Goal: Task Accomplishment & Management: Complete application form

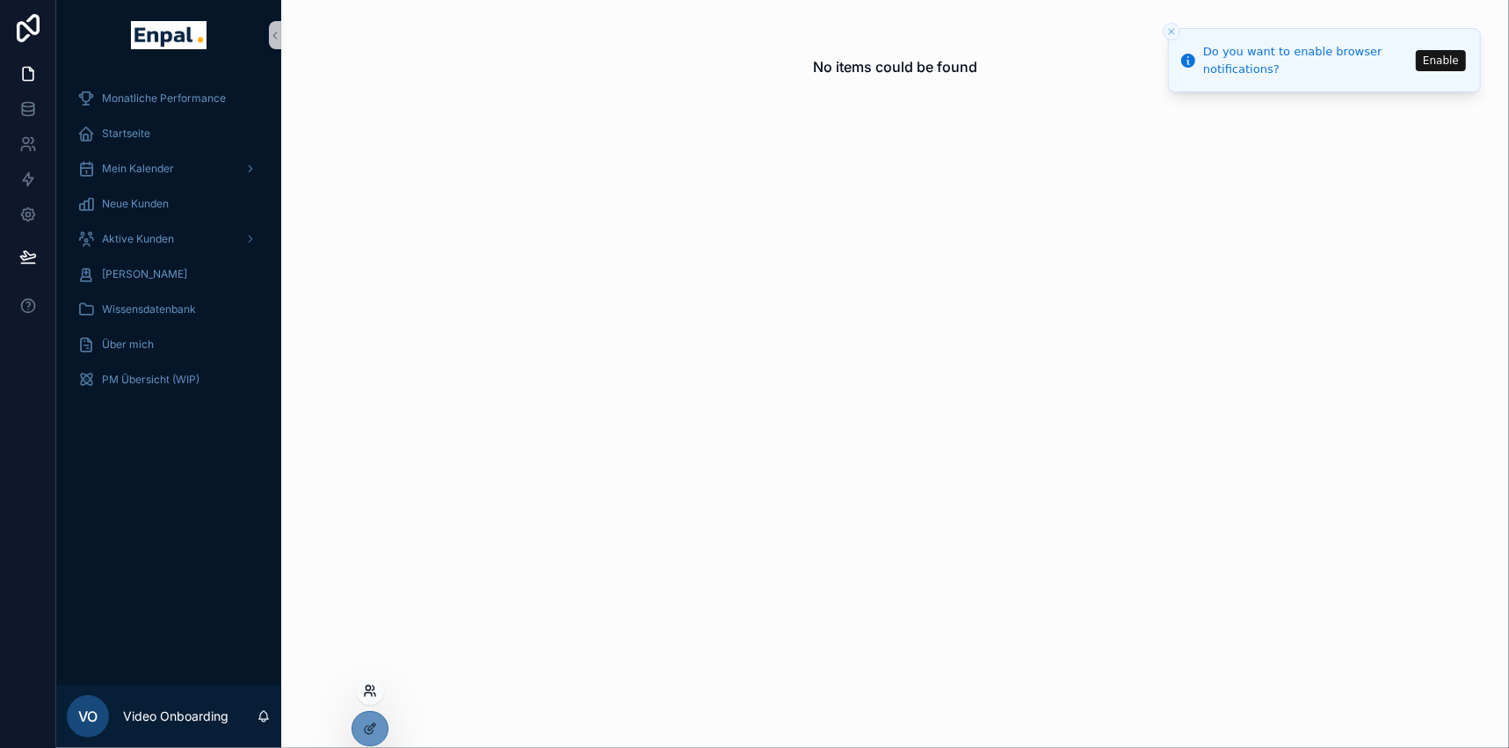
click at [372, 684] on icon at bounding box center [370, 691] width 14 height 14
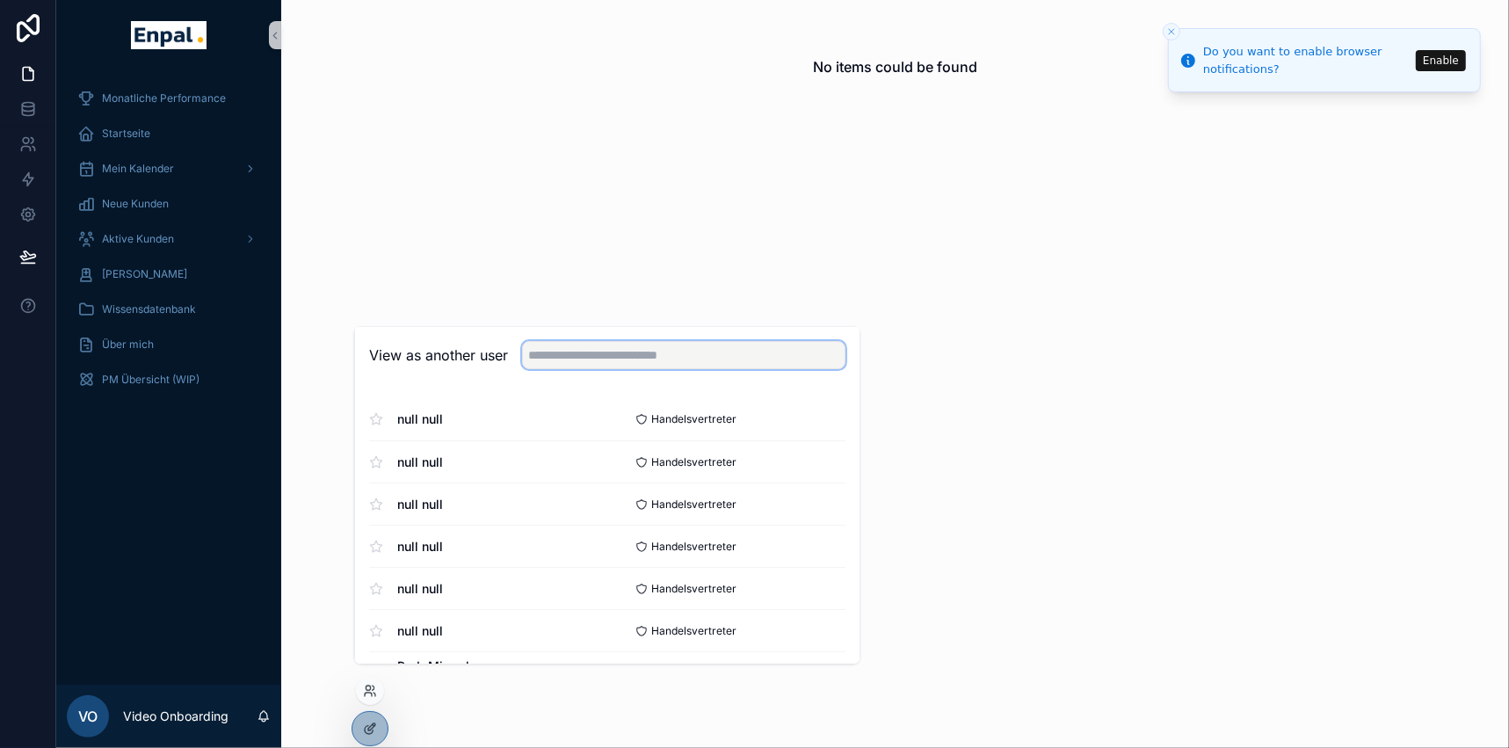
click at [591, 363] on input "text" at bounding box center [683, 356] width 323 height 28
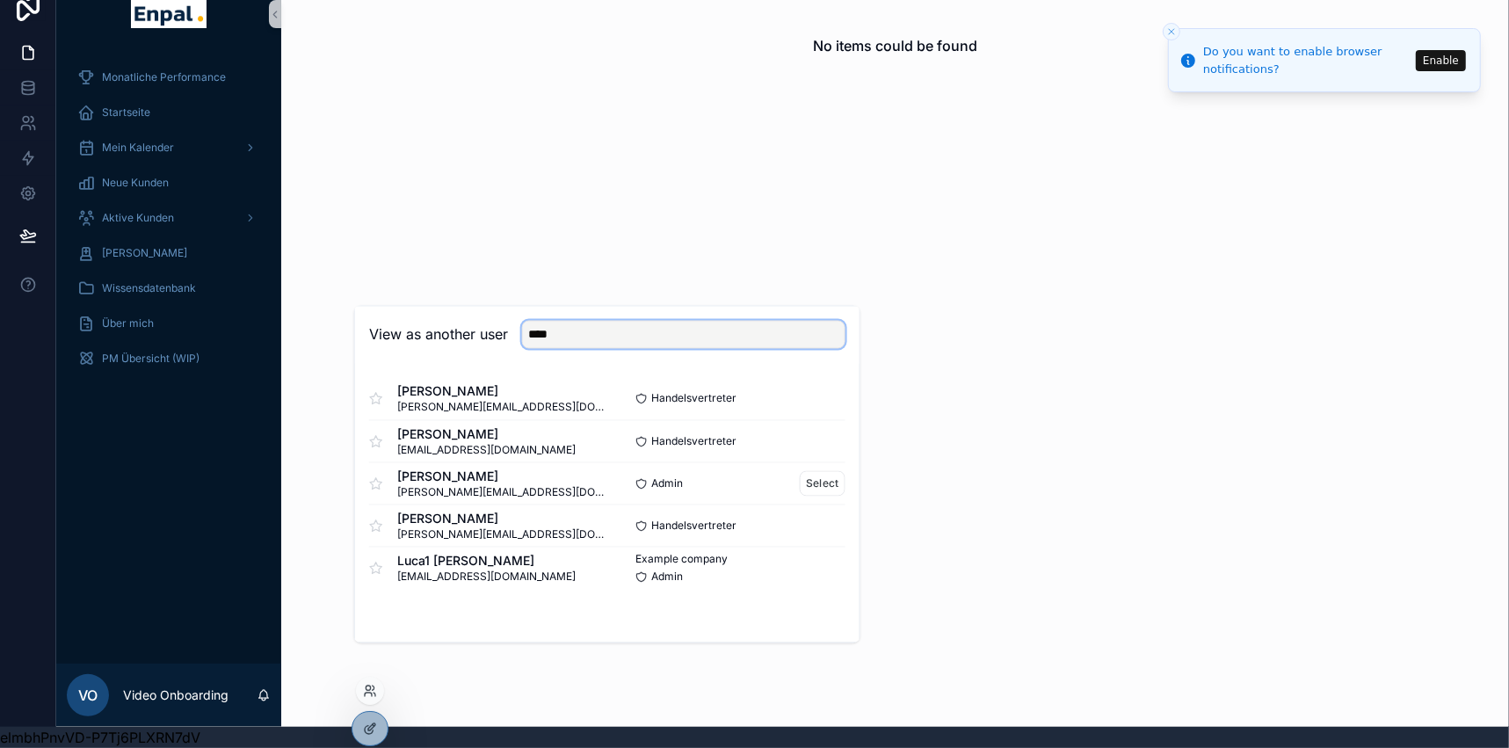
scroll to position [33, 0]
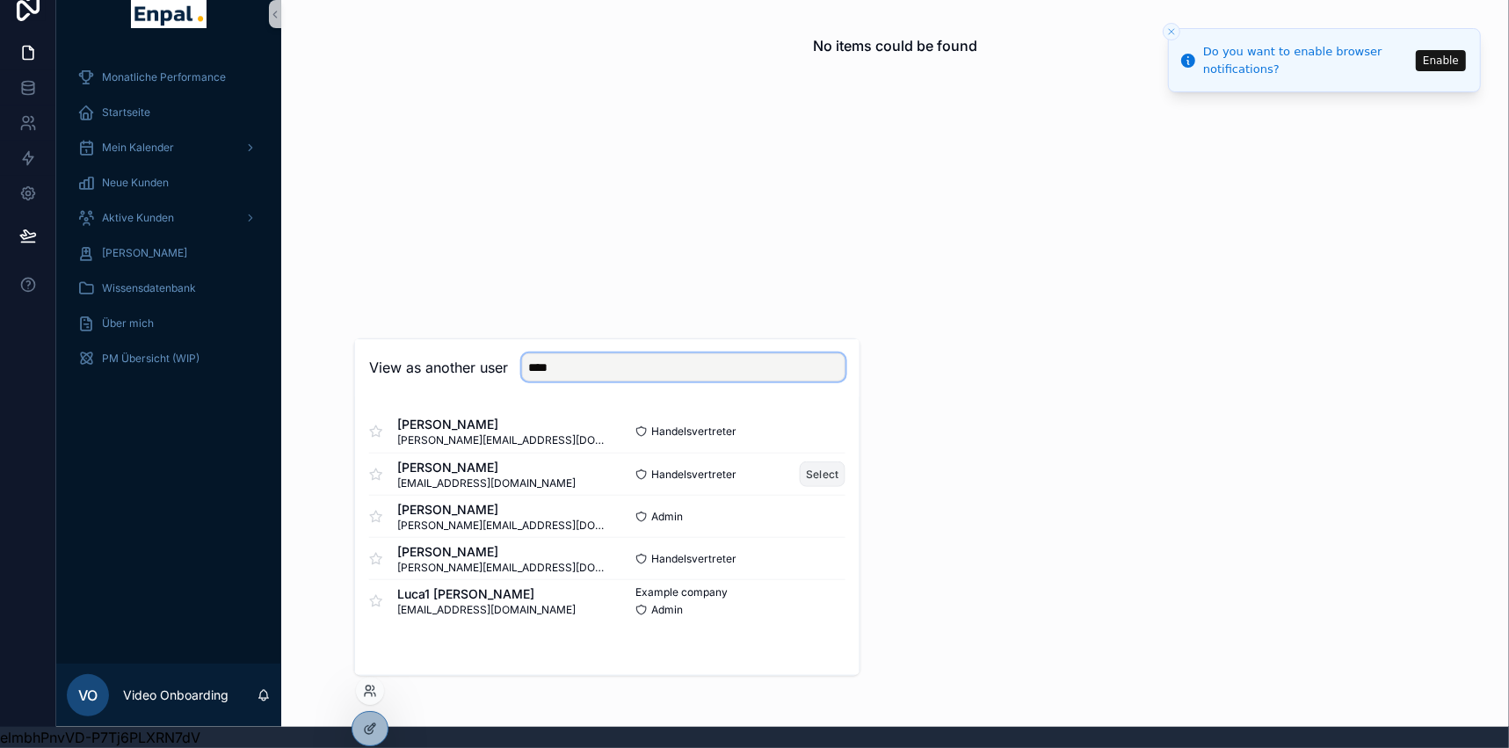
type input "****"
click at [821, 468] on button "Select" at bounding box center [822, 473] width 46 height 25
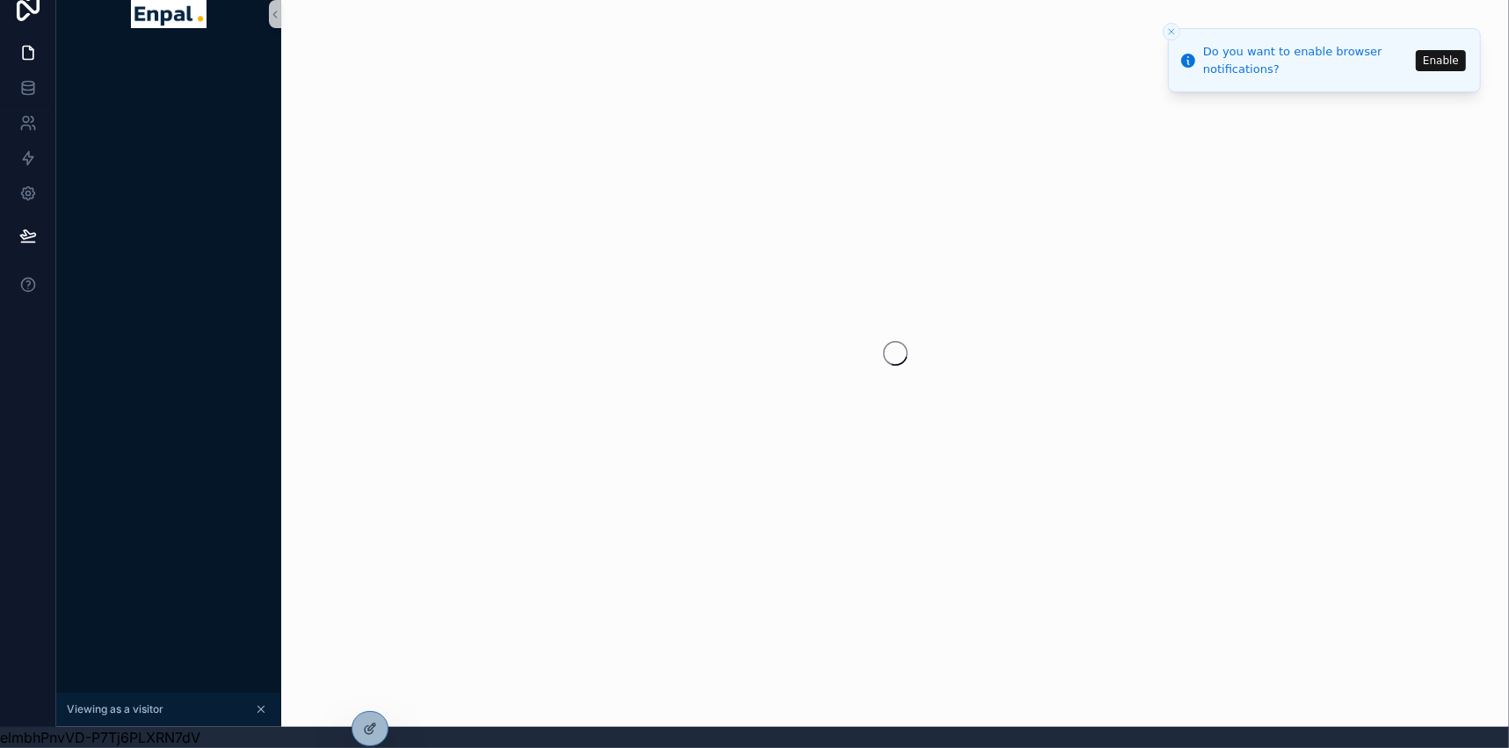
scroll to position [33, 0]
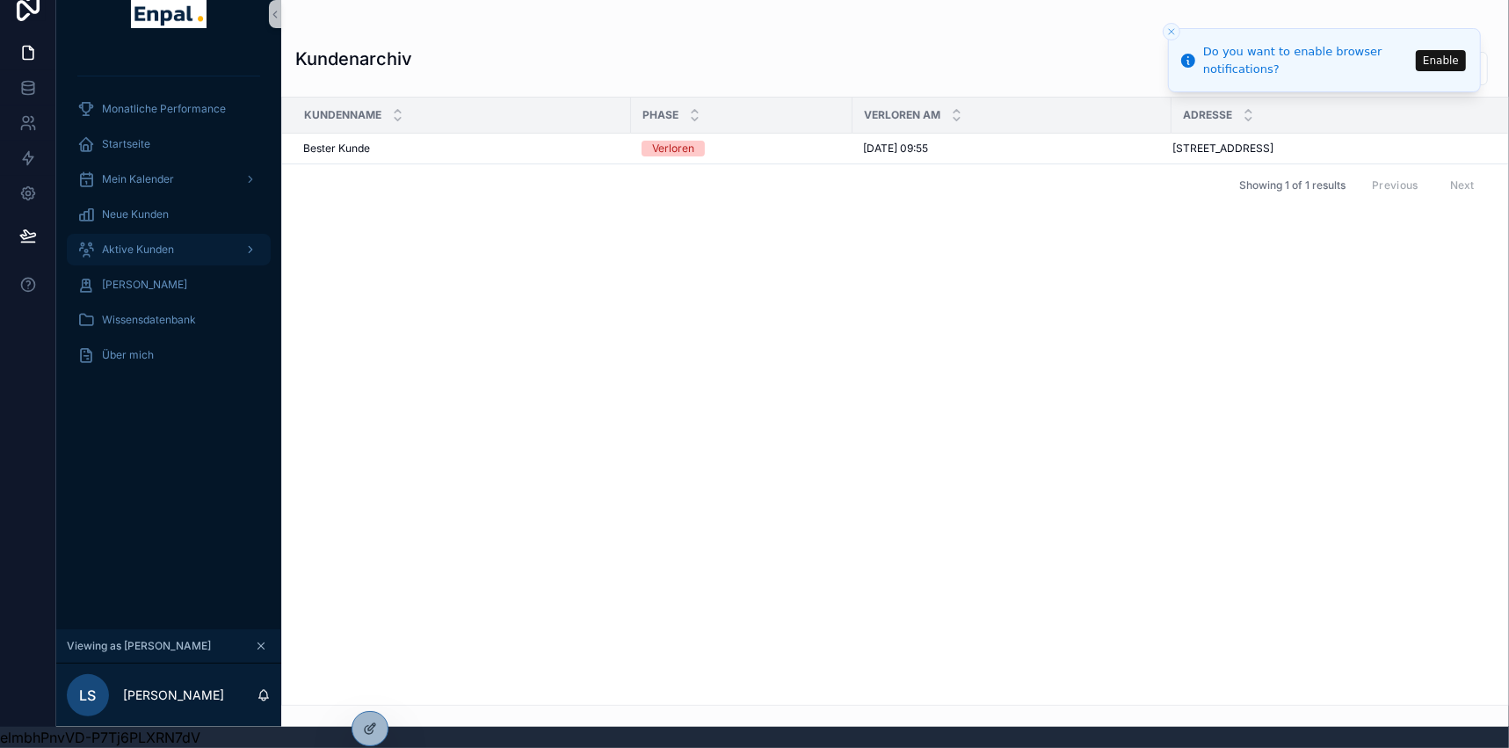
click at [163, 242] on span "Aktive Kunden" at bounding box center [138, 249] width 72 height 14
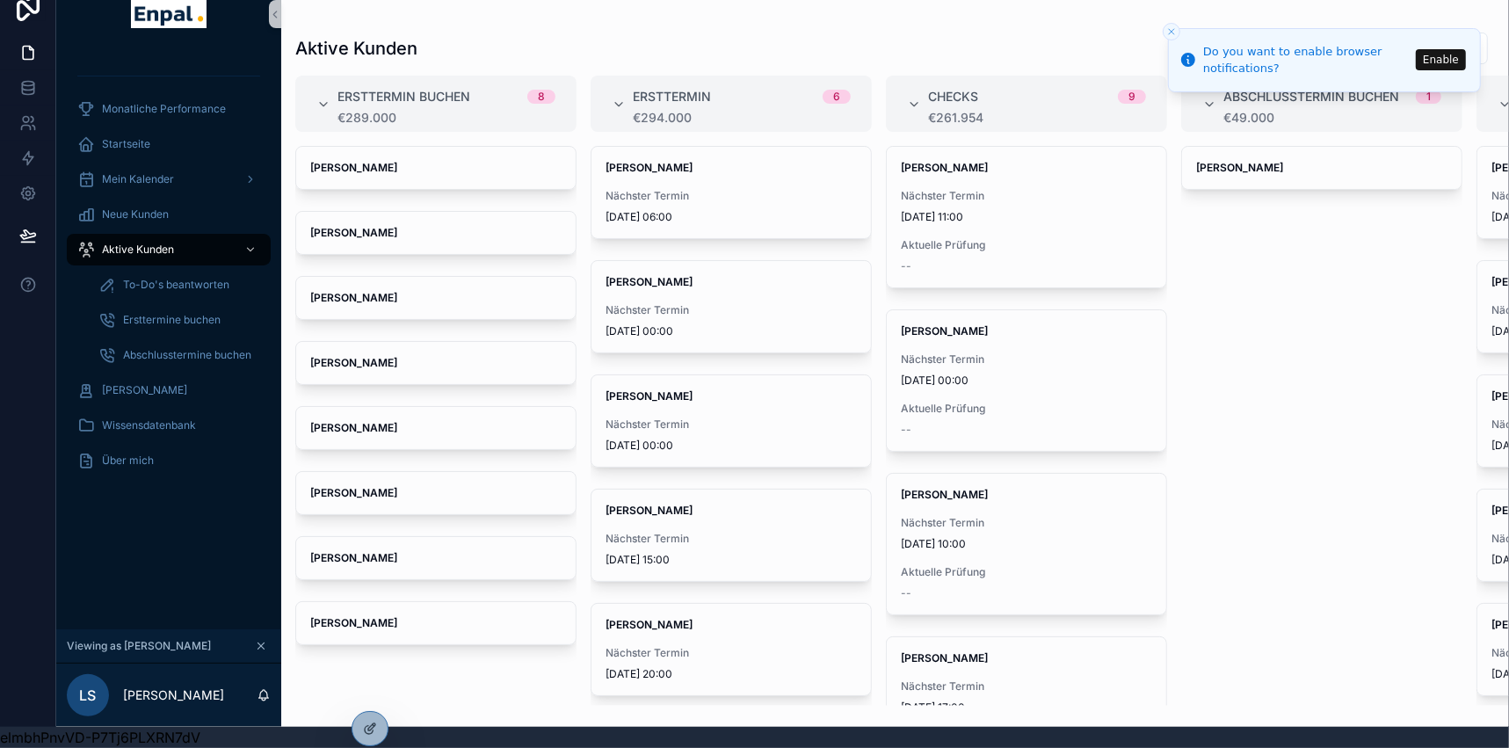
click at [1170, 31] on line "Close toast" at bounding box center [1170, 31] width 5 height 5
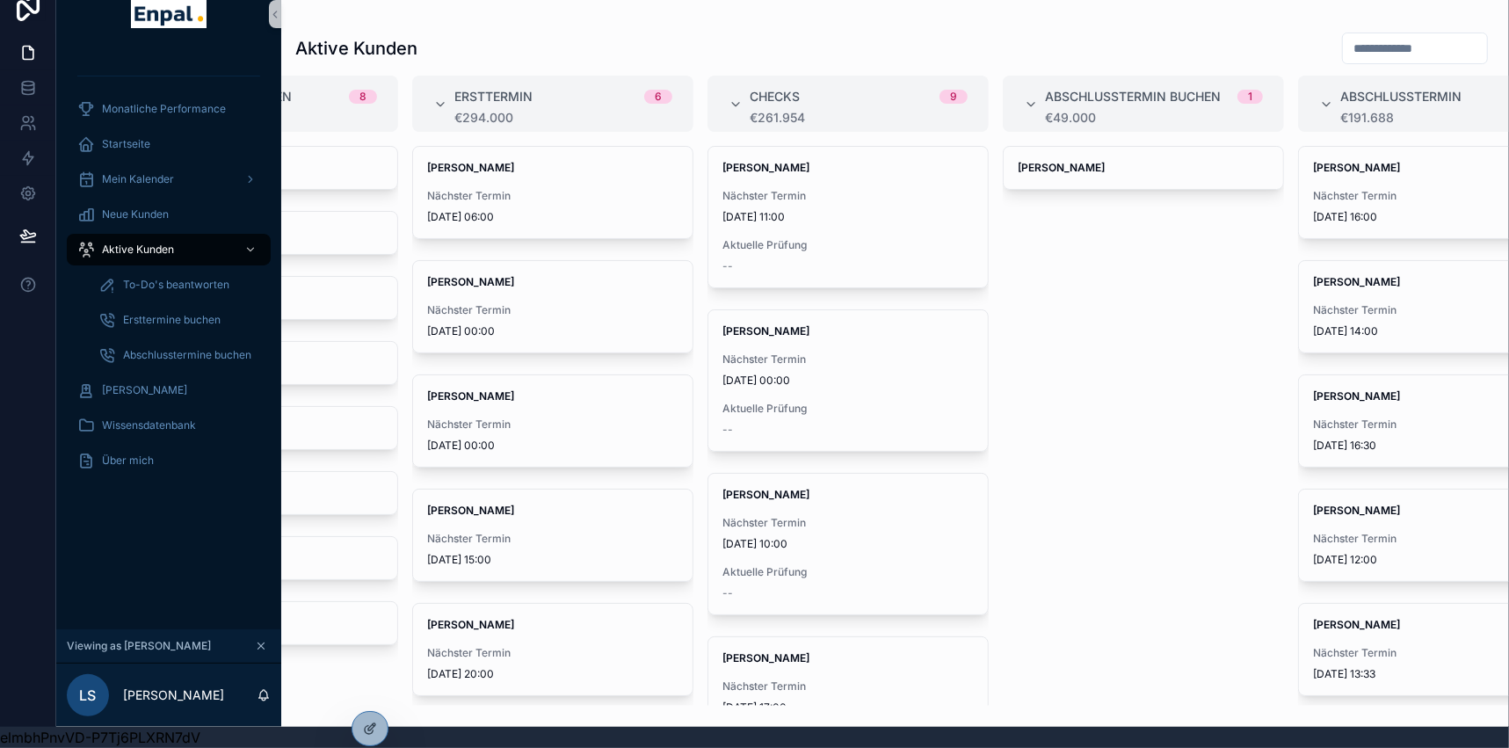
scroll to position [0, 545]
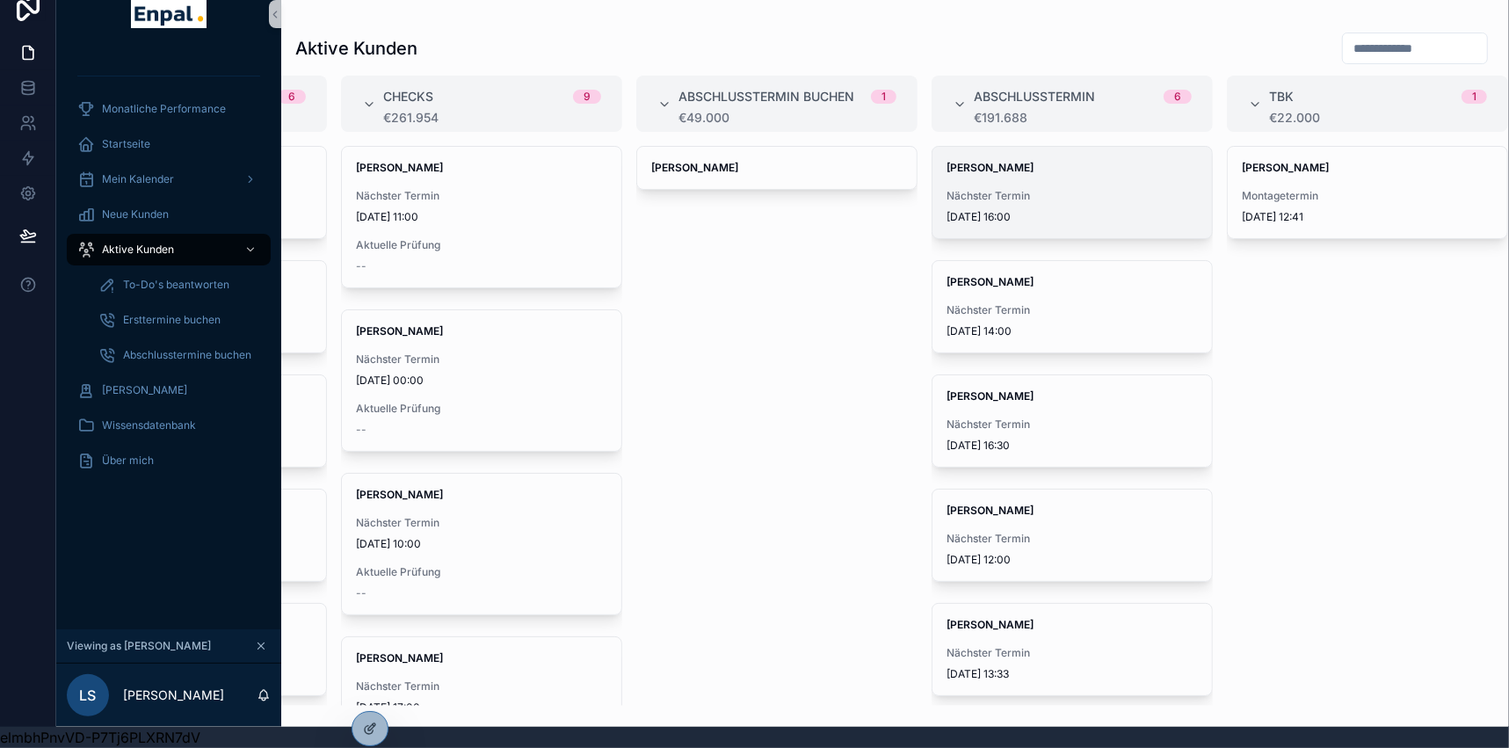
click at [1002, 195] on div "Nächster Termin 10.9.2025 16:00" at bounding box center [1071, 206] width 251 height 35
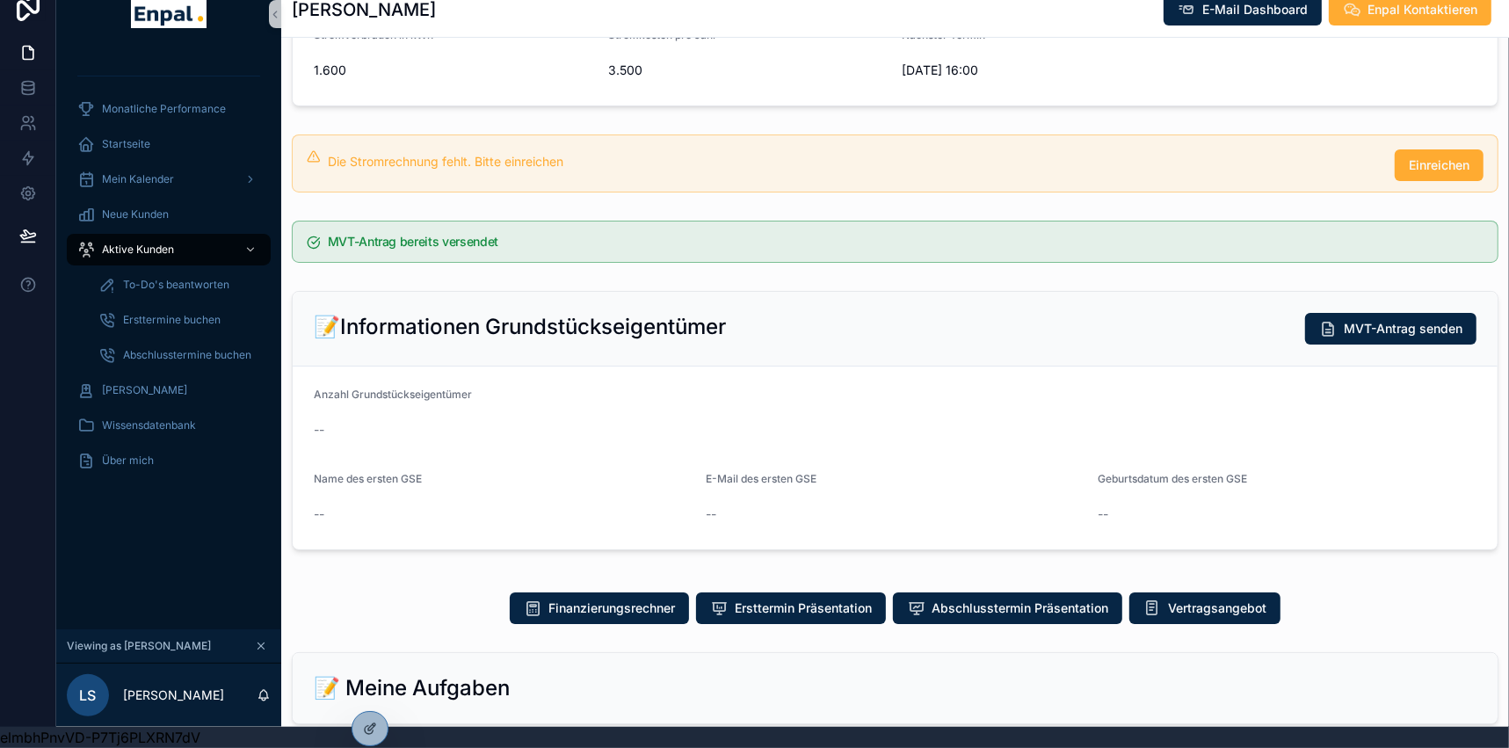
scroll to position [399, 0]
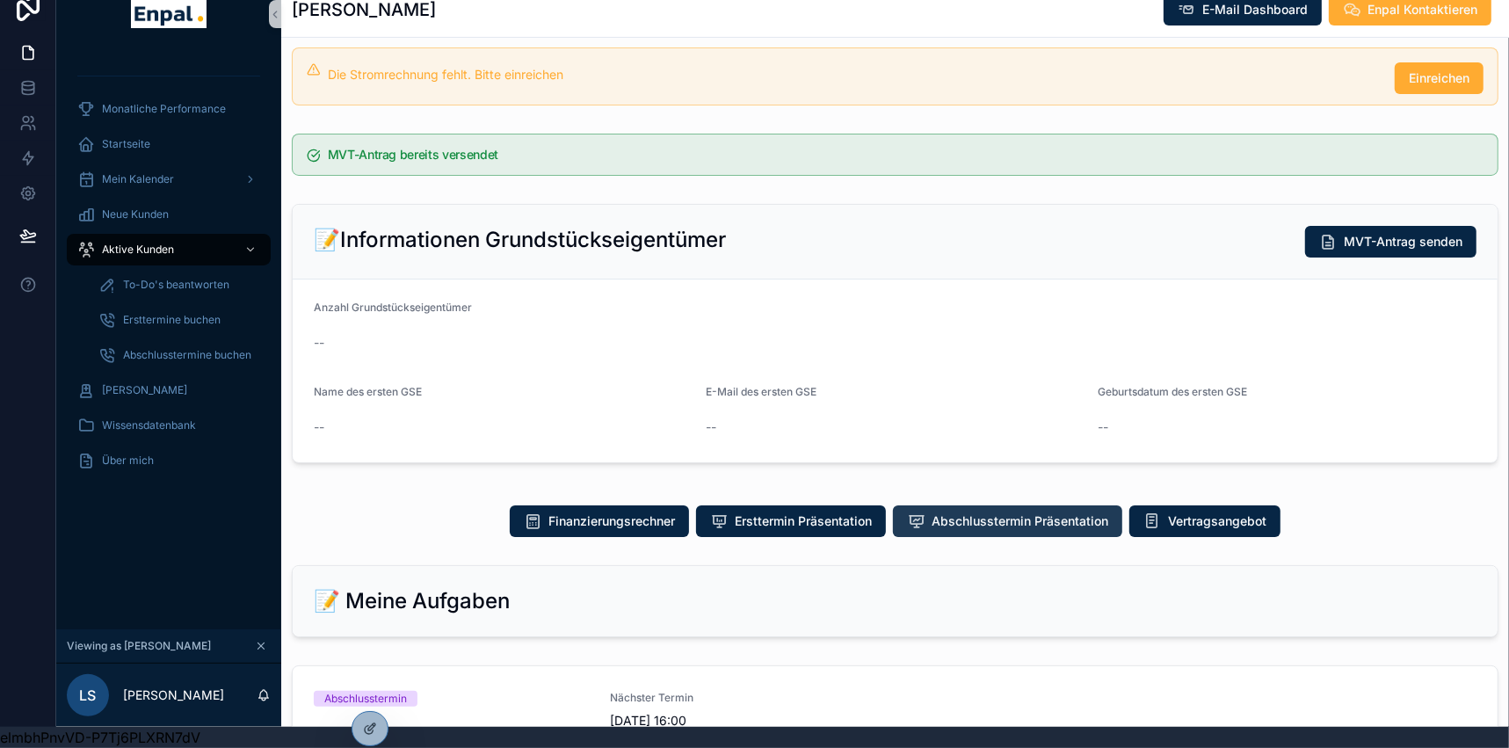
click at [1007, 512] on span "Abschlusstermin Präsentation" at bounding box center [1019, 521] width 177 height 18
click at [123, 242] on span "Aktive Kunden" at bounding box center [138, 249] width 72 height 14
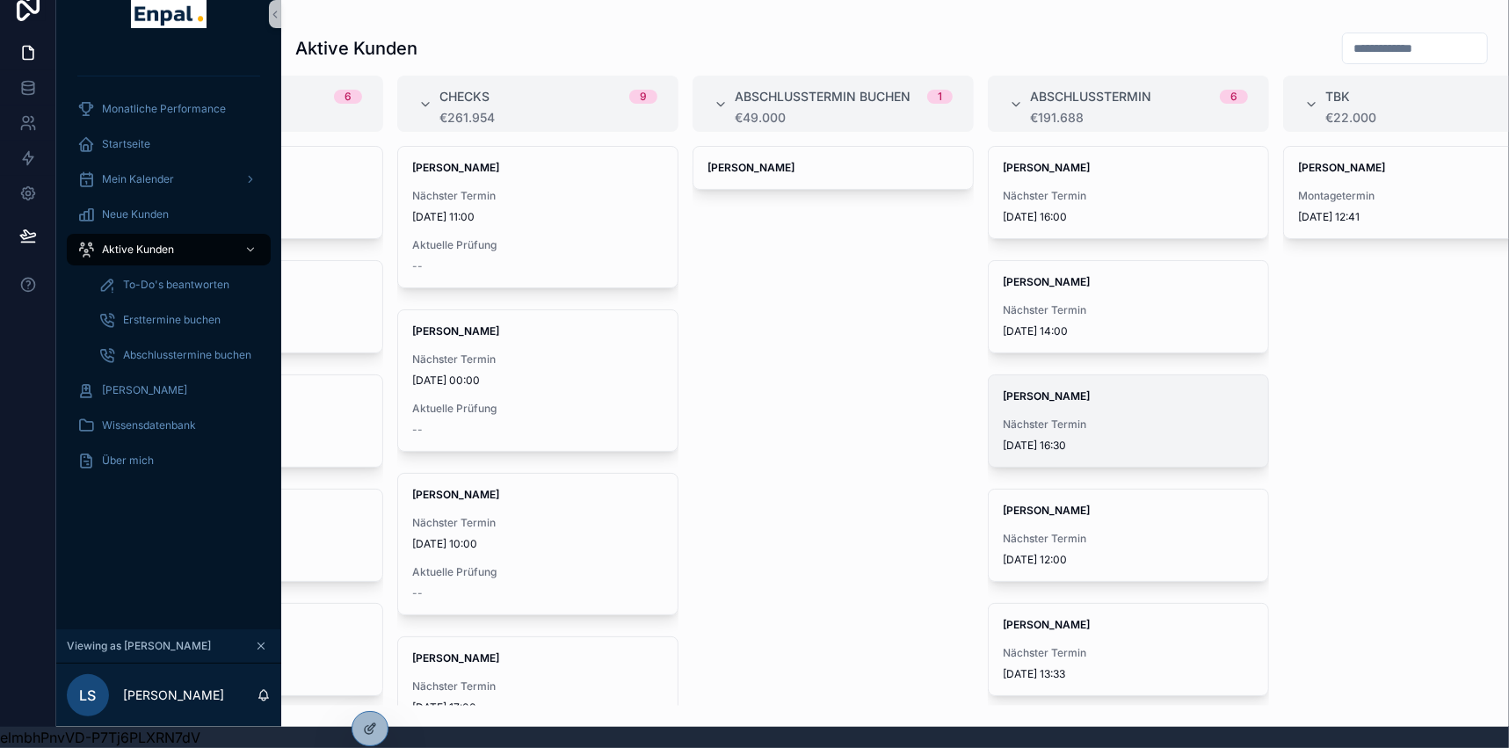
scroll to position [79, 0]
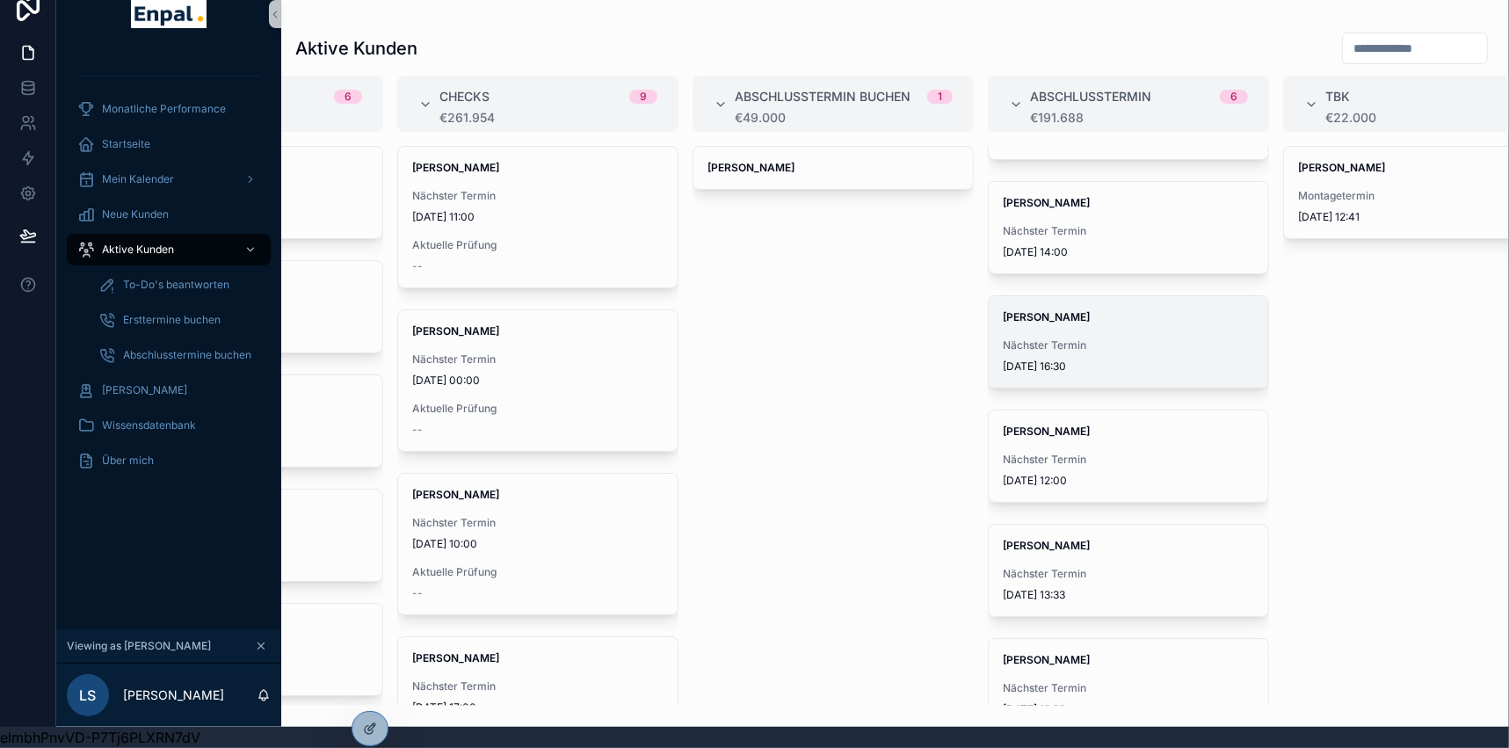
click at [1082, 342] on div "Nächster Termin 6.9.2025 16:30" at bounding box center [1127, 355] width 251 height 35
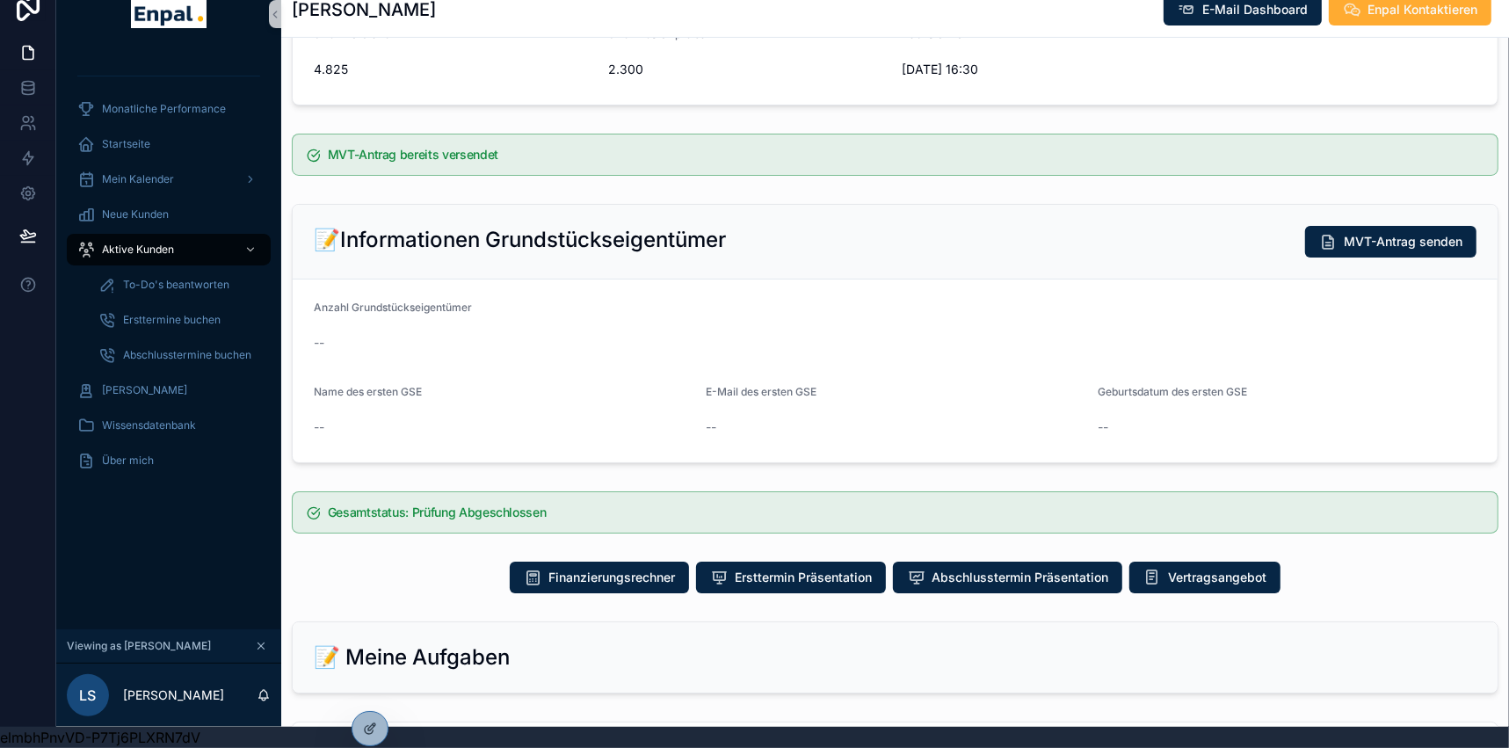
scroll to position [319, 0]
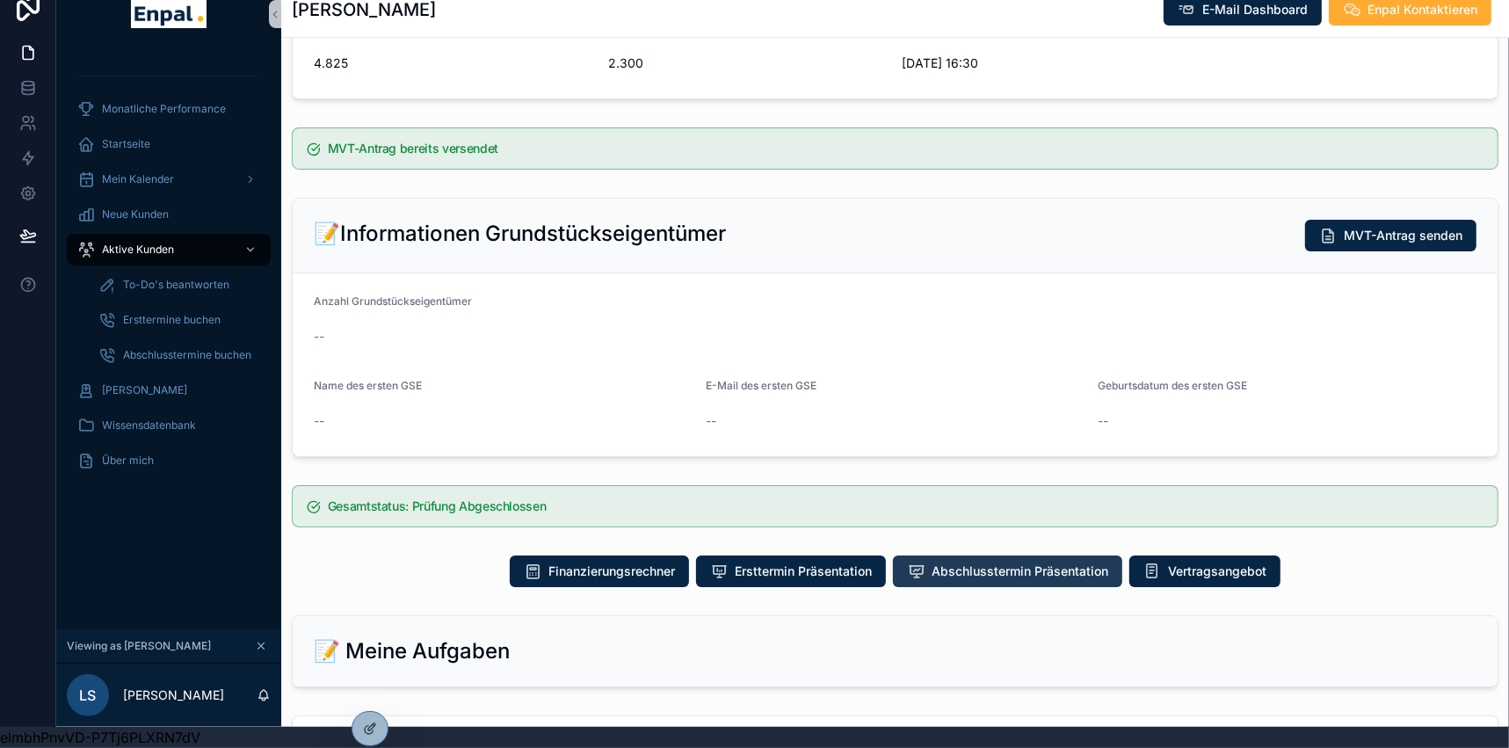
click at [1024, 562] on span "Abschlusstermin Präsentation" at bounding box center [1019, 571] width 177 height 18
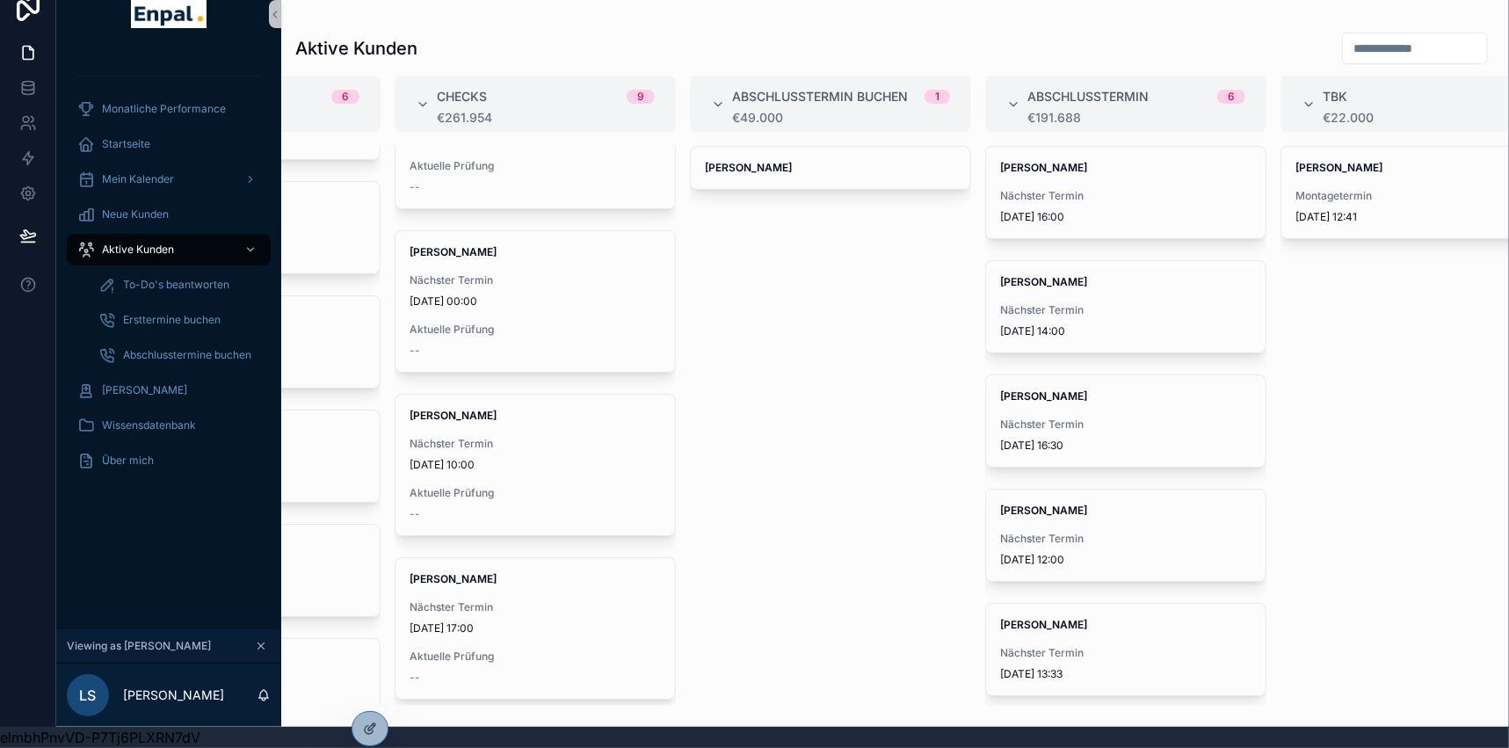
scroll to position [0, 498]
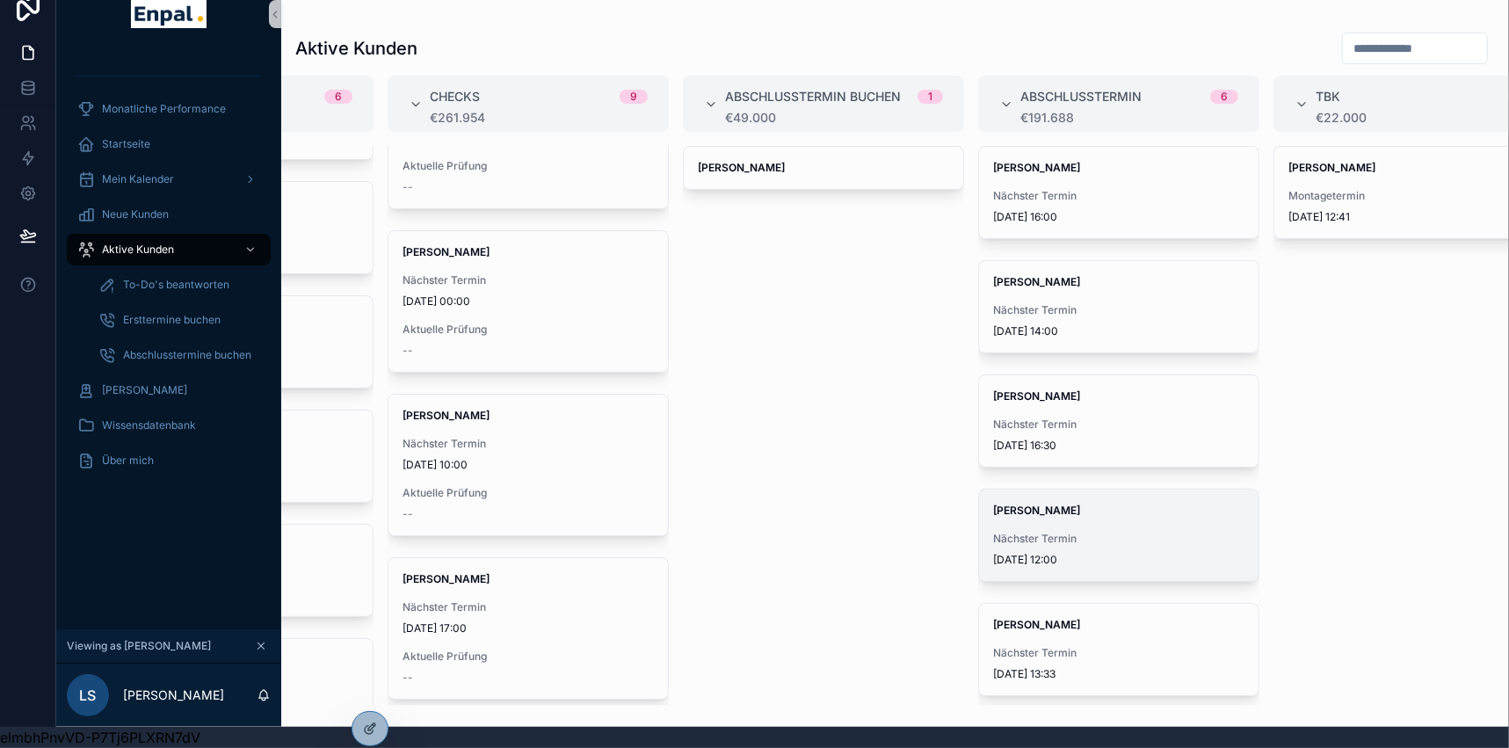
click at [1081, 532] on span "Nächster Termin" at bounding box center [1118, 539] width 251 height 14
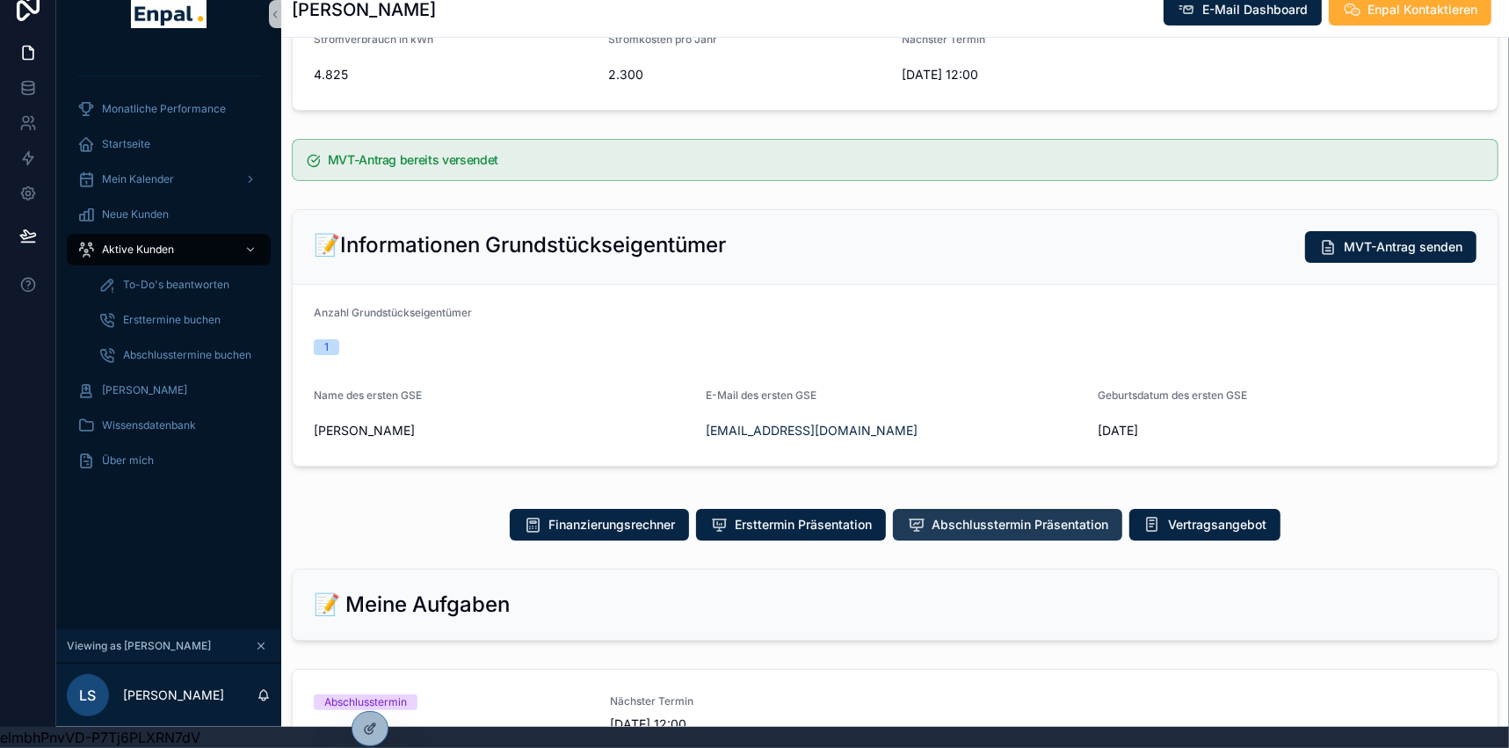
scroll to position [319, 0]
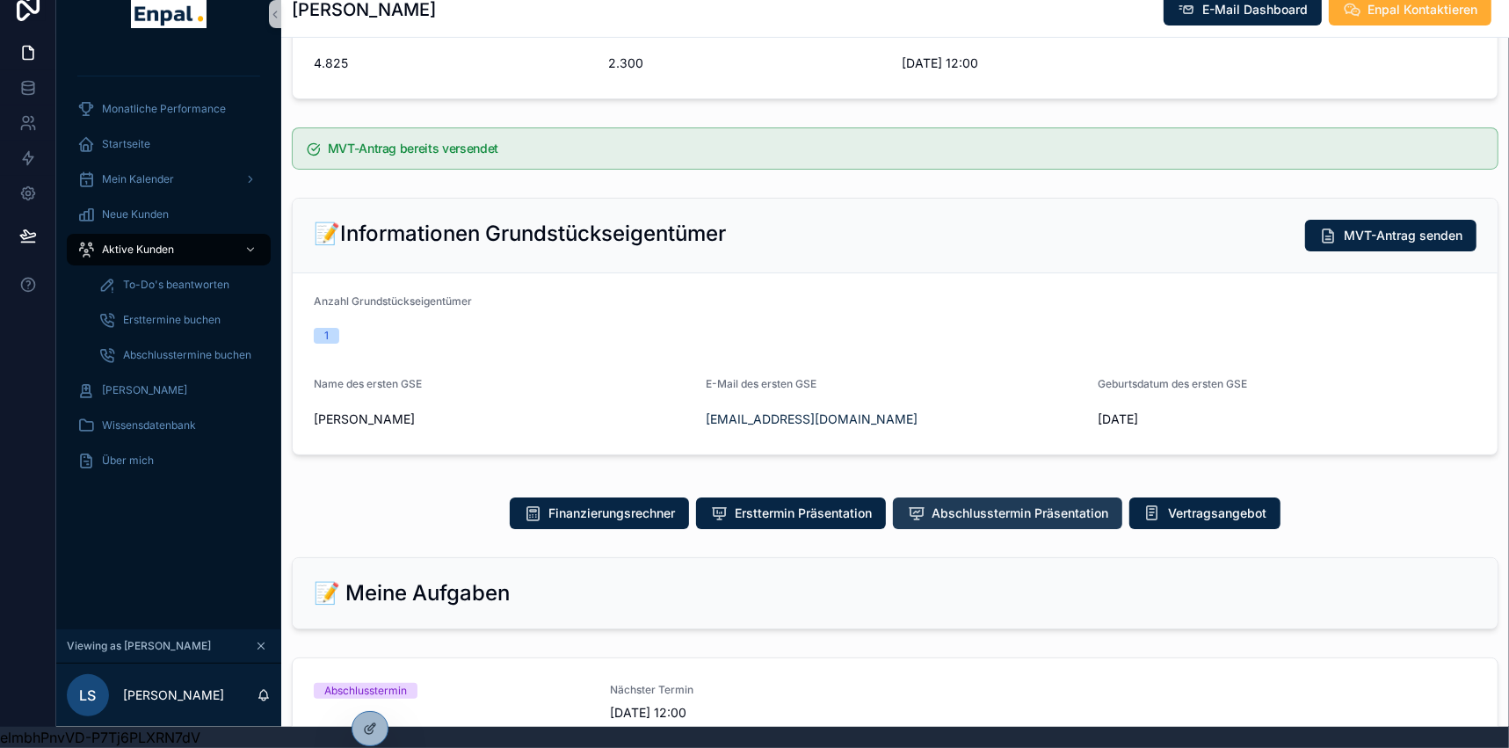
click at [1053, 504] on span "Abschlusstermin Präsentation" at bounding box center [1019, 513] width 177 height 18
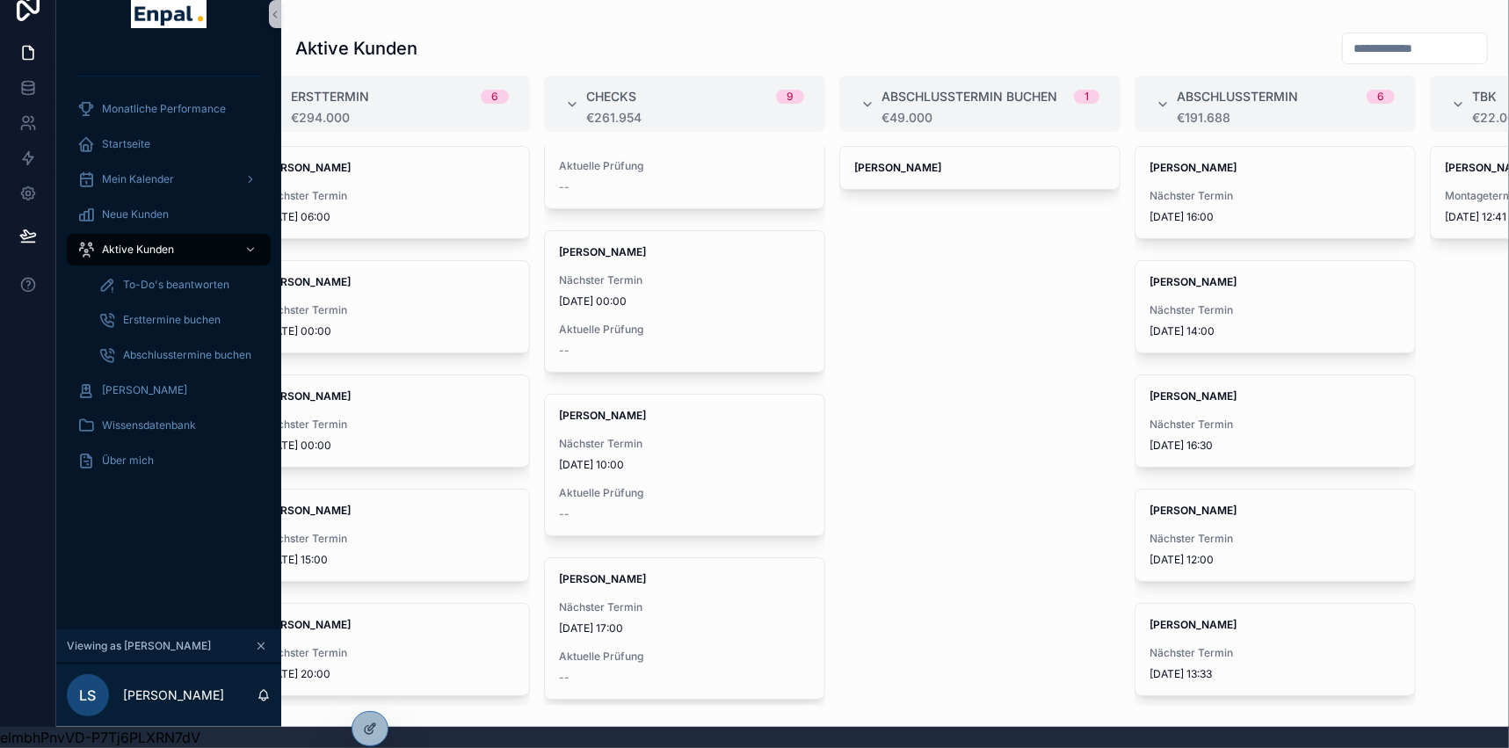
scroll to position [0, 387]
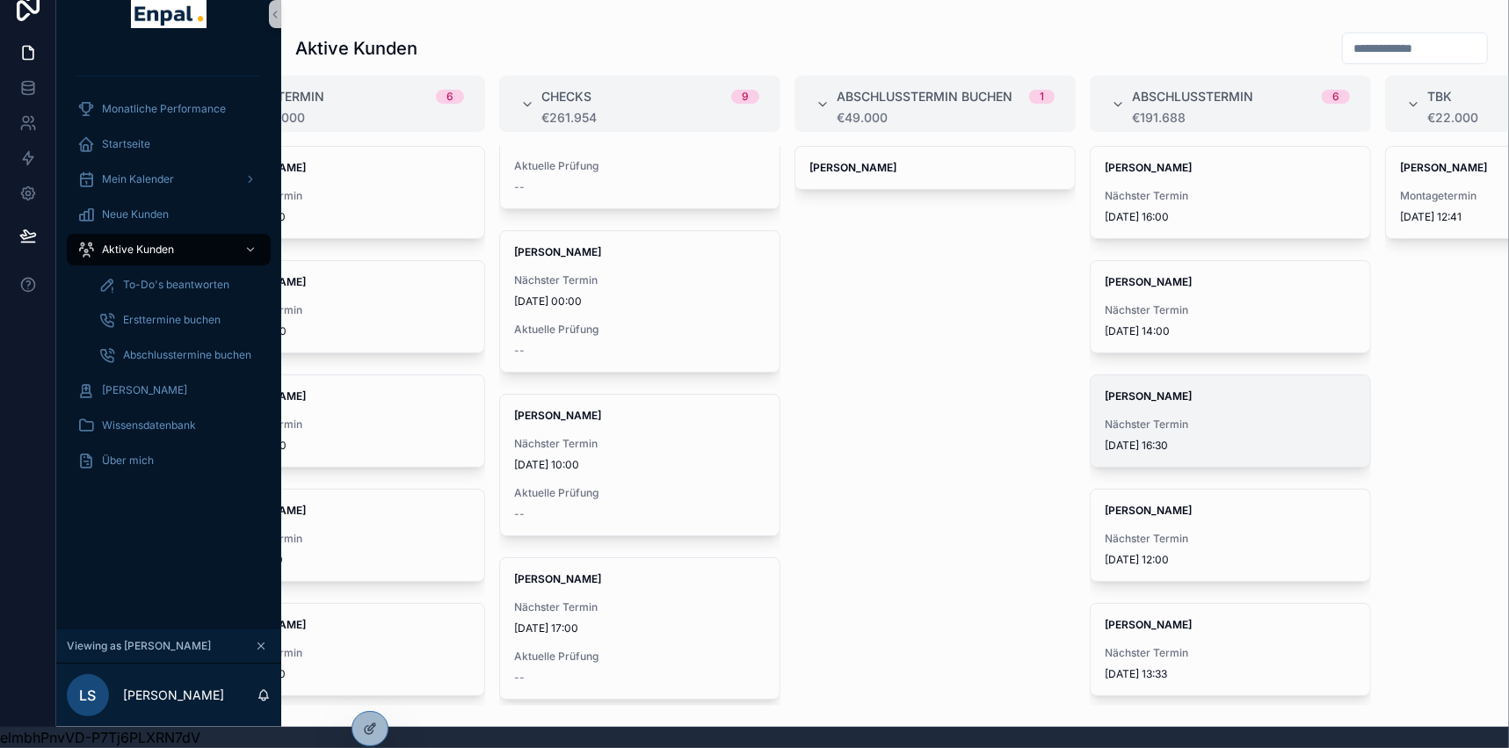
click at [1175, 398] on div "Miriam Haas Nächster Termin 6.9.2025 16:30" at bounding box center [1229, 420] width 279 height 91
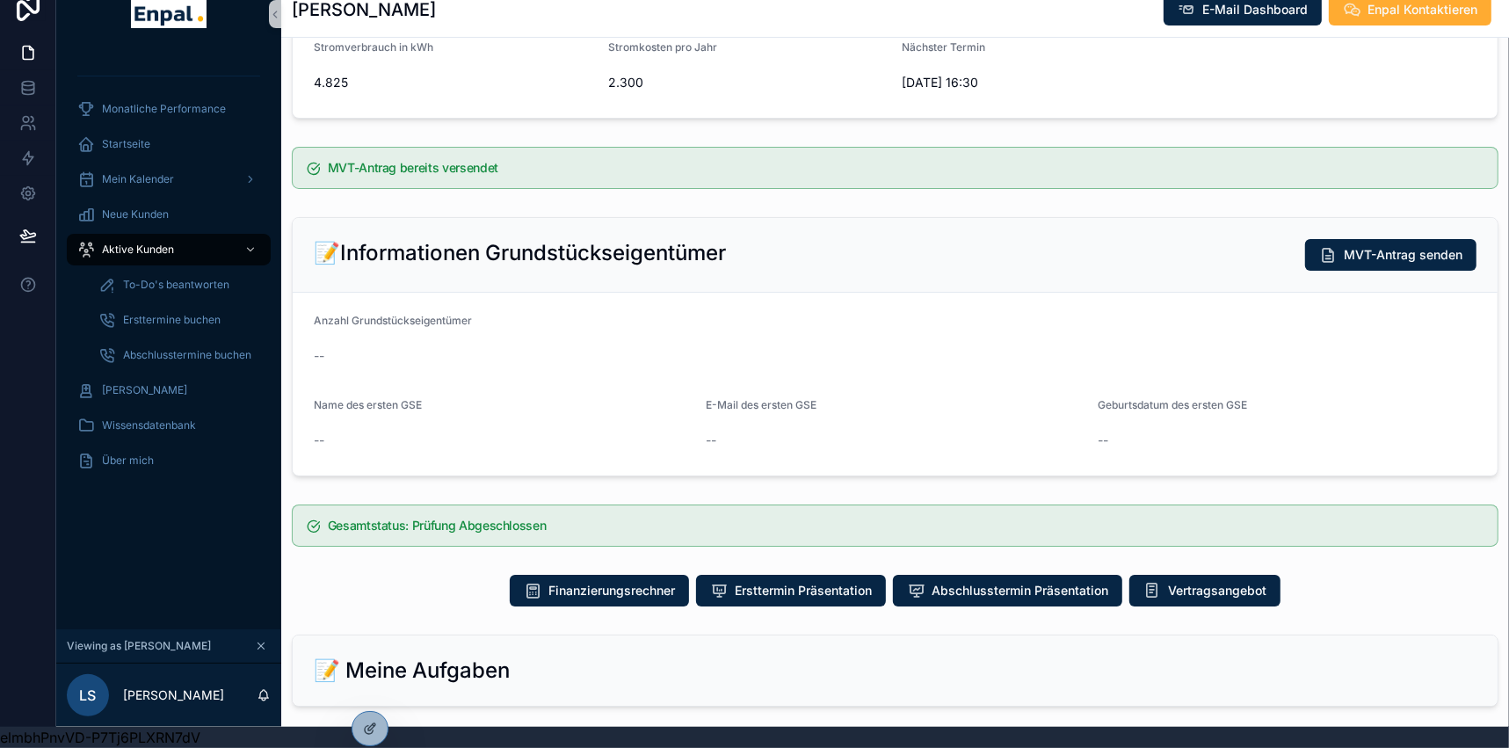
scroll to position [319, 0]
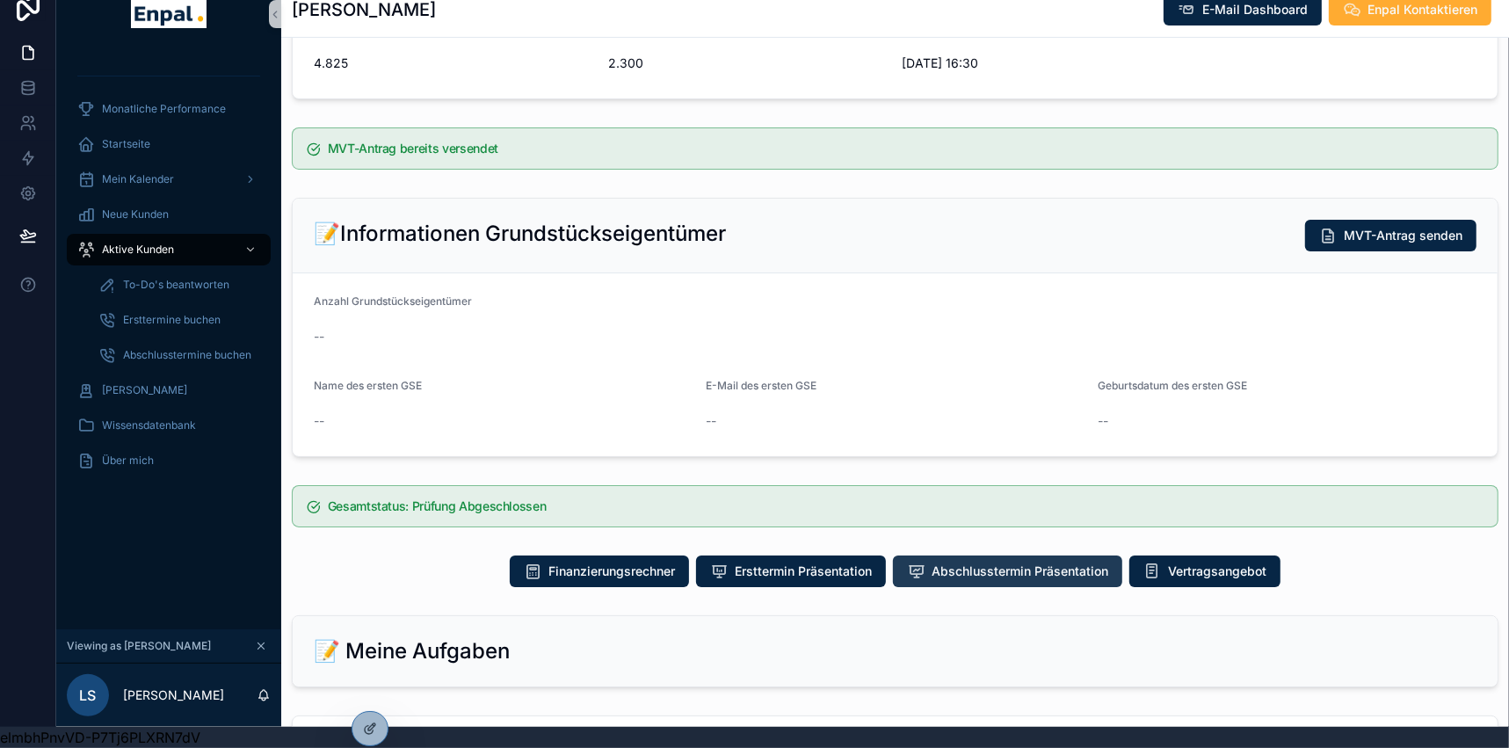
click at [1063, 562] on span "Abschlusstermin Präsentation" at bounding box center [1019, 571] width 177 height 18
click at [1214, 562] on span "Vertragsangebot" at bounding box center [1217, 571] width 98 height 18
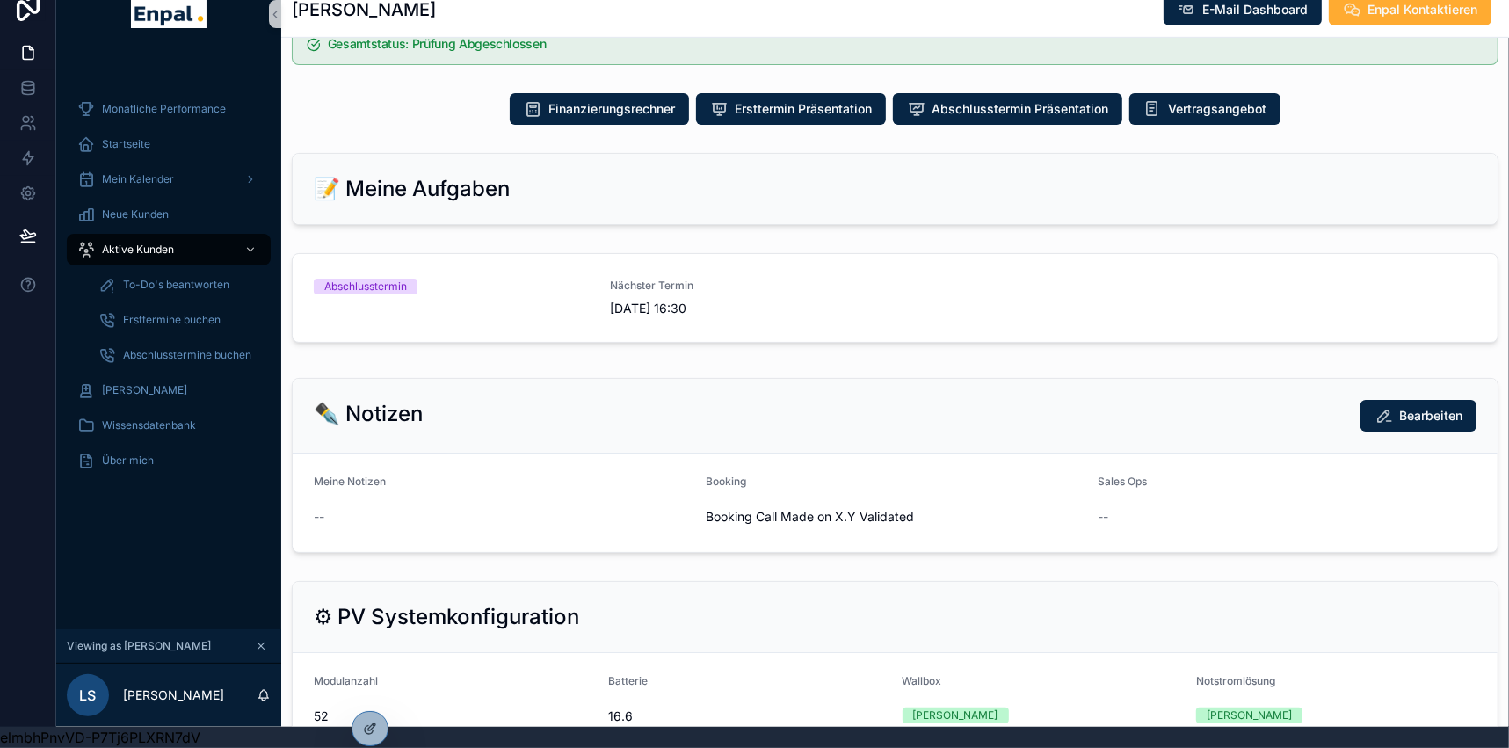
scroll to position [479, 0]
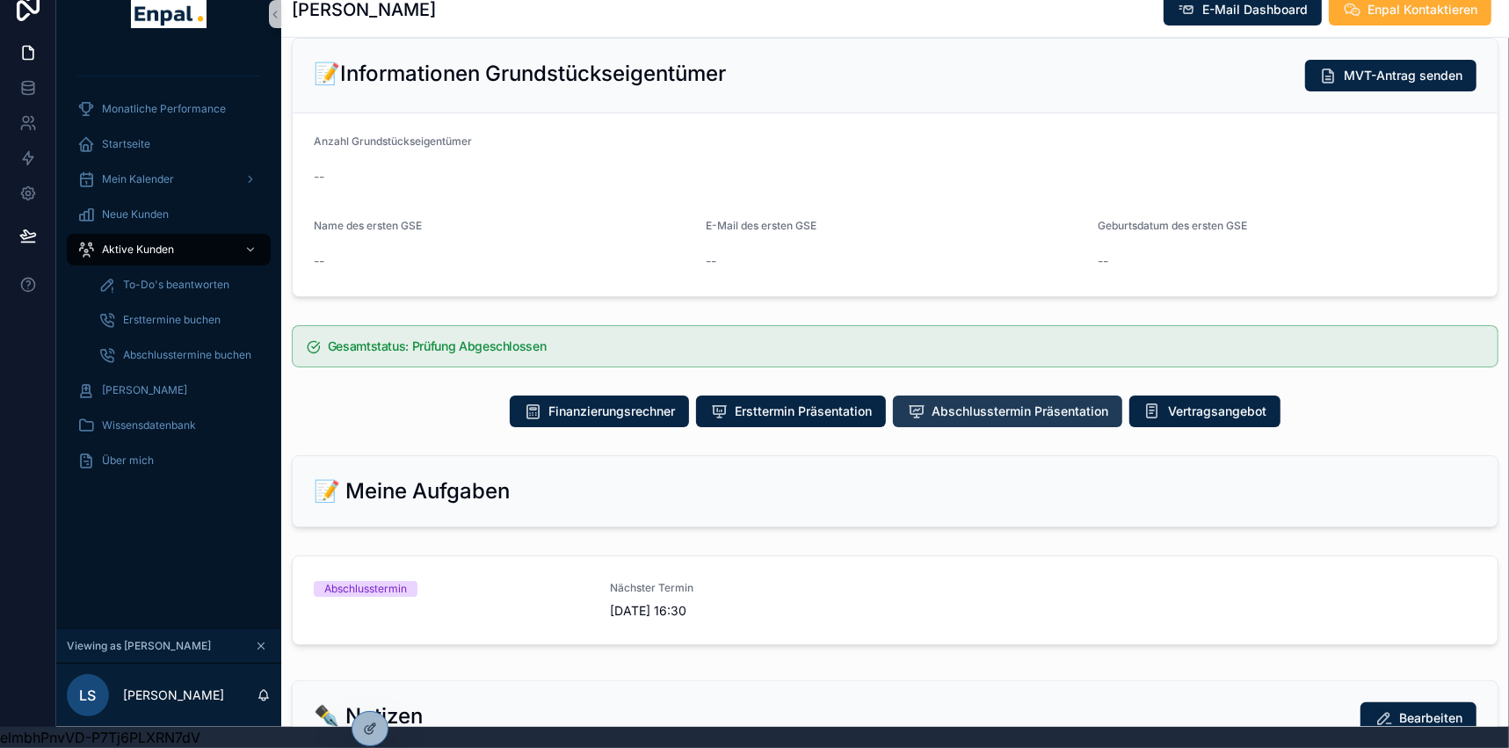
click at [993, 402] on span "Abschlusstermin Präsentation" at bounding box center [1019, 411] width 177 height 18
click at [138, 242] on span "Aktive Kunden" at bounding box center [138, 249] width 72 height 14
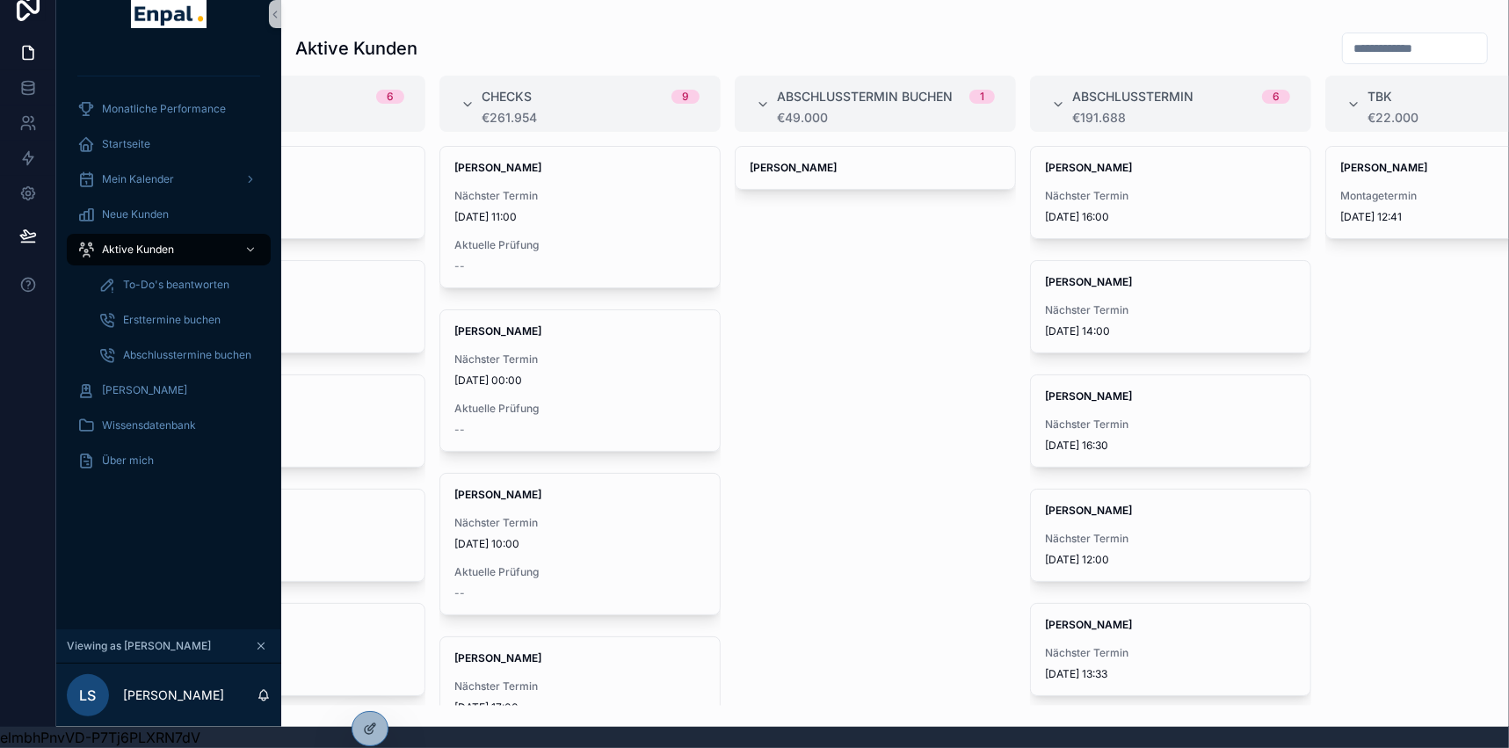
scroll to position [0, 456]
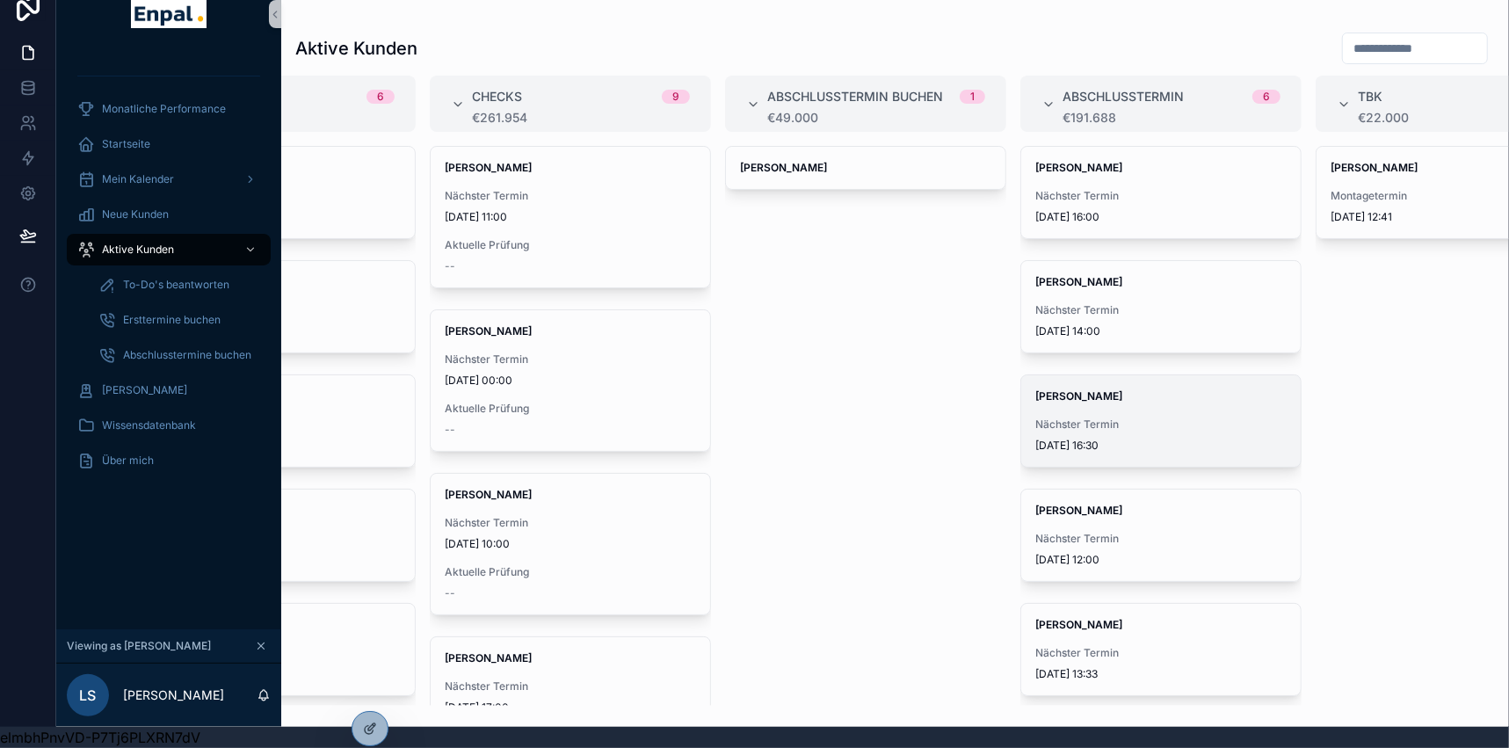
click at [1140, 392] on div "Miriam Haas Nächster Termin 6.9.2025 16:30" at bounding box center [1160, 420] width 279 height 91
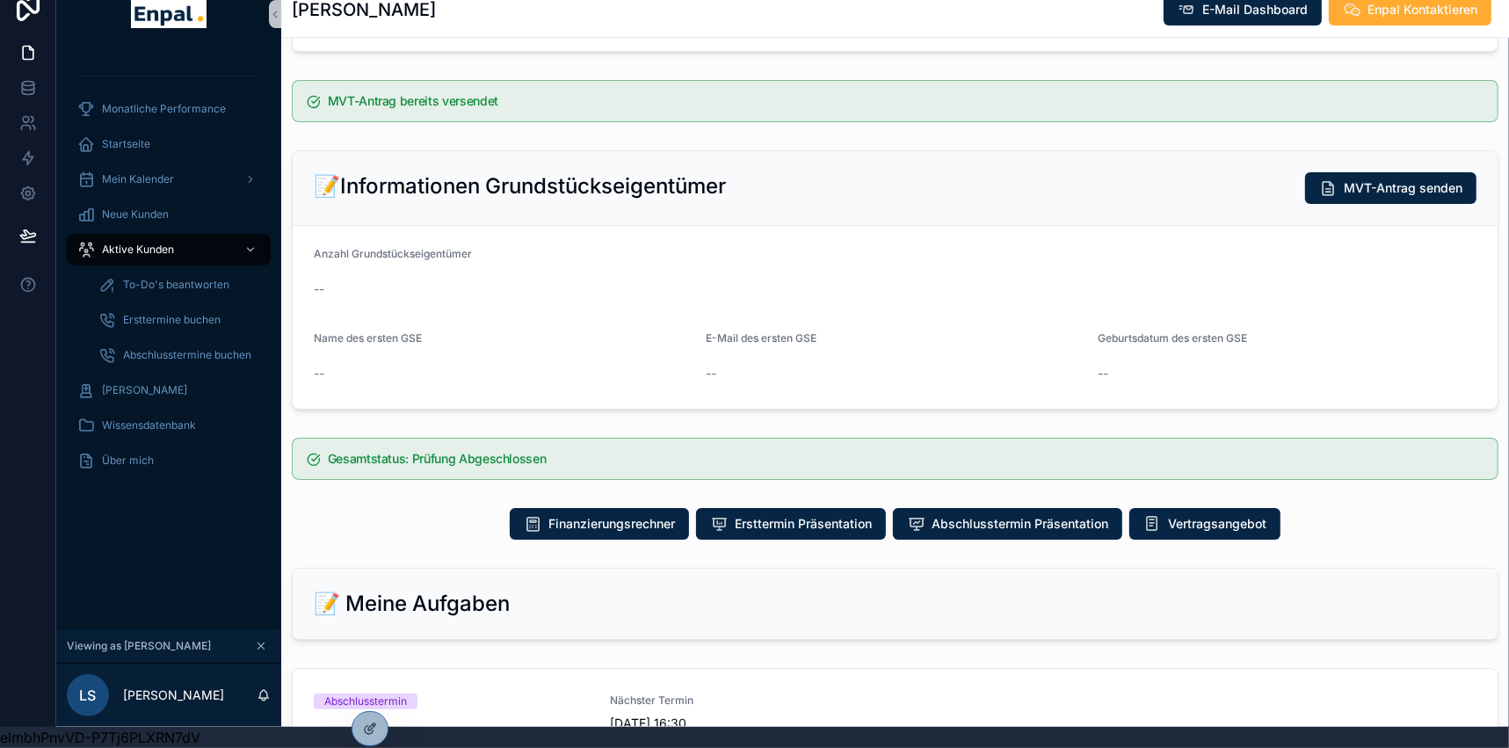
scroll to position [399, 0]
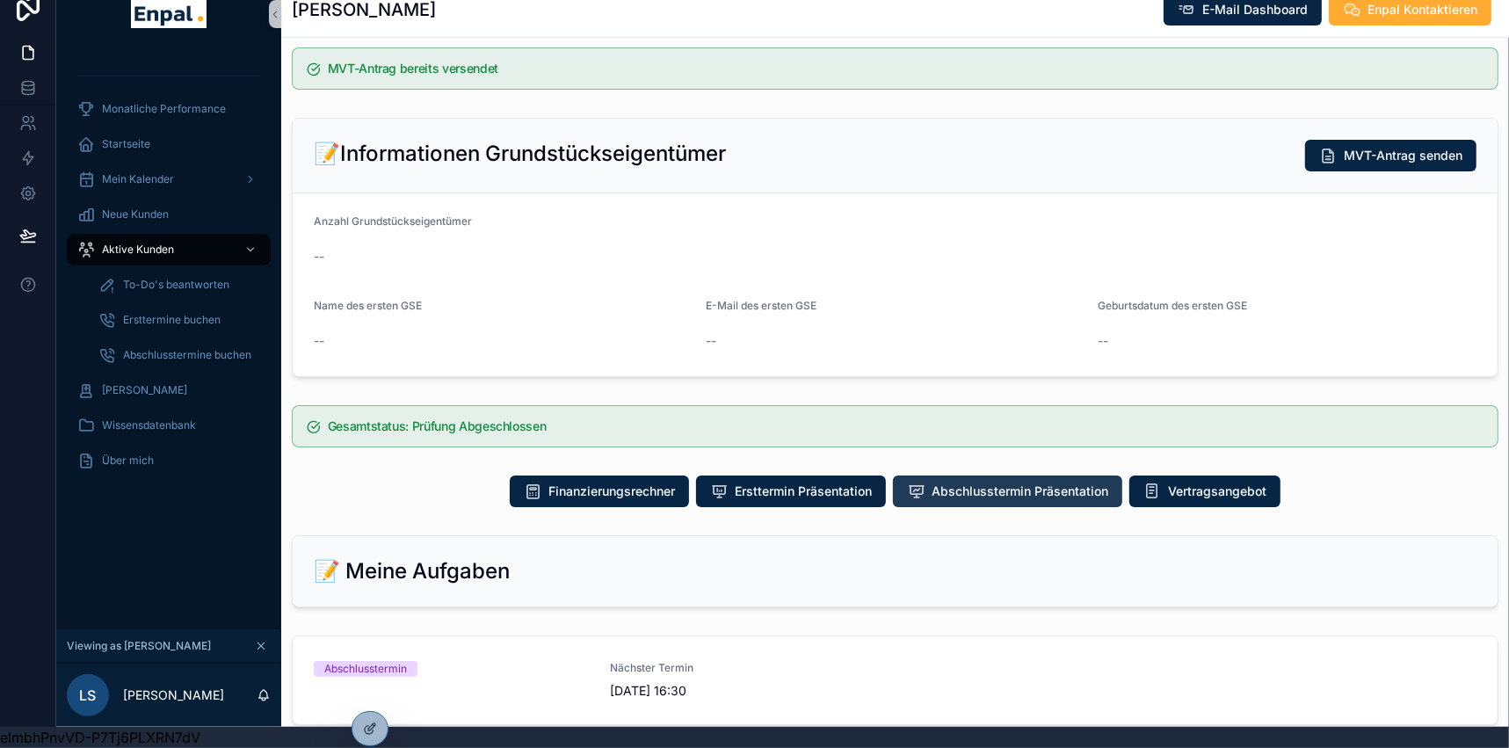
click at [969, 482] on span "Abschlusstermin Präsentation" at bounding box center [1019, 491] width 177 height 18
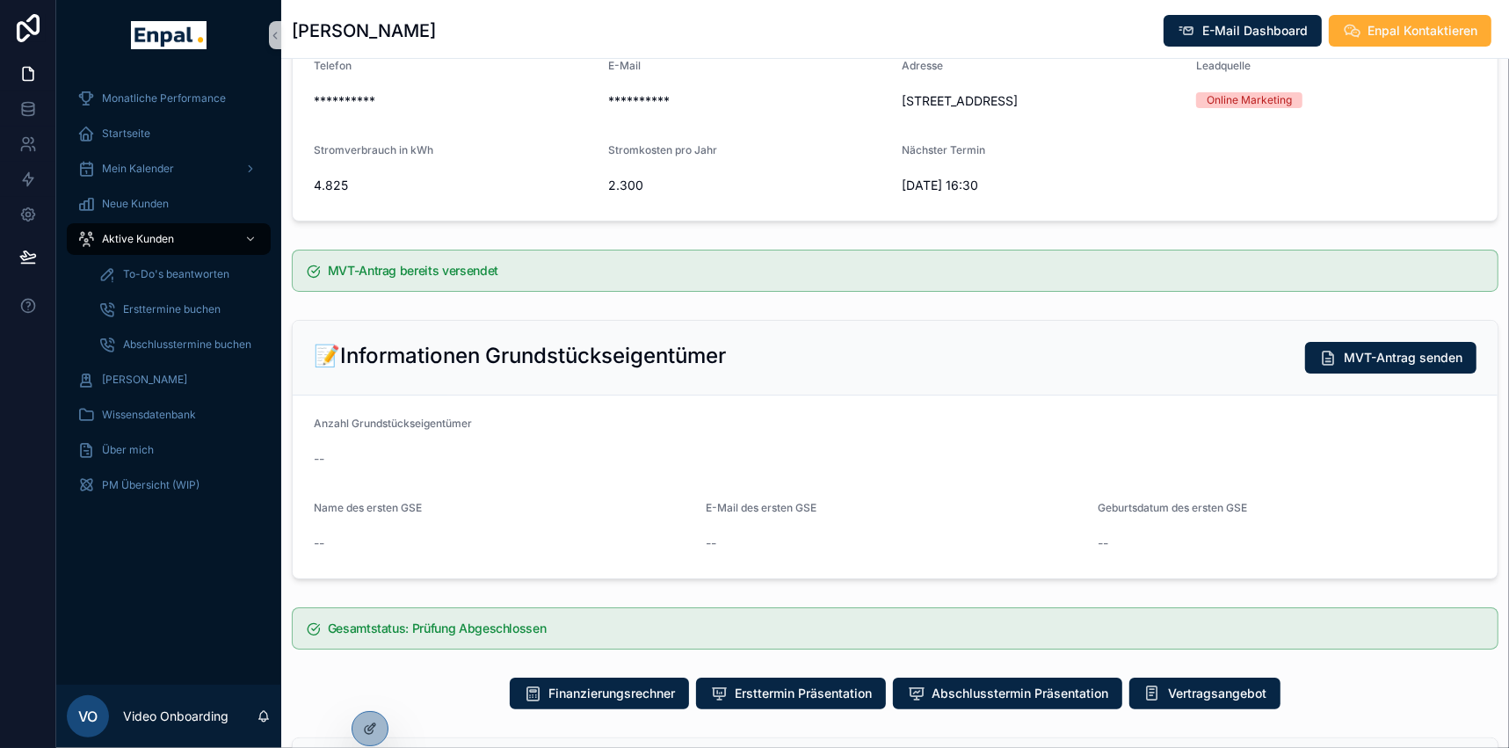
scroll to position [239, 0]
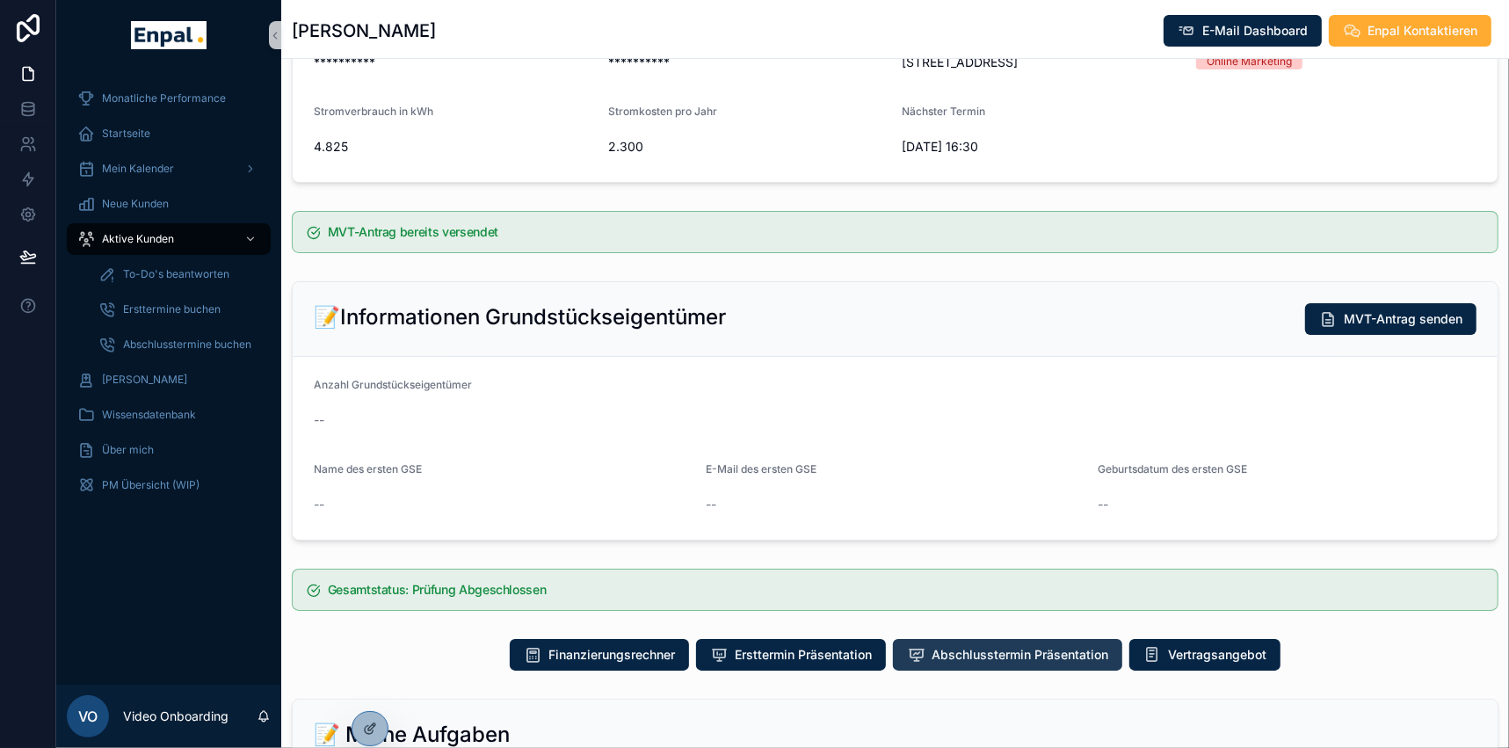
click at [1002, 662] on span "Abschlusstermin Präsentation" at bounding box center [1019, 655] width 177 height 18
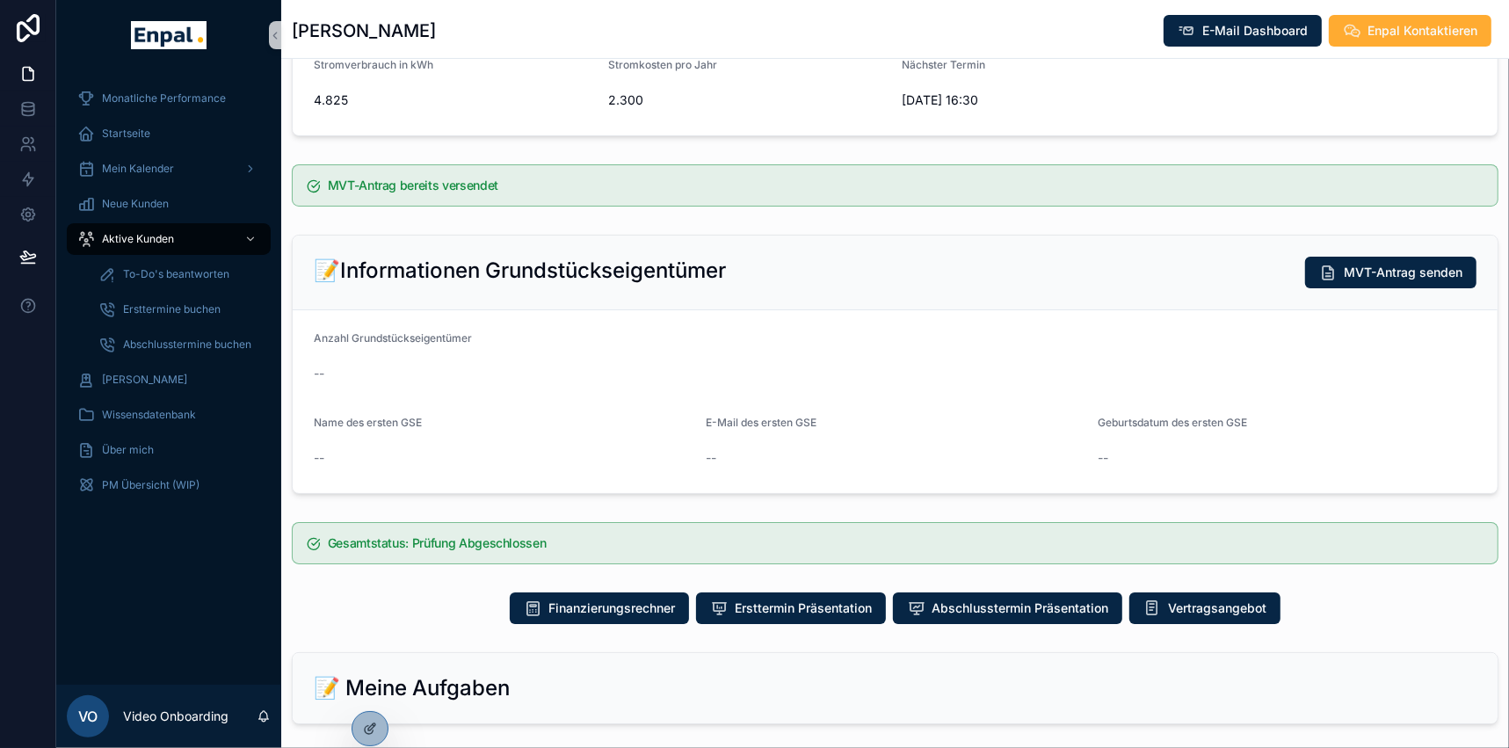
scroll to position [559, 0]
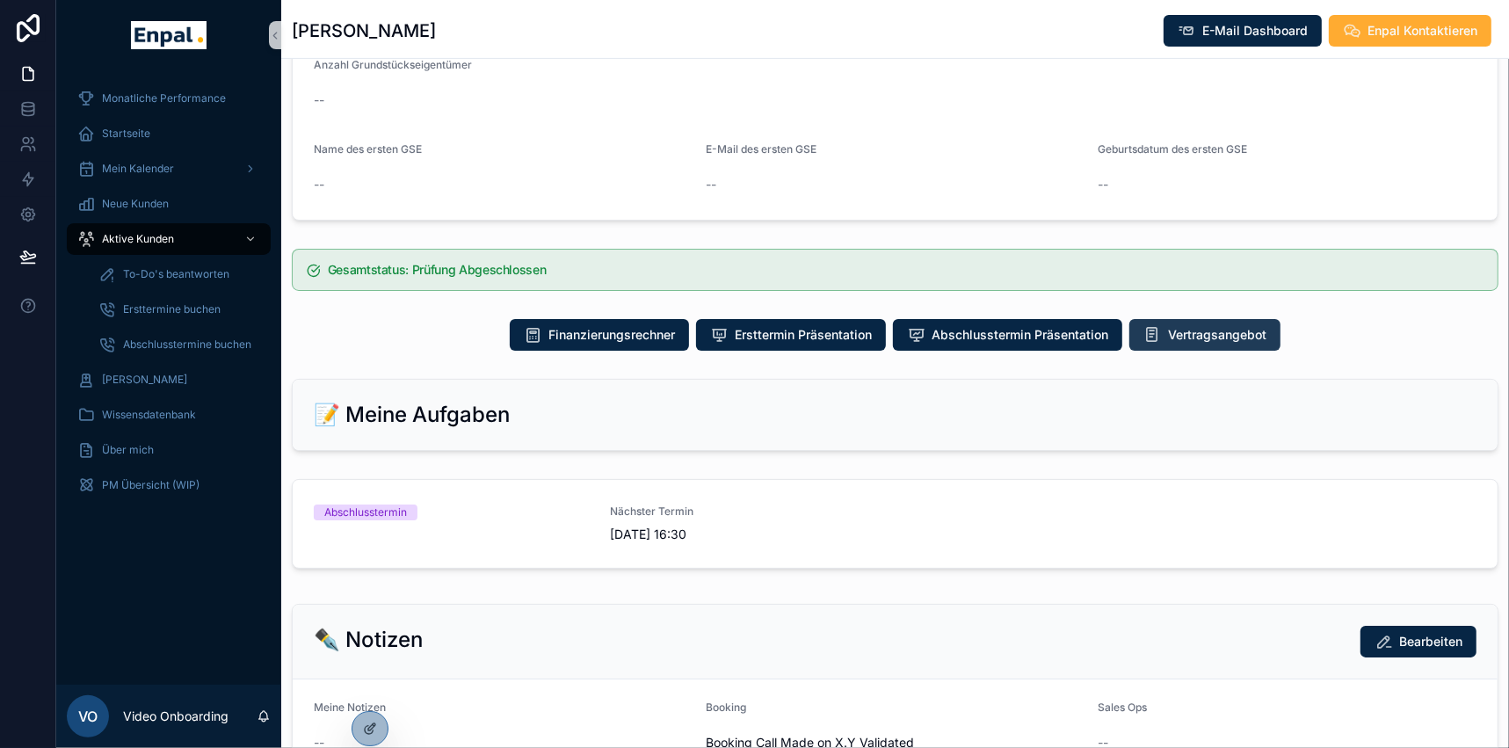
click at [1208, 344] on span "Vertragsangebot" at bounding box center [1217, 335] width 98 height 18
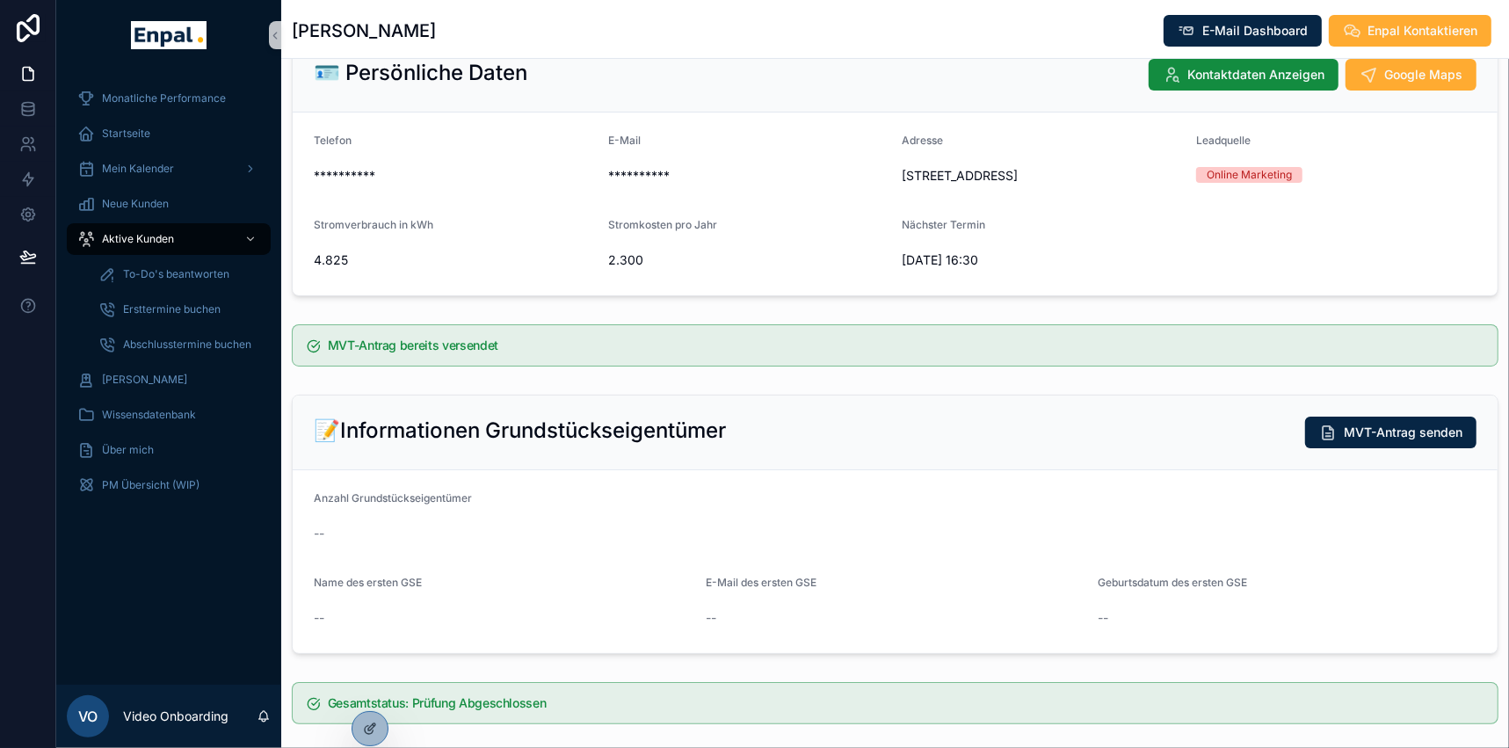
scroll to position [0, 0]
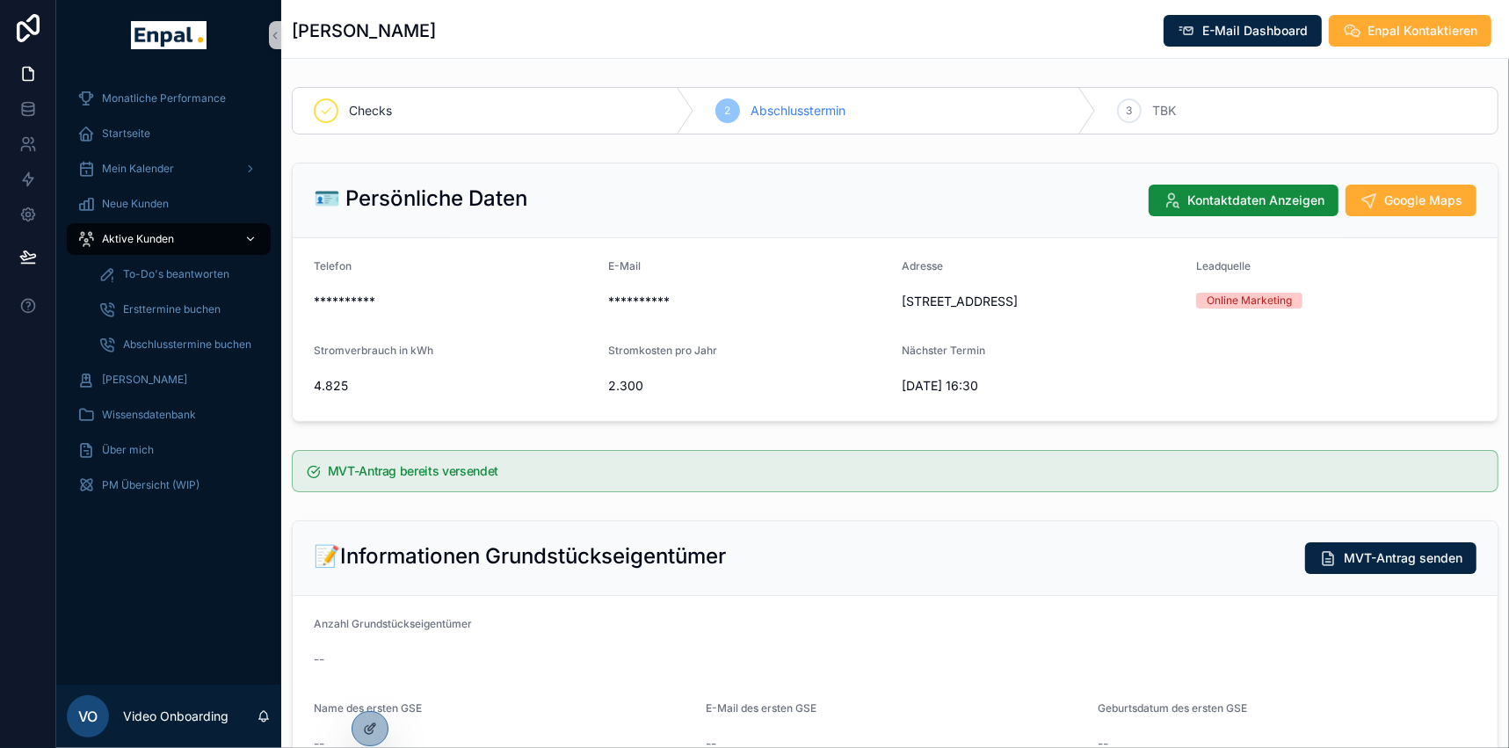
click at [165, 232] on span "Aktive Kunden" at bounding box center [138, 239] width 72 height 14
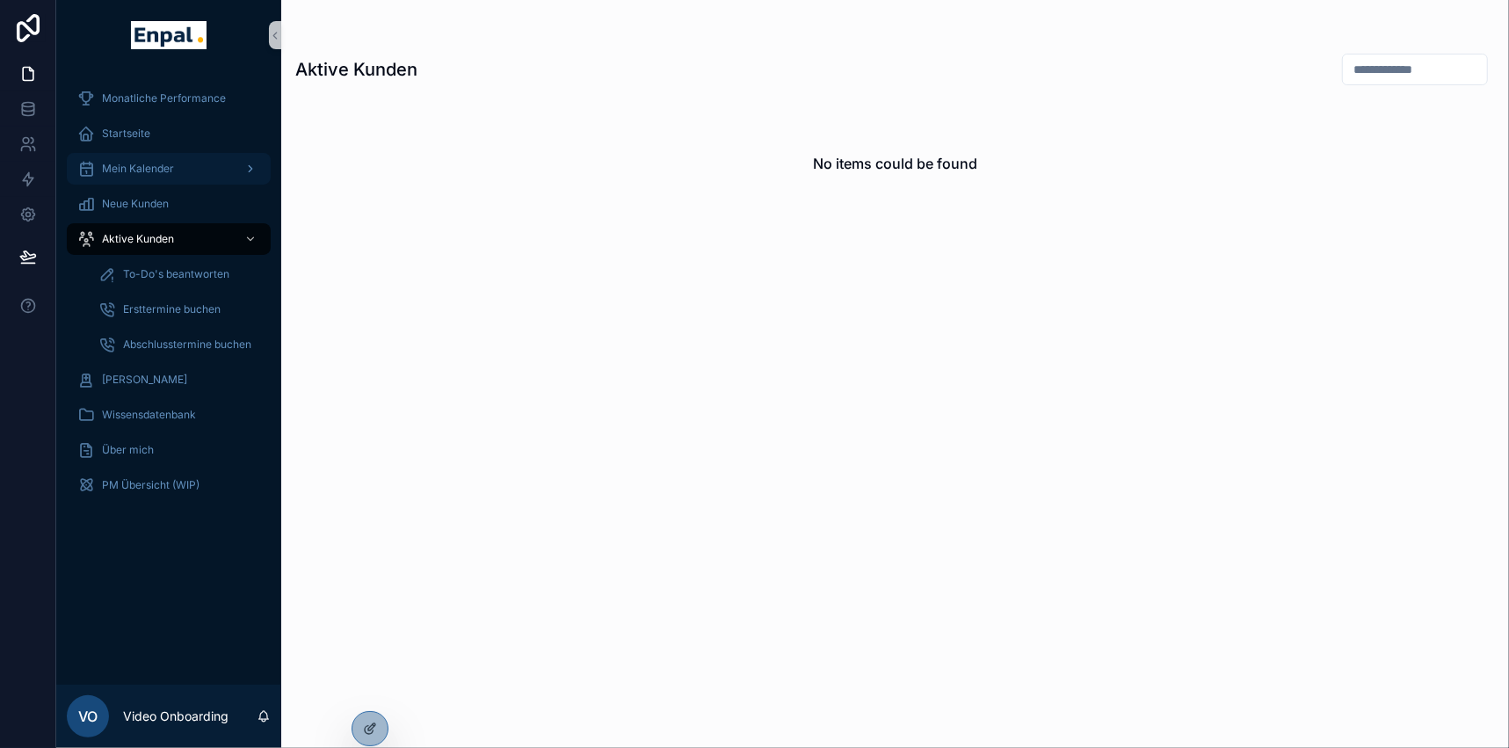
click at [145, 162] on span "Mein Kalender" at bounding box center [138, 169] width 72 height 14
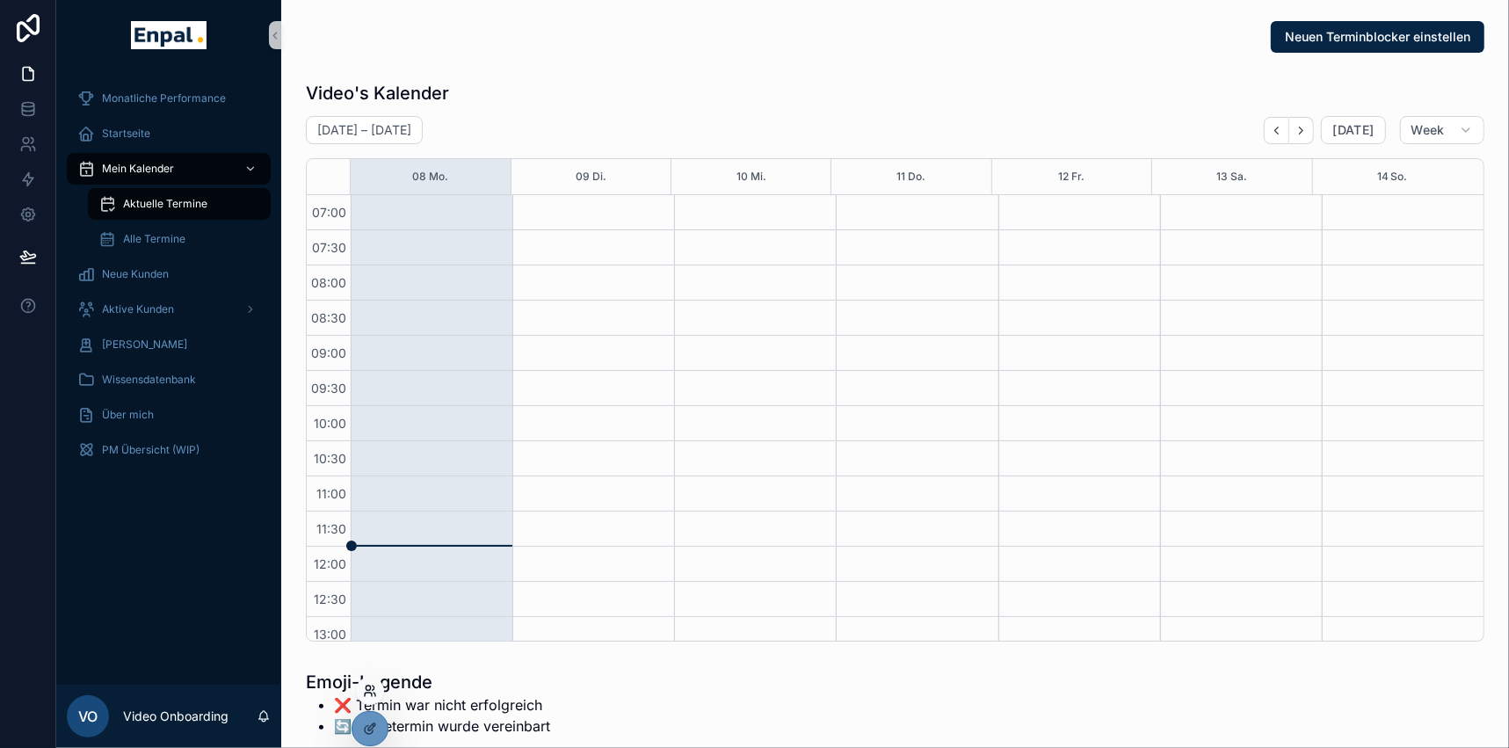
click at [367, 690] on icon at bounding box center [367, 687] width 4 height 4
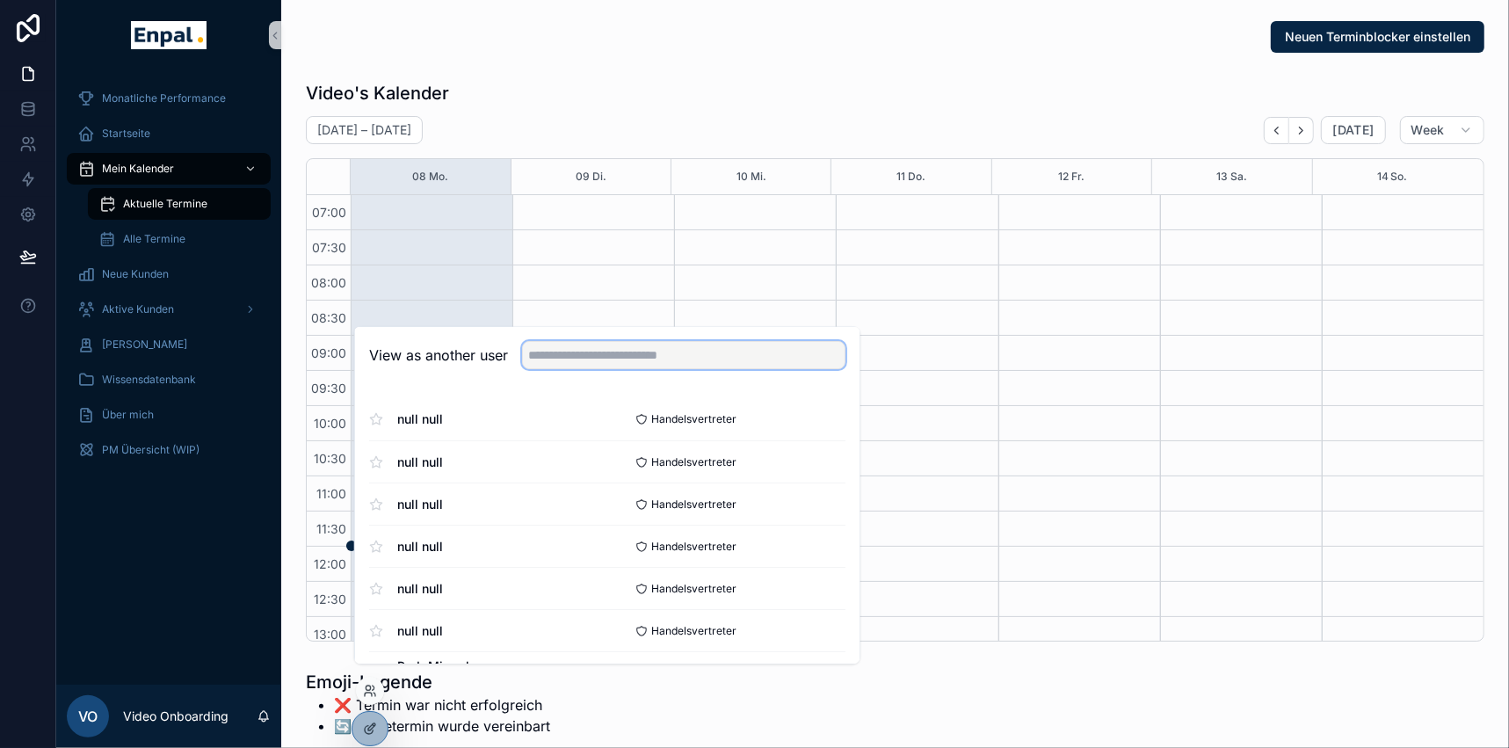
click at [573, 370] on input "text" at bounding box center [683, 356] width 323 height 28
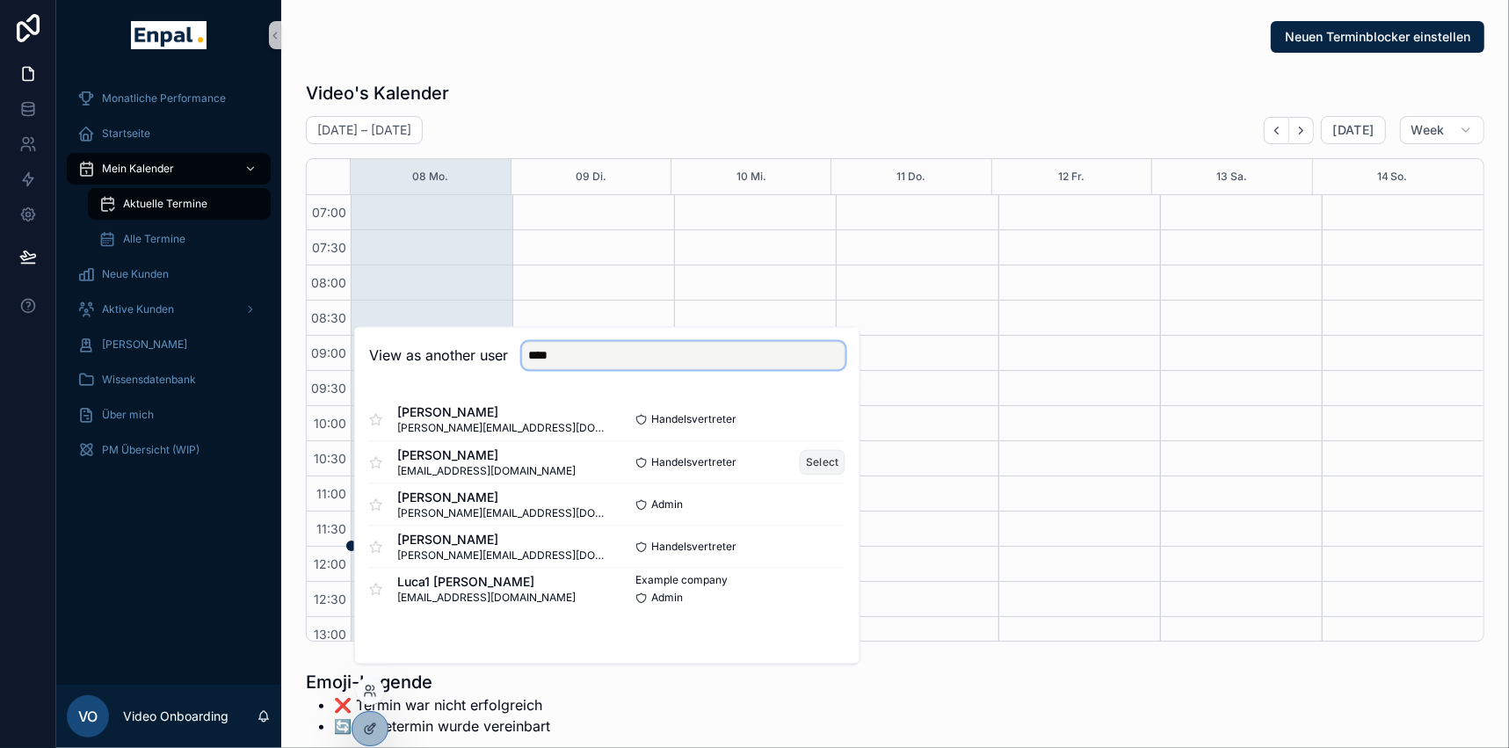
type input "****"
click at [811, 470] on button "Select" at bounding box center [822, 462] width 46 height 25
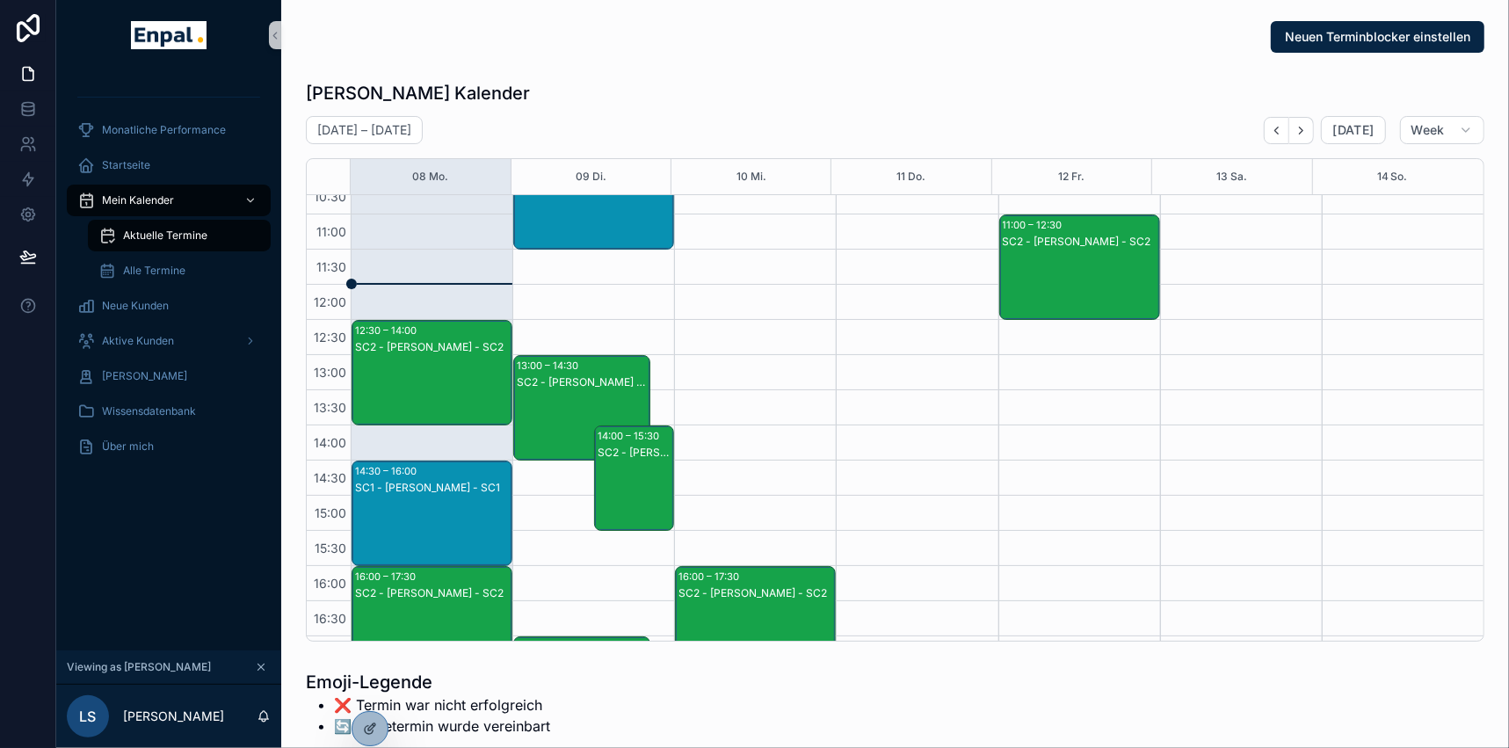
scroll to position [252, 0]
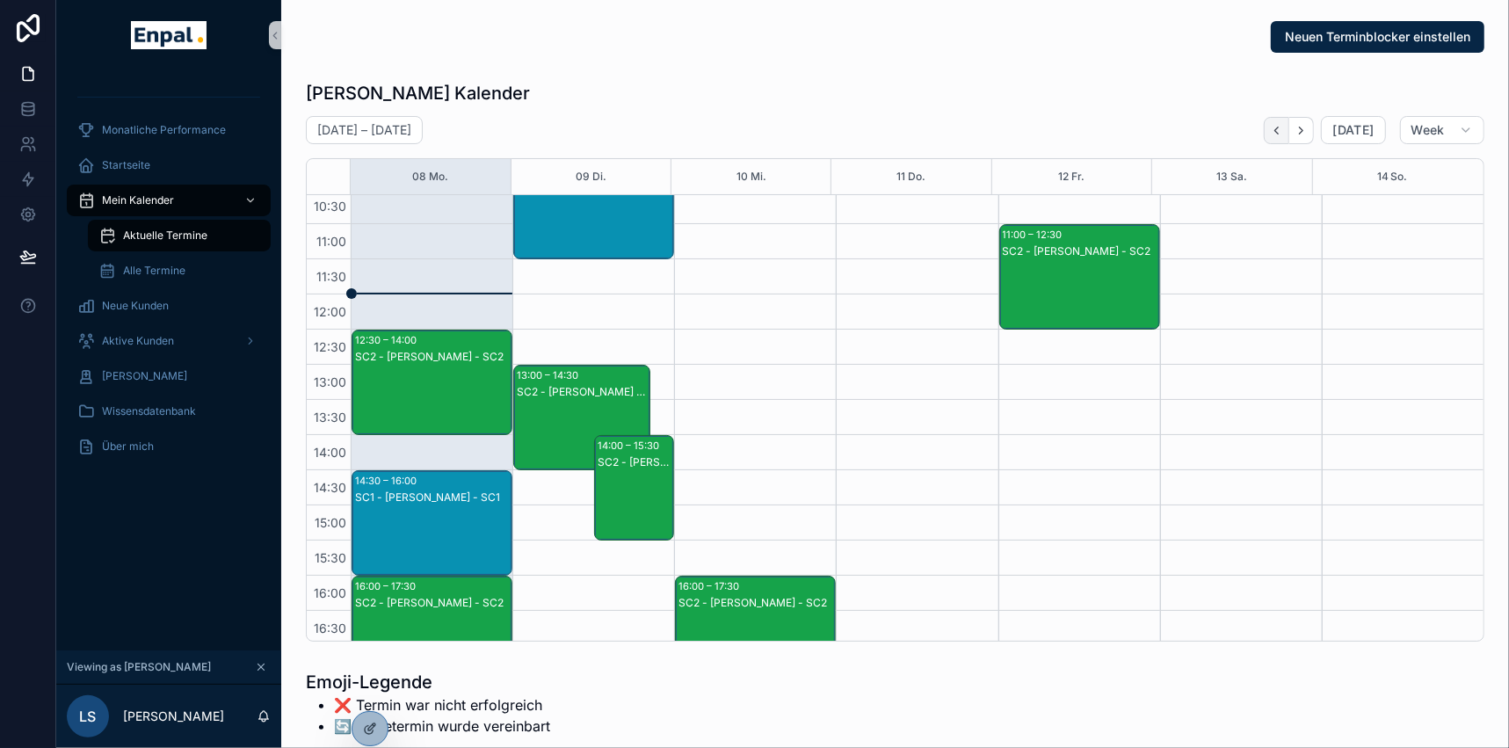
click at [1283, 135] on icon "Back" at bounding box center [1276, 130] width 13 height 13
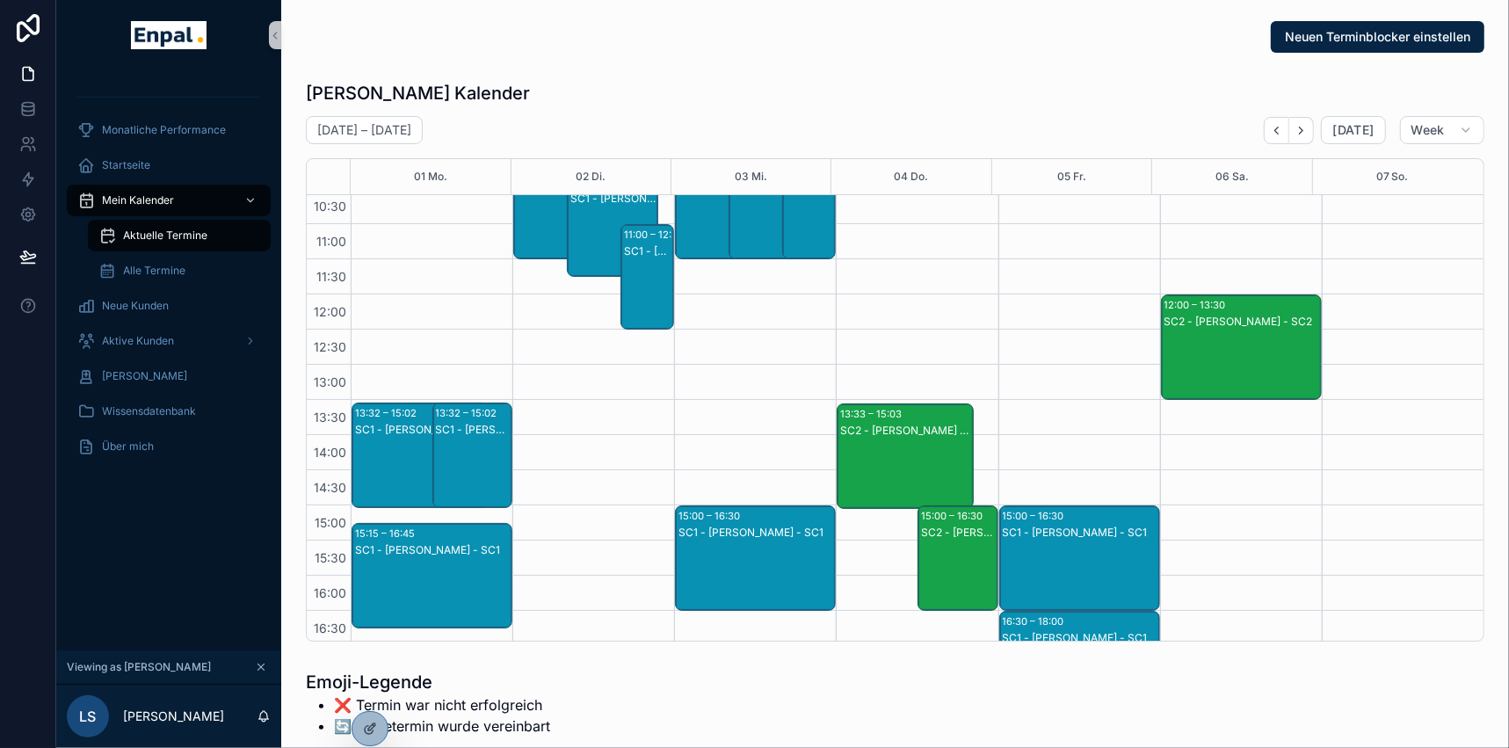
scroll to position [492, 0]
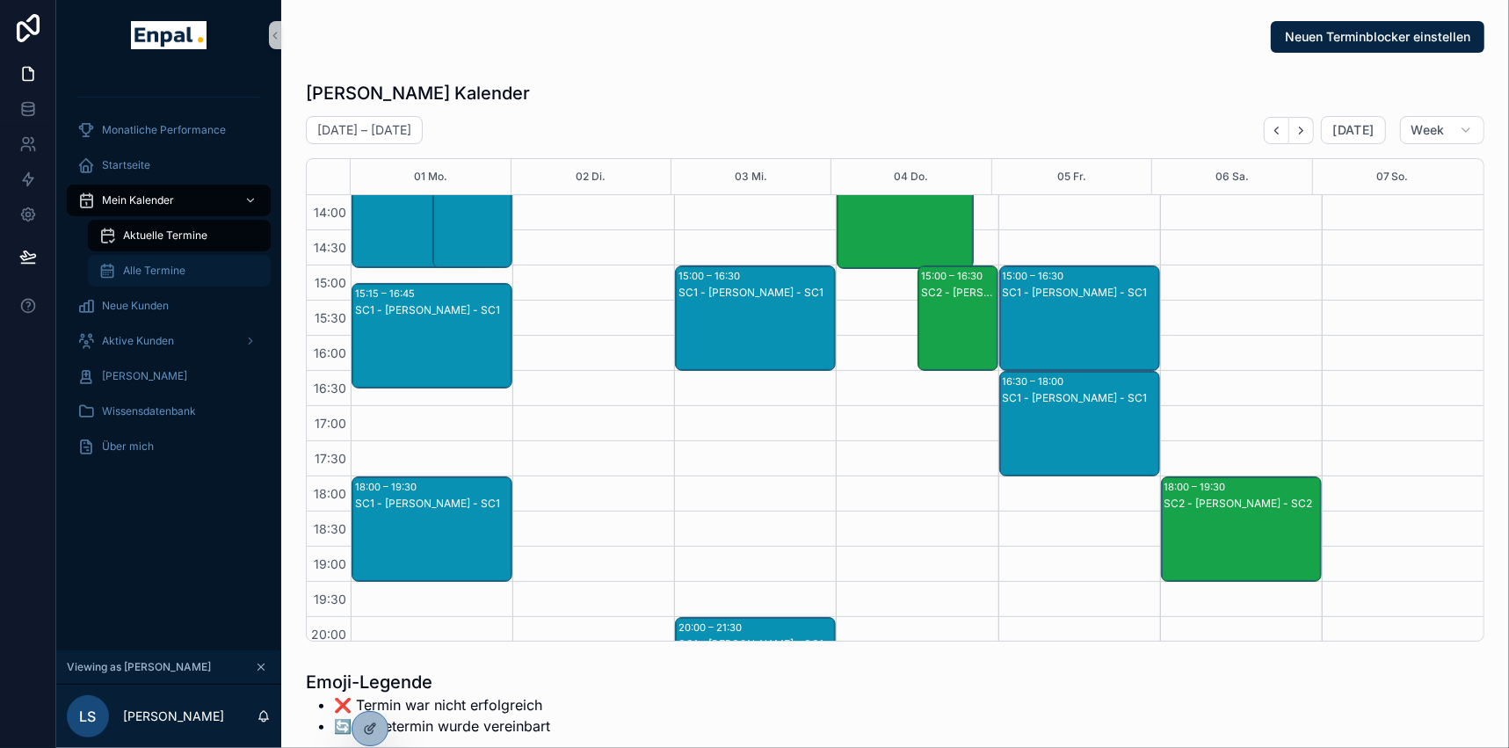
click at [158, 264] on span "Alle Termine" at bounding box center [154, 271] width 62 height 14
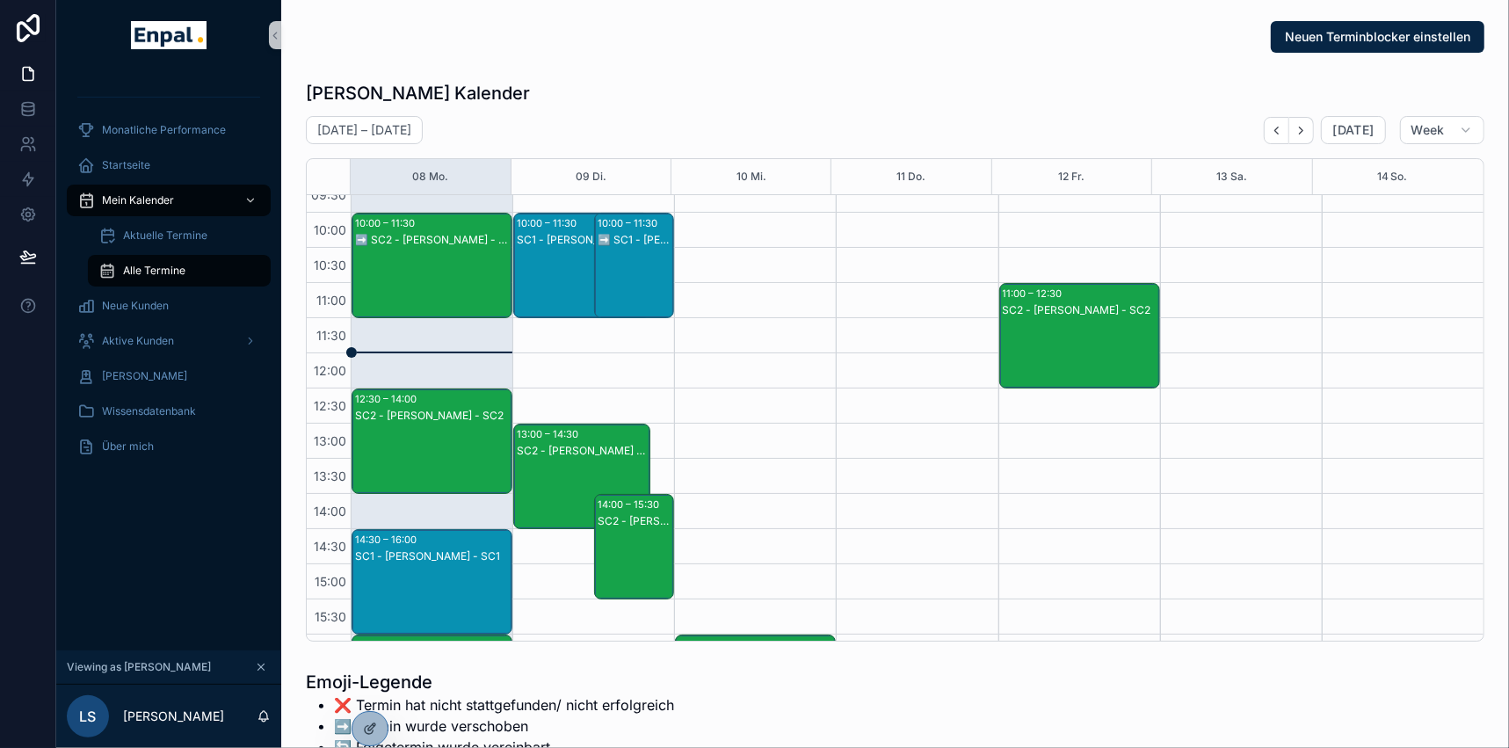
scroll to position [172, 0]
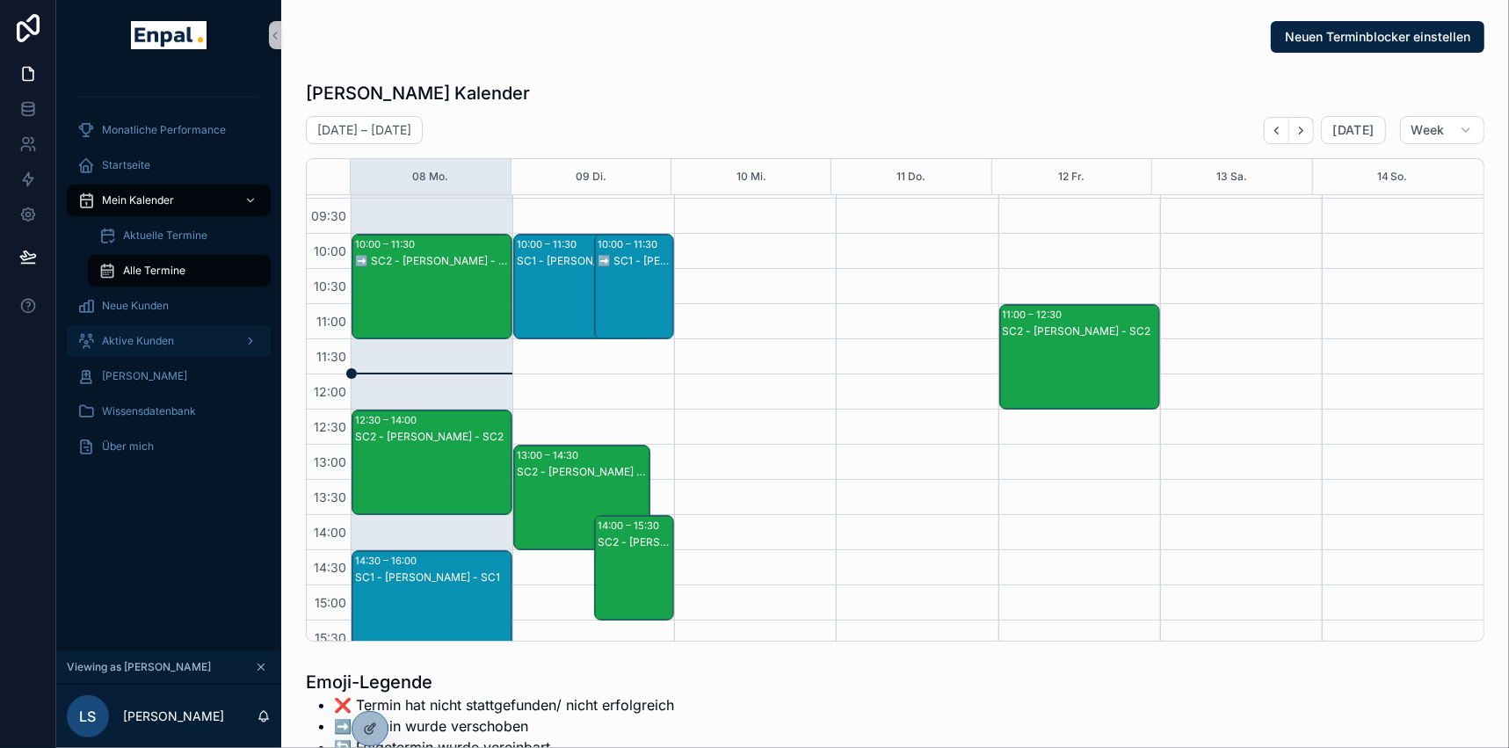
click at [134, 344] on span "Aktive Kunden" at bounding box center [138, 341] width 72 height 14
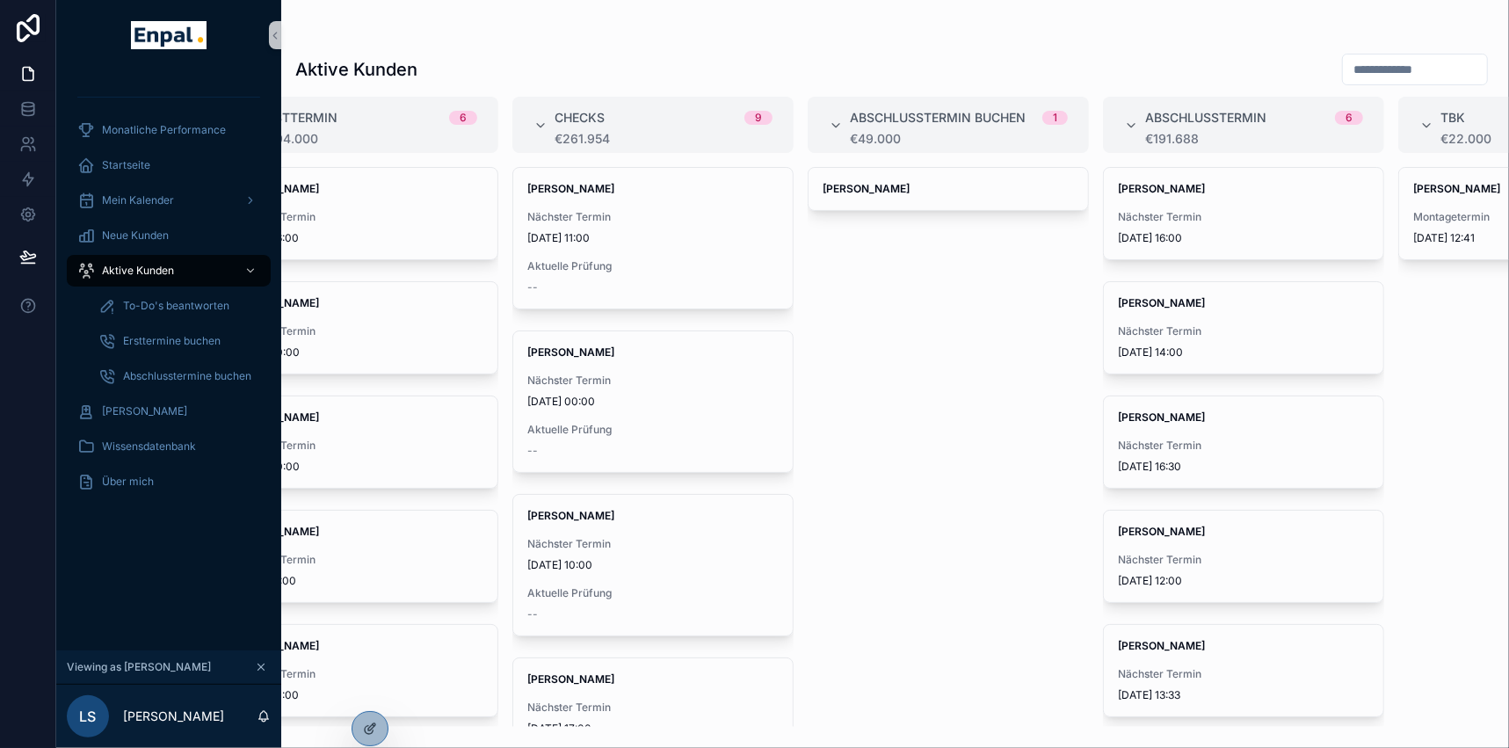
scroll to position [0, 545]
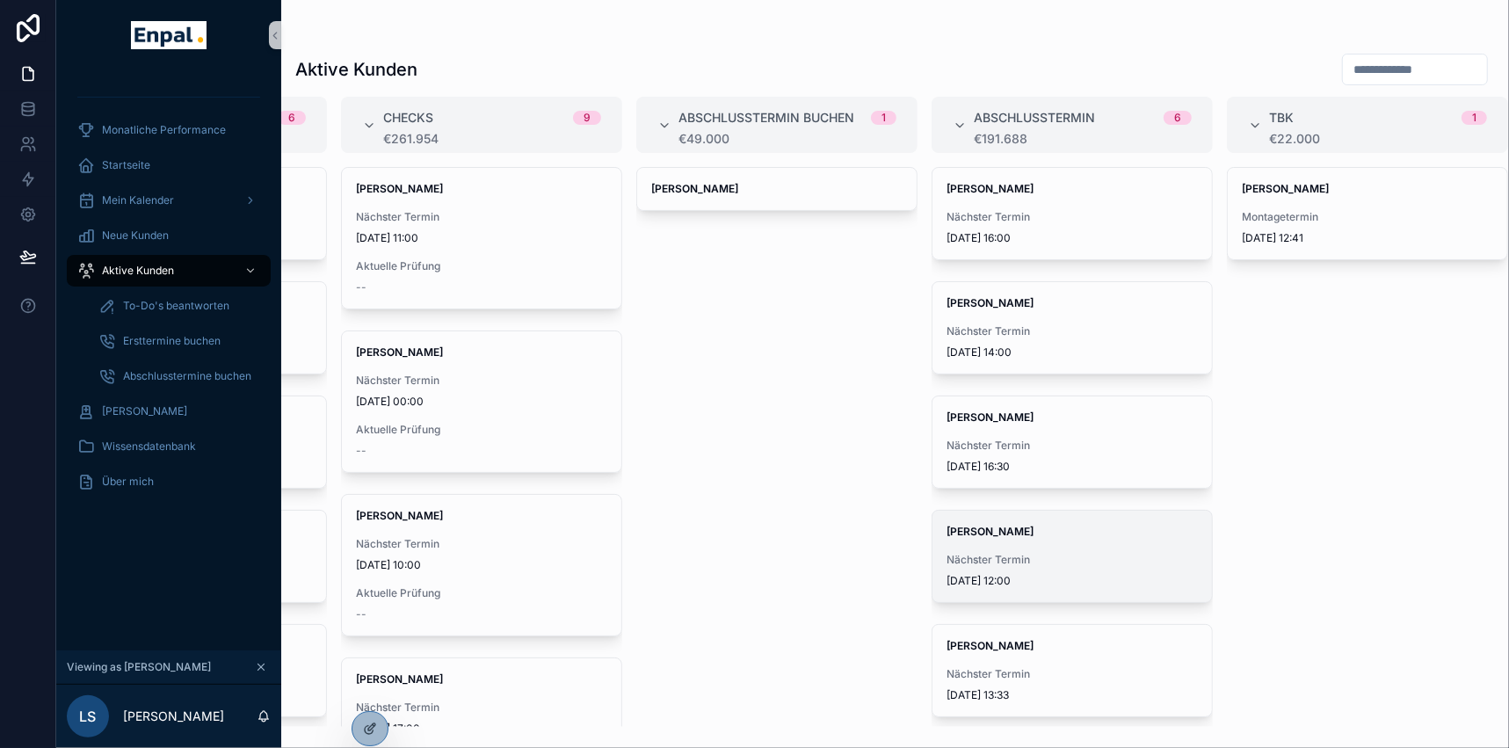
click at [1045, 542] on div "David Seidel Nächster Termin 6.9.2025 12:00" at bounding box center [1071, 555] width 279 height 91
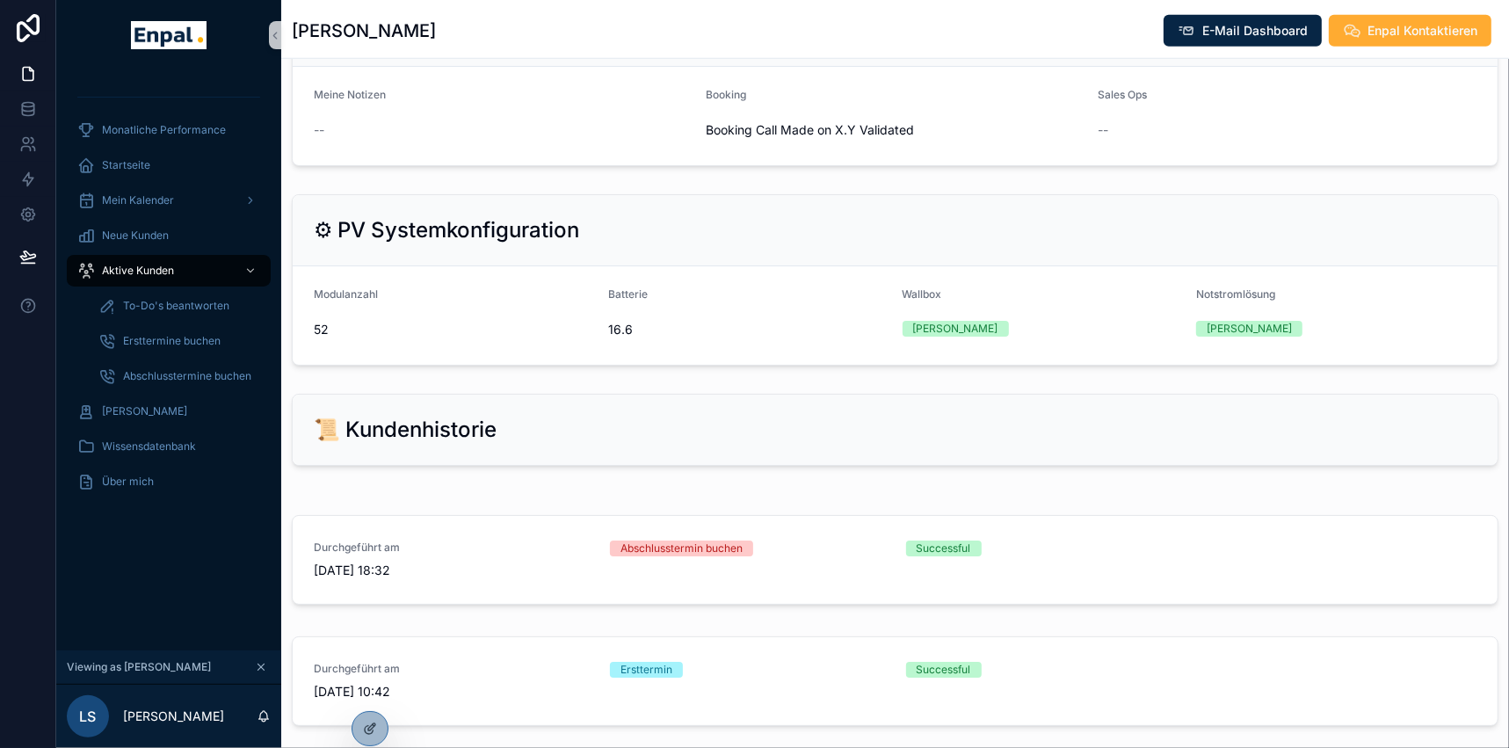
scroll to position [799, 0]
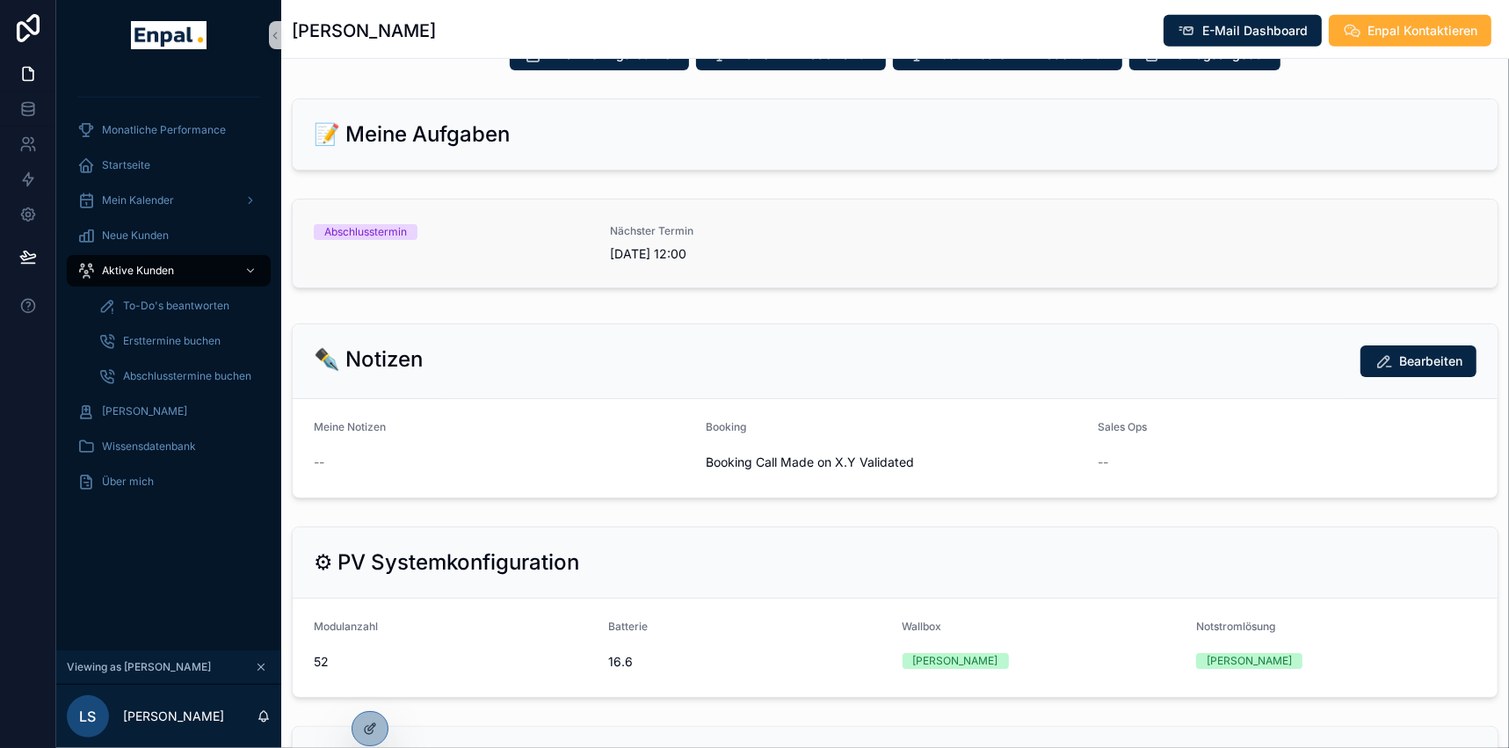
click at [376, 227] on div "Abschlusstermin" at bounding box center [365, 232] width 83 height 16
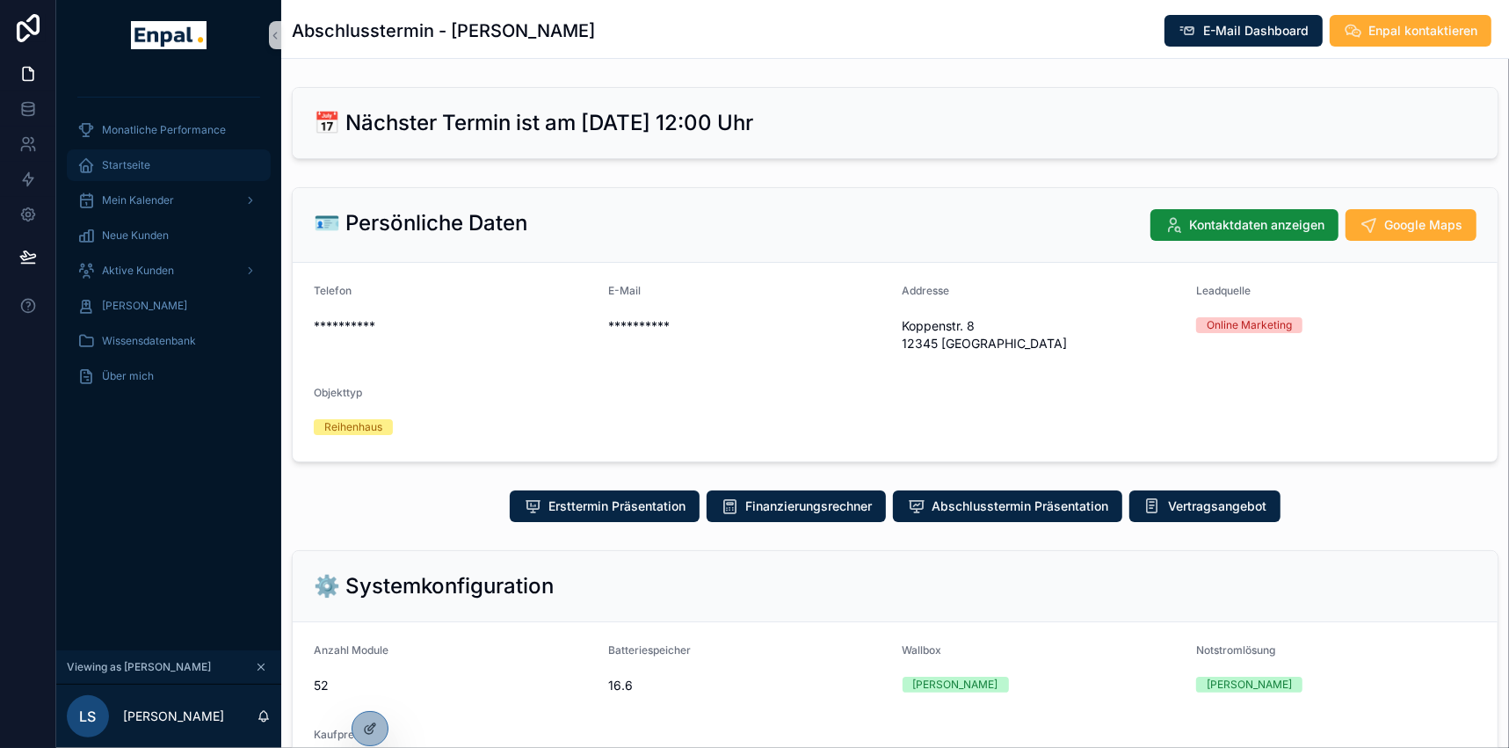
click at [108, 156] on div "Startseite" at bounding box center [168, 165] width 183 height 28
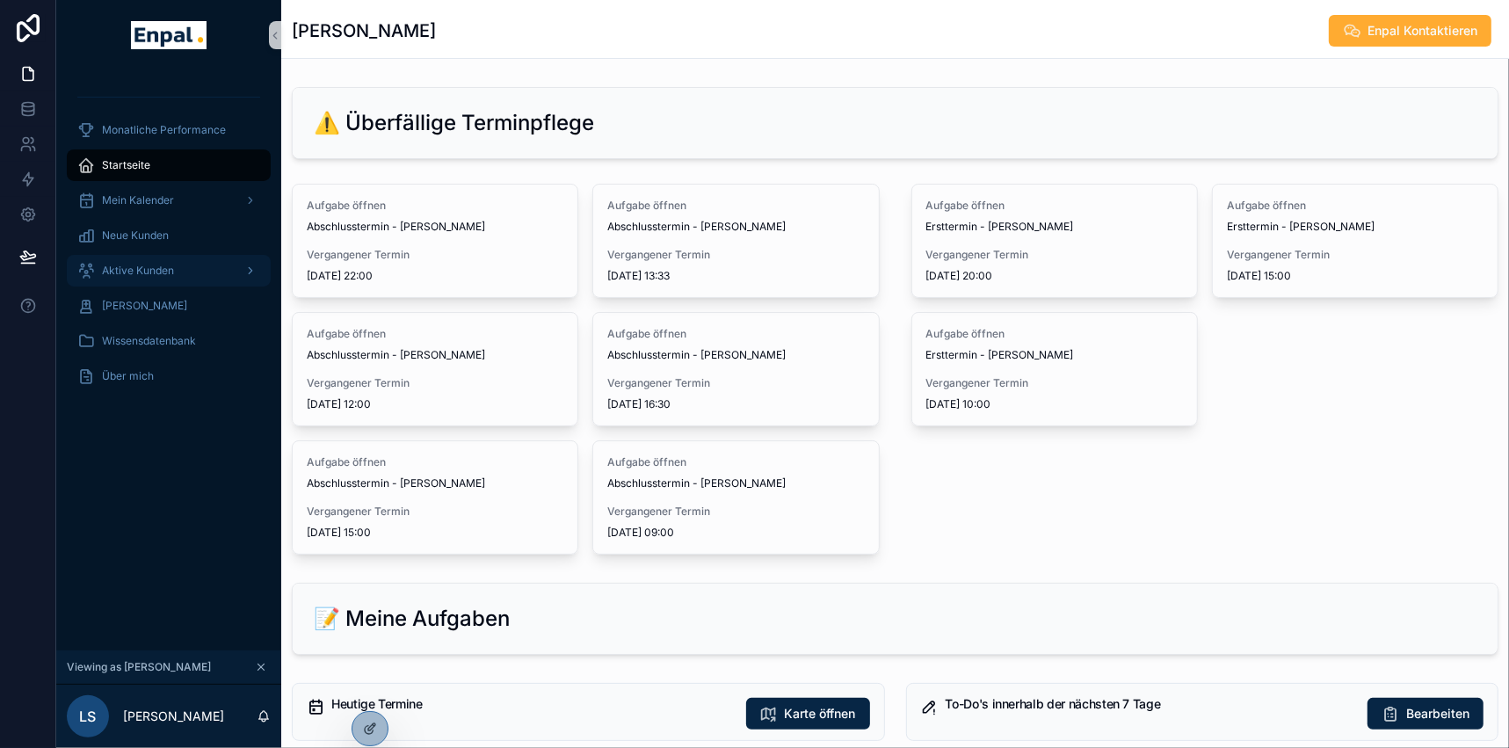
click at [177, 258] on div "Aktive Kunden" at bounding box center [168, 271] width 183 height 28
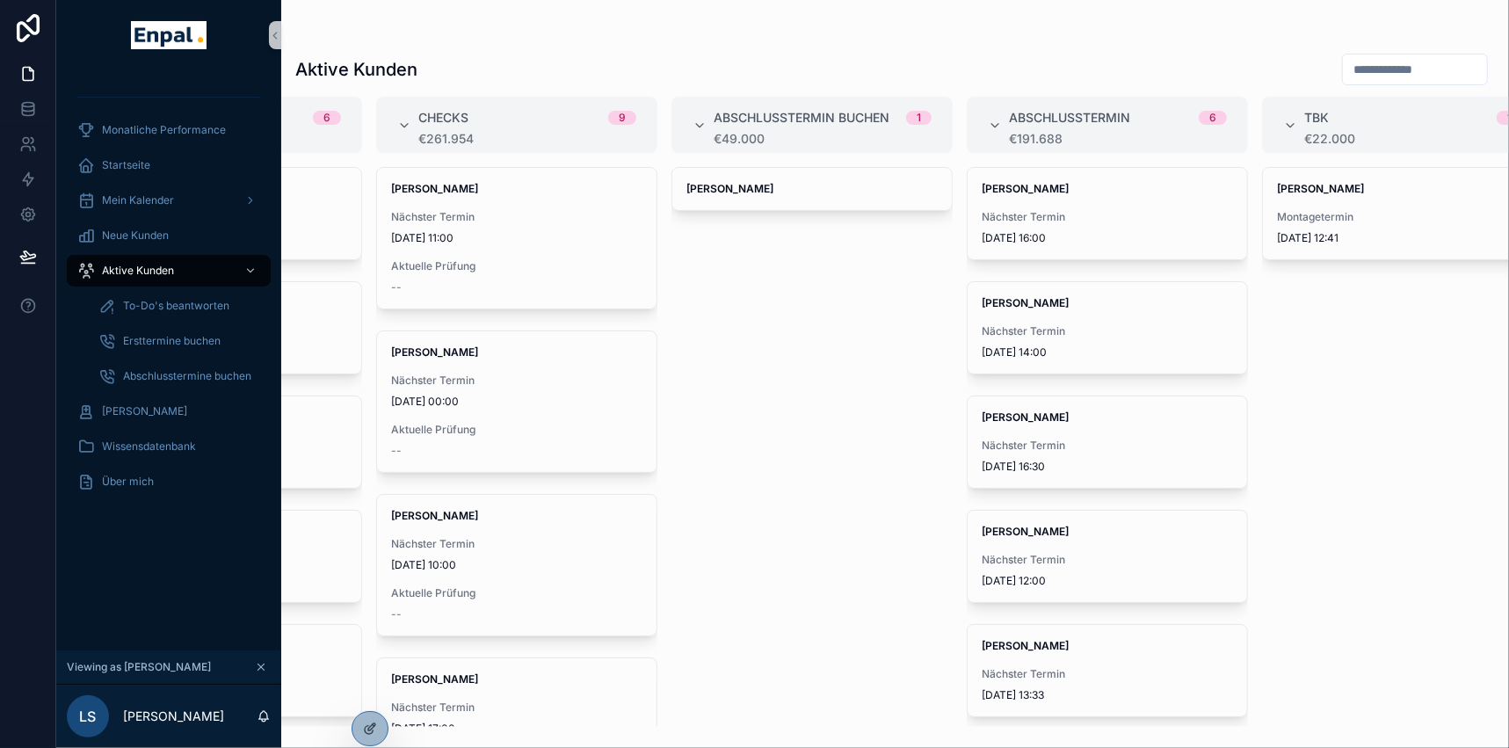
scroll to position [0, 518]
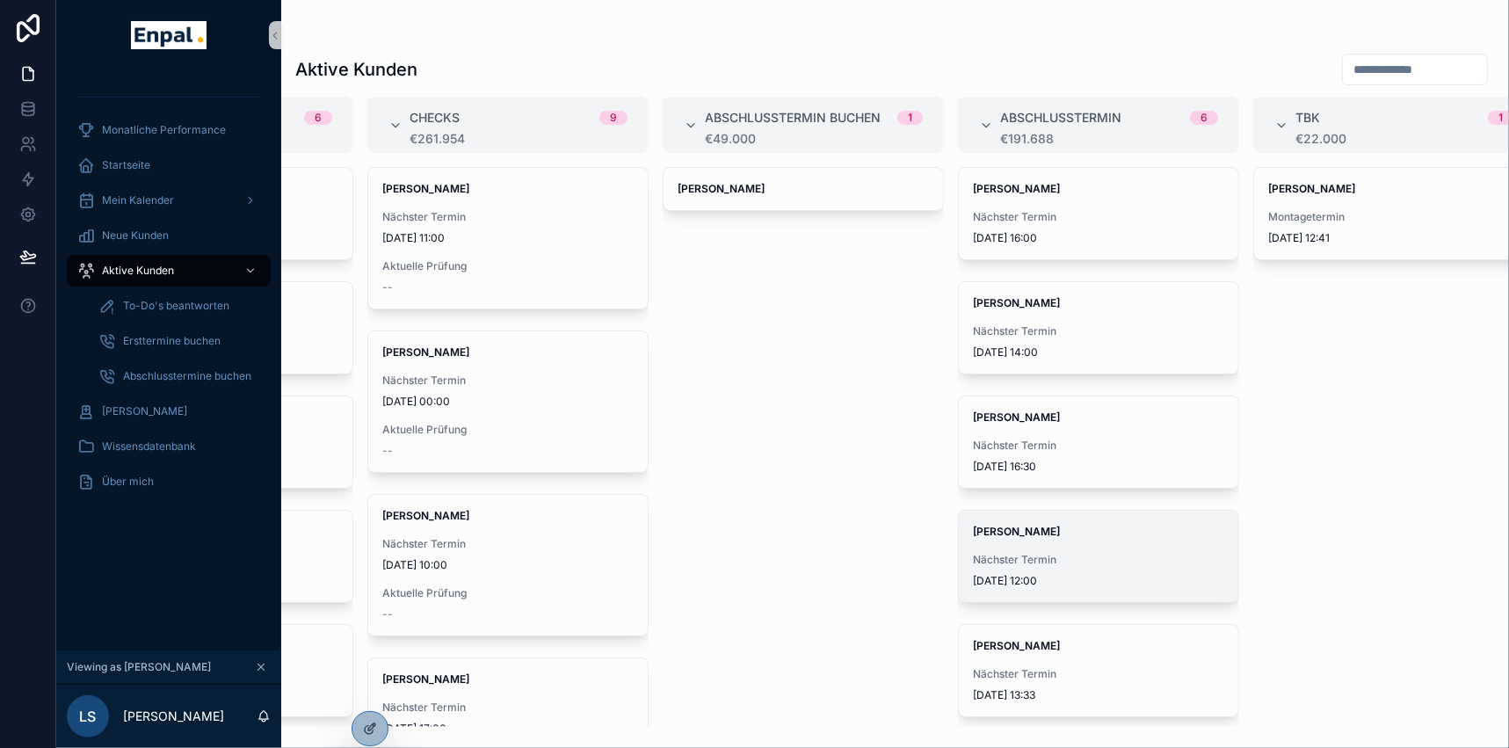
click at [1044, 542] on div "[PERSON_NAME] Nächster Termin [DATE] 12:00" at bounding box center [1098, 555] width 279 height 91
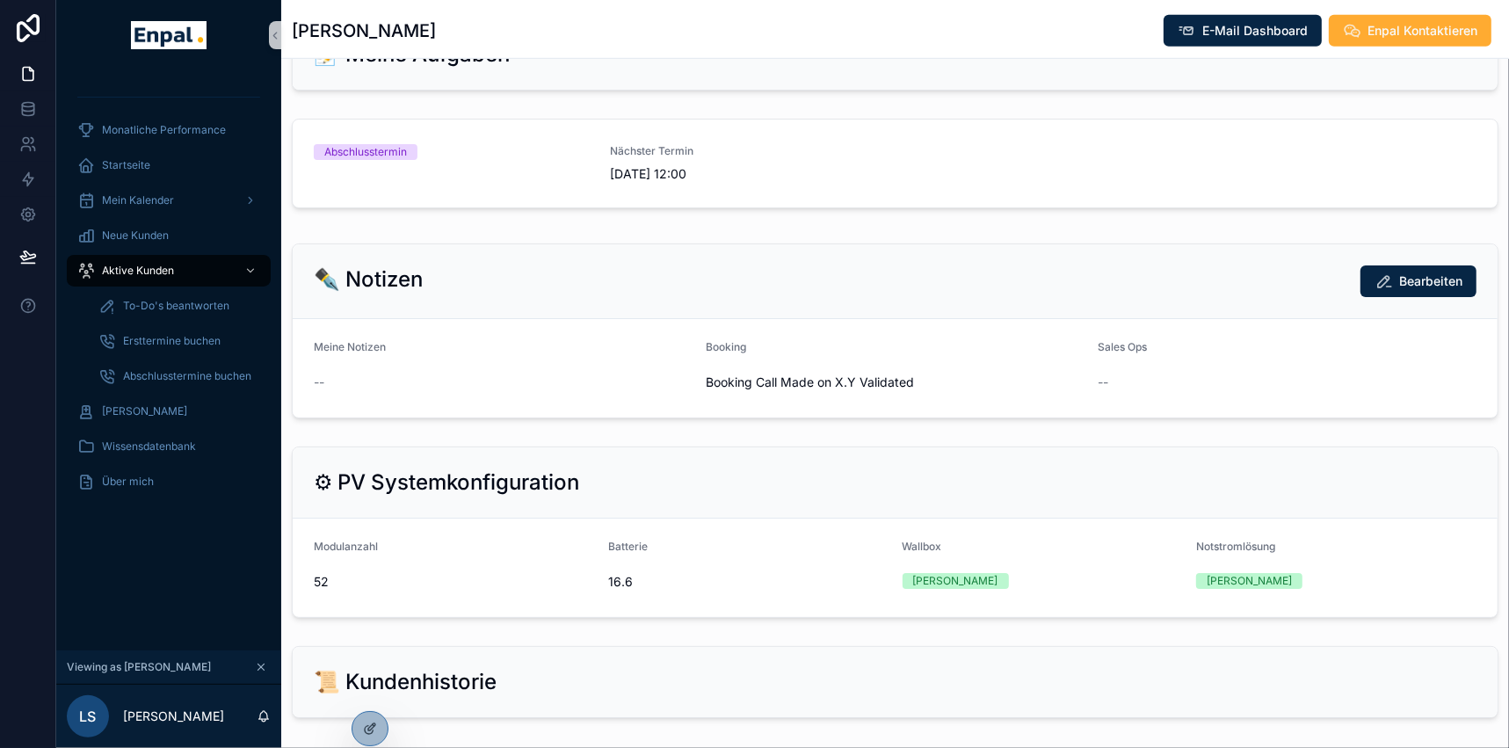
scroll to position [799, 0]
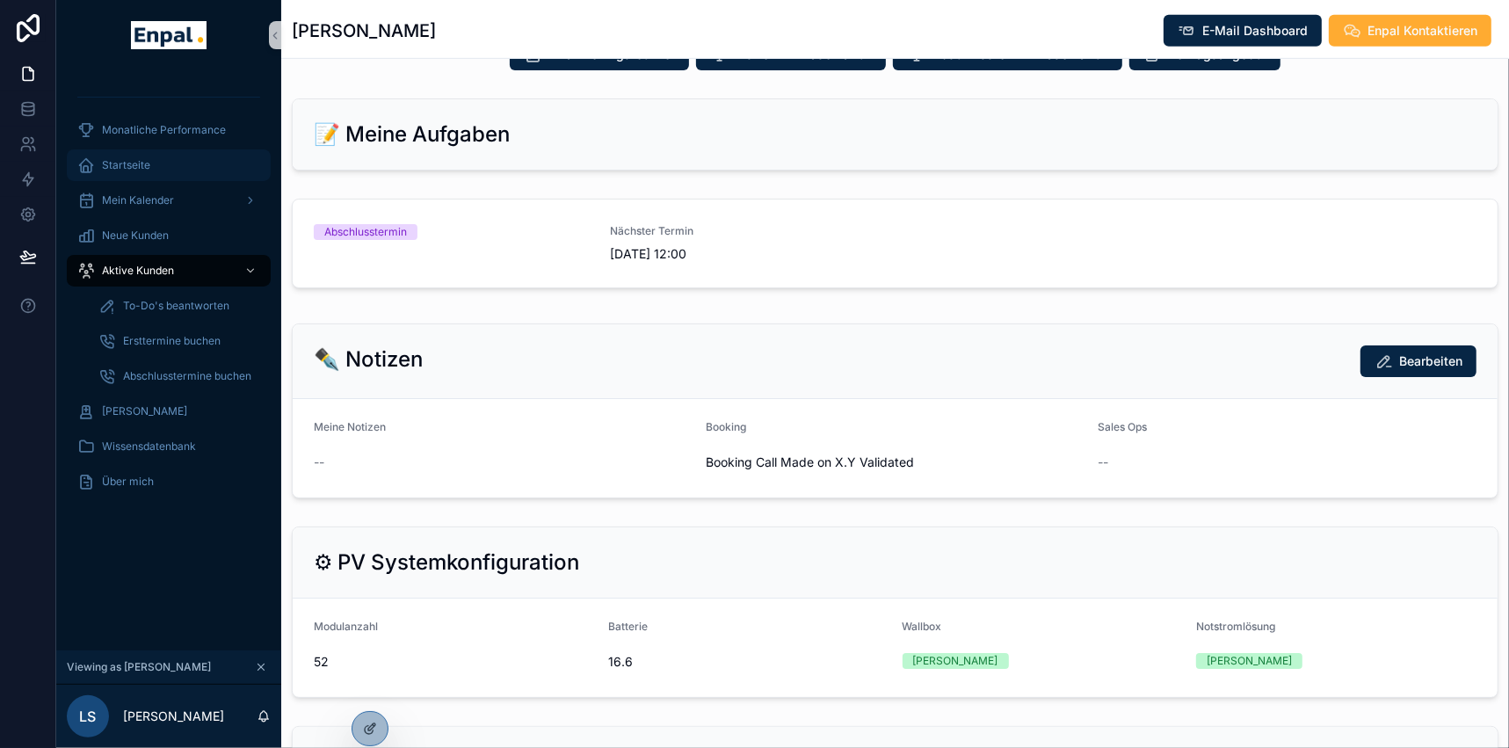
click at [184, 167] on div "Startseite" at bounding box center [168, 165] width 183 height 28
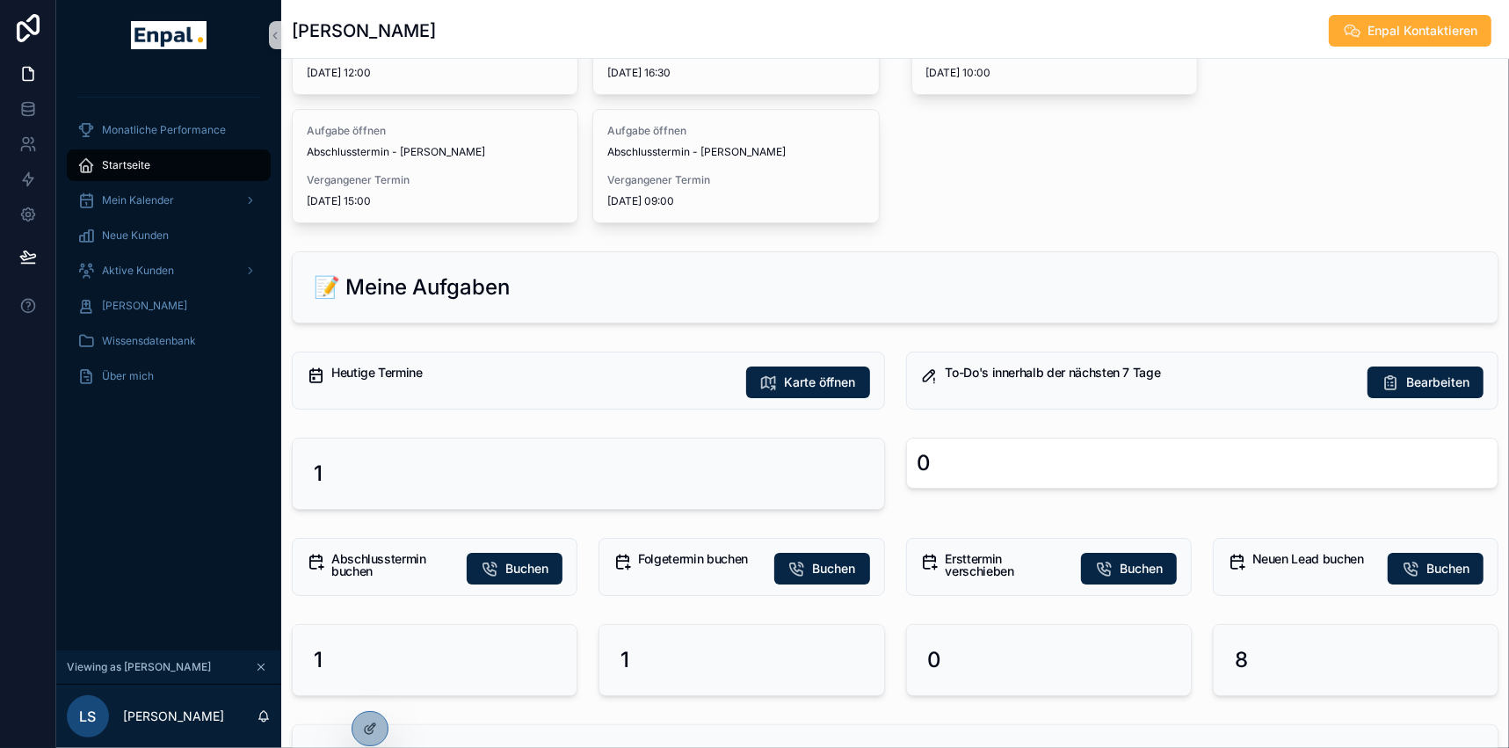
scroll to position [319, 0]
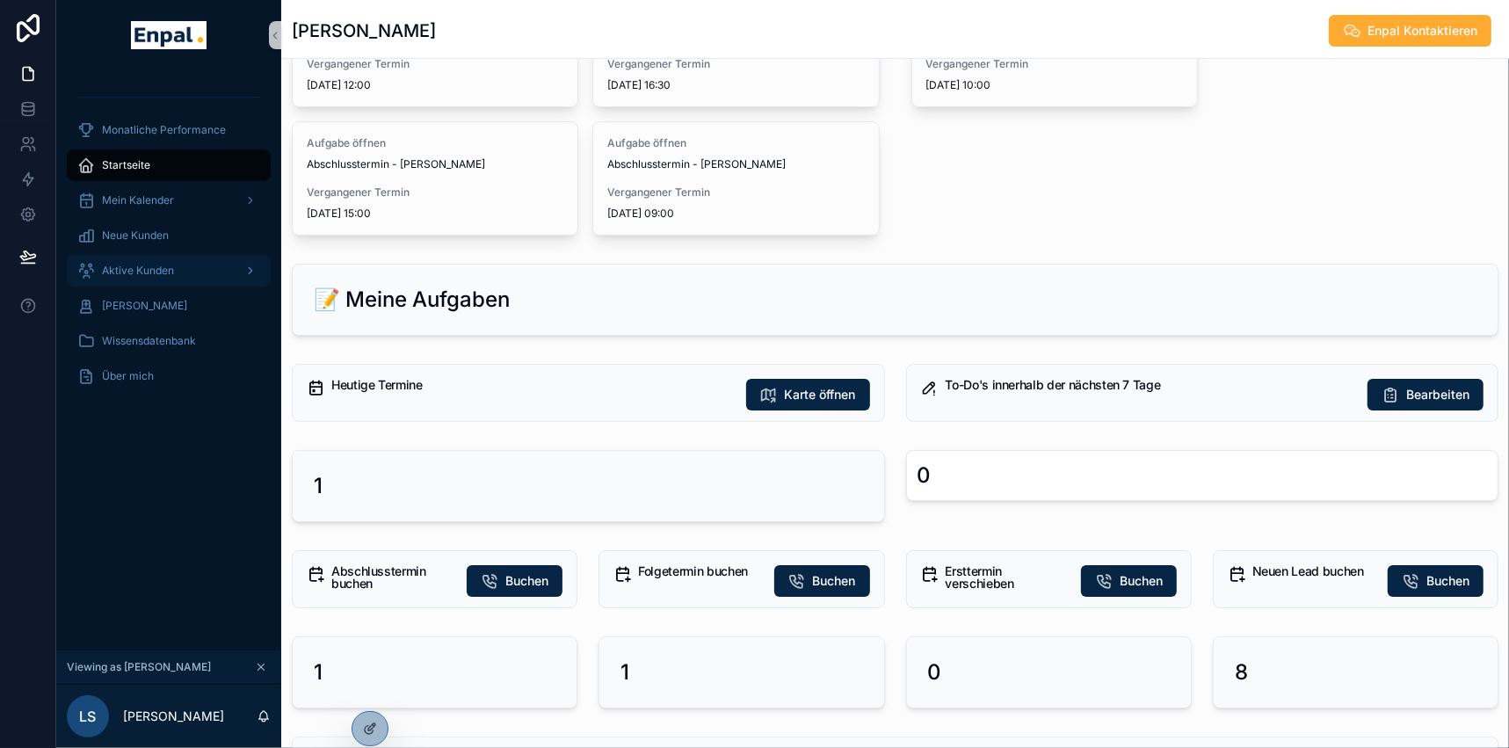
click at [182, 272] on div "Aktive Kunden" at bounding box center [168, 271] width 183 height 28
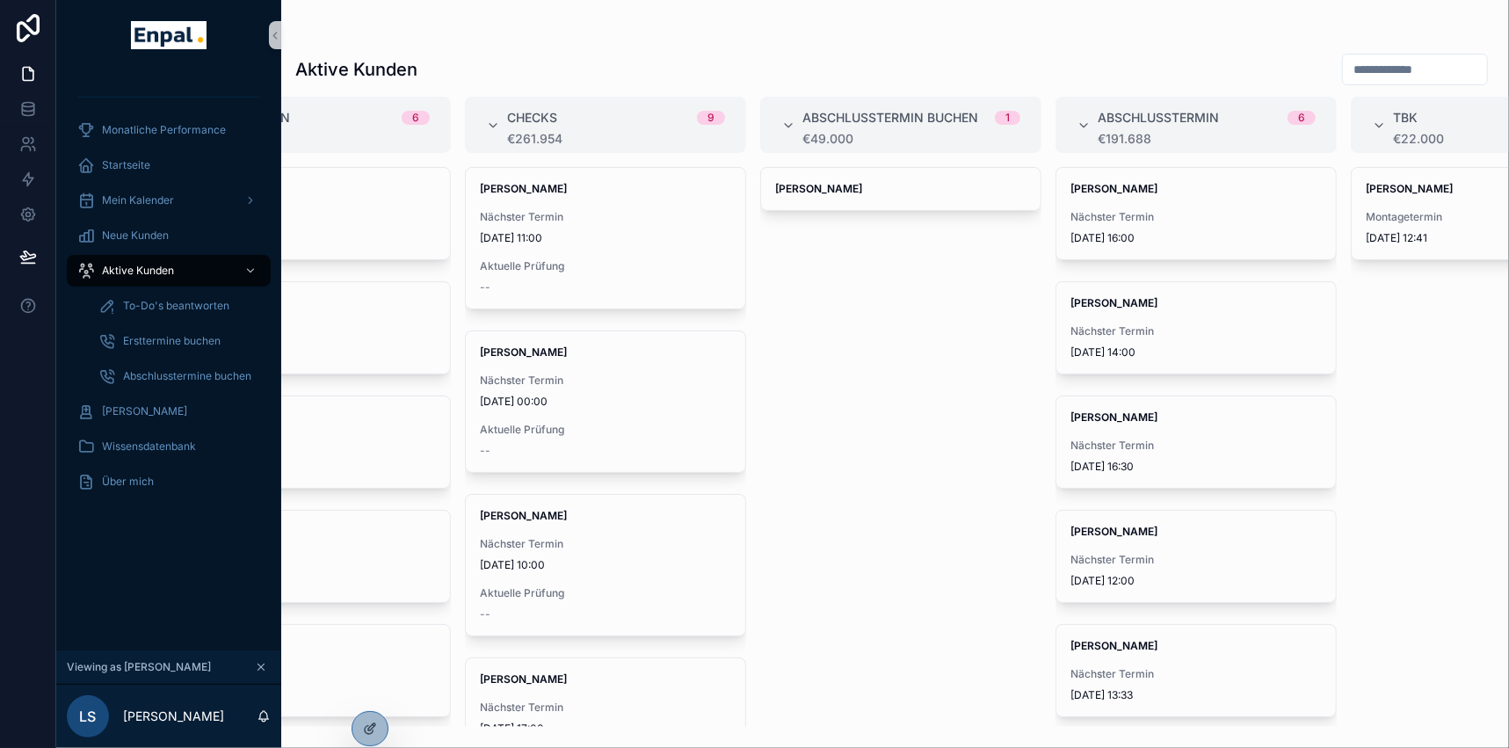
scroll to position [0, 545]
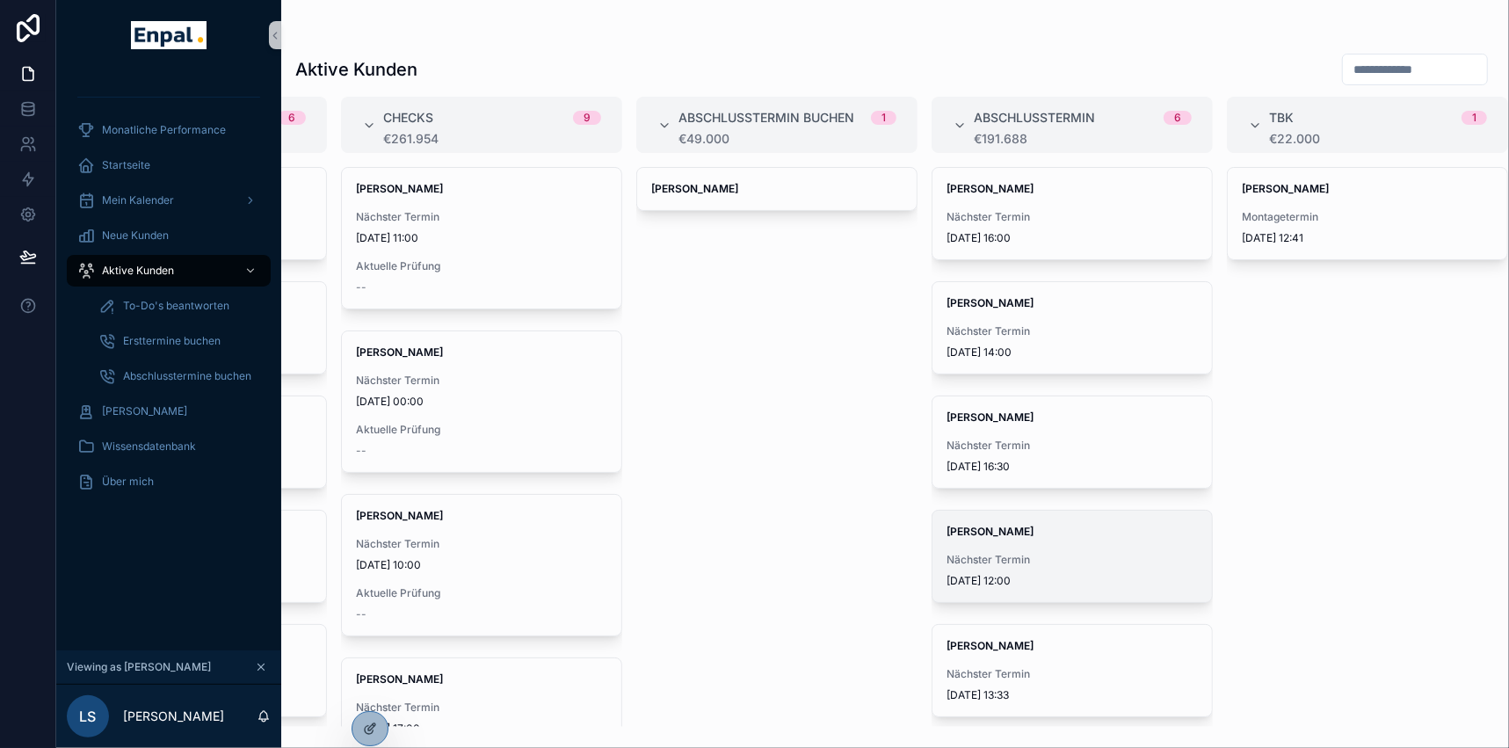
click at [985, 540] on div "[PERSON_NAME] Nächster Termin [DATE] 12:00" at bounding box center [1071, 555] width 279 height 91
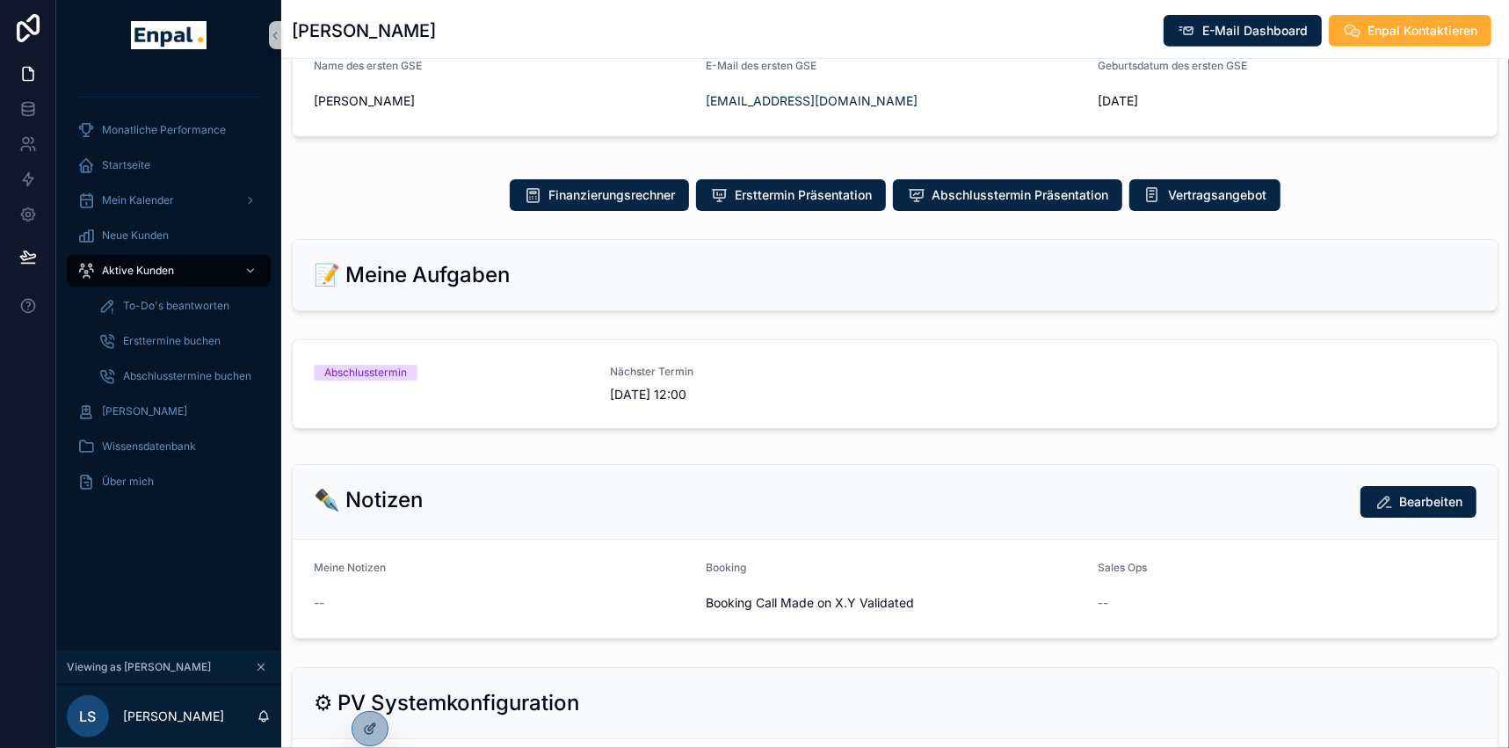
scroll to position [639, 0]
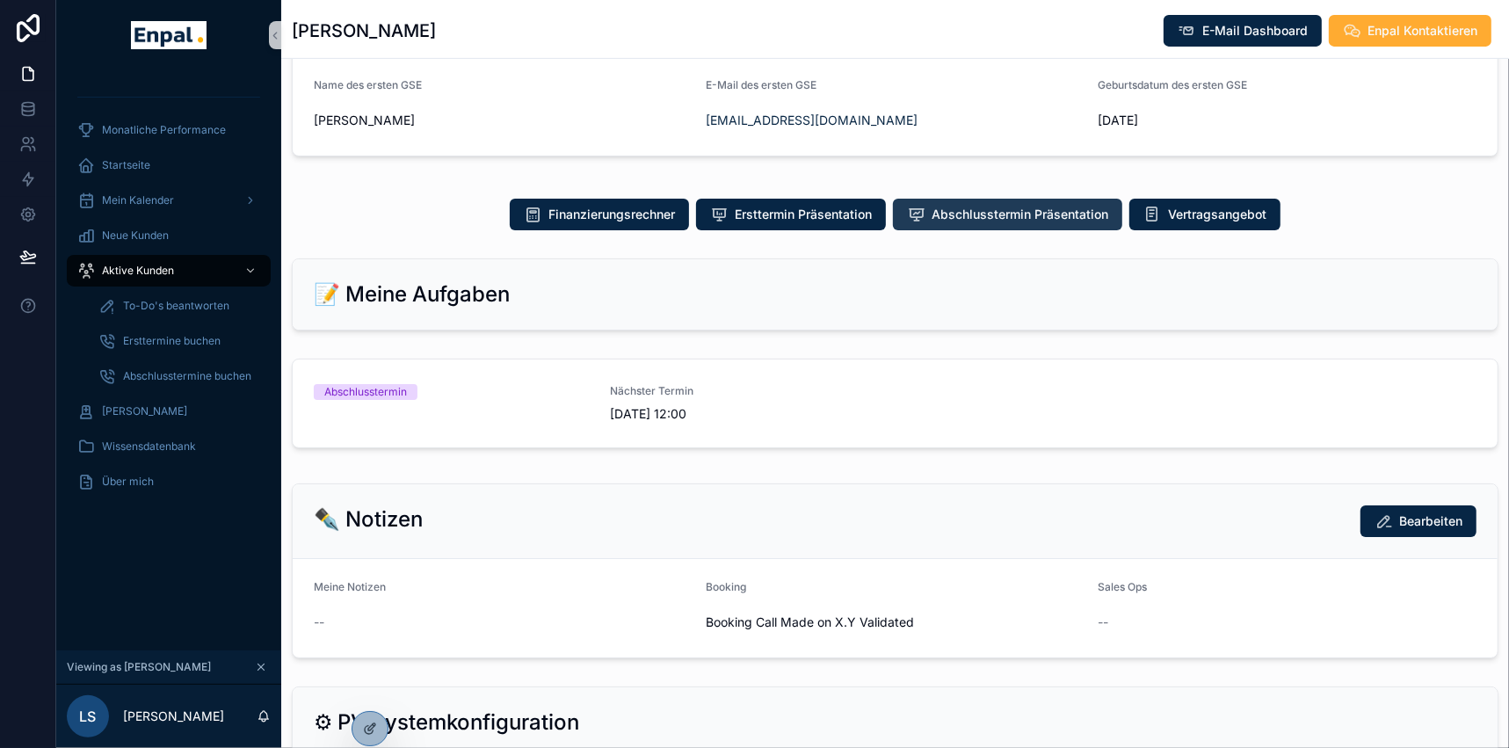
click at [1052, 206] on span "Abschlusstermin Präsentation" at bounding box center [1019, 215] width 177 height 18
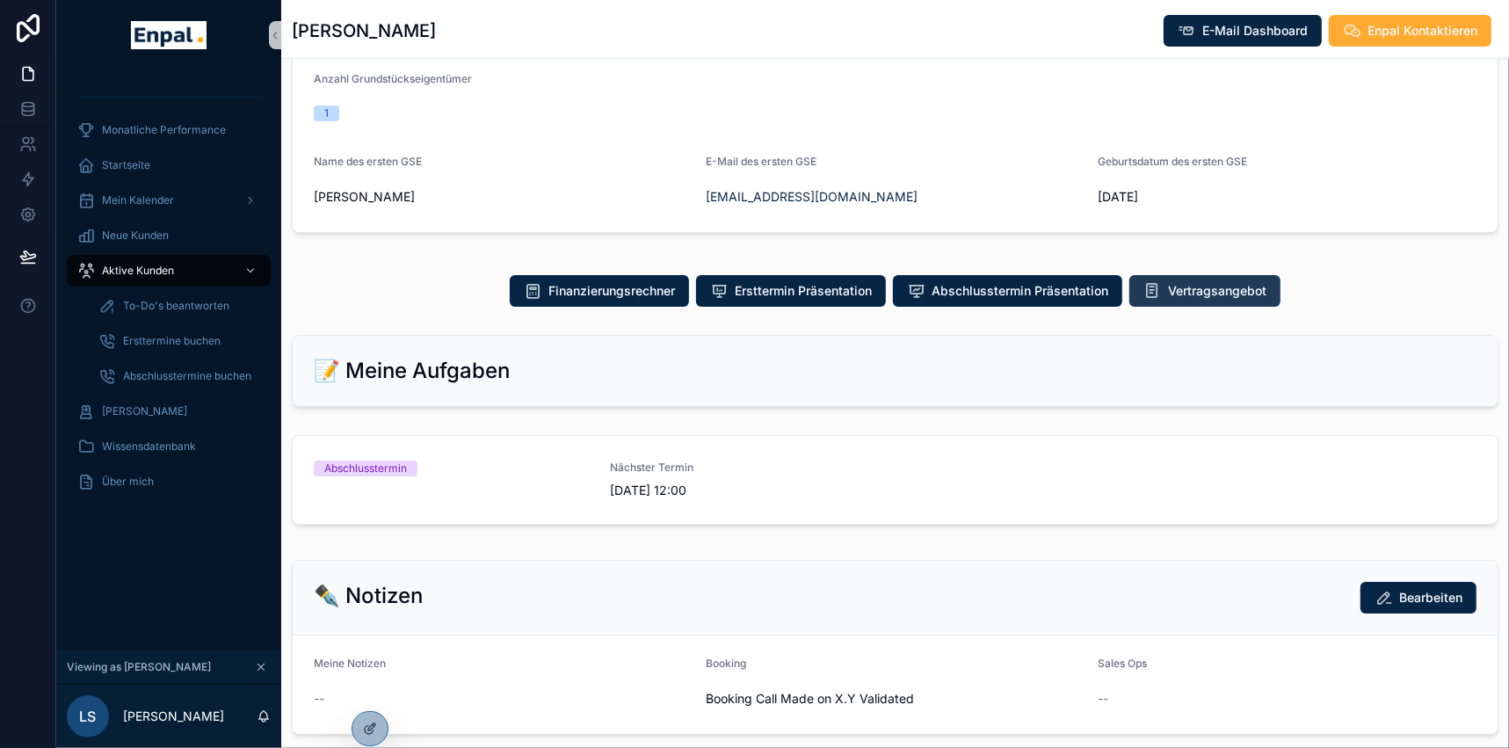
scroll to position [559, 0]
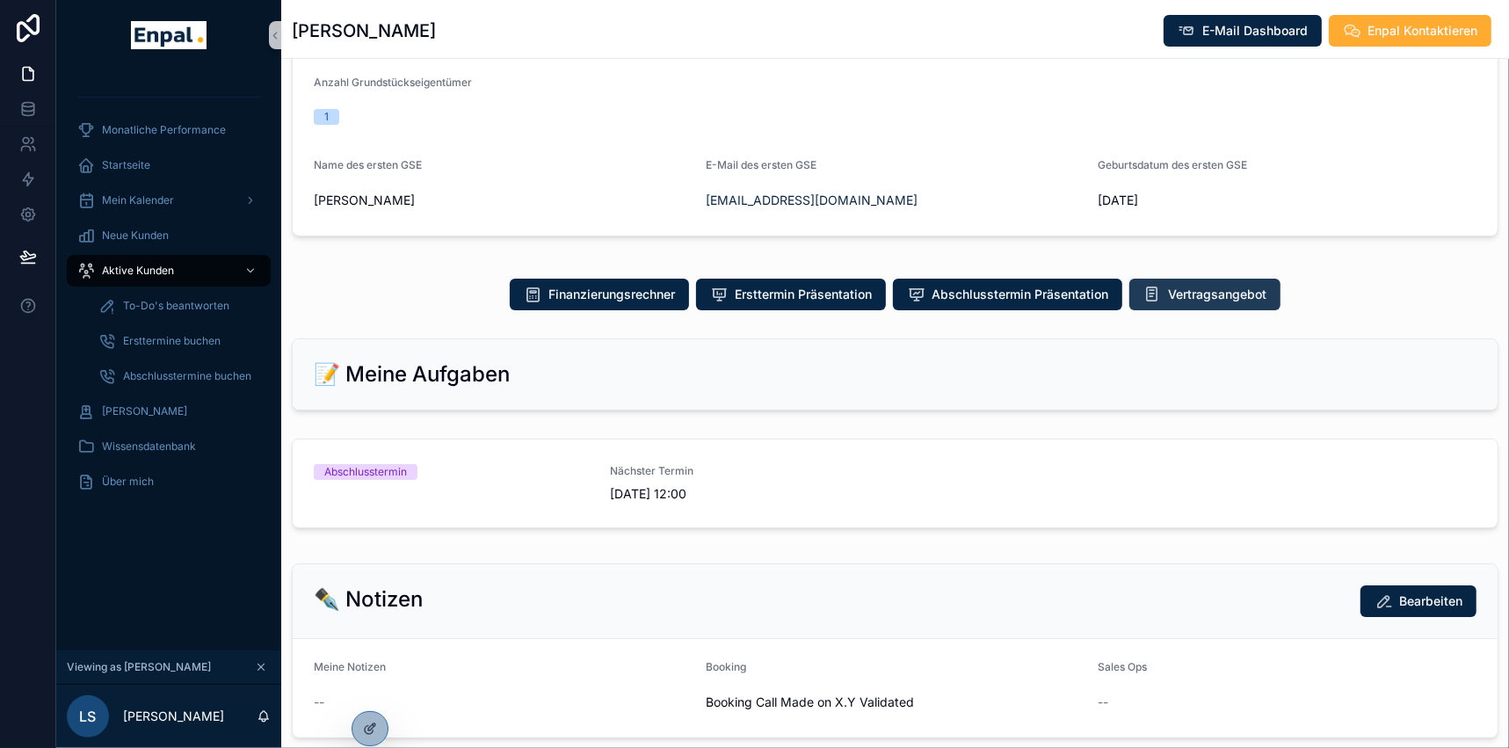
click at [1198, 288] on span "Vertragsangebot" at bounding box center [1217, 295] width 98 height 18
click at [1221, 25] on span "E-Mail Dashboard" at bounding box center [1254, 31] width 105 height 18
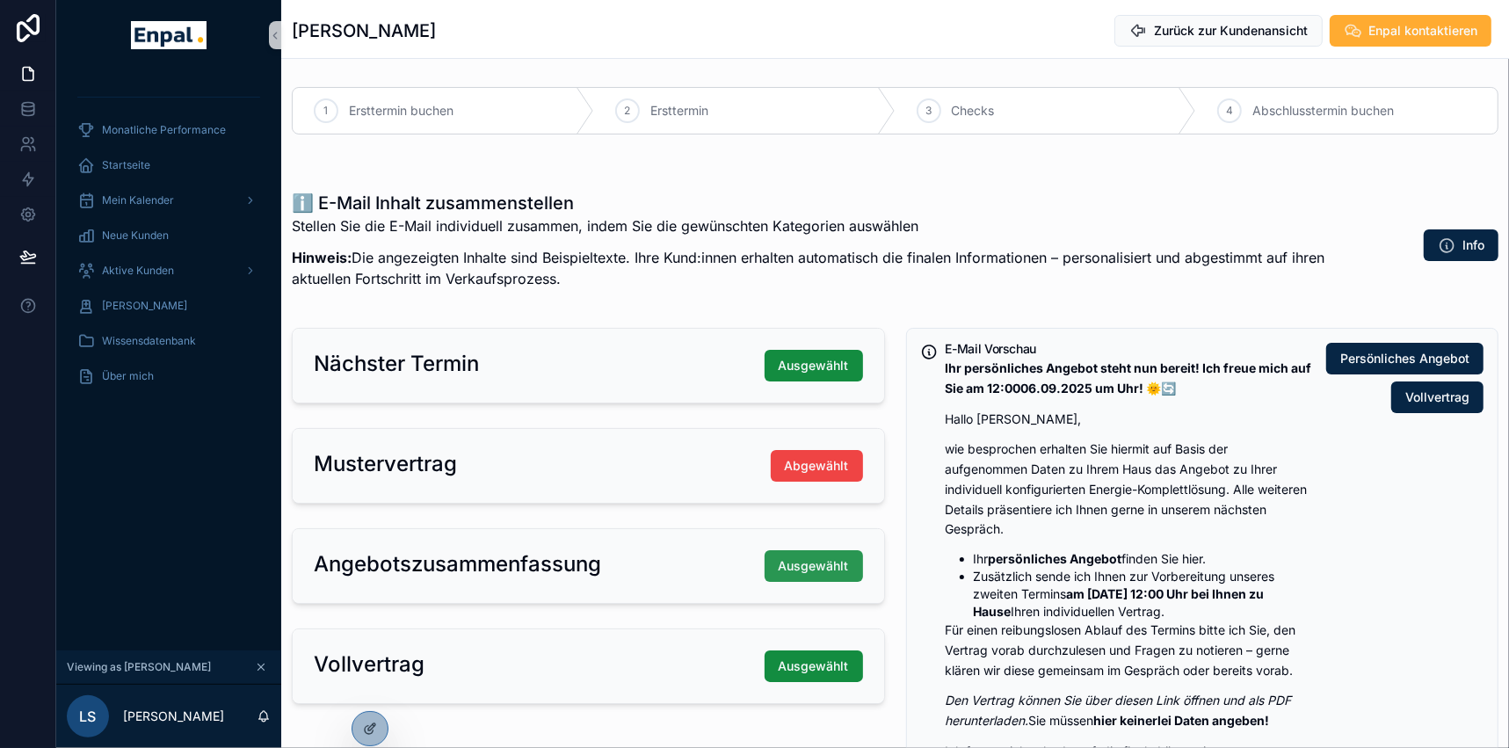
click at [816, 568] on span "Ausgewählt" at bounding box center [813, 566] width 70 height 18
click at [825, 565] on span "Ausgewählt" at bounding box center [813, 566] width 70 height 18
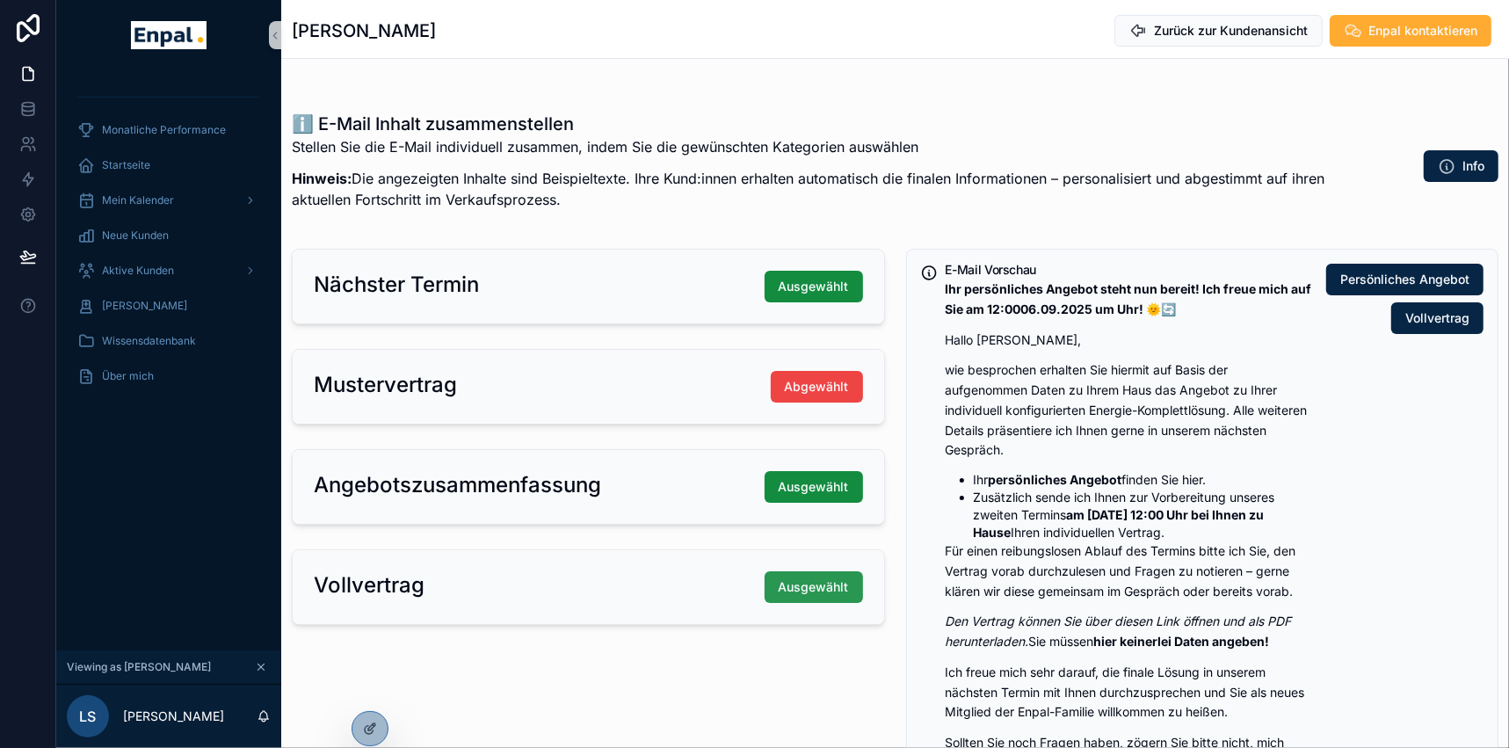
click at [814, 583] on span "Ausgewählt" at bounding box center [813, 587] width 70 height 18
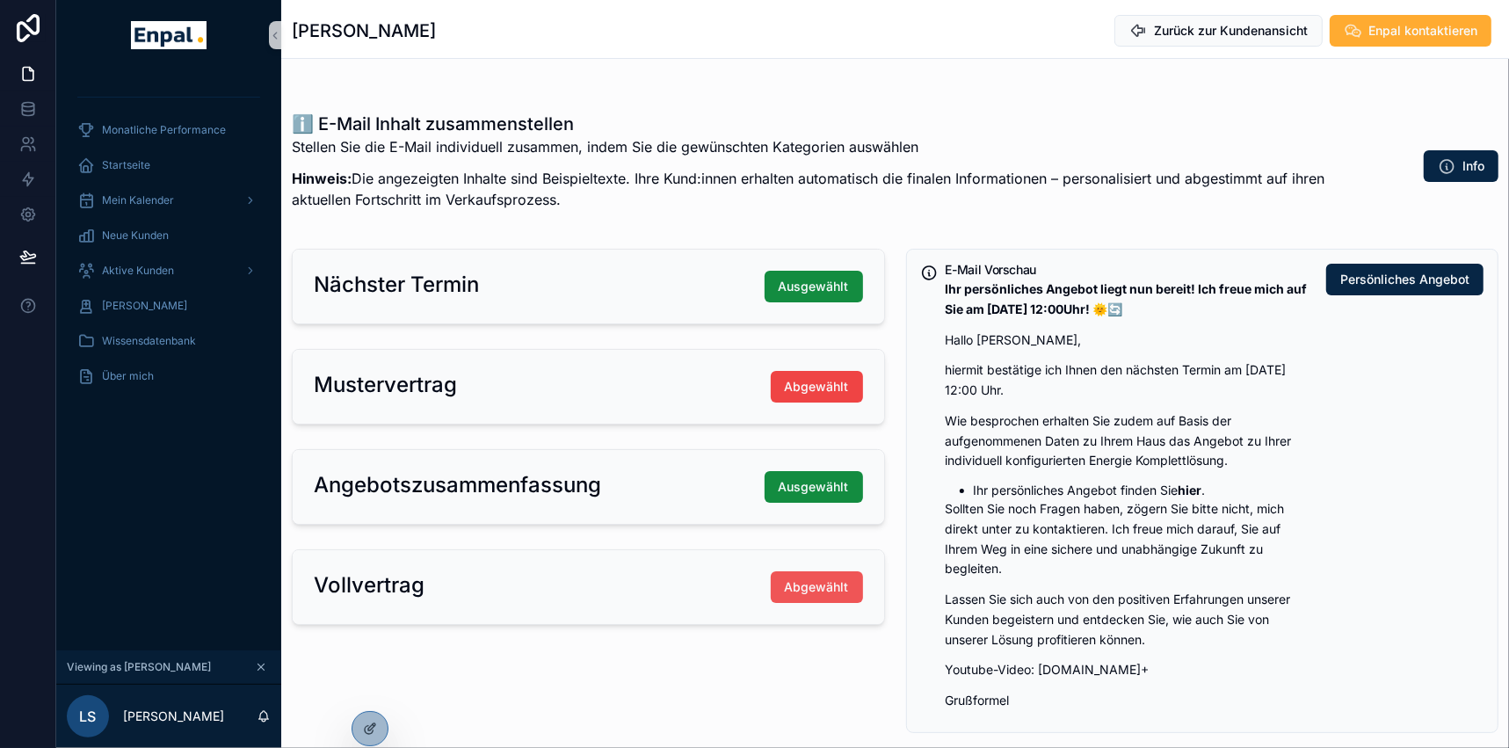
click at [810, 584] on span "Abgewählt" at bounding box center [817, 587] width 64 height 18
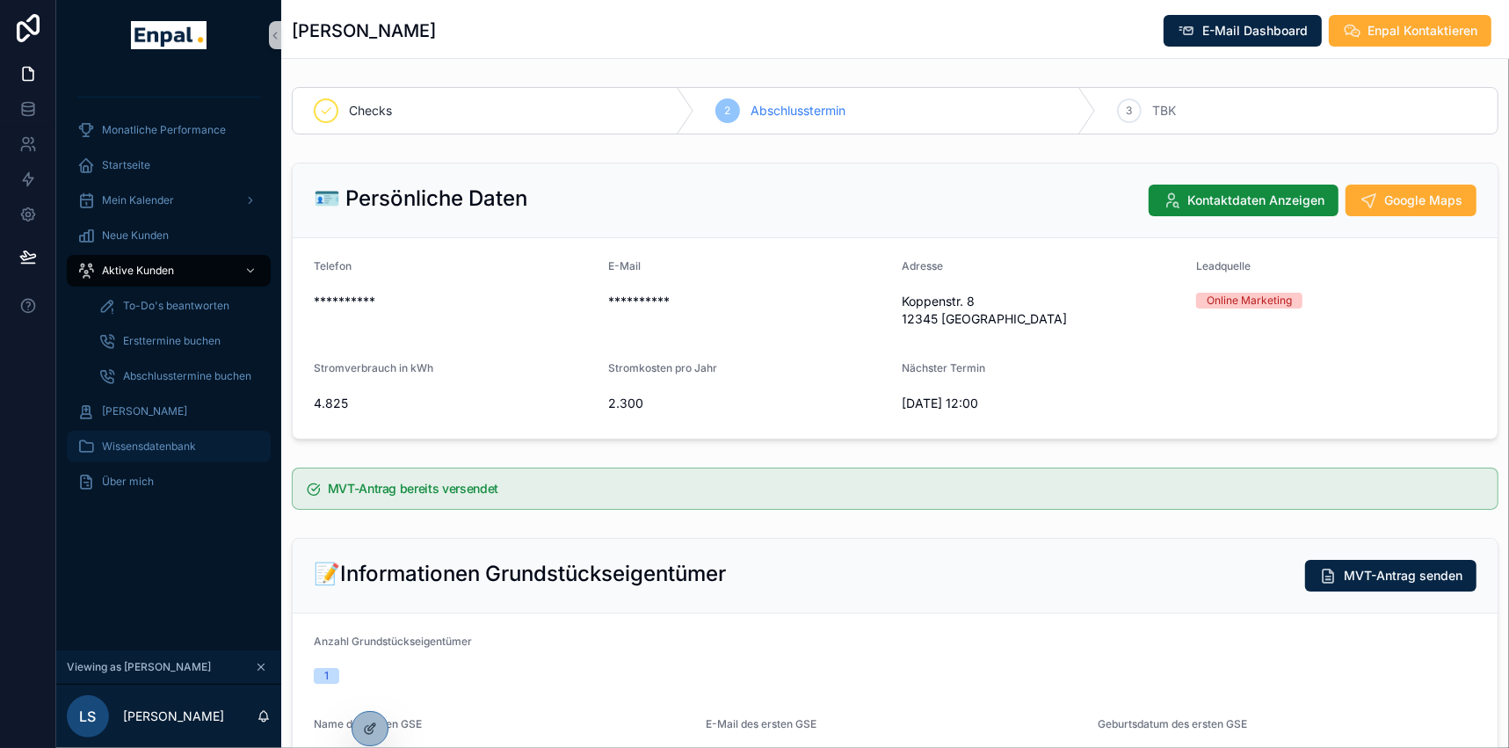
click at [176, 448] on span "Wissensdatenbank" at bounding box center [149, 446] width 94 height 14
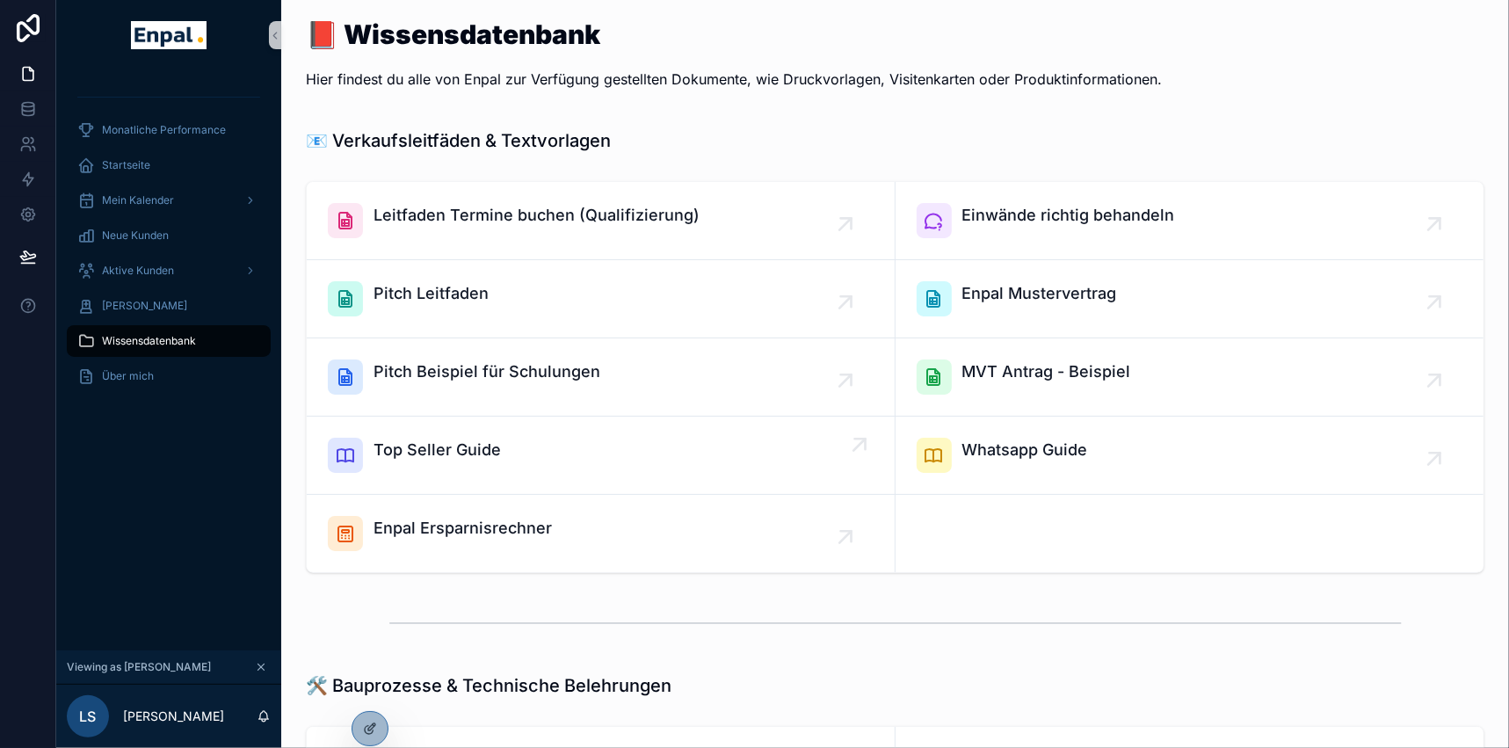
click at [467, 434] on link "Top Seller Guide" at bounding box center [601, 455] width 589 height 78
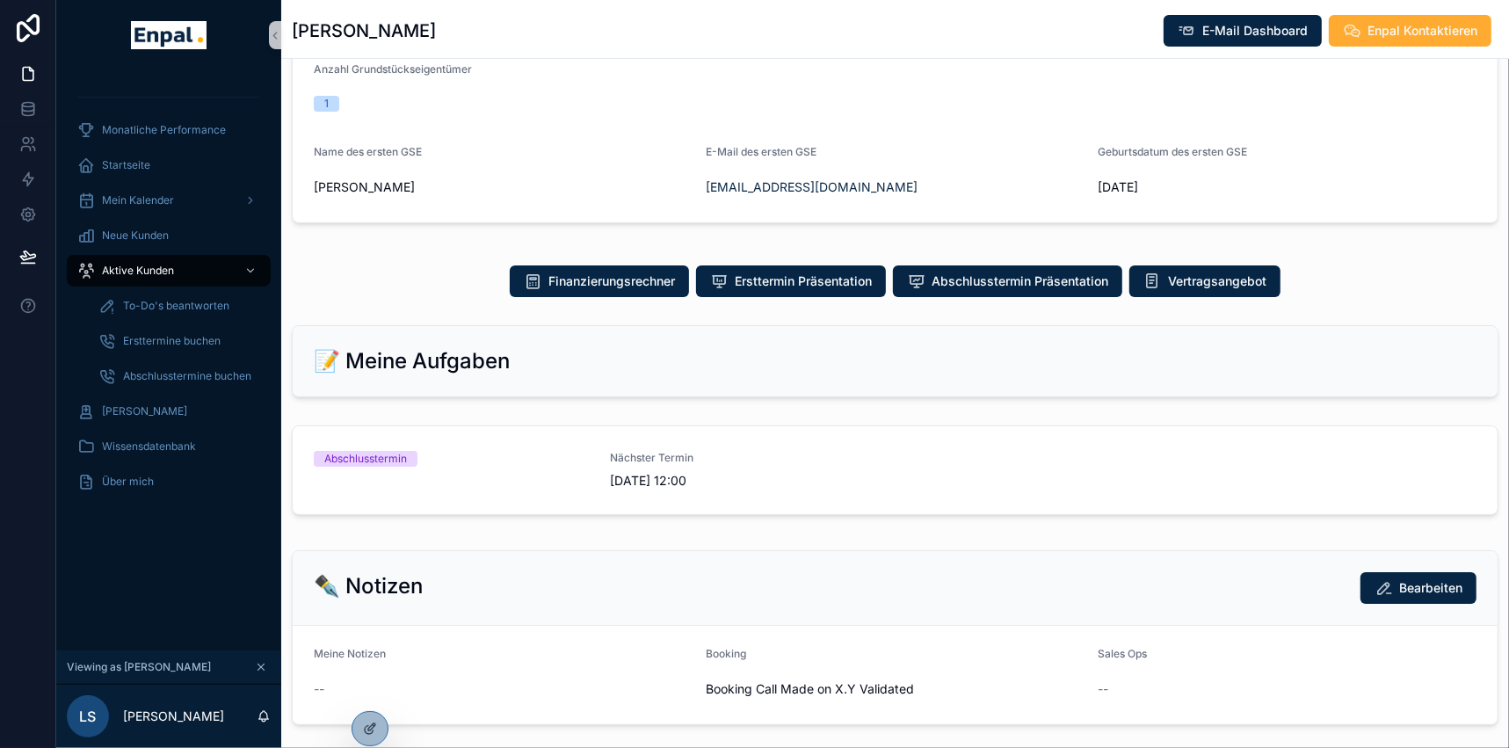
scroll to position [463, 0]
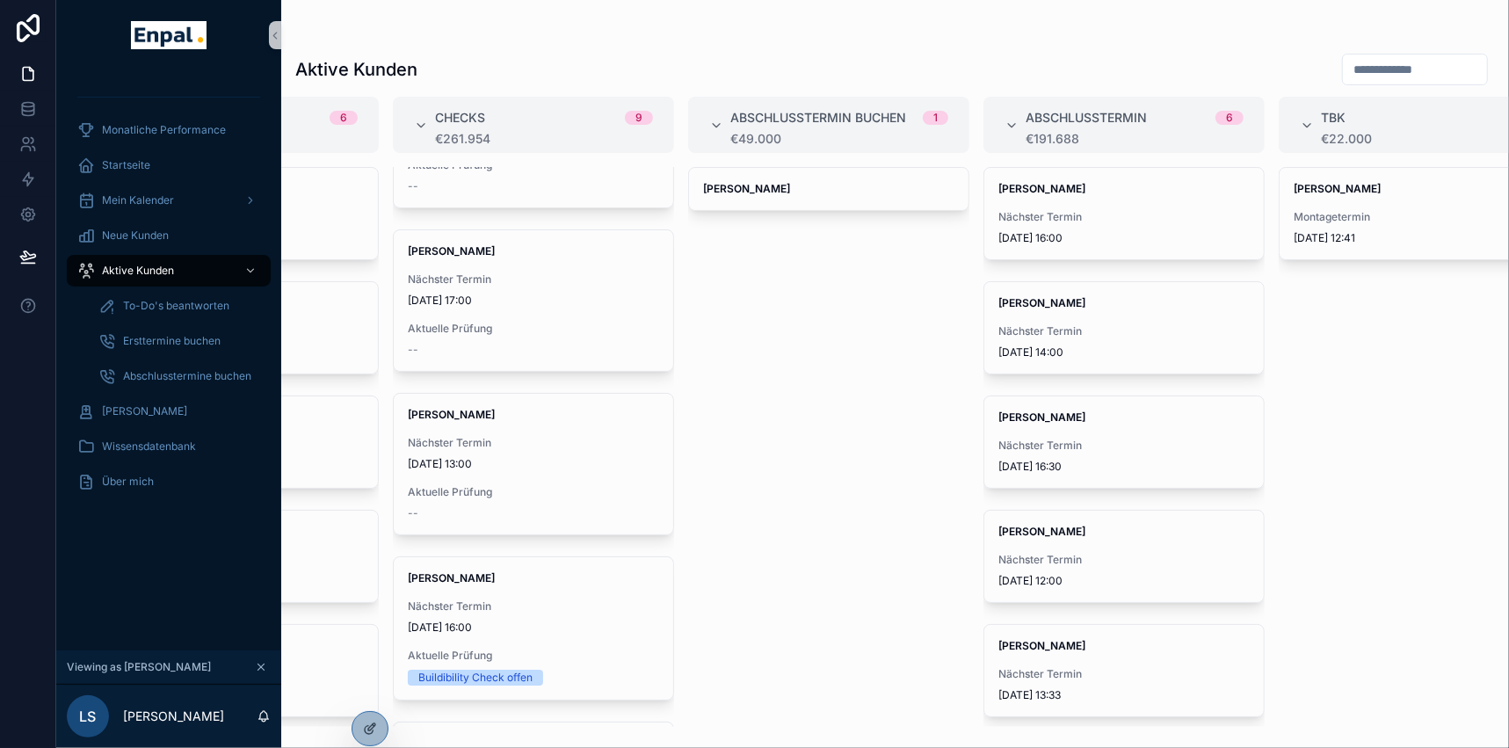
scroll to position [0, 492]
click at [1106, 438] on span "Nächster Termin" at bounding box center [1124, 445] width 251 height 14
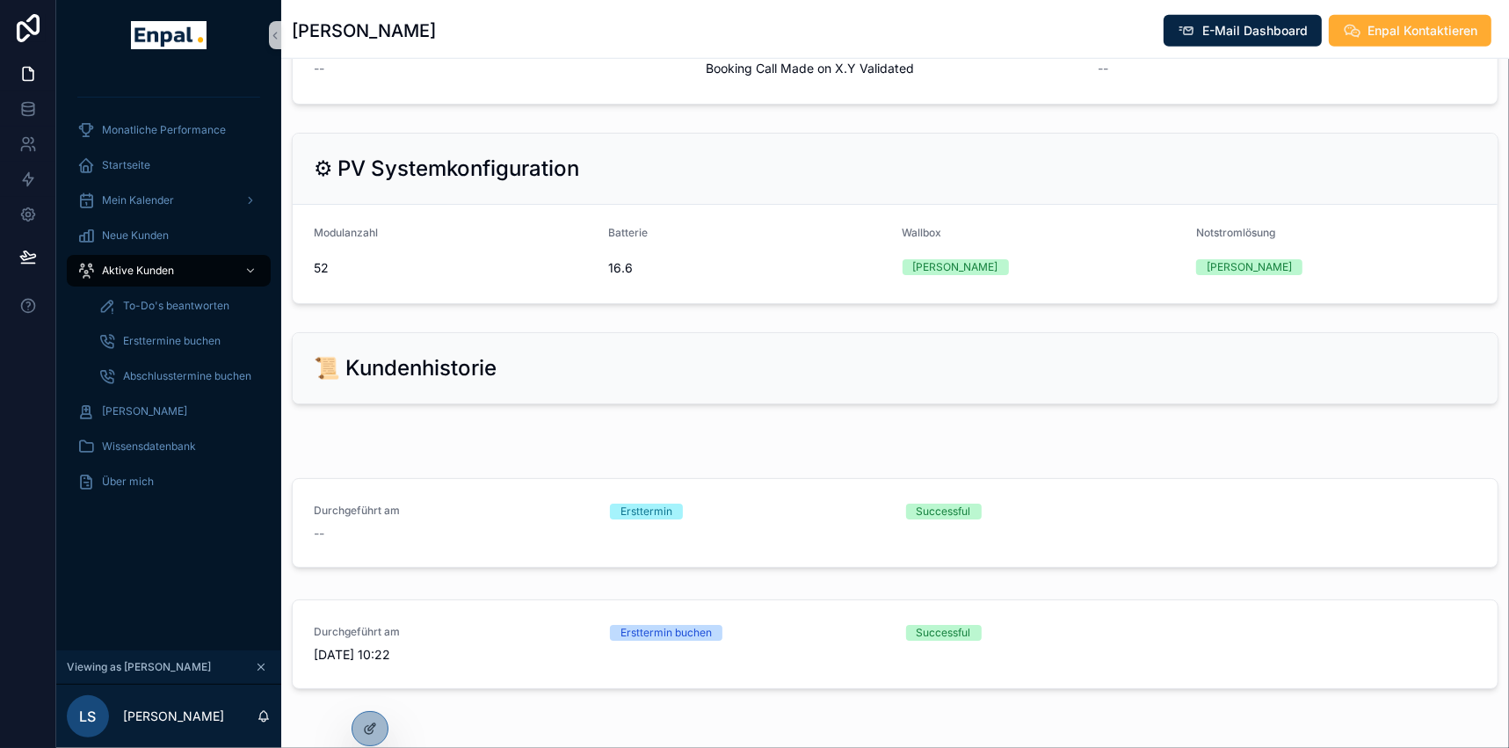
scroll to position [1302, 0]
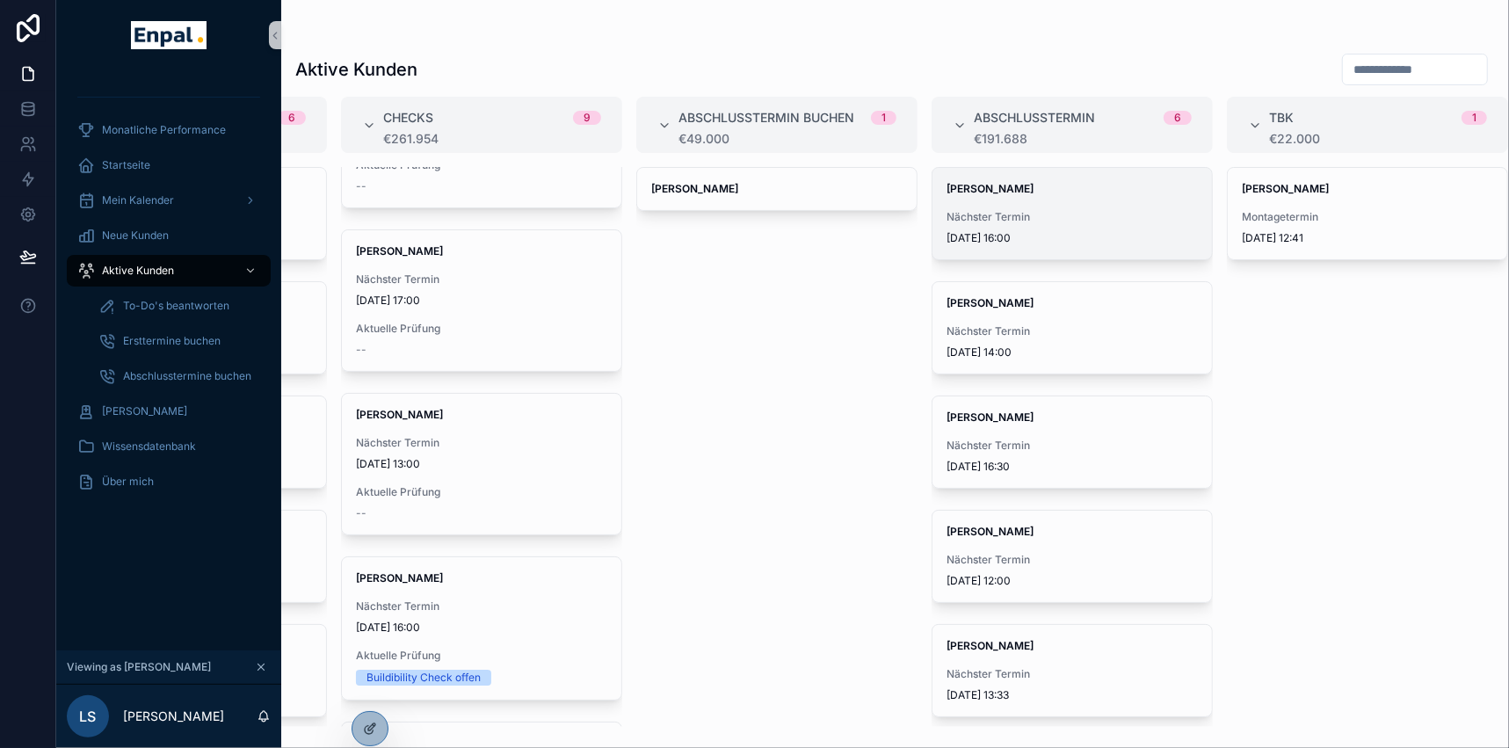
click at [981, 206] on div "Jonas Weber Nächster Termin 10.9.2025 16:00" at bounding box center [1071, 213] width 279 height 91
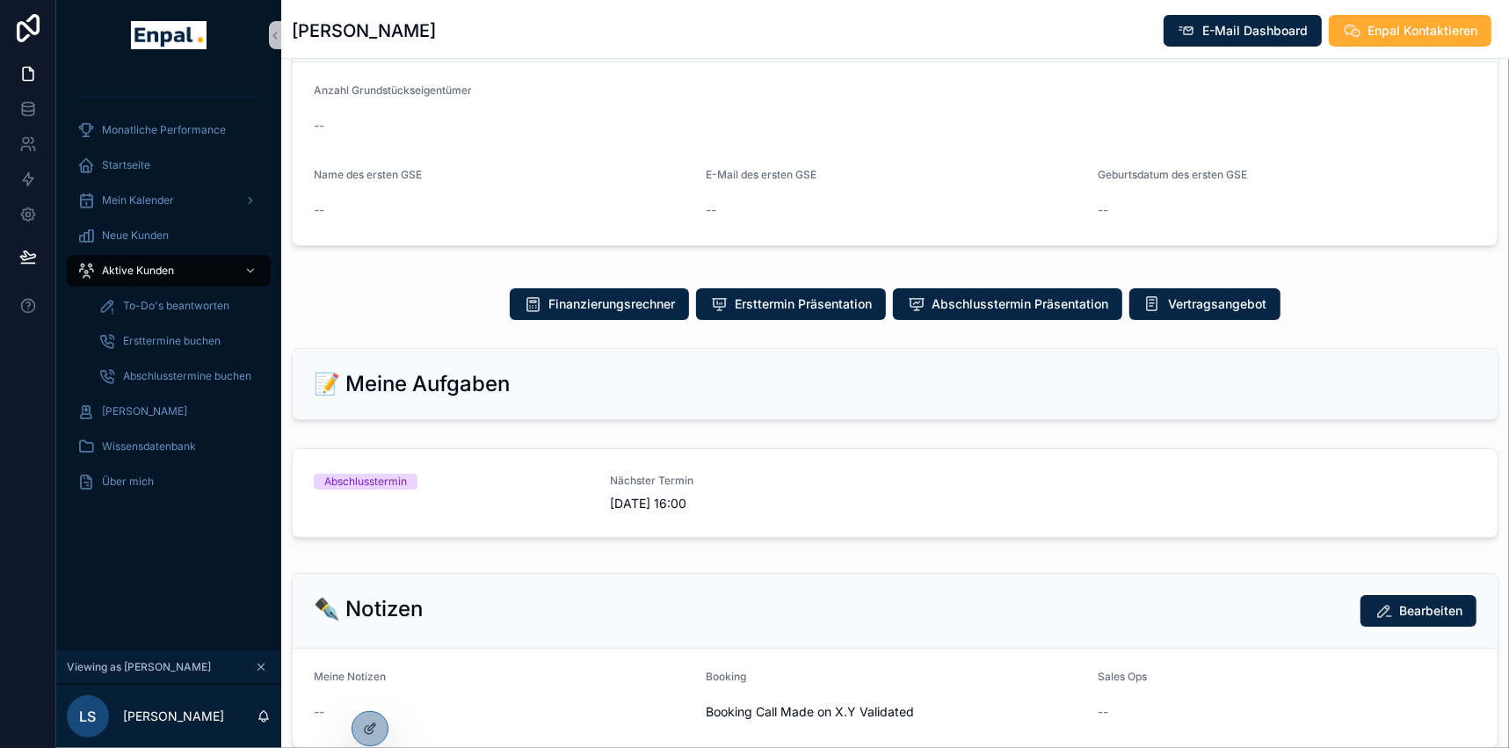
scroll to position [639, 0]
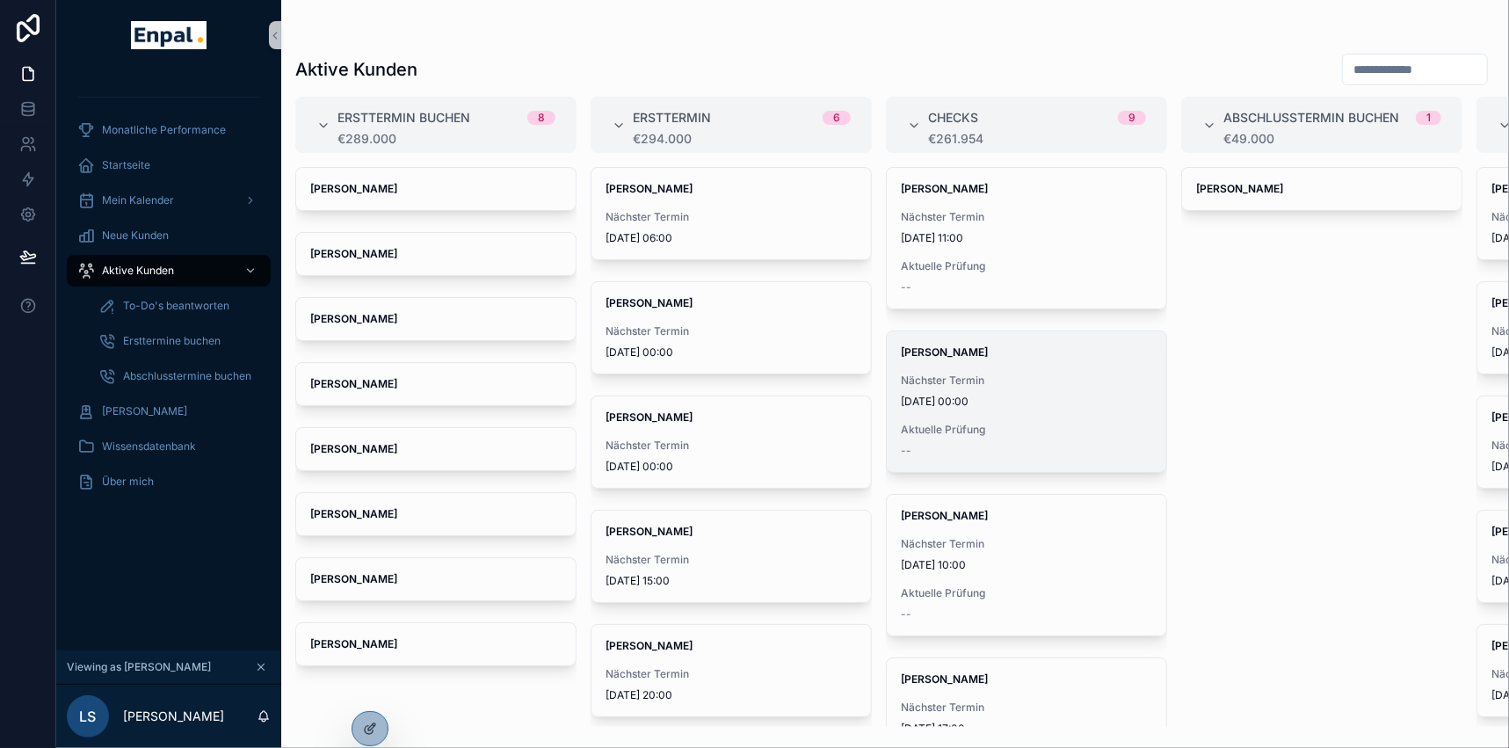
click at [993, 377] on span "Nächster Termin" at bounding box center [1026, 380] width 251 height 14
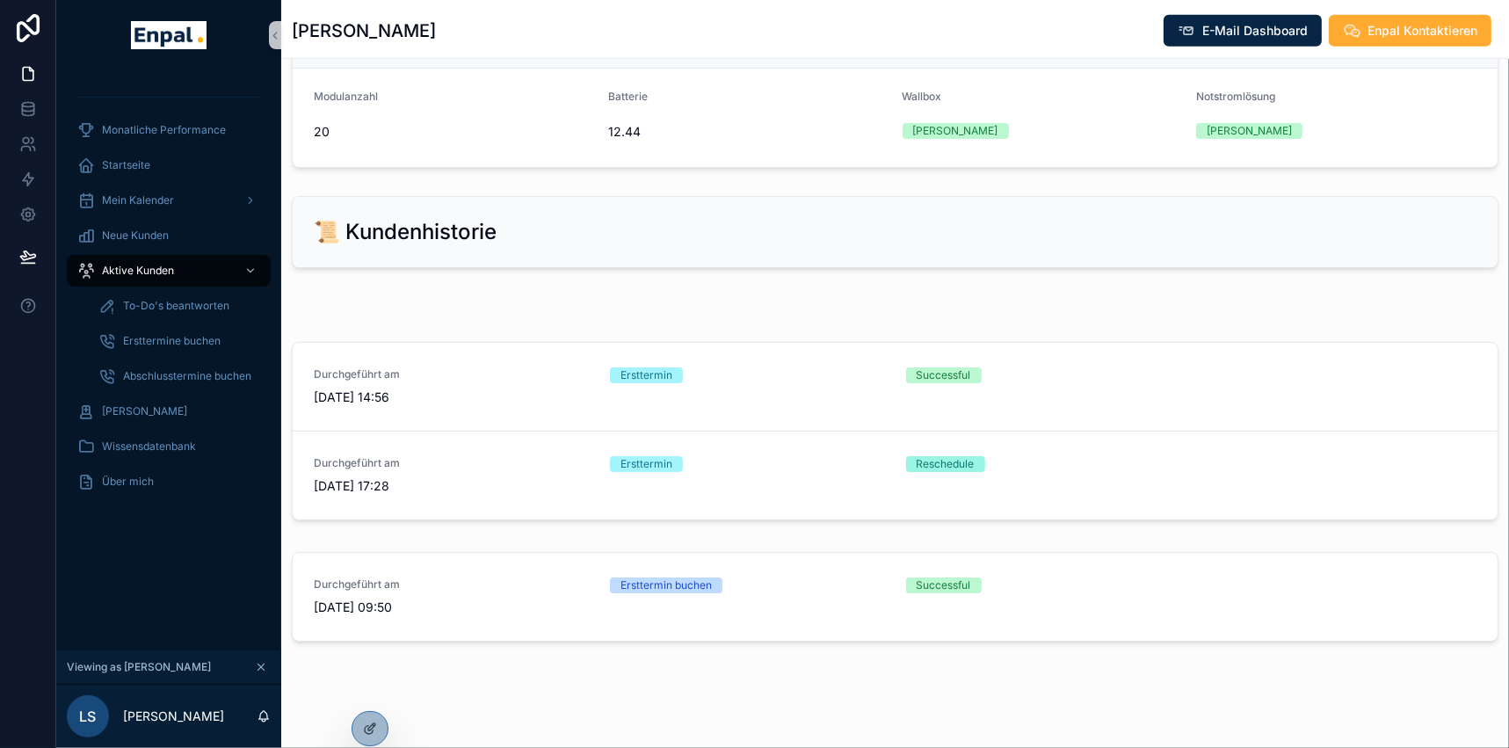
scroll to position [1535, 0]
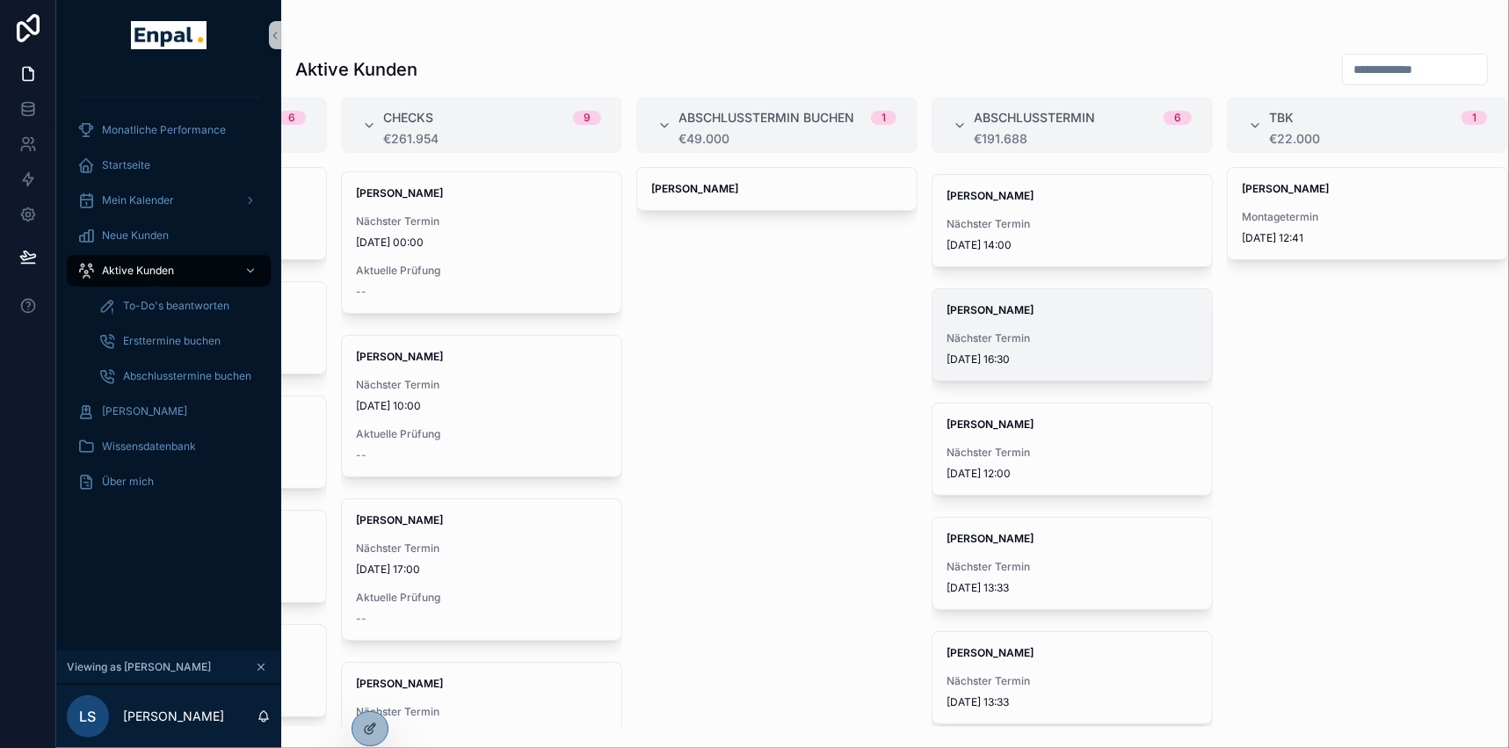
scroll to position [117, 0]
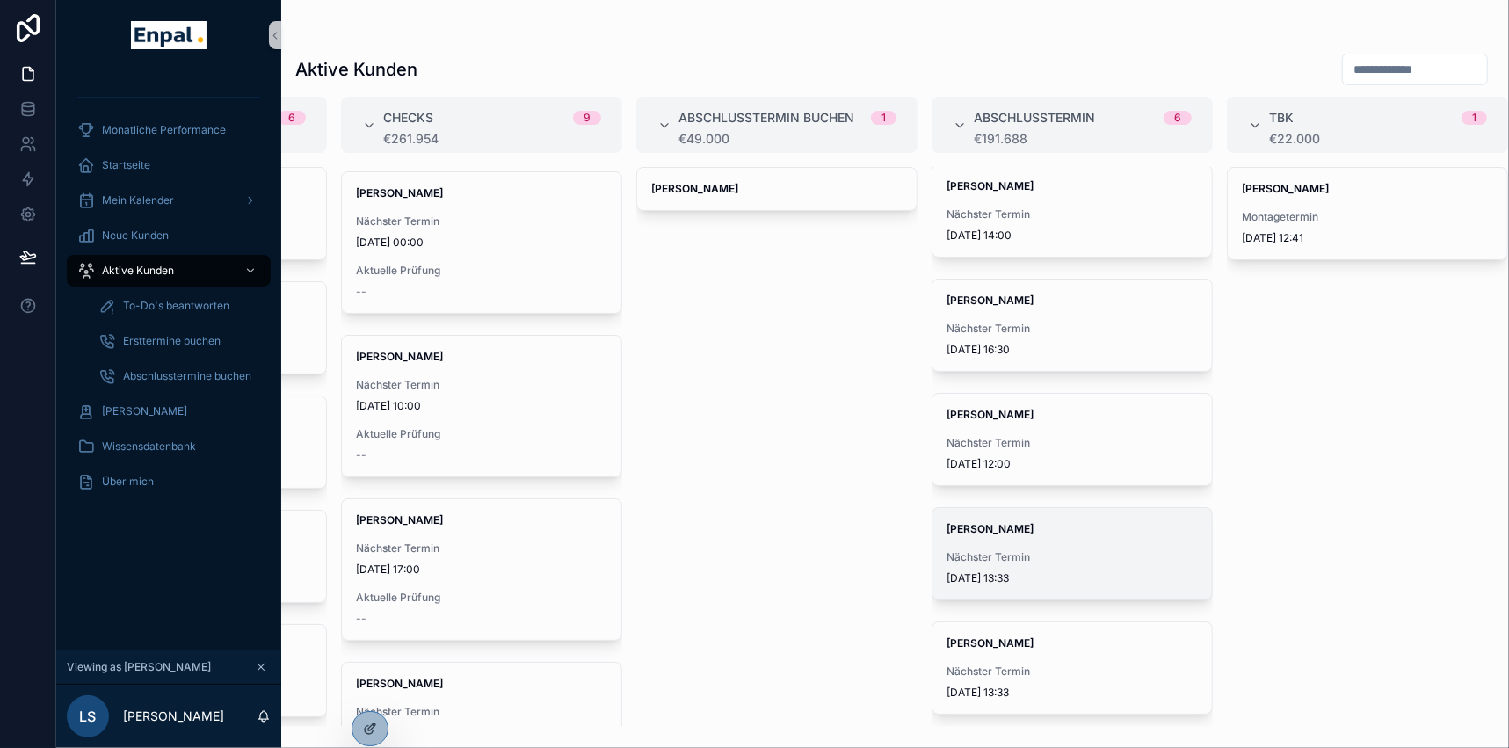
click at [1043, 562] on div "Nächster Termin 4.9.2025 13:33" at bounding box center [1071, 567] width 251 height 35
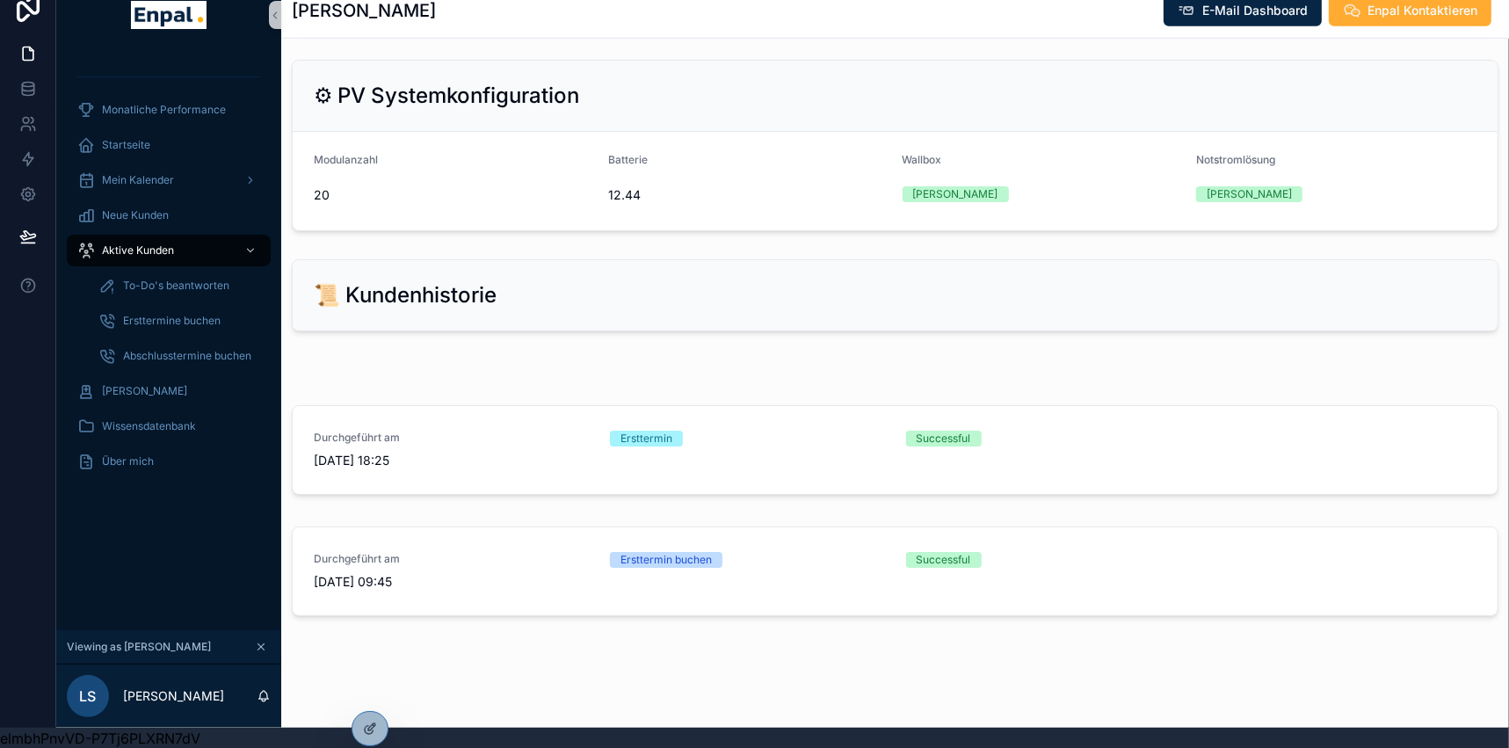
scroll to position [33, 0]
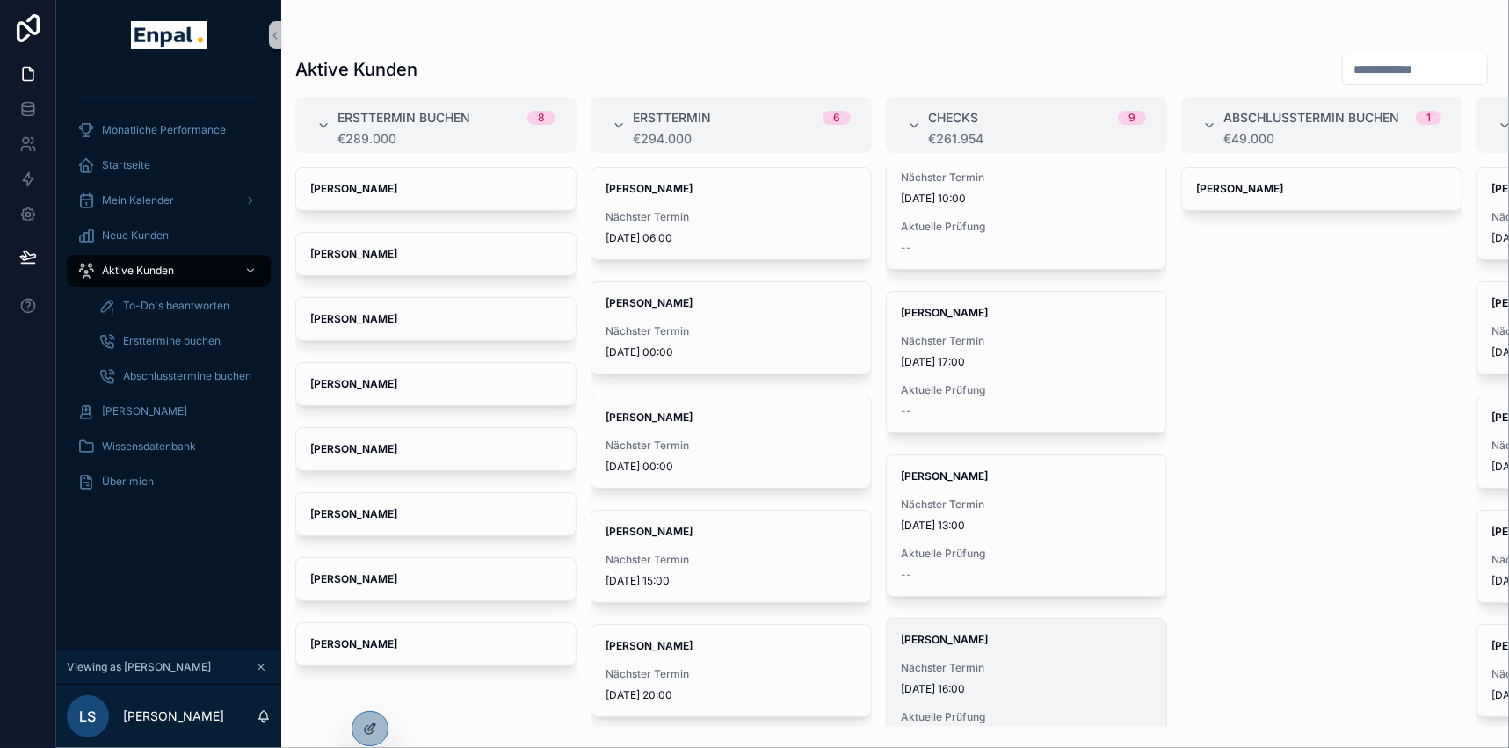
scroll to position [399, 0]
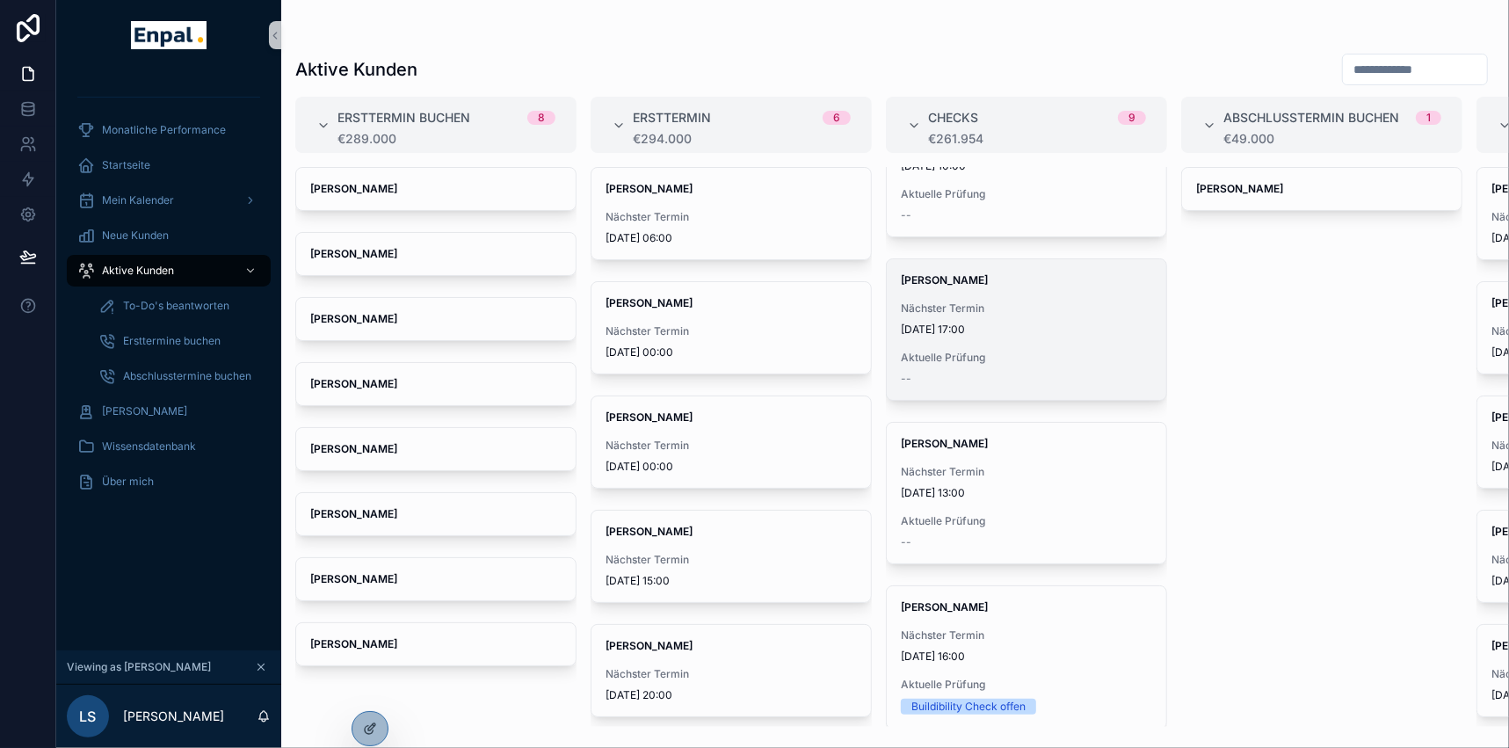
click at [970, 347] on div "Christina Frank Nächster Termin 9.9.2025 17:00 Aktuelle Prüfung --" at bounding box center [1025, 329] width 279 height 141
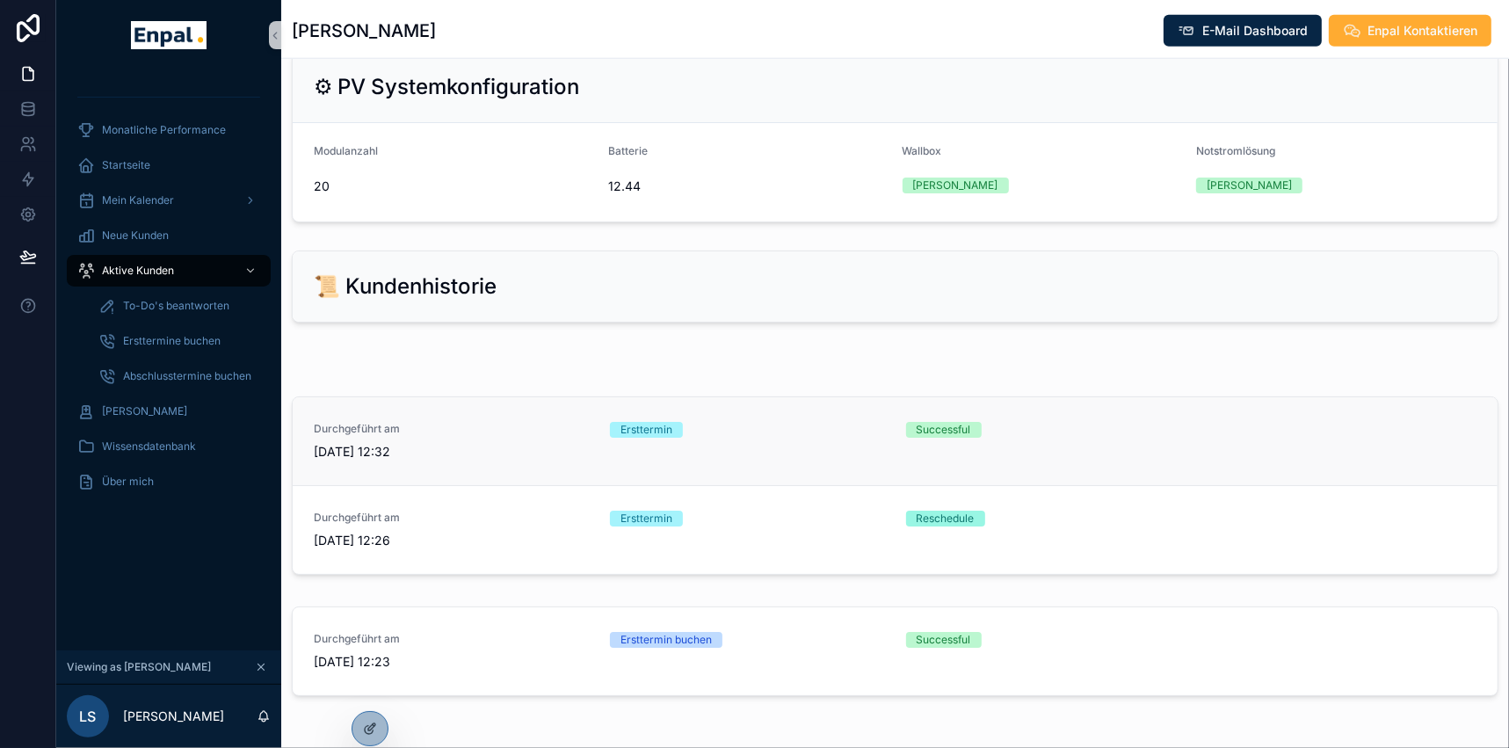
scroll to position [1535, 0]
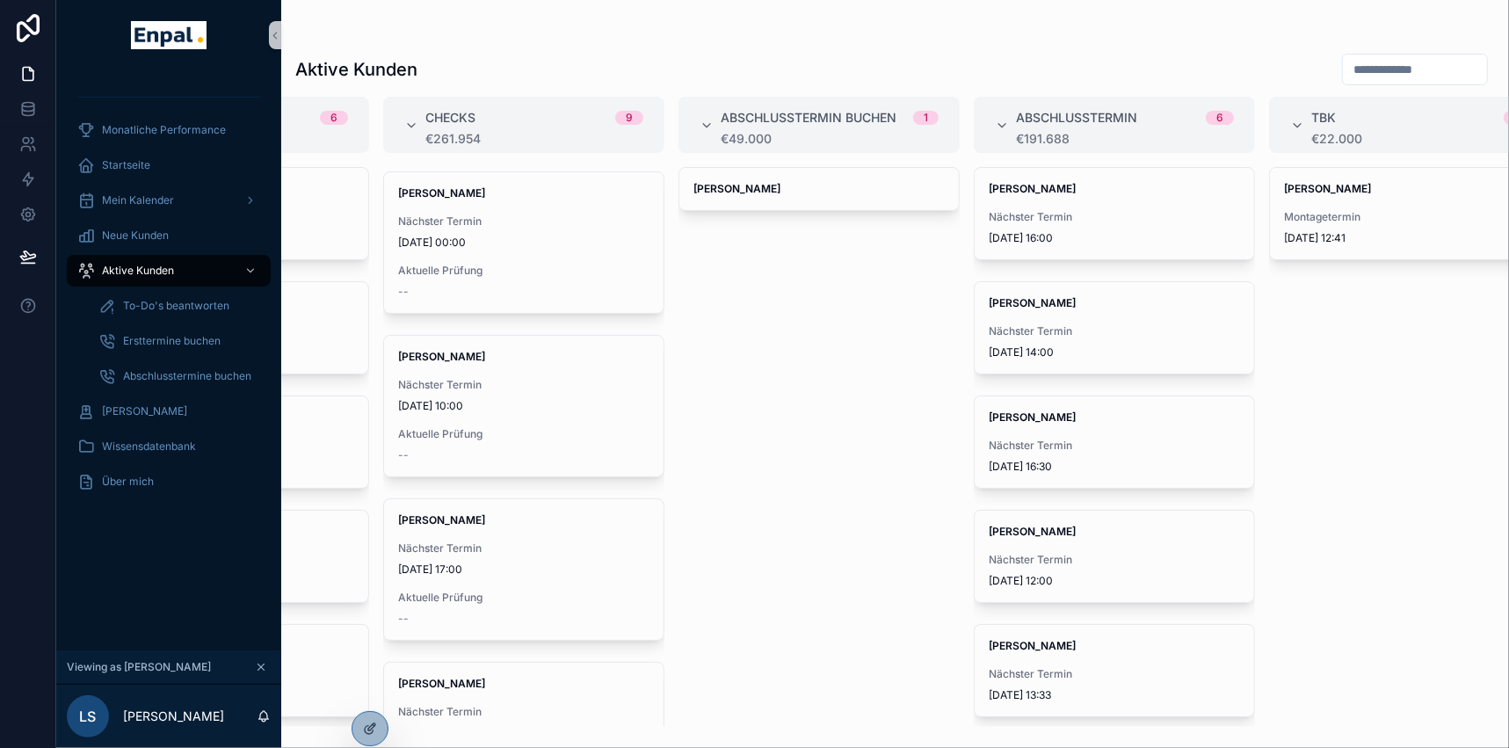
scroll to position [0, 510]
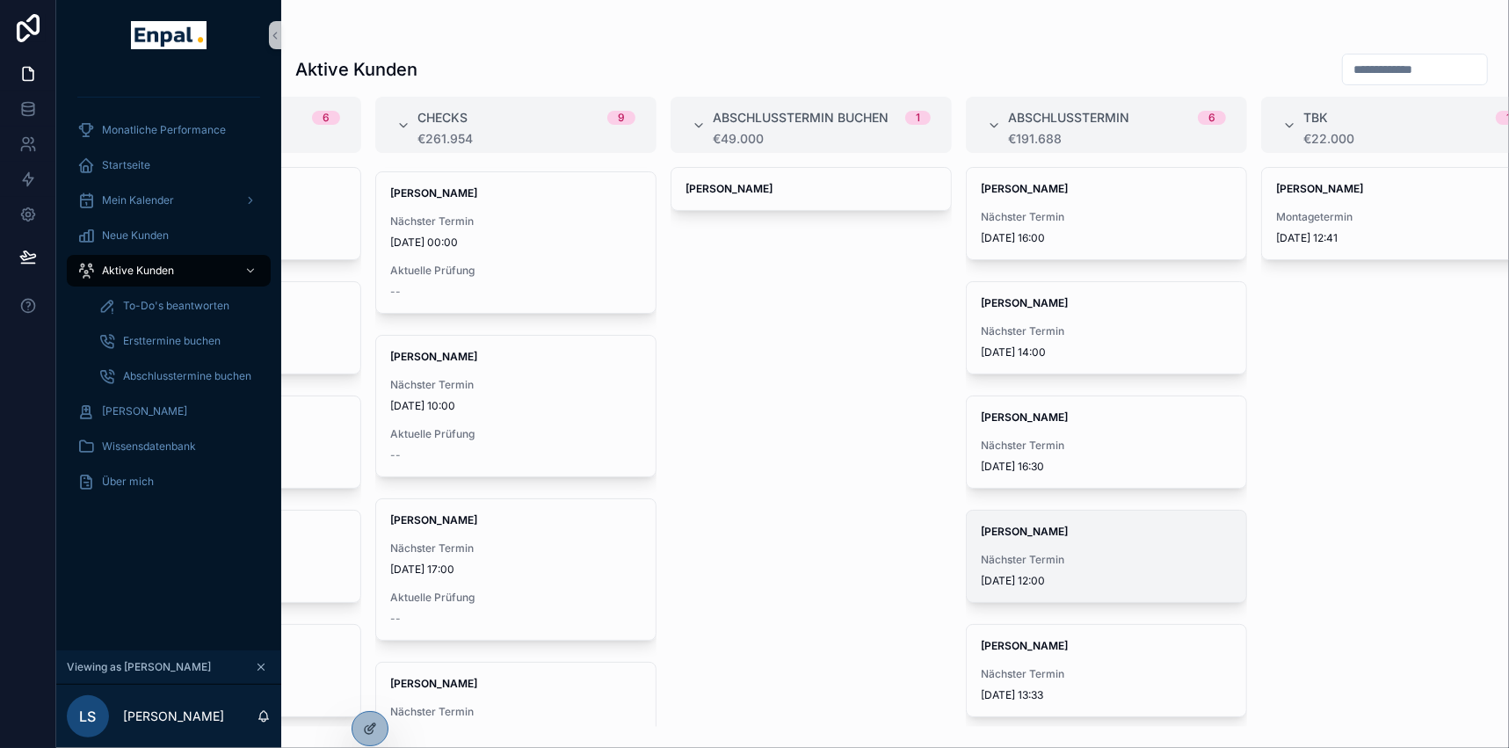
click at [1038, 574] on span "6.9.2025 12:00" at bounding box center [1105, 581] width 251 height 14
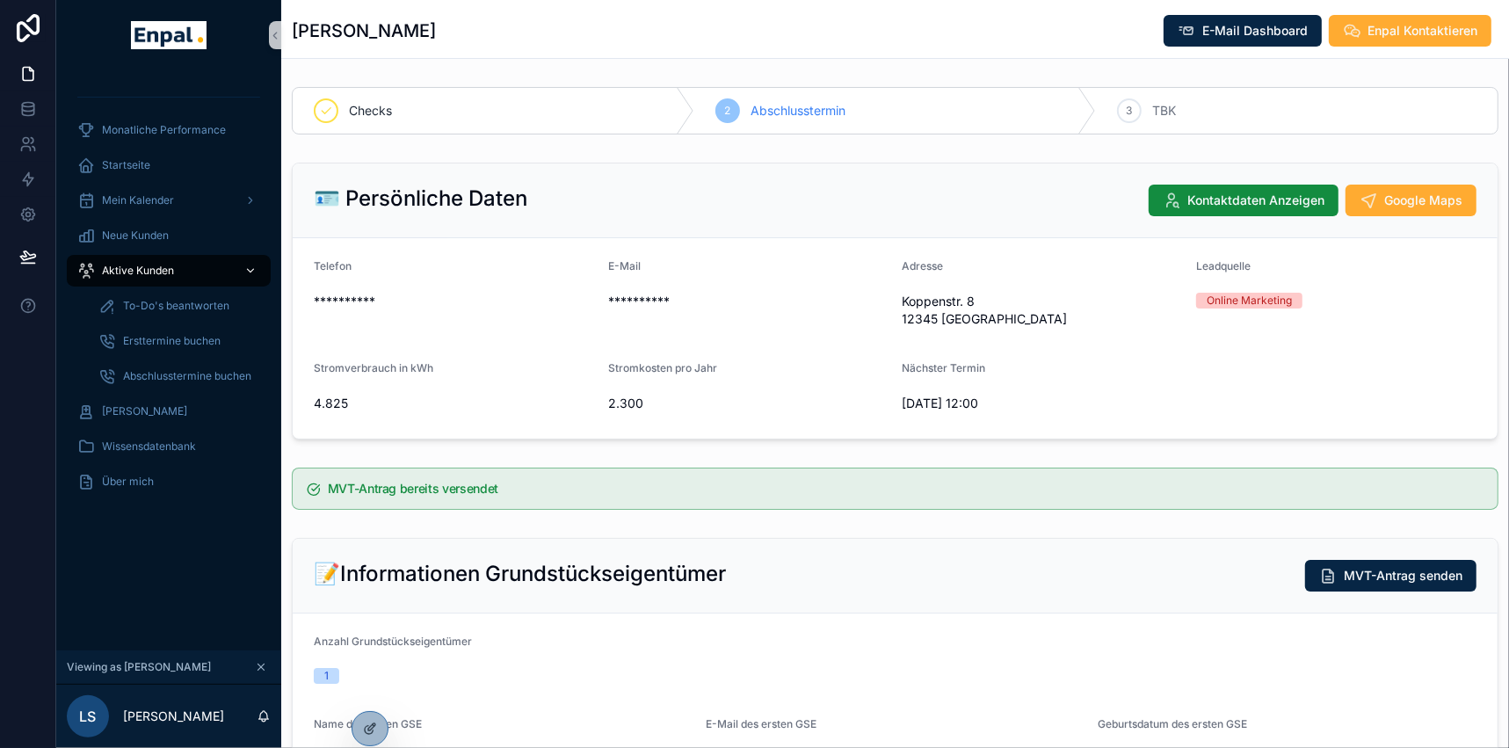
click at [144, 266] on span "Aktive Kunden" at bounding box center [138, 271] width 72 height 14
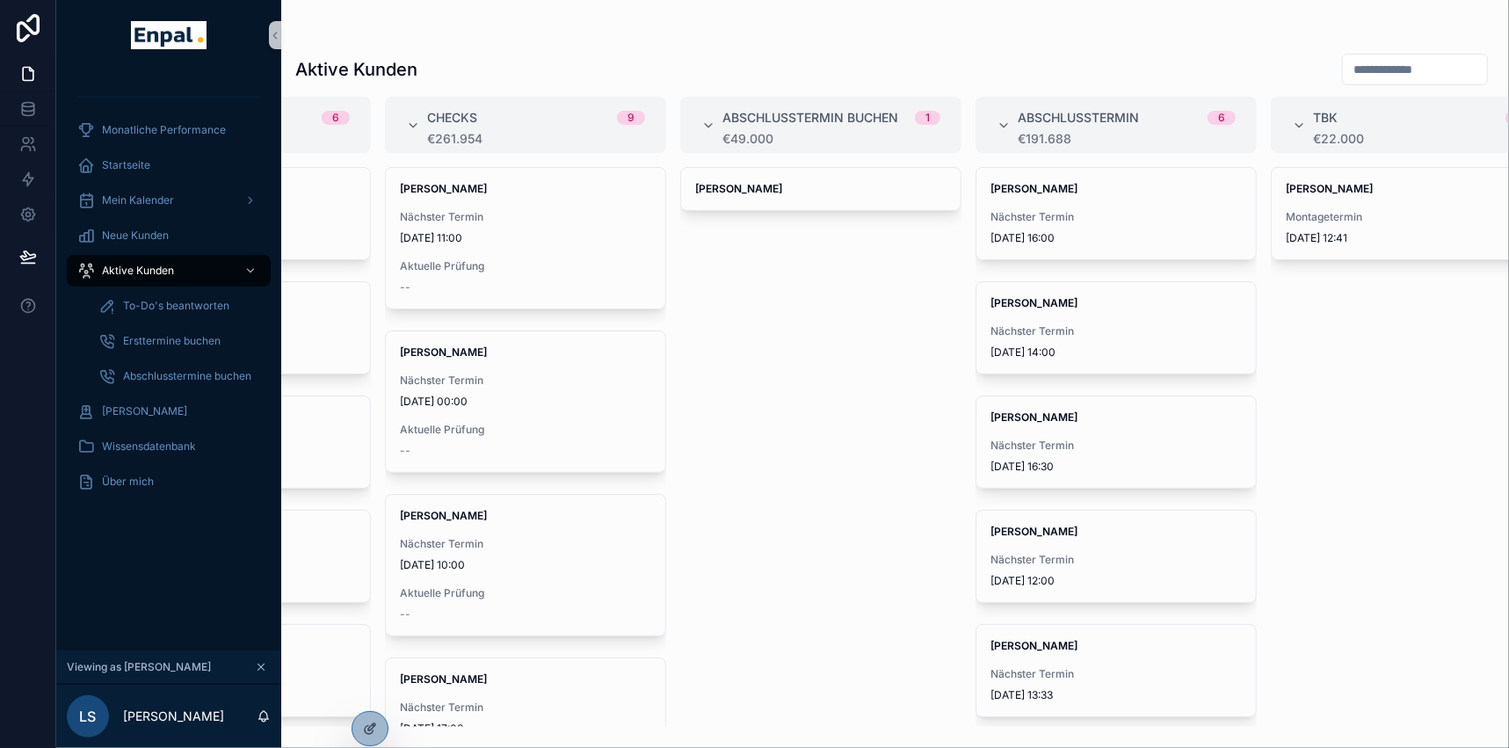
scroll to position [0, 520]
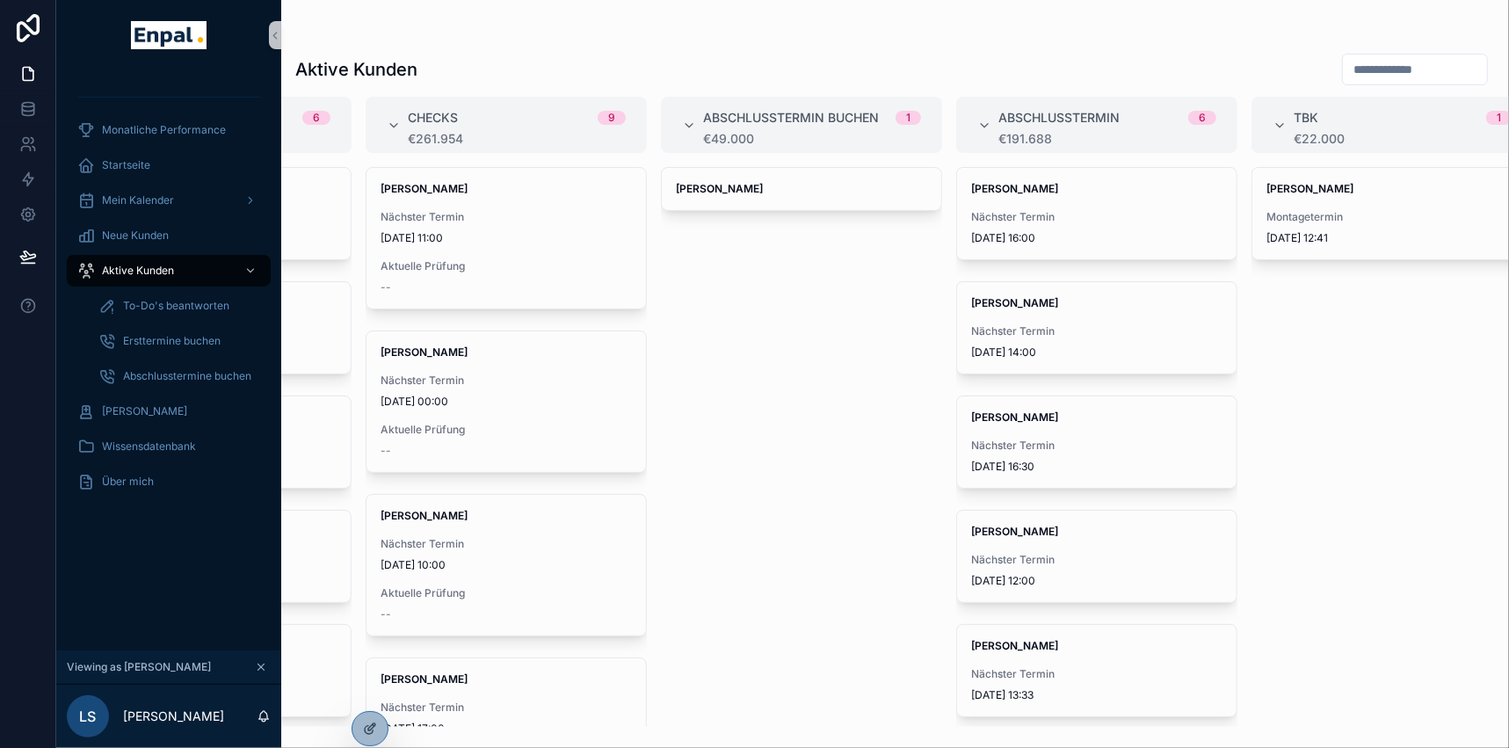
click at [755, 338] on div "[PERSON_NAME]" at bounding box center [801, 447] width 281 height 560
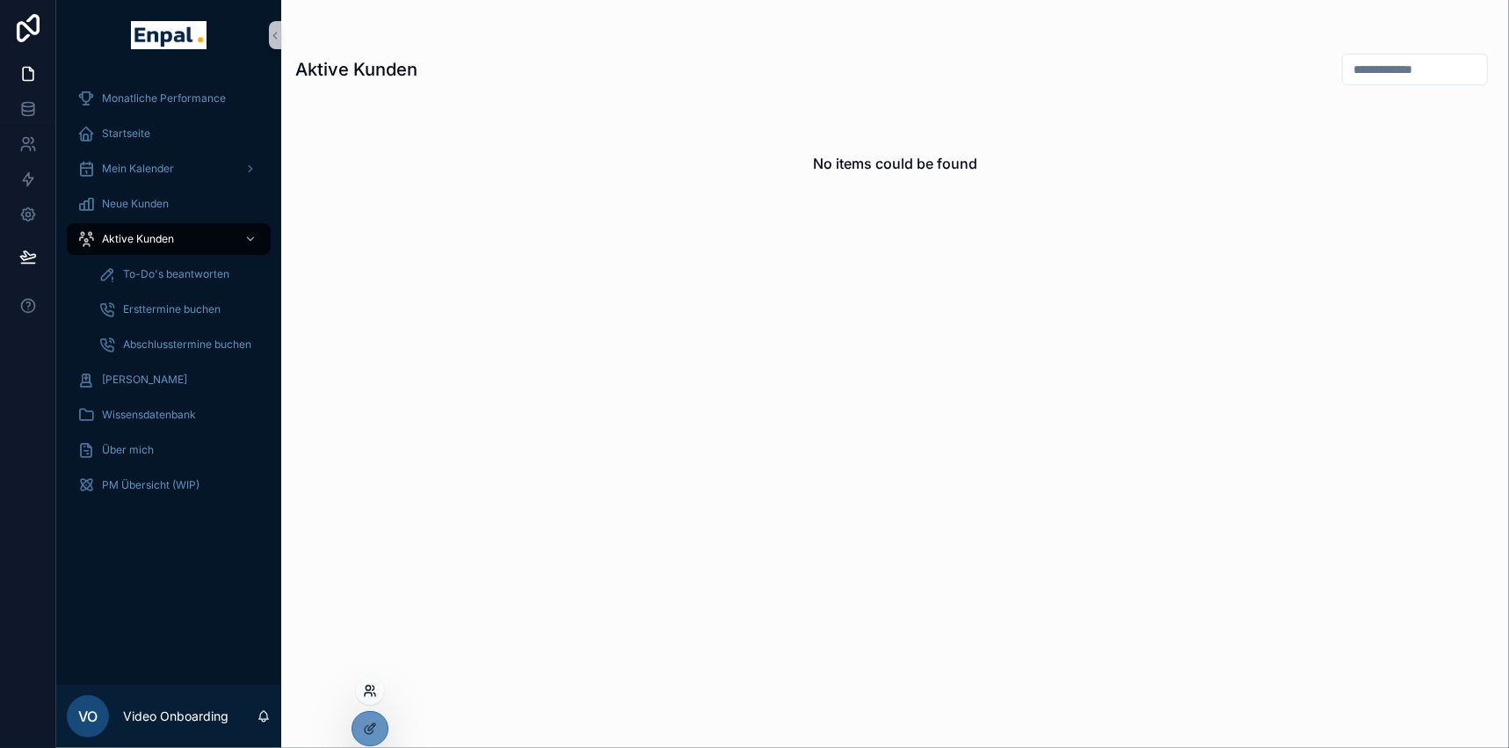
click at [369, 694] on icon at bounding box center [370, 691] width 14 height 14
click at [617, 370] on input "text" at bounding box center [683, 356] width 323 height 28
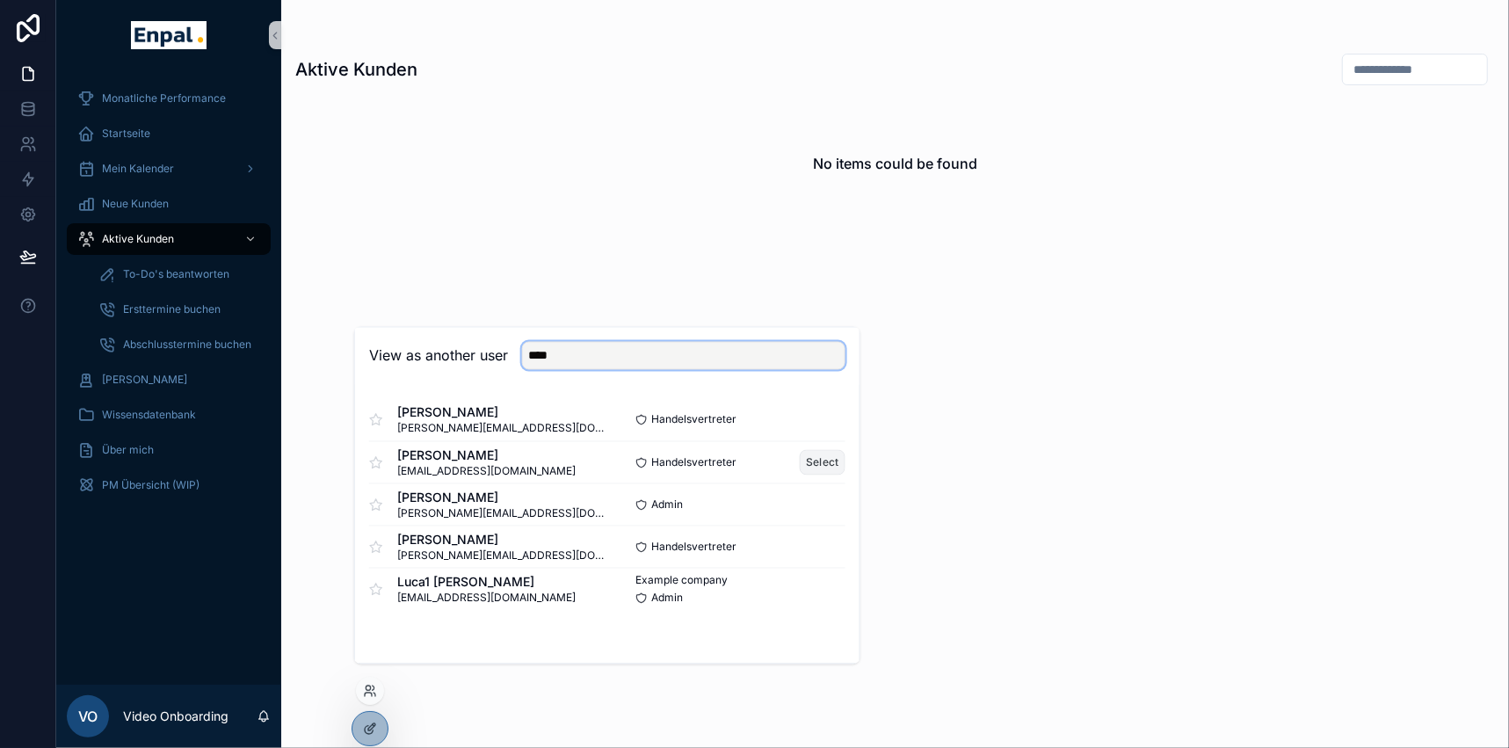
type input "****"
click at [807, 472] on button "Select" at bounding box center [822, 462] width 46 height 25
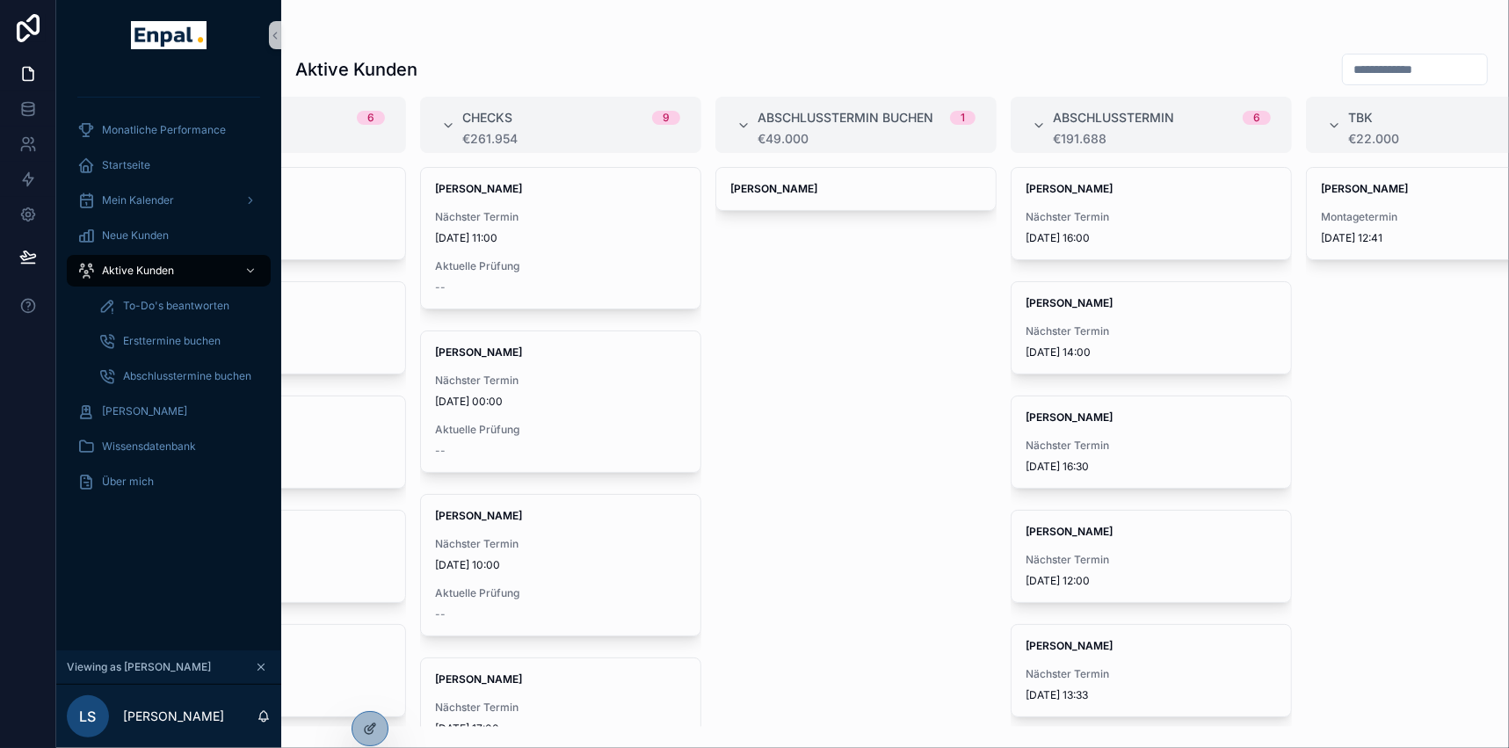
scroll to position [0, 474]
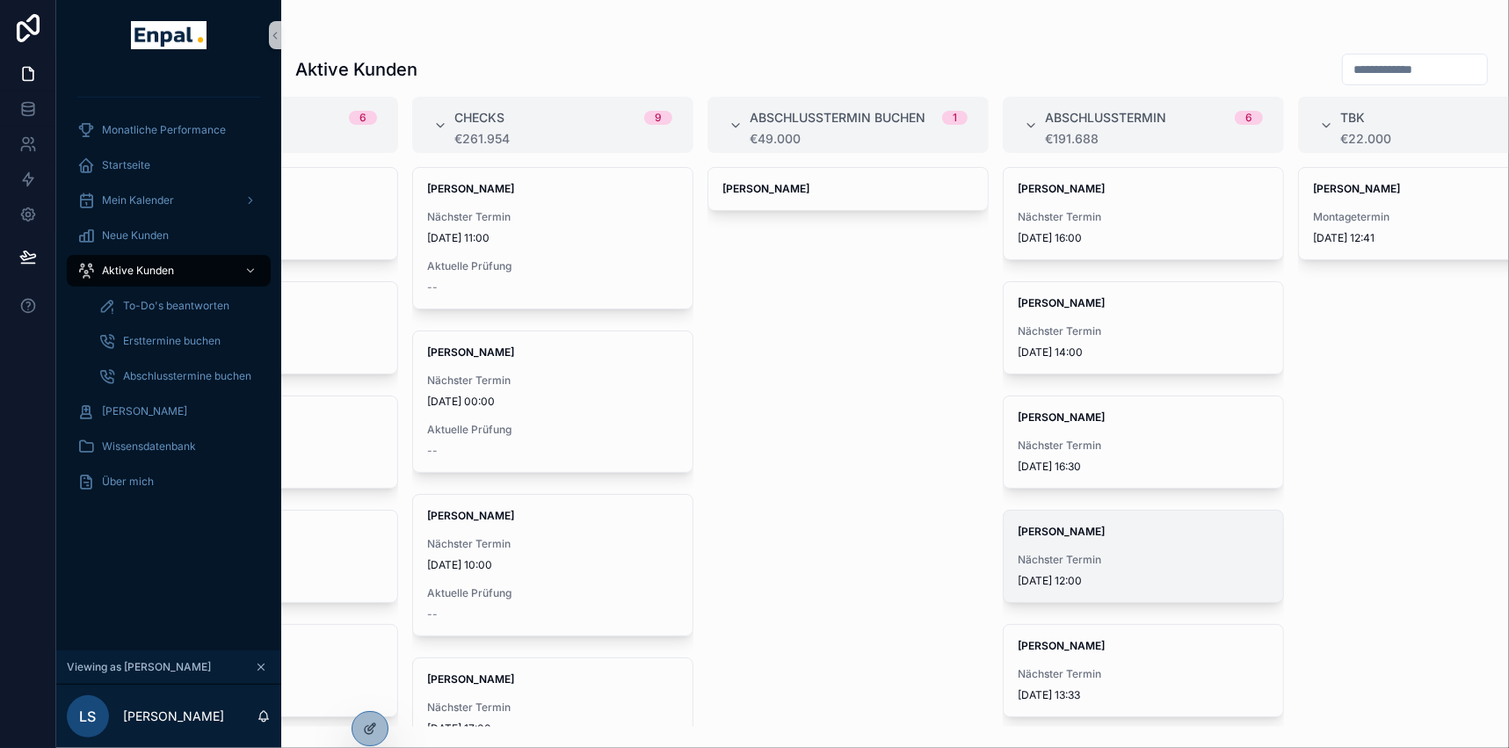
click at [1103, 569] on div "Nächster Termin [DATE] 12:00" at bounding box center [1142, 570] width 251 height 35
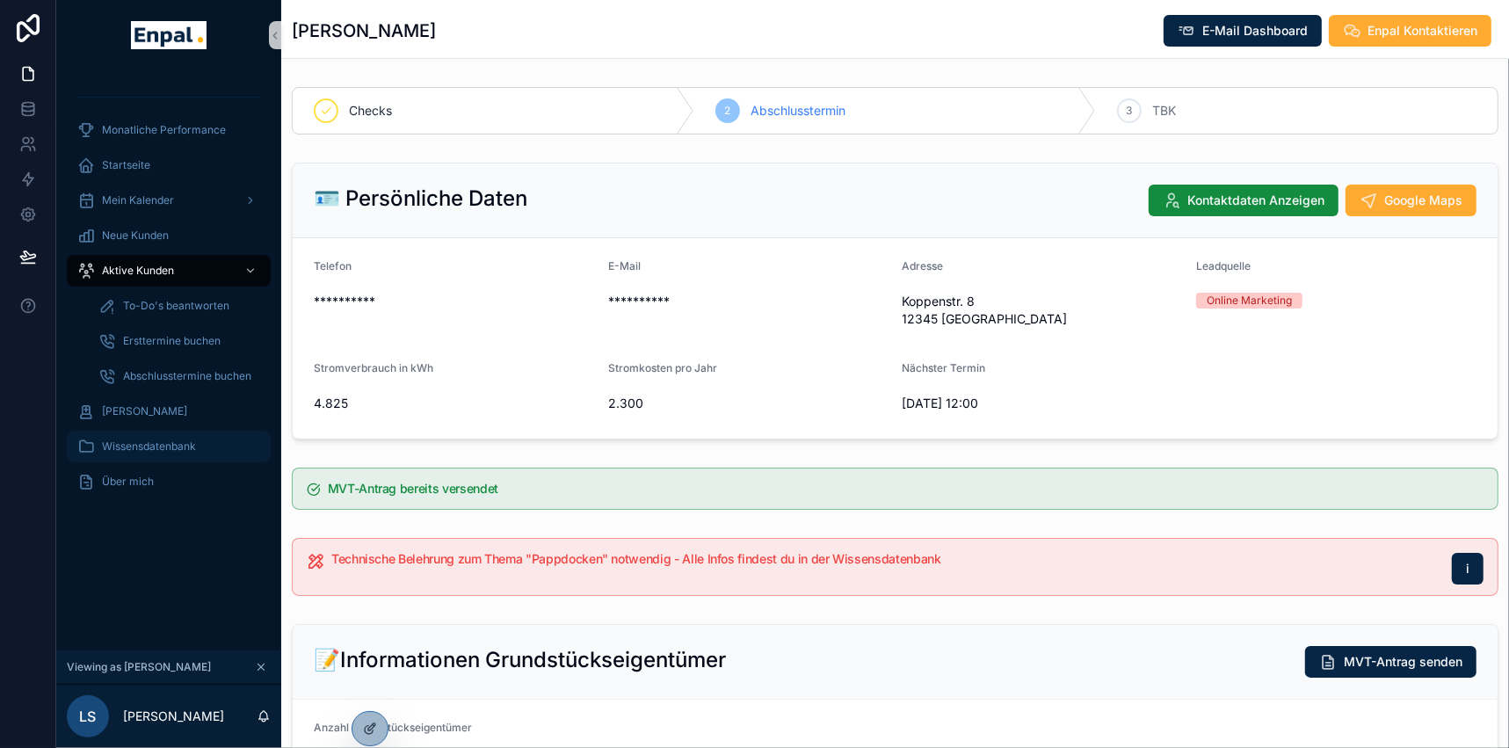
click at [178, 434] on div "Wissensdatenbank" at bounding box center [168, 446] width 183 height 28
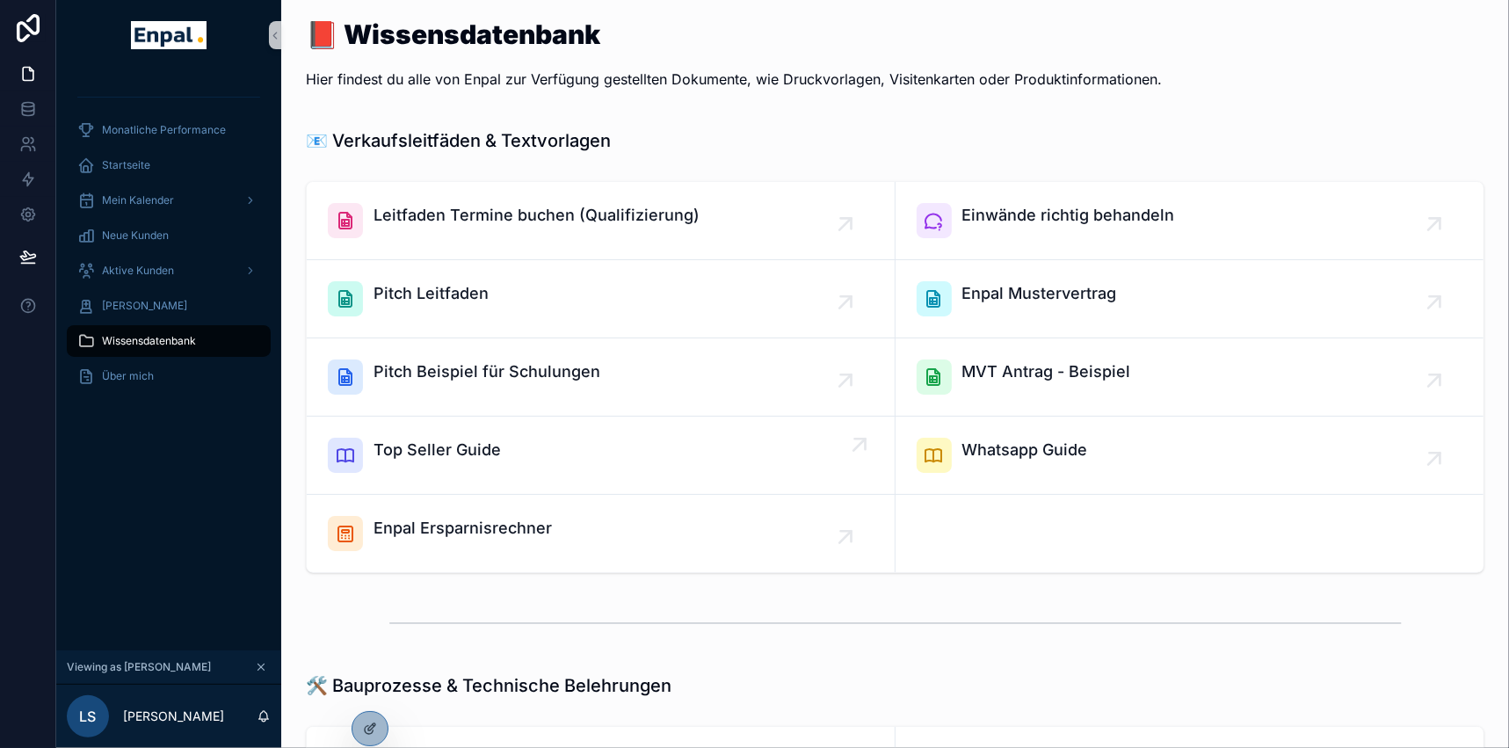
click at [474, 447] on span "Top Seller Guide" at bounding box center [436, 450] width 127 height 25
click at [160, 158] on div "Startseite" at bounding box center [168, 165] width 183 height 28
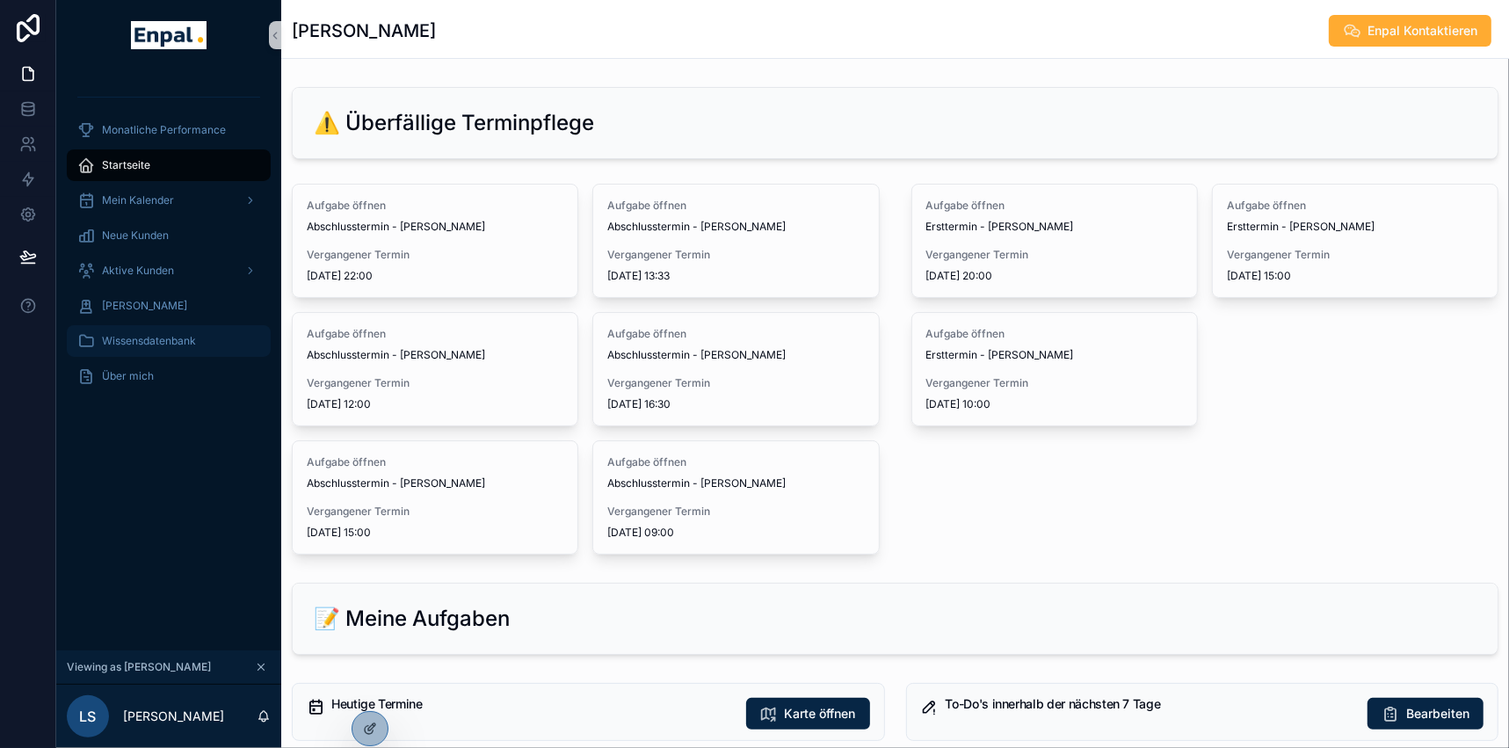
click at [167, 342] on span "Wissensdatenbank" at bounding box center [149, 341] width 94 height 14
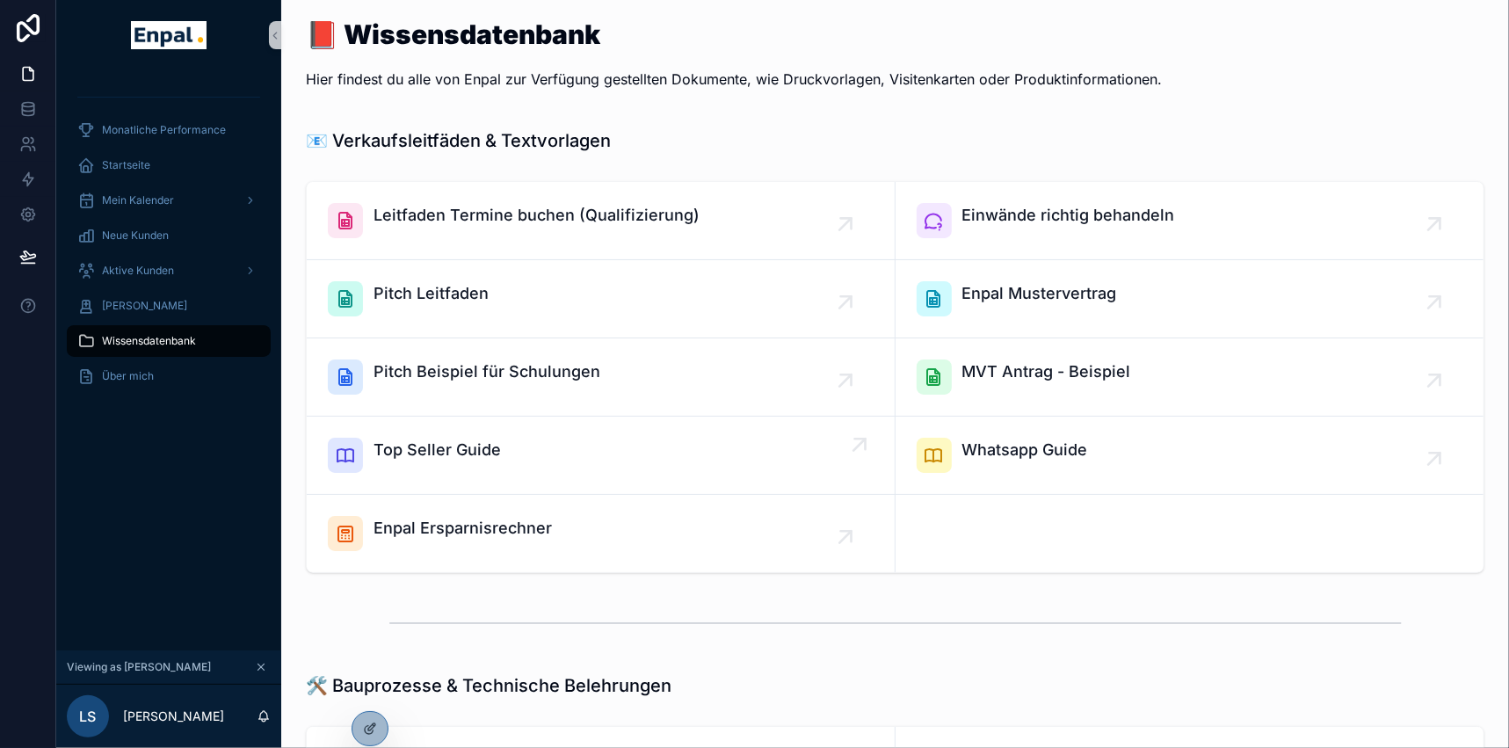
click at [446, 443] on span "Top Seller Guide" at bounding box center [436, 450] width 127 height 25
click at [175, 271] on div "Aktive Kunden" at bounding box center [168, 271] width 183 height 28
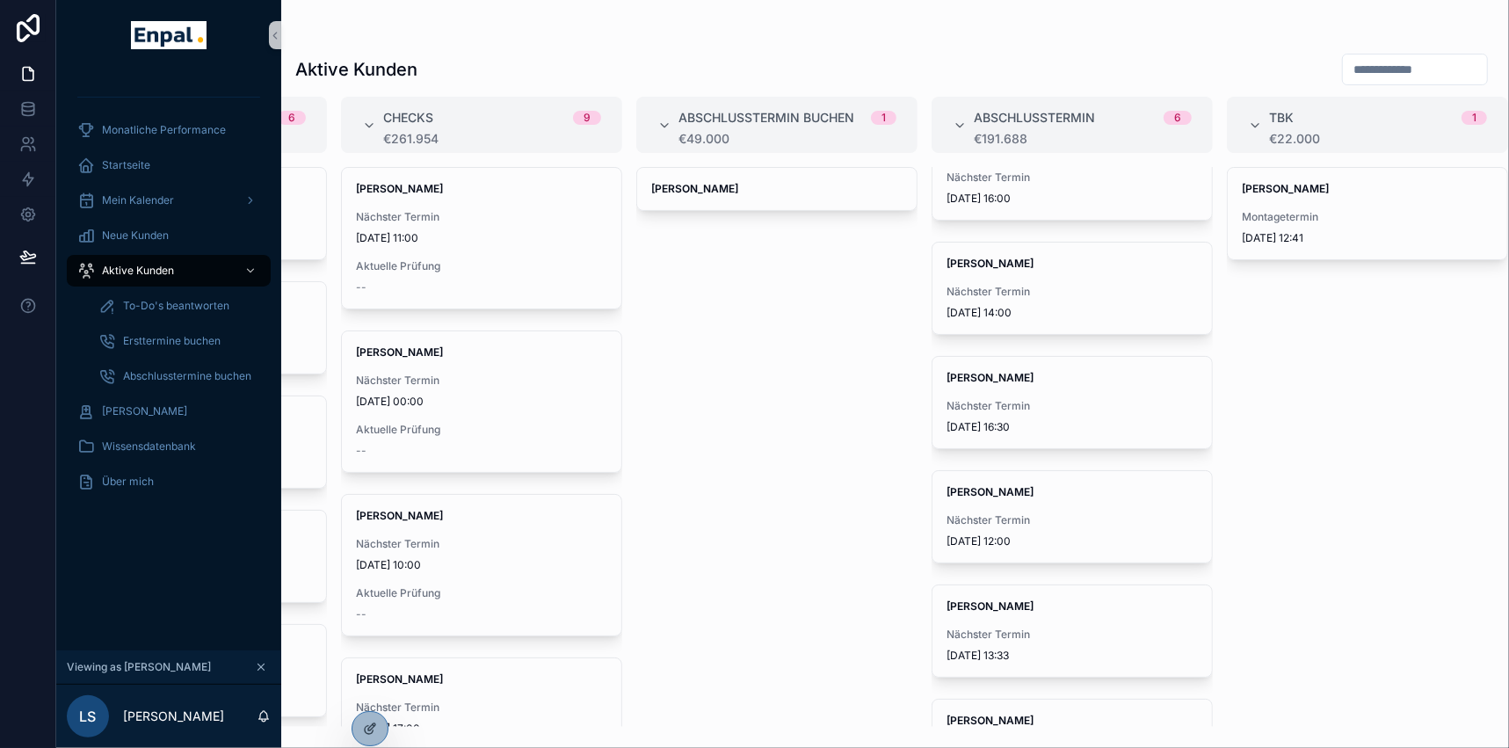
scroll to position [79, 0]
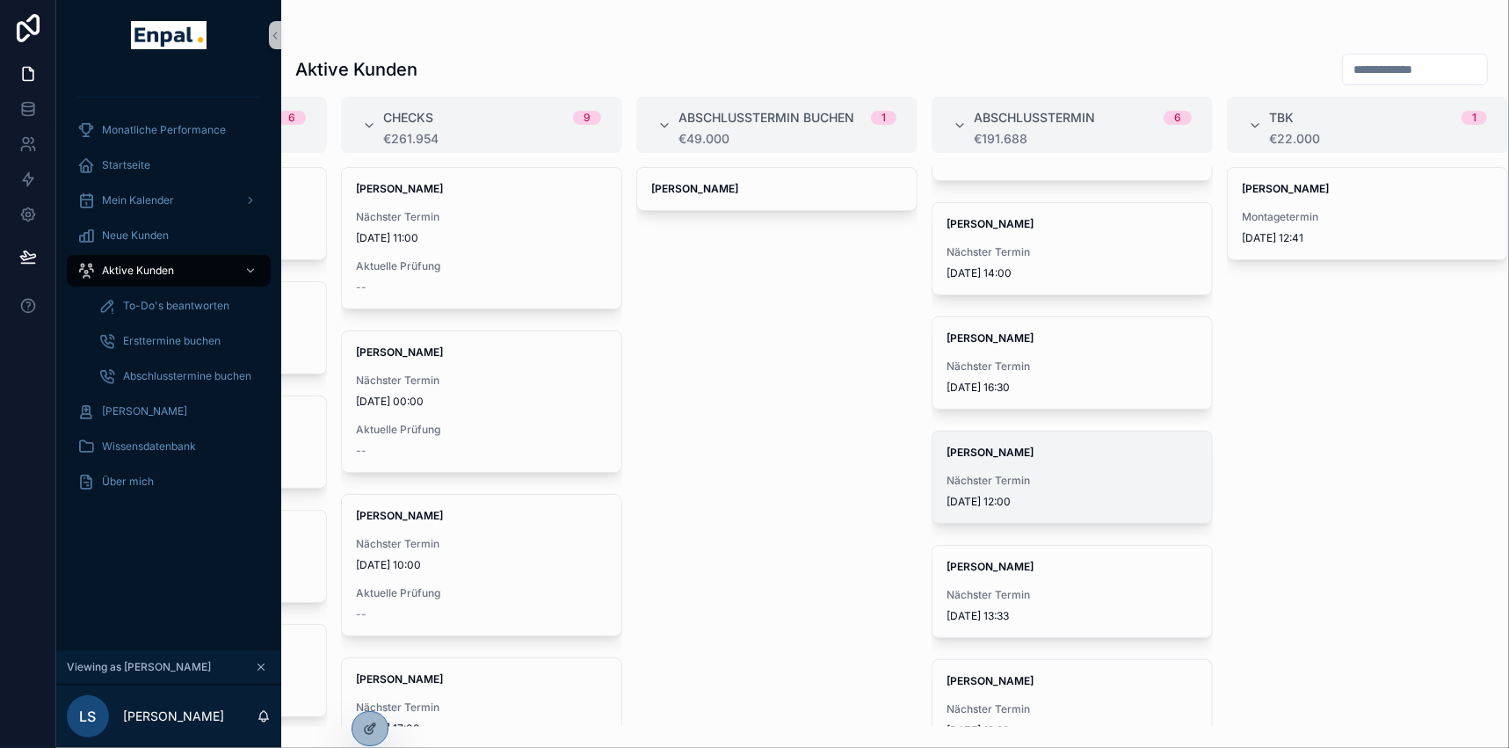
click at [971, 462] on div "[PERSON_NAME] Nächster Termin [DATE] 12:00" at bounding box center [1071, 476] width 279 height 91
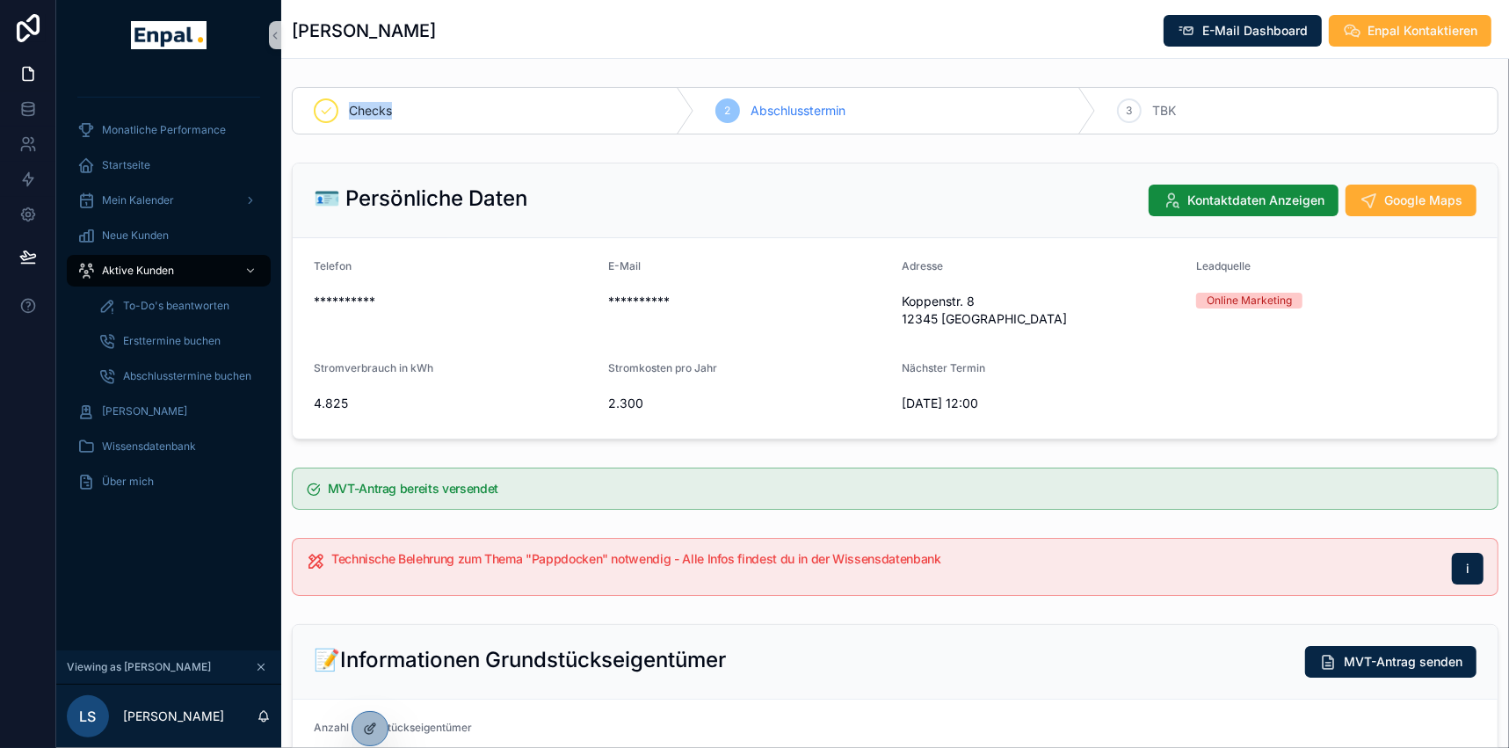
drag, startPoint x: 421, startPoint y: 113, endPoint x: 316, endPoint y: 103, distance: 105.1
click at [316, 103] on div "Checks" at bounding box center [494, 111] width 402 height 46
click at [657, 161] on div "**********" at bounding box center [894, 301] width 1227 height 291
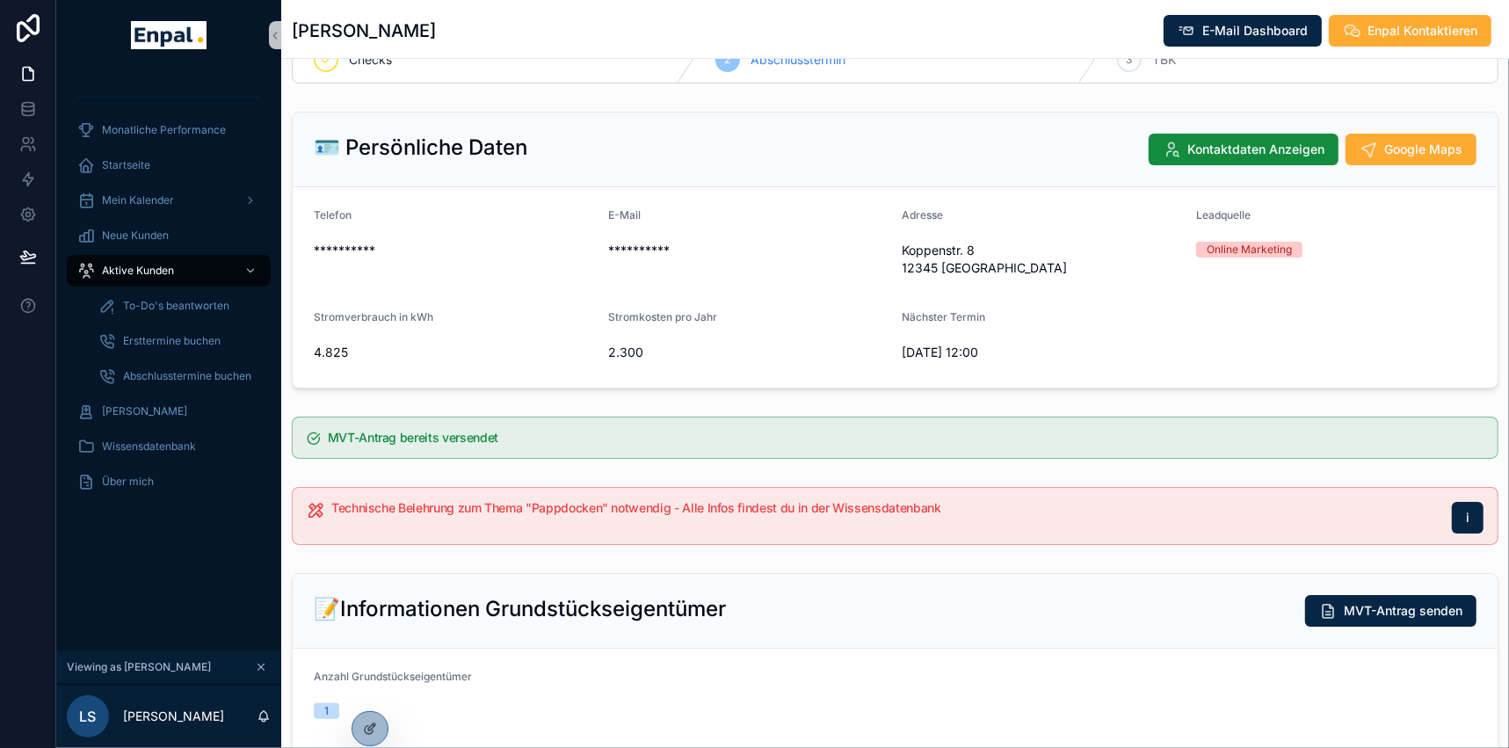
scroll to position [79, 0]
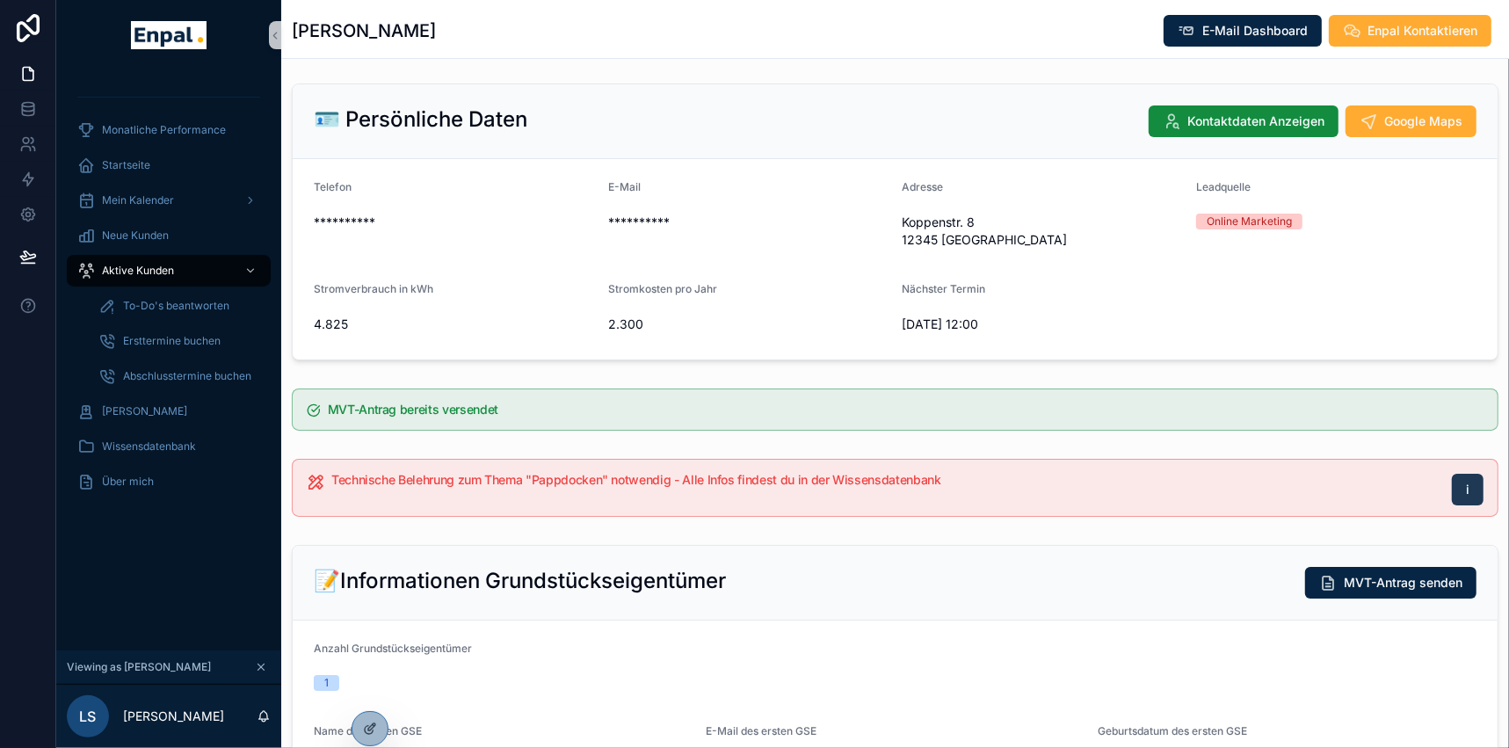
click at [1476, 490] on button "i" at bounding box center [1467, 490] width 32 height 32
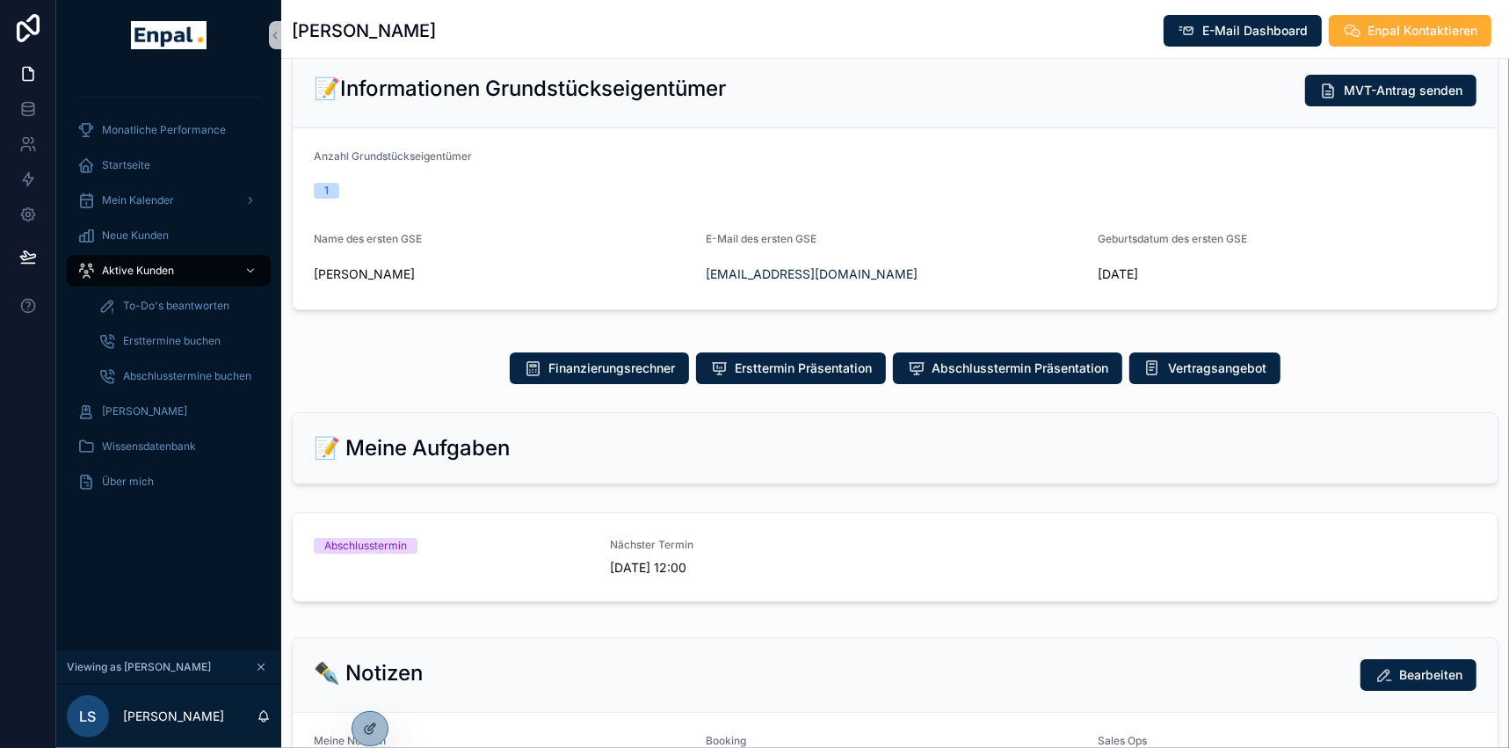
scroll to position [559, 0]
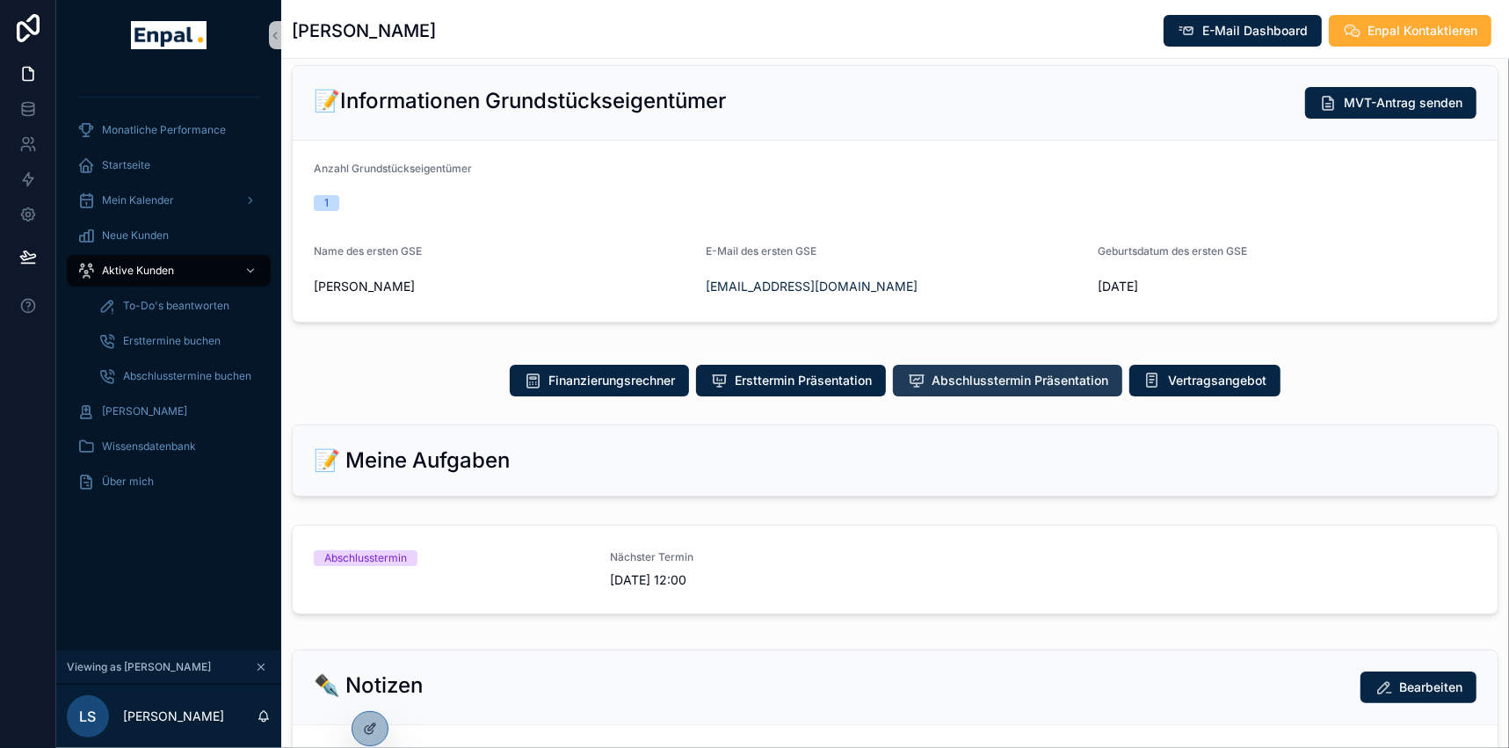
click at [987, 378] on span "Abschlusstermin Präsentation" at bounding box center [1019, 381] width 177 height 18
click at [128, 441] on span "Wissensdatenbank" at bounding box center [149, 446] width 94 height 14
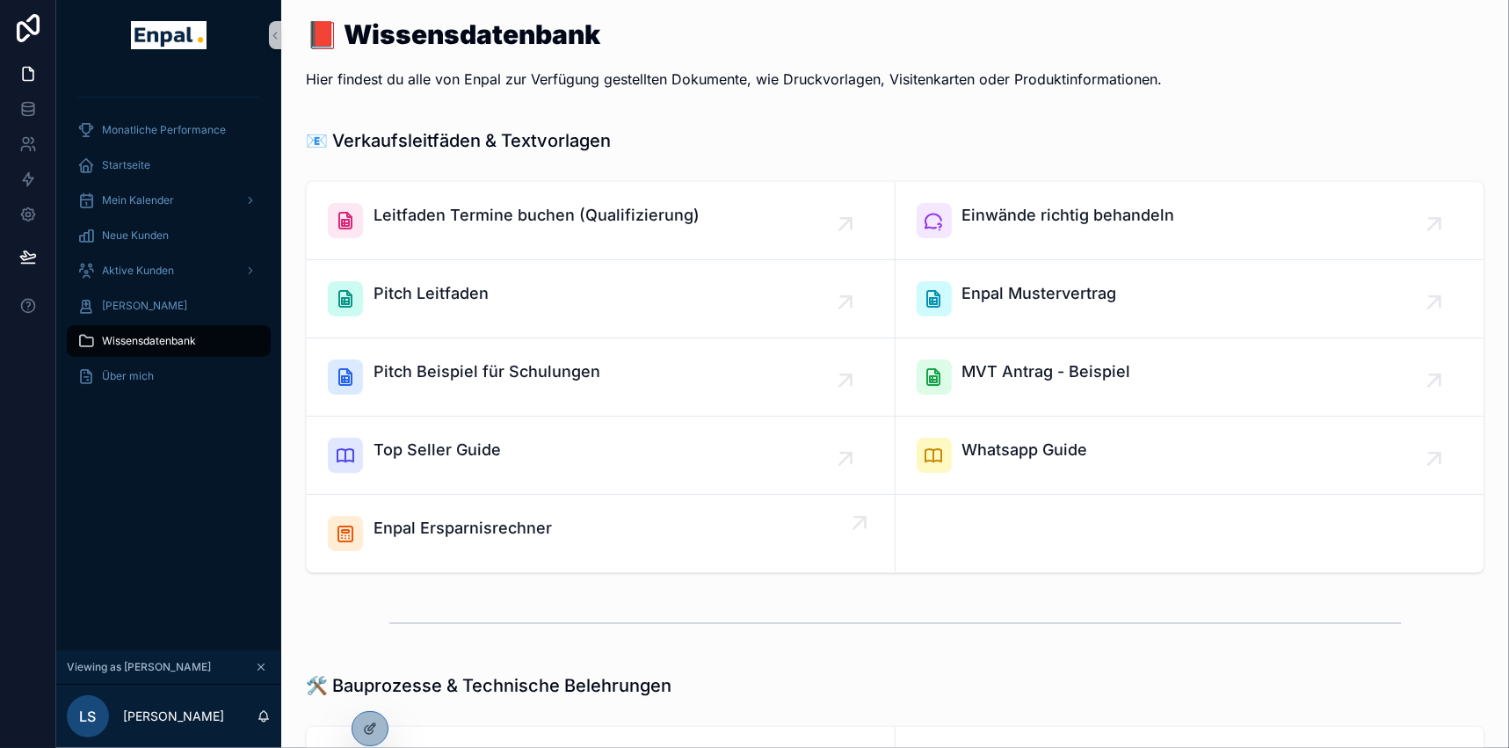
click at [495, 527] on span "Enpal Ersparnisrechner" at bounding box center [462, 528] width 178 height 25
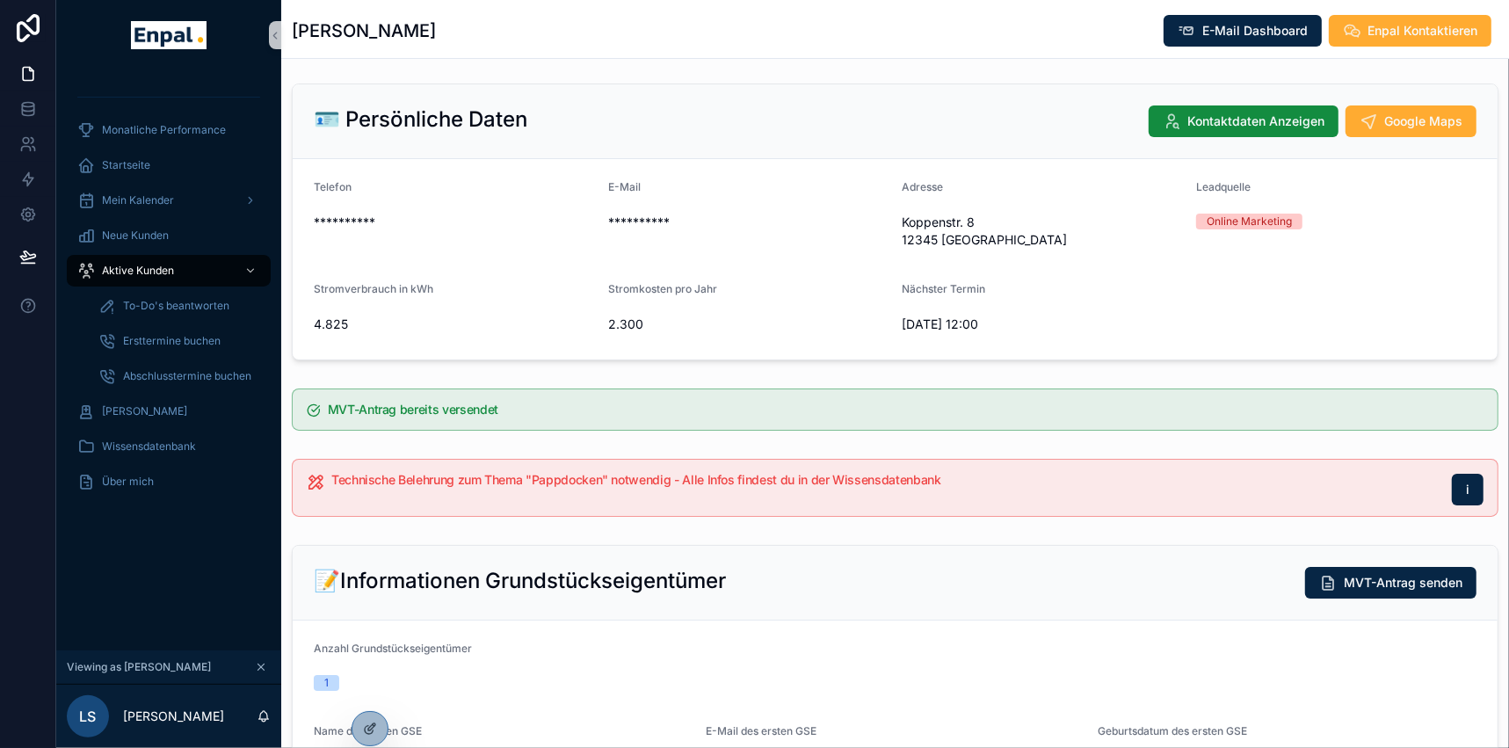
scroll to position [159, 0]
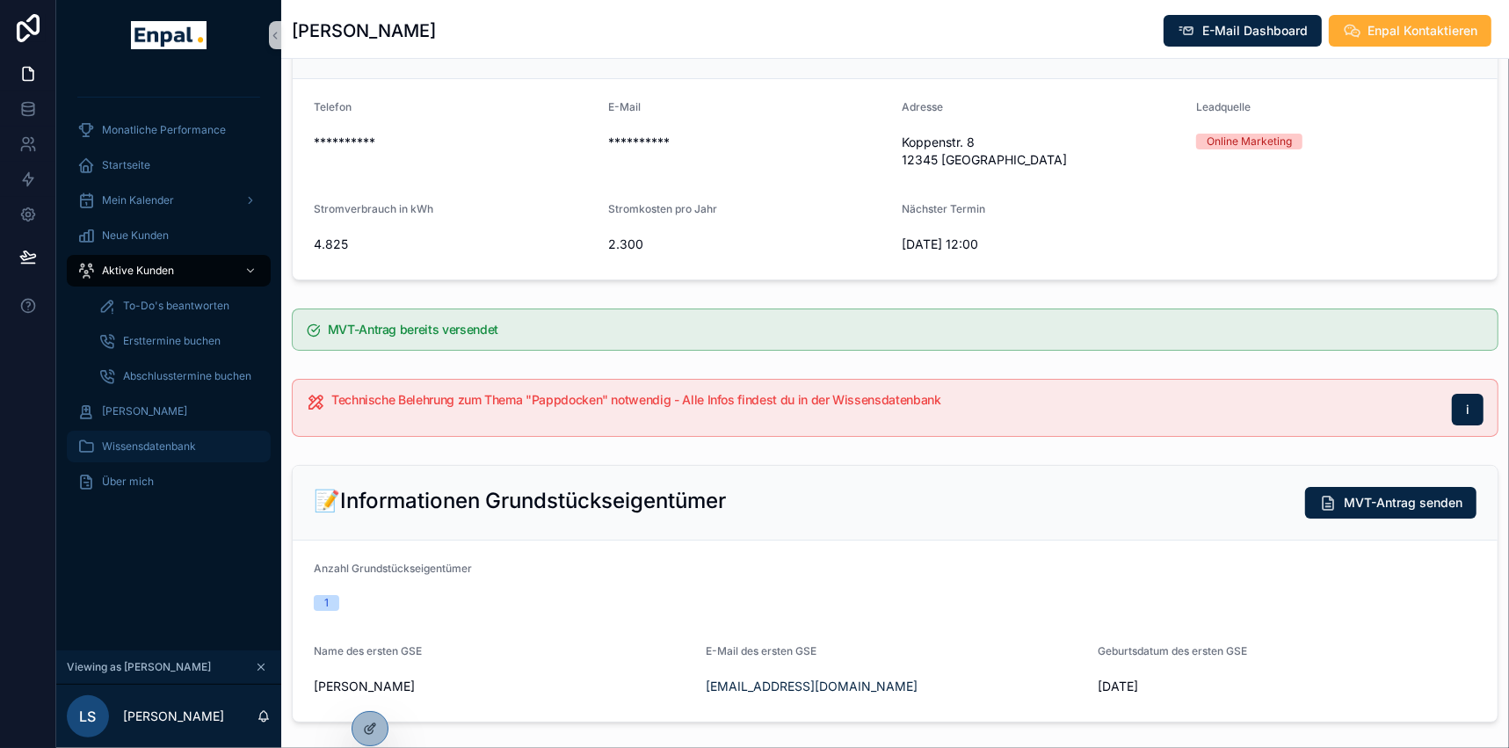
click at [143, 446] on span "Wissensdatenbank" at bounding box center [149, 446] width 94 height 14
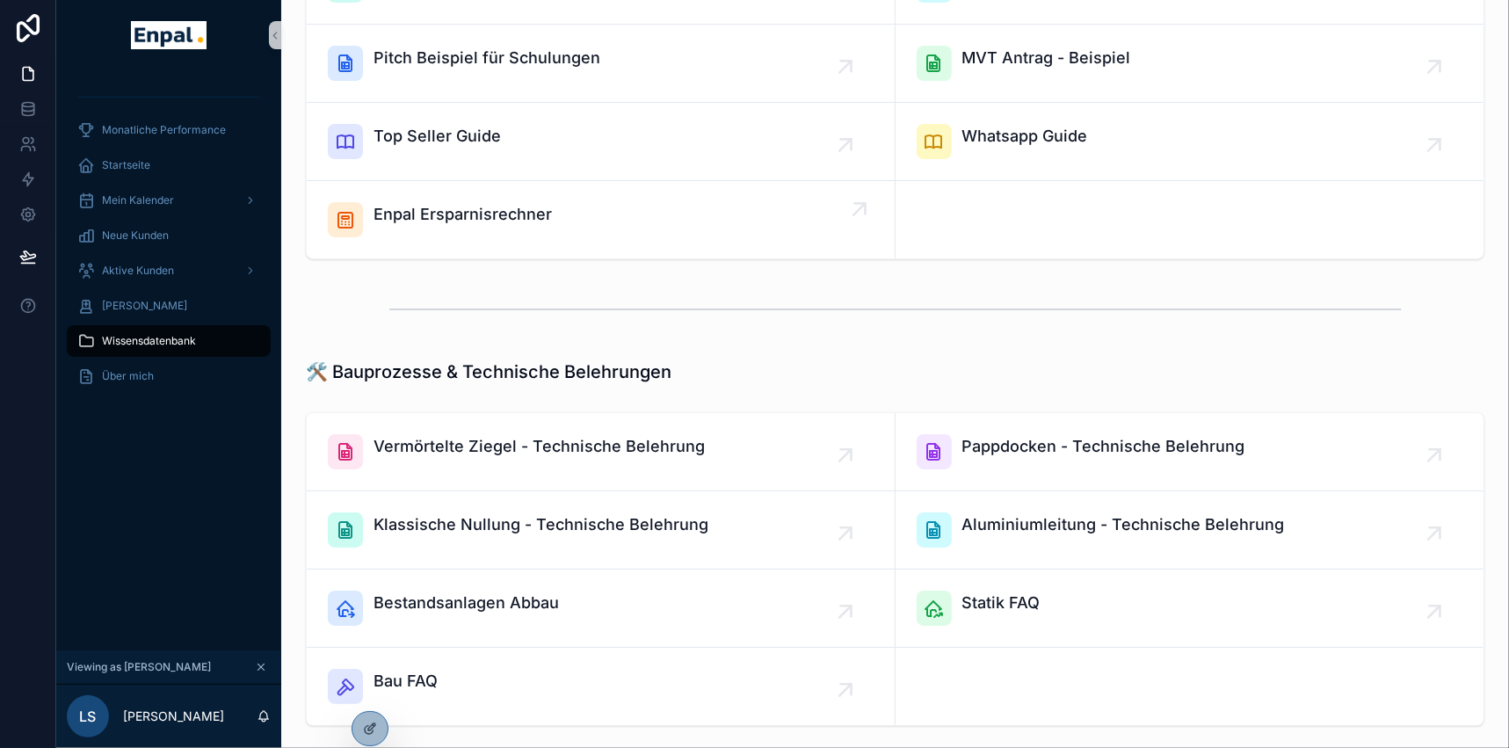
scroll to position [319, 0]
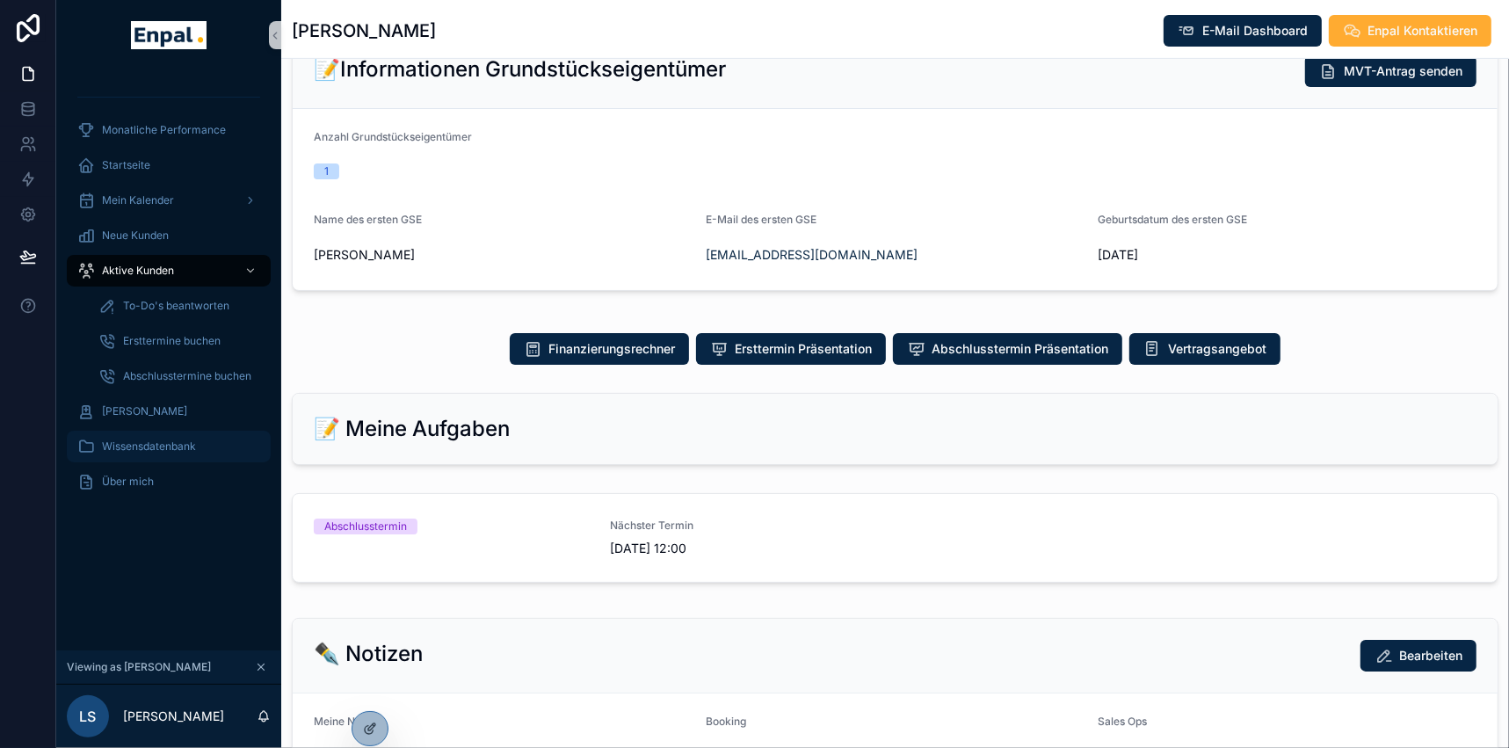
scroll to position [559, 0]
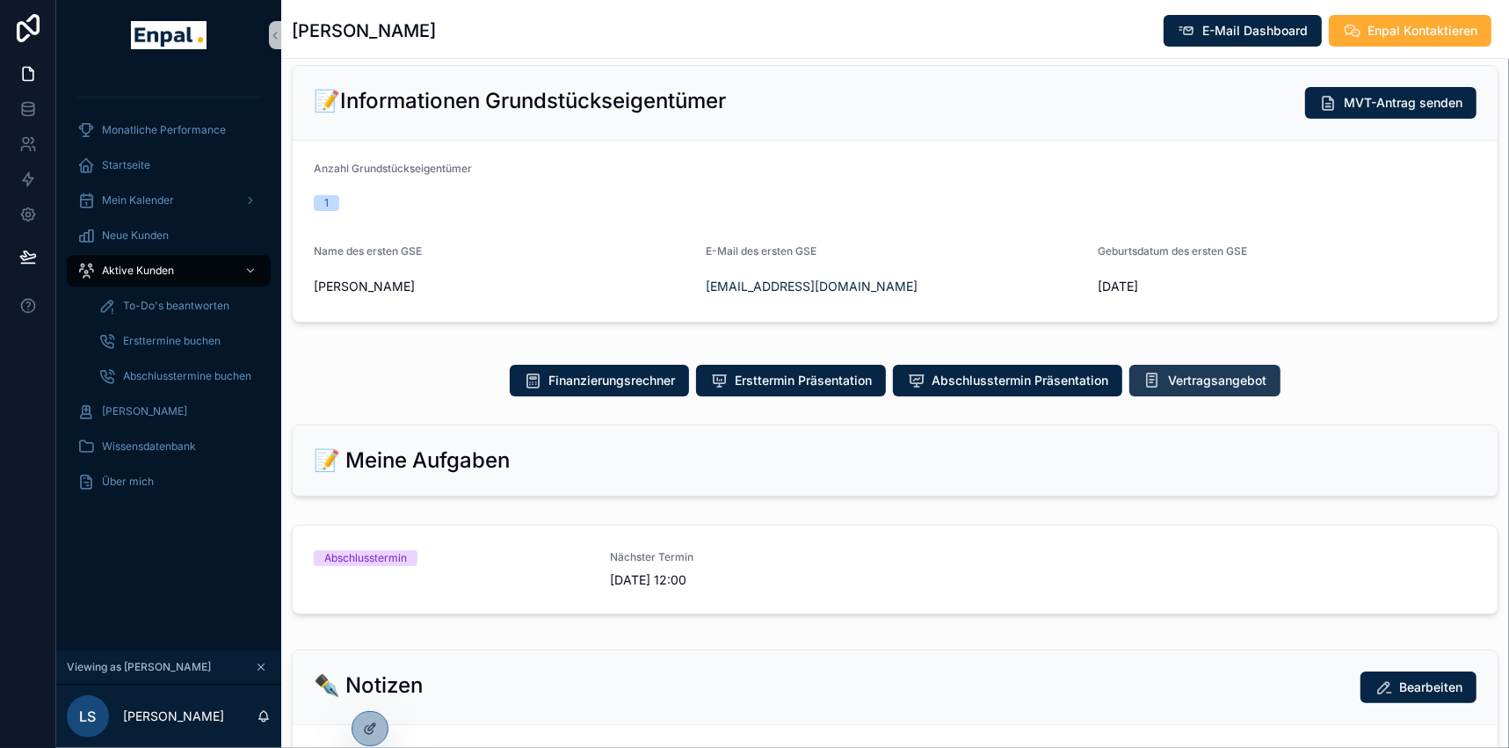
click at [1221, 380] on span "Vertragsangebot" at bounding box center [1217, 381] width 98 height 18
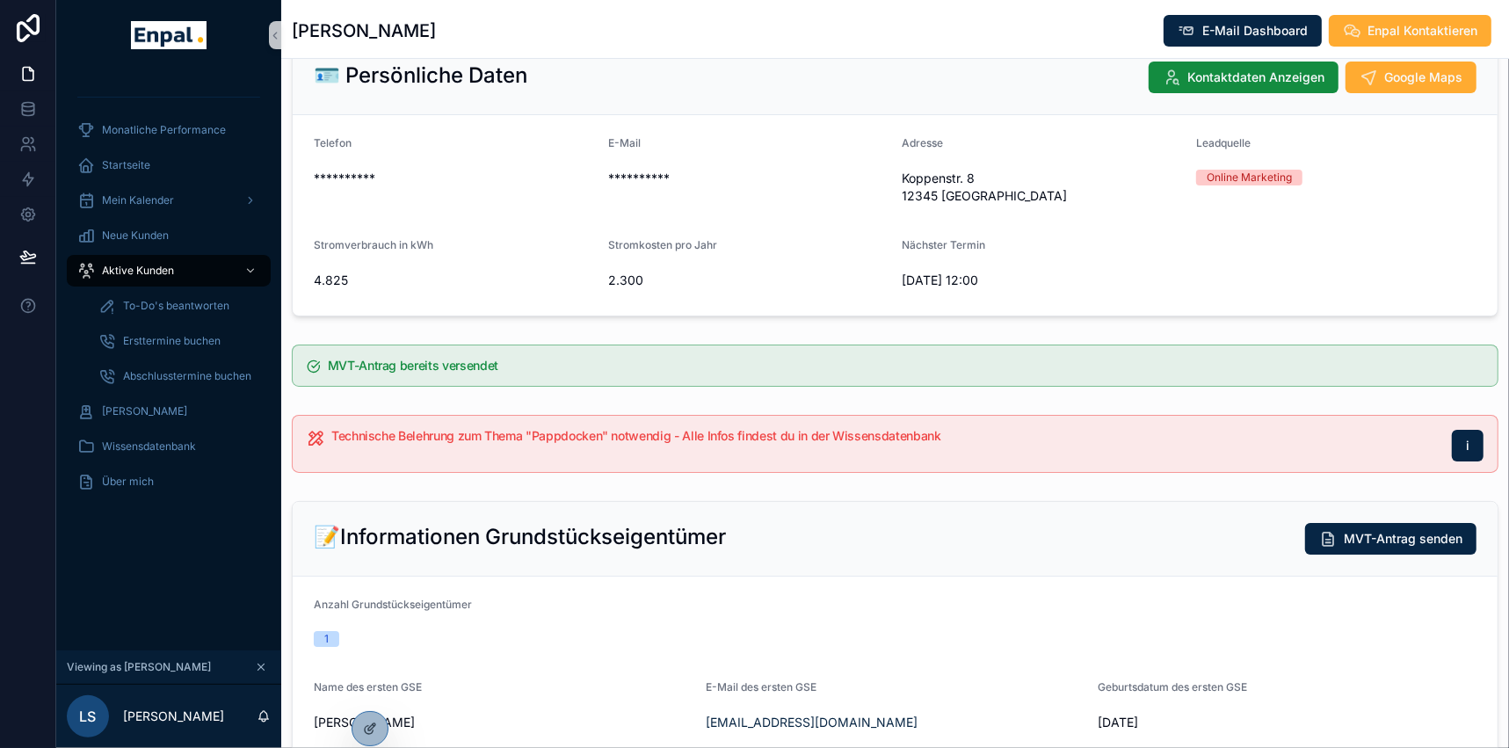
scroll to position [0, 0]
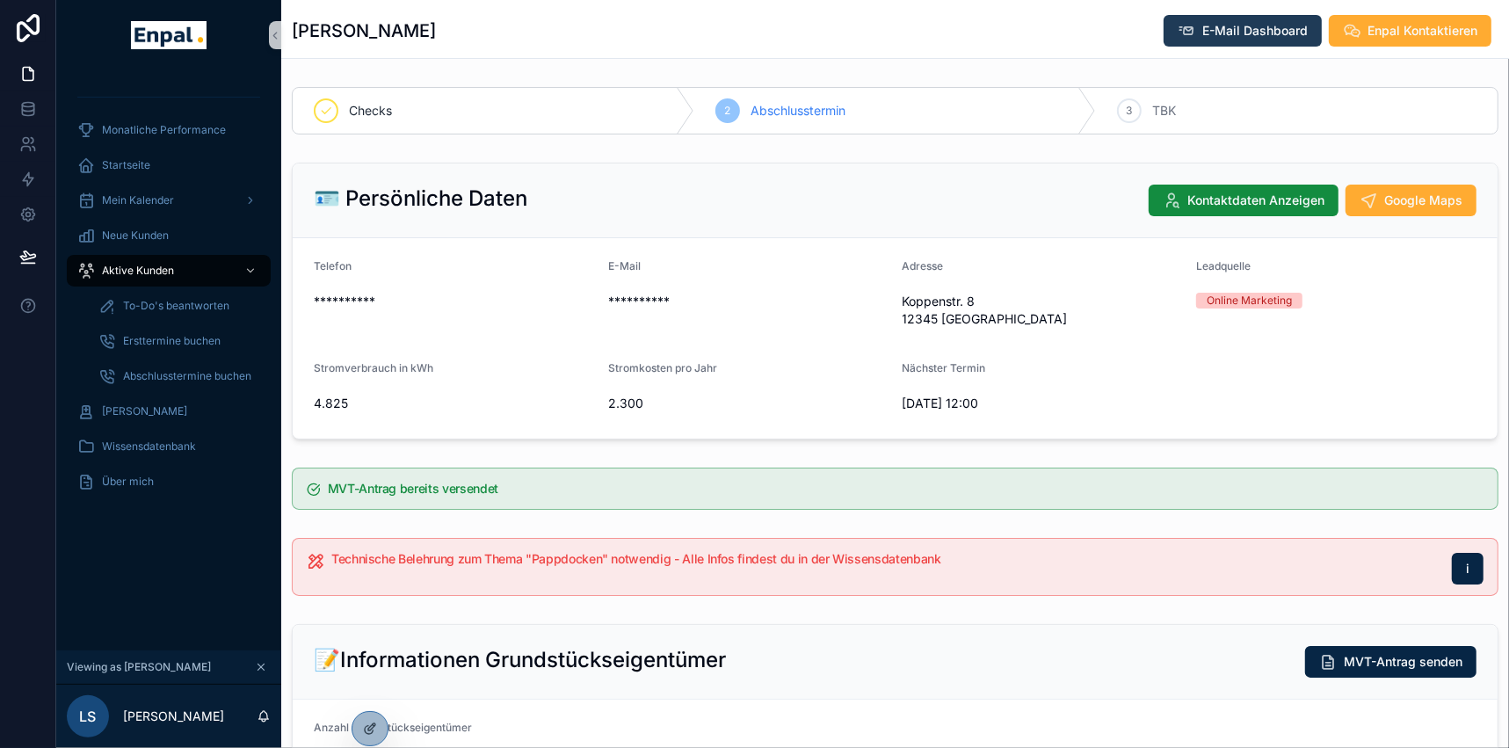
click at [1255, 35] on span "E-Mail Dashboard" at bounding box center [1254, 31] width 105 height 18
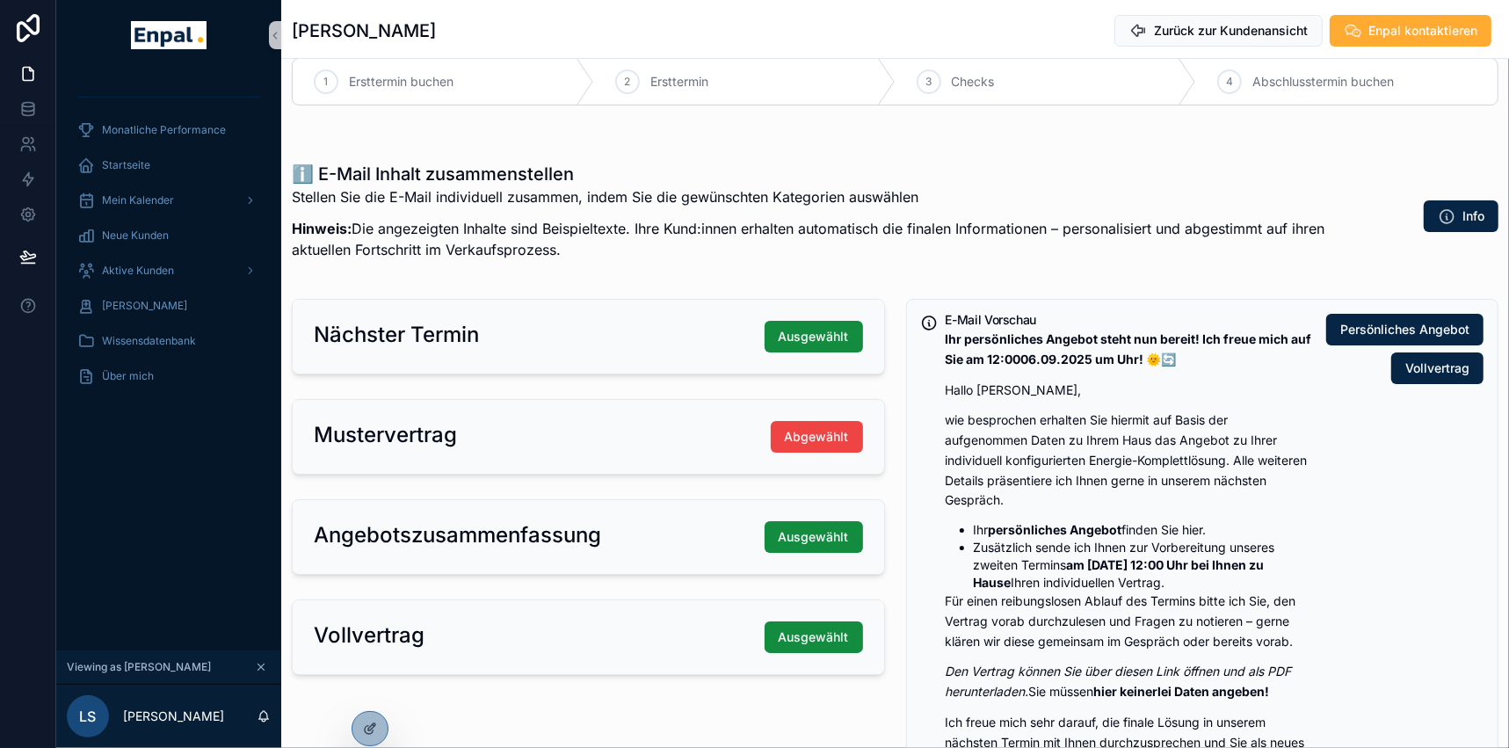
scroll to position [79, 0]
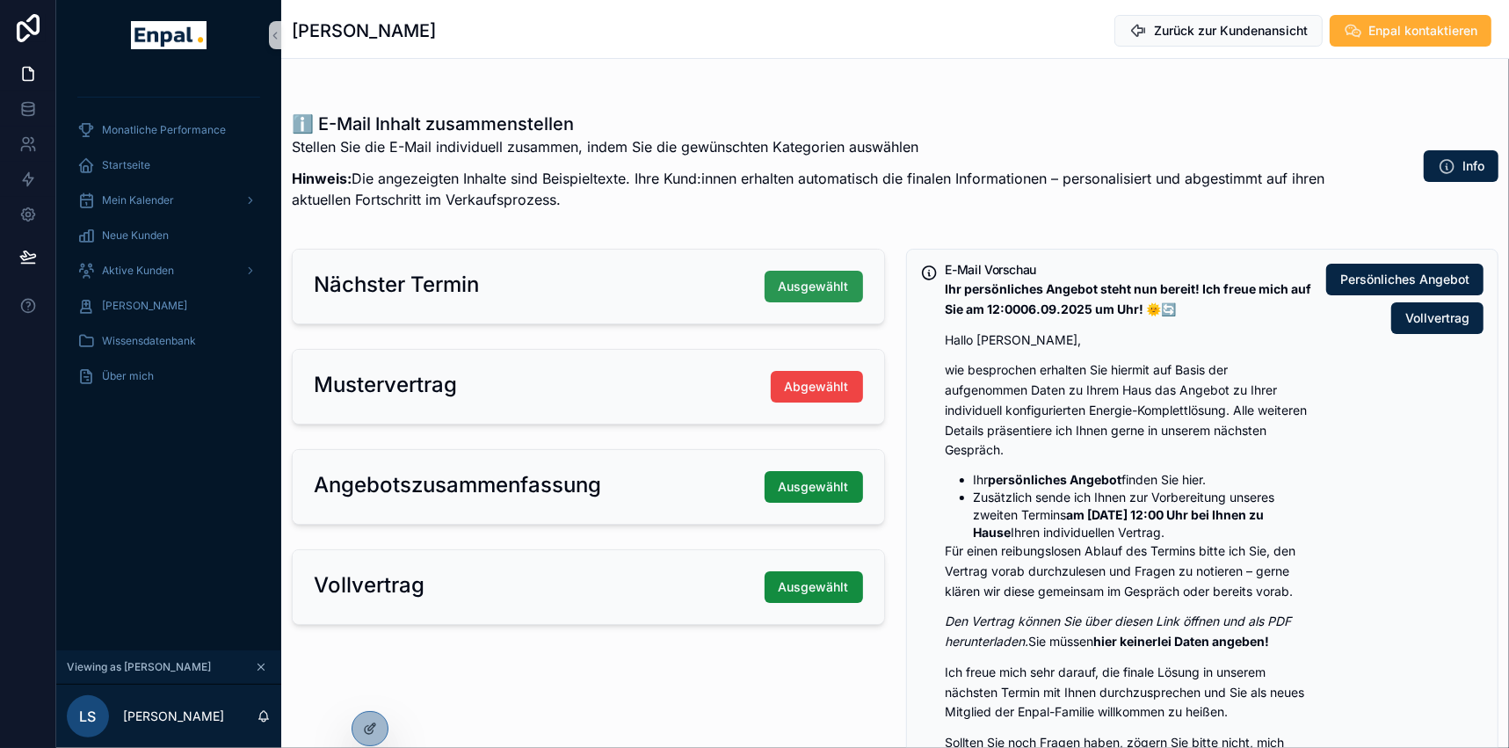
click at [818, 278] on span "Ausgewählt" at bounding box center [813, 287] width 70 height 18
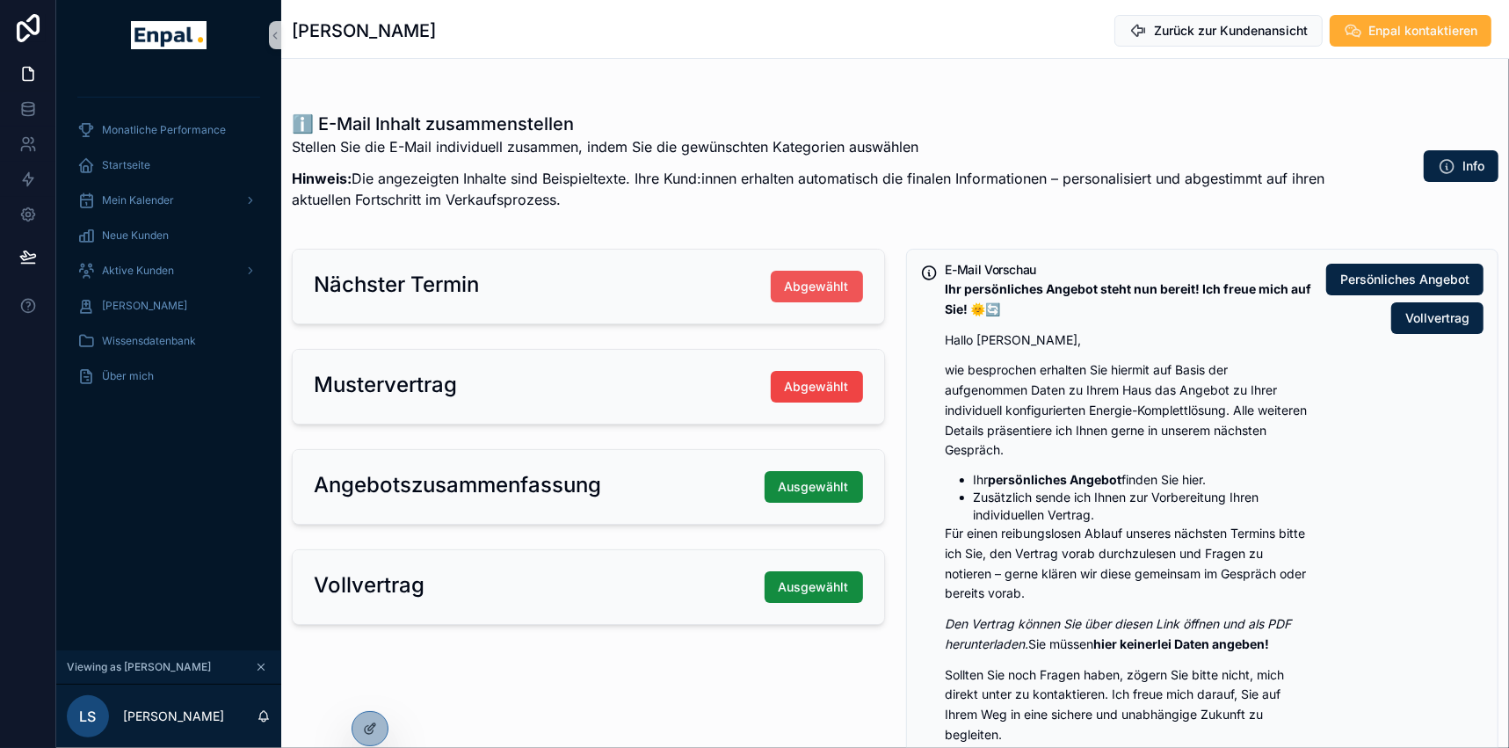
click at [807, 280] on span "Abgewählt" at bounding box center [817, 287] width 64 height 18
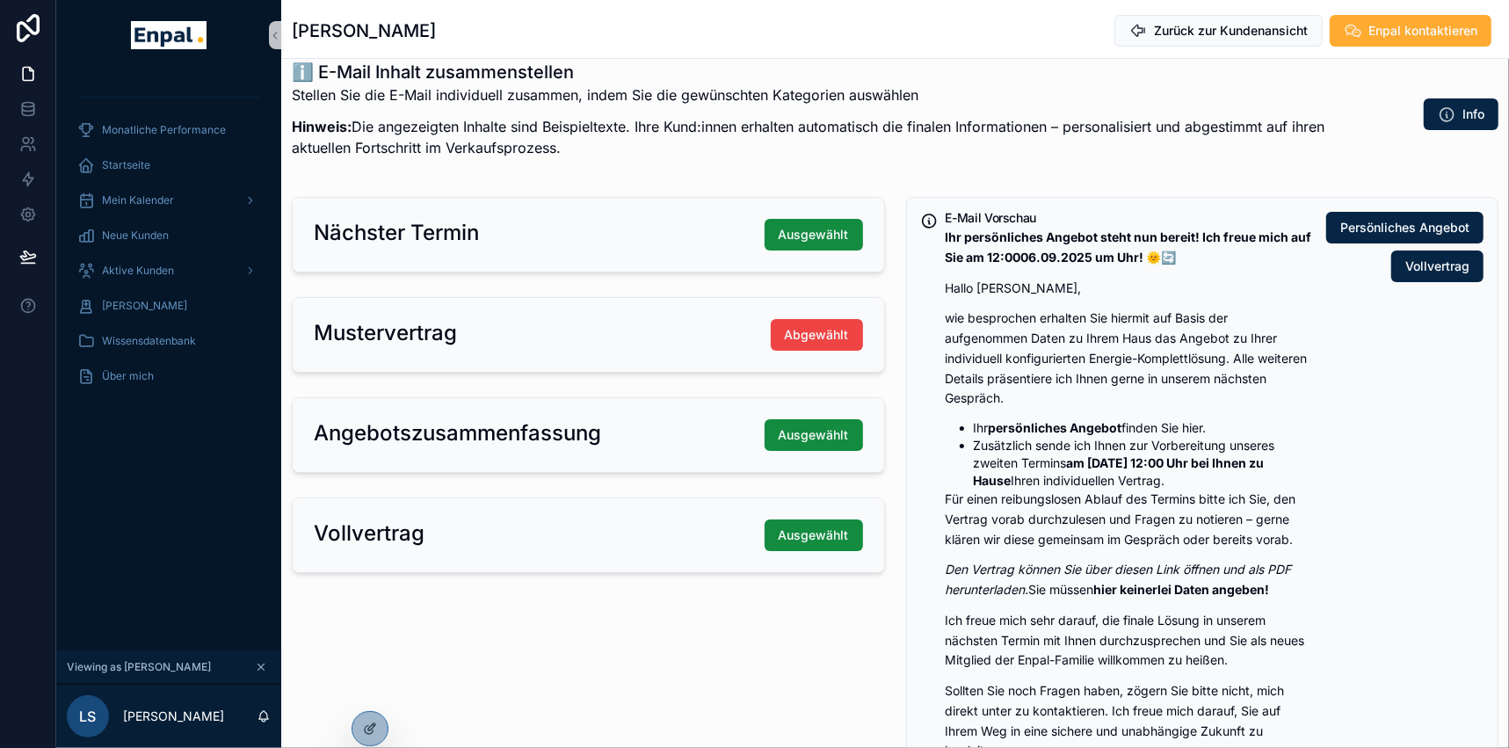
scroll to position [159, 0]
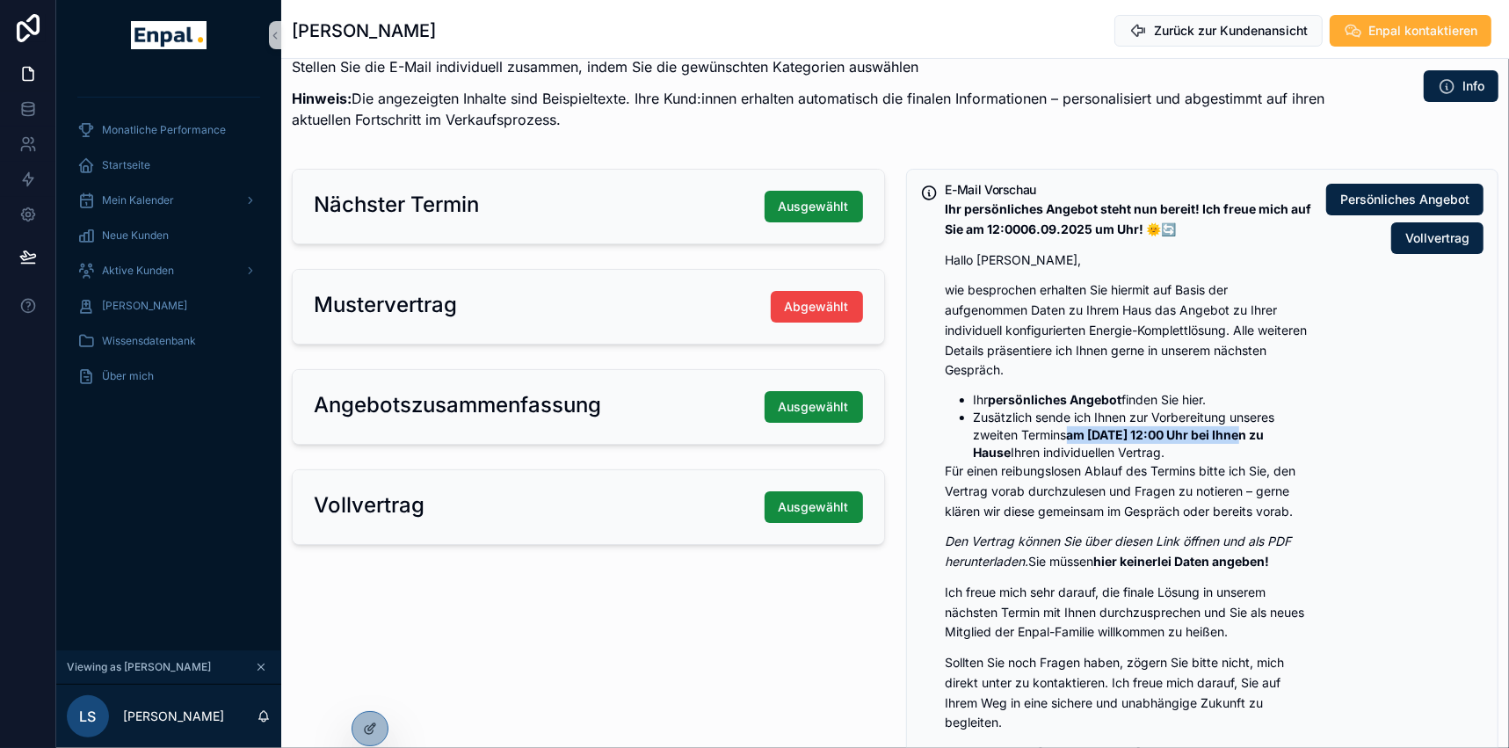
drag, startPoint x: 1102, startPoint y: 432, endPoint x: 1259, endPoint y: 432, distance: 157.3
click at [1259, 432] on strong "am [DATE] 12:00 Uhr bei Ihnen zu Hause" at bounding box center [1118, 443] width 291 height 33
drag, startPoint x: 681, startPoint y: 368, endPoint x: 705, endPoint y: 368, distance: 24.6
click at [680, 370] on div "Angebotszusammenfassung Ausgewählt" at bounding box center [588, 407] width 591 height 74
click at [827, 403] on span "Ausgewählt" at bounding box center [813, 407] width 70 height 18
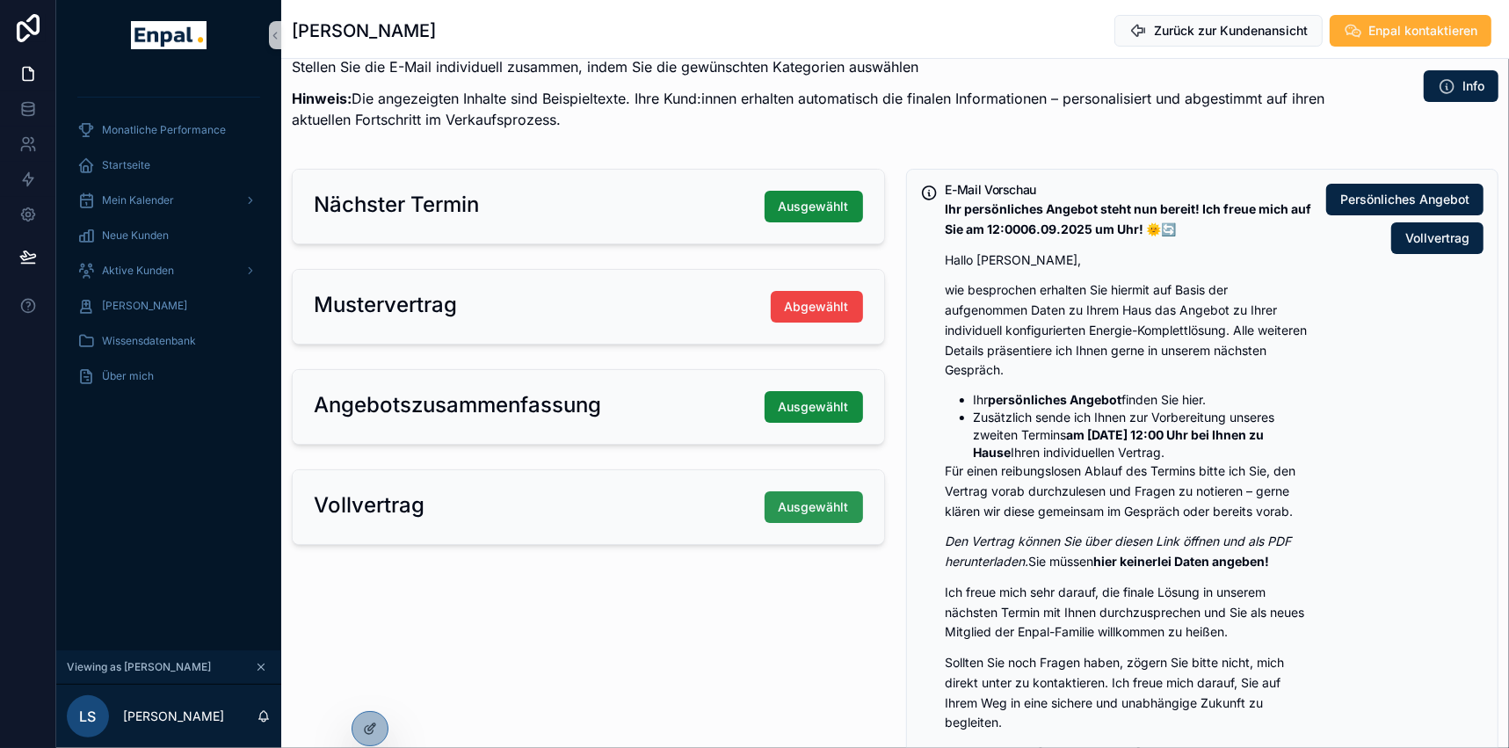
click at [817, 503] on span "Ausgewählt" at bounding box center [813, 507] width 70 height 18
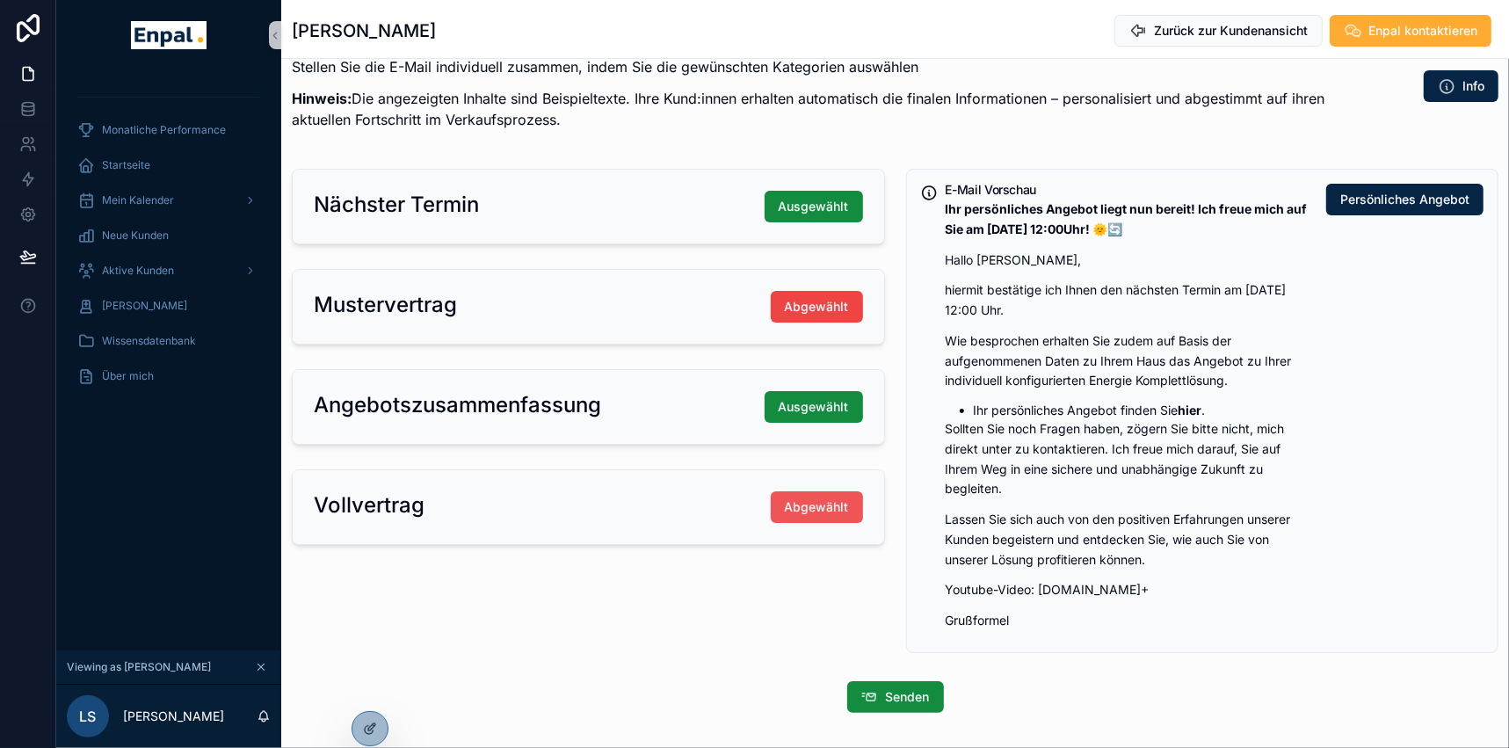
click at [821, 504] on span "Abgewählt" at bounding box center [817, 507] width 64 height 18
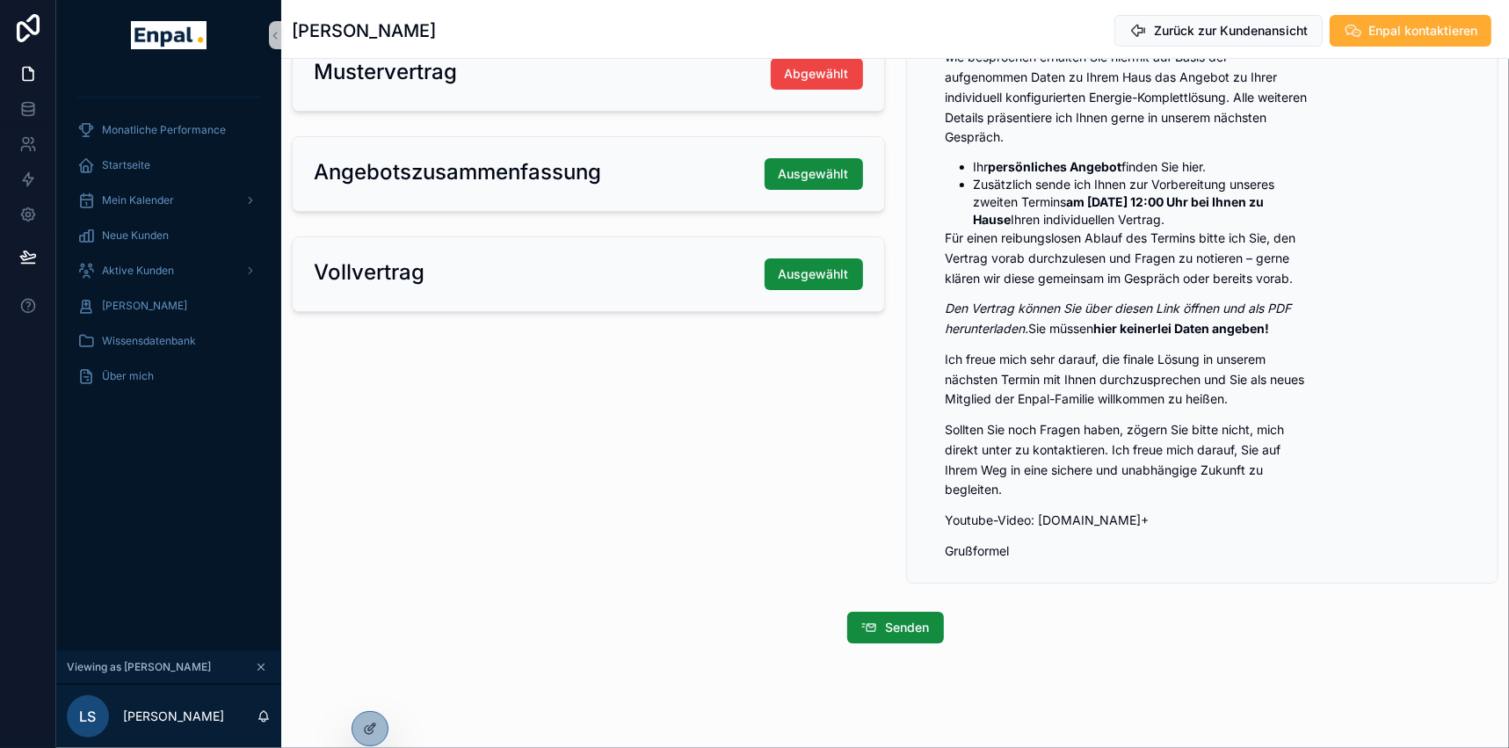
scroll to position [394, 0]
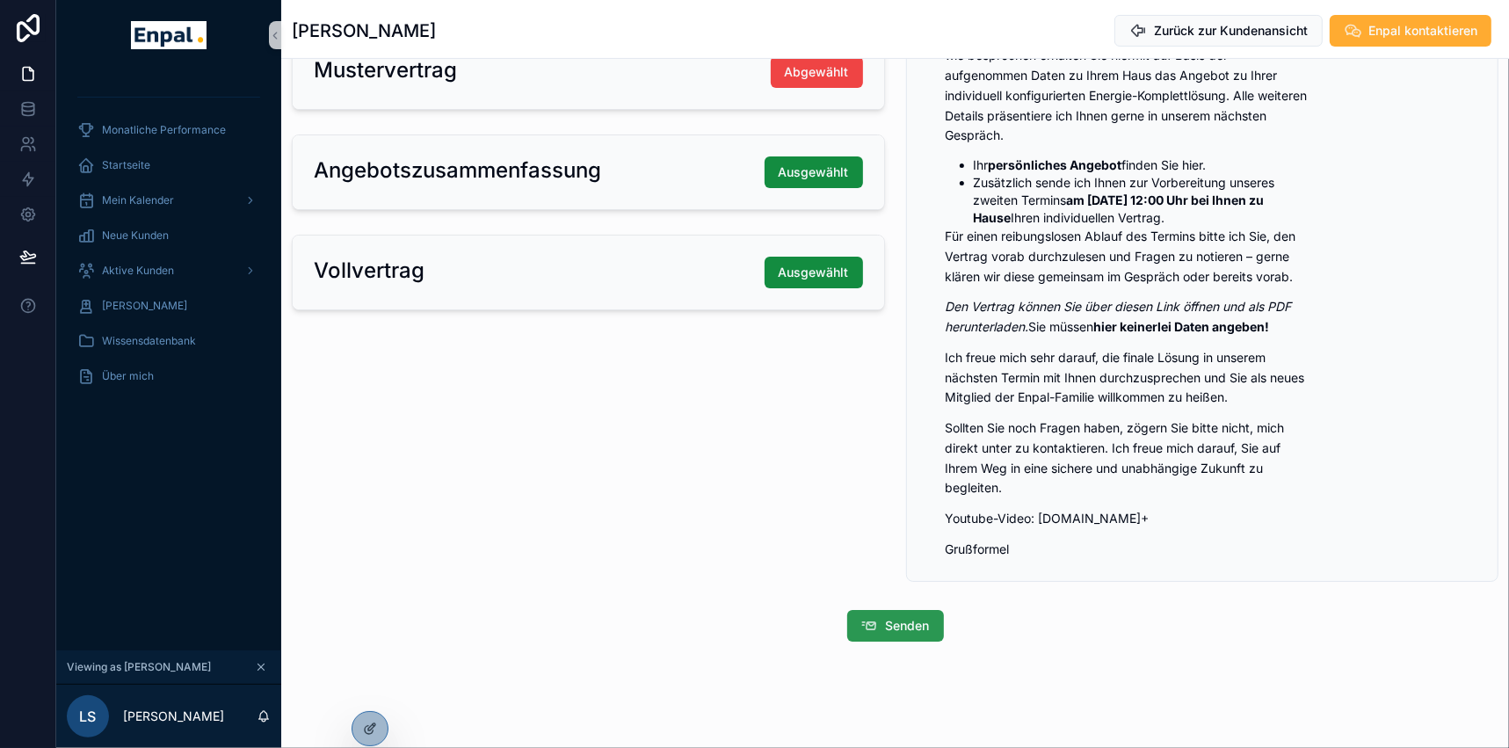
click at [907, 624] on span "Senden" at bounding box center [908, 626] width 44 height 18
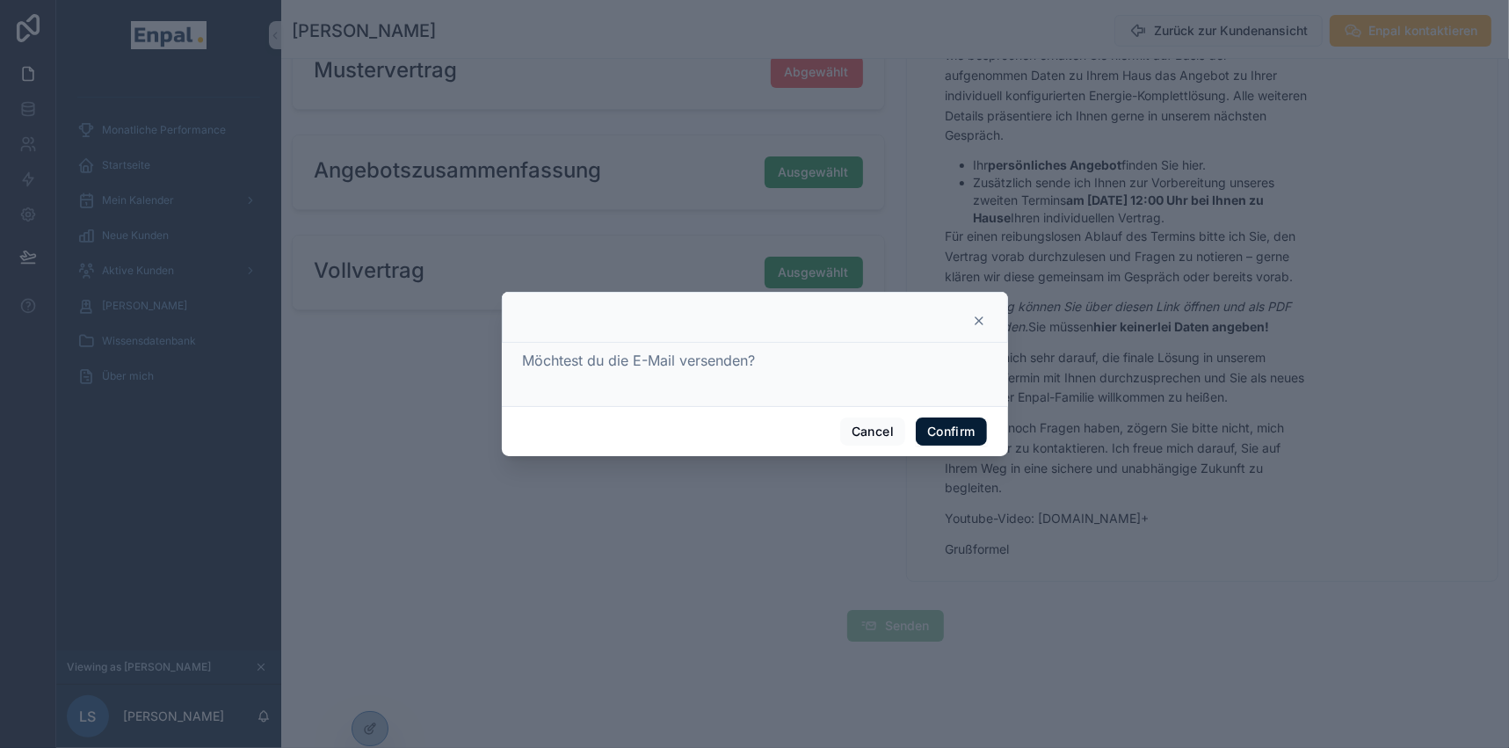
click at [963, 436] on button "Confirm" at bounding box center [950, 431] width 70 height 28
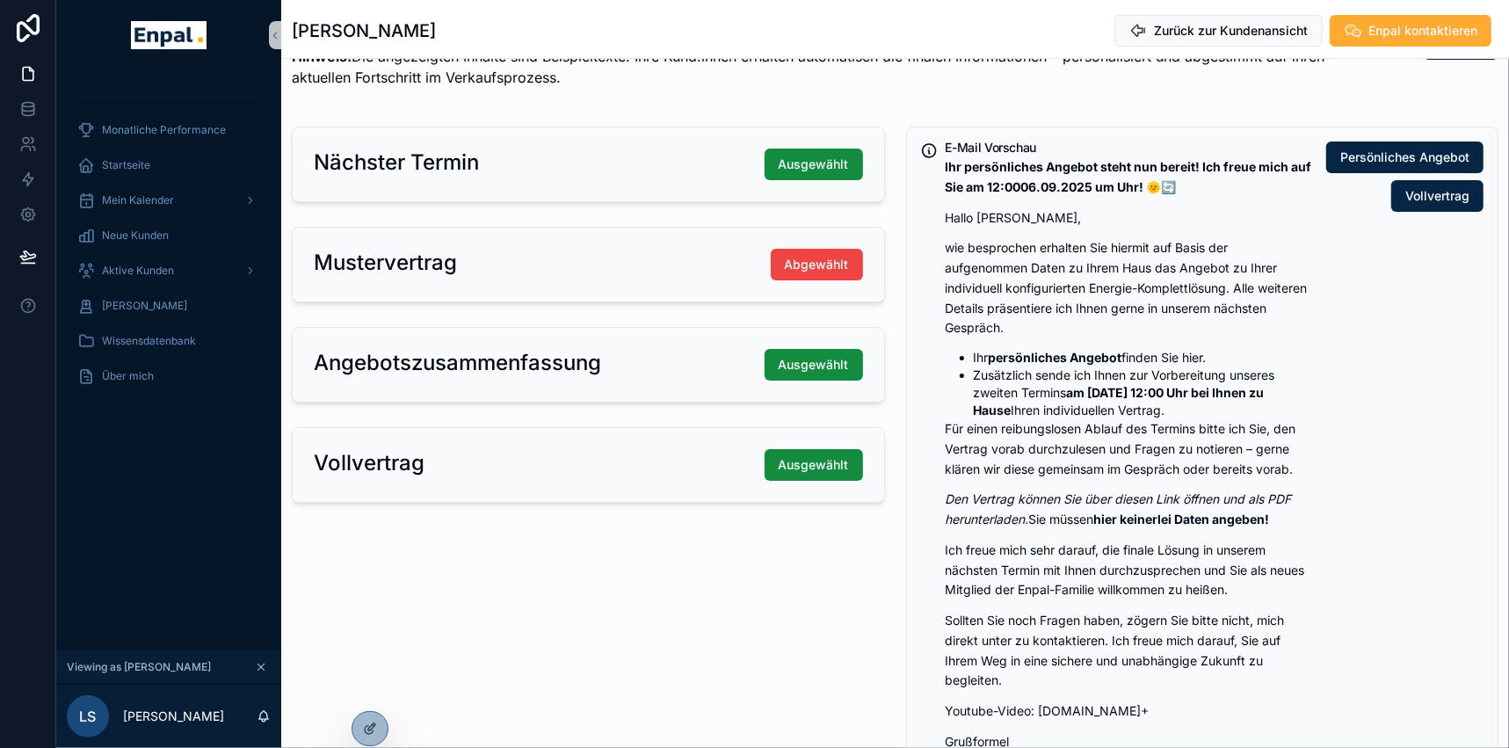
scroll to position [154, 0]
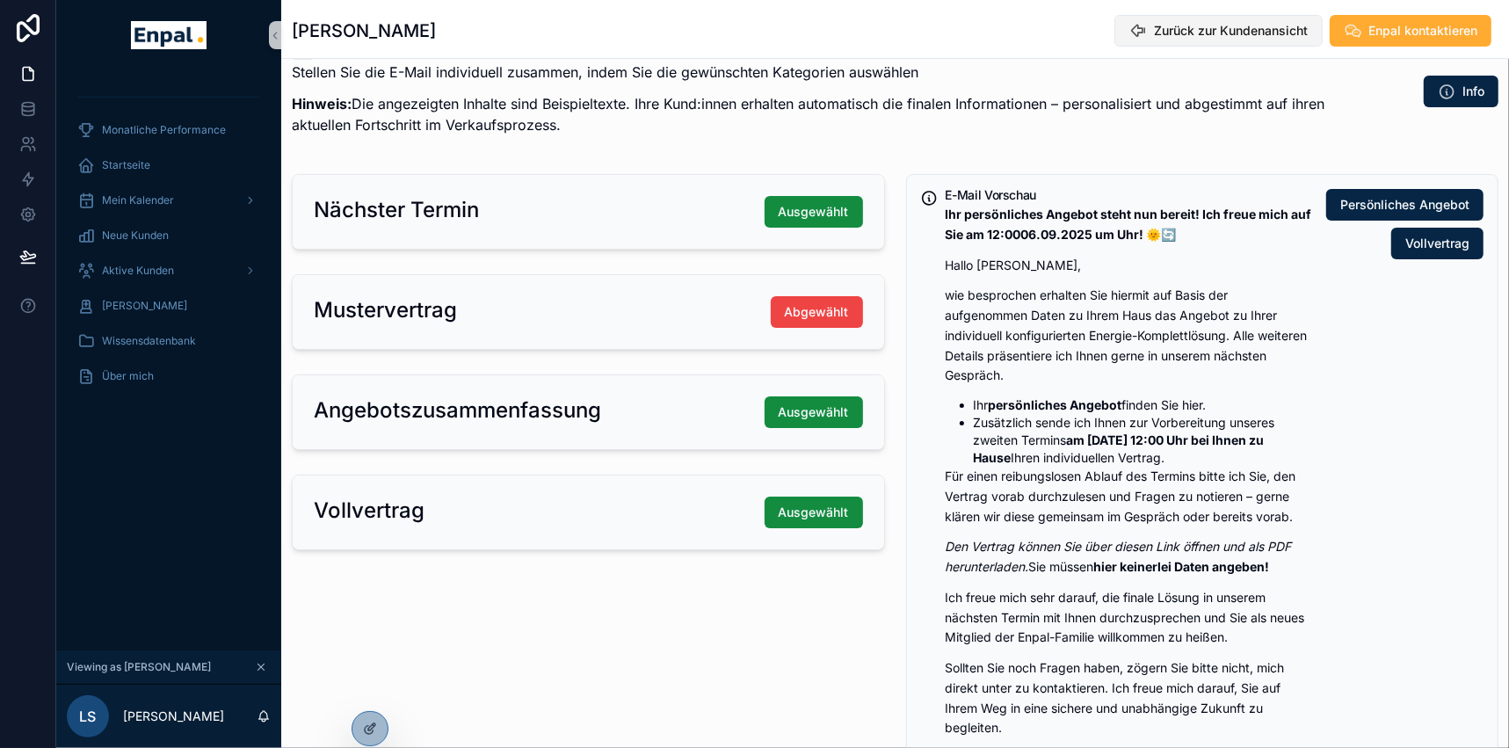
click at [1233, 25] on span "Zurück zur Kundenansicht" at bounding box center [1231, 31] width 154 height 18
click at [1261, 26] on span "Zurück zur Kundenansicht" at bounding box center [1231, 31] width 154 height 18
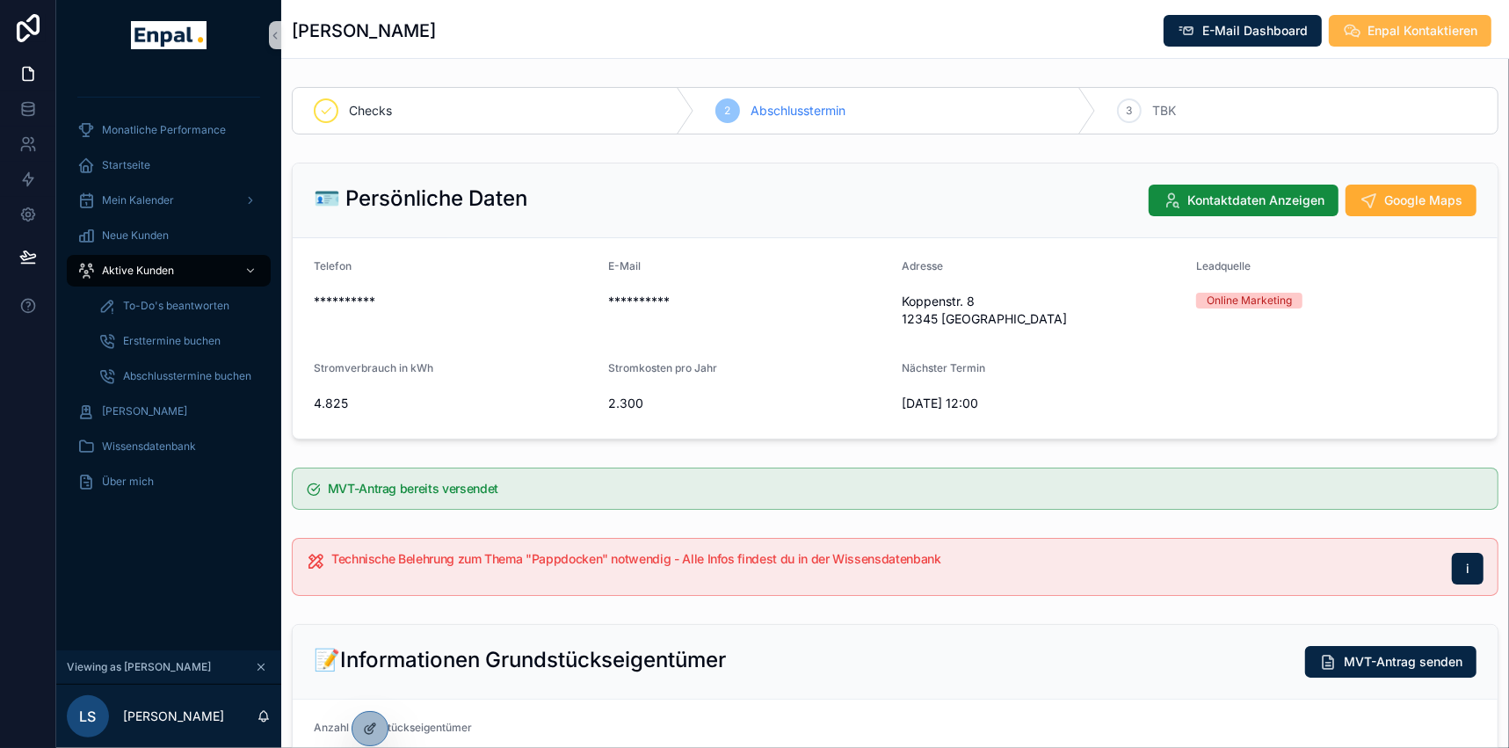
click at [1424, 27] on span "Enpal Kontaktieren" at bounding box center [1422, 31] width 110 height 18
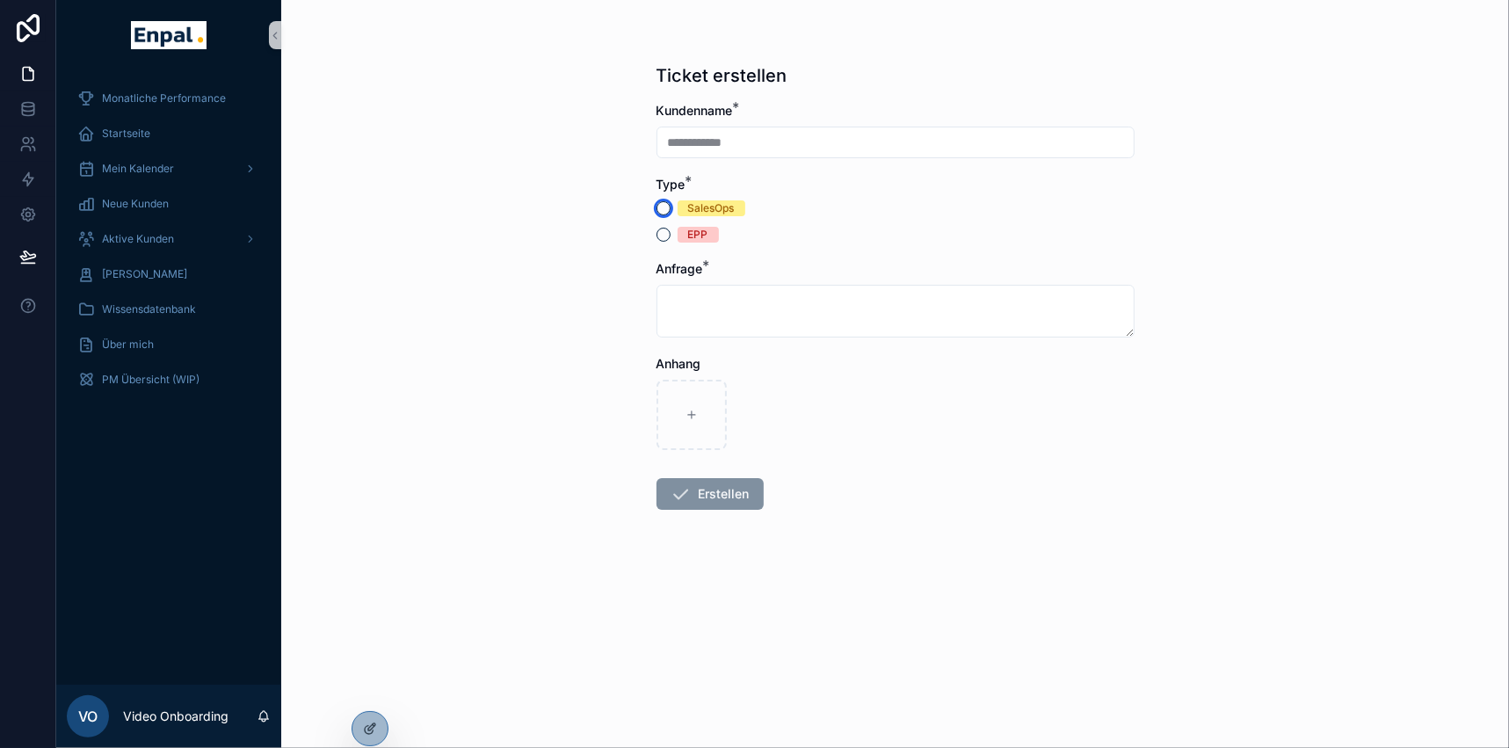
click at [668, 205] on button "SalesOps" at bounding box center [663, 208] width 14 height 14
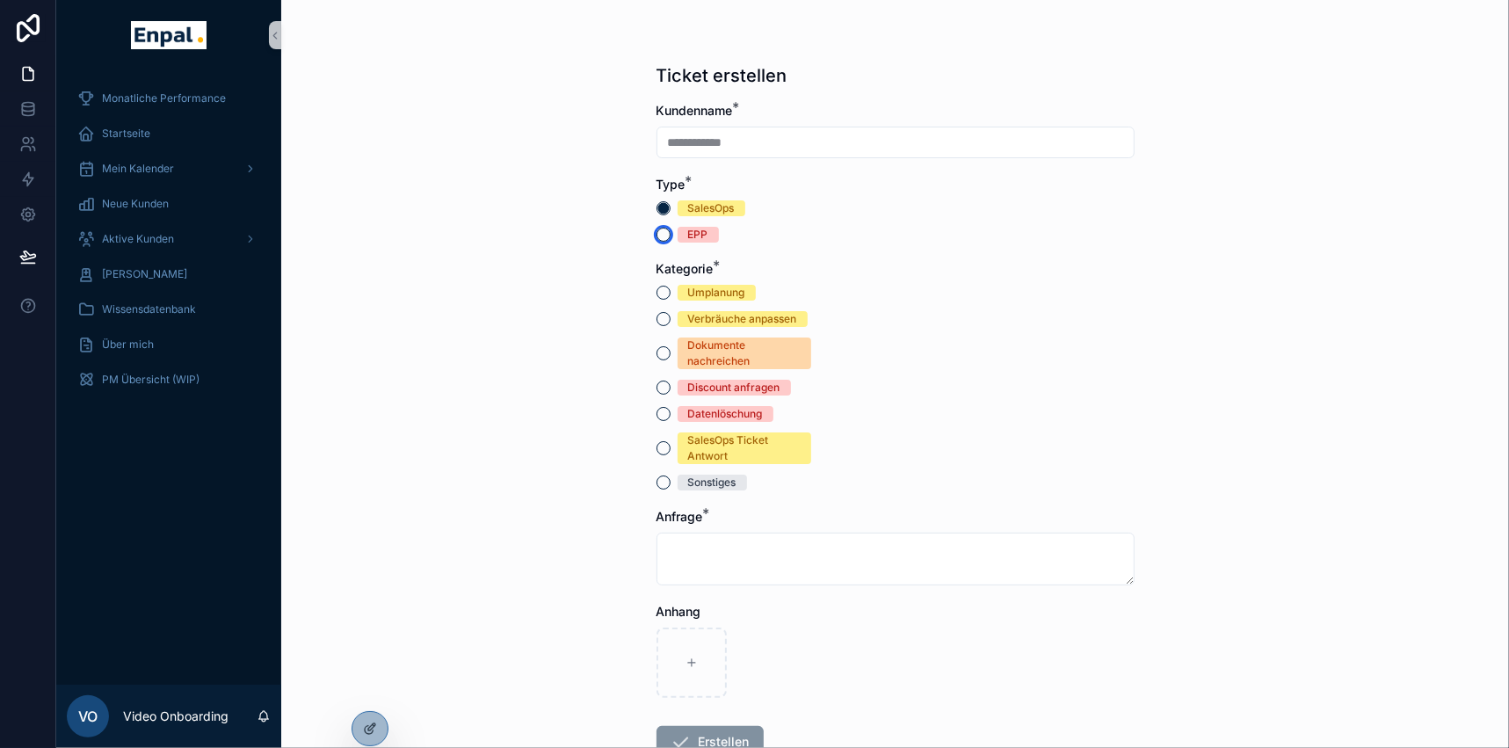
click at [659, 228] on button "EPP" at bounding box center [663, 235] width 14 height 14
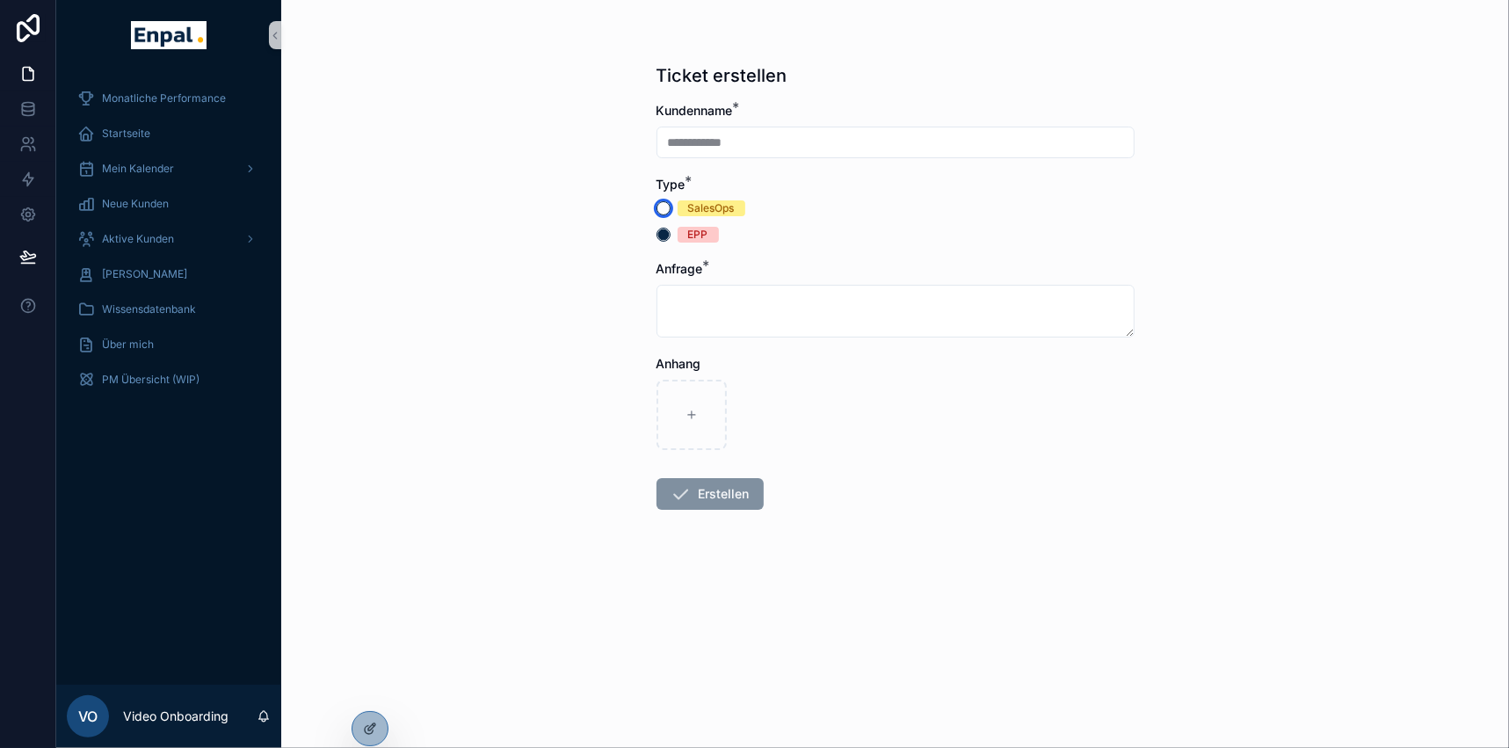
click at [668, 202] on button "SalesOps" at bounding box center [663, 208] width 14 height 14
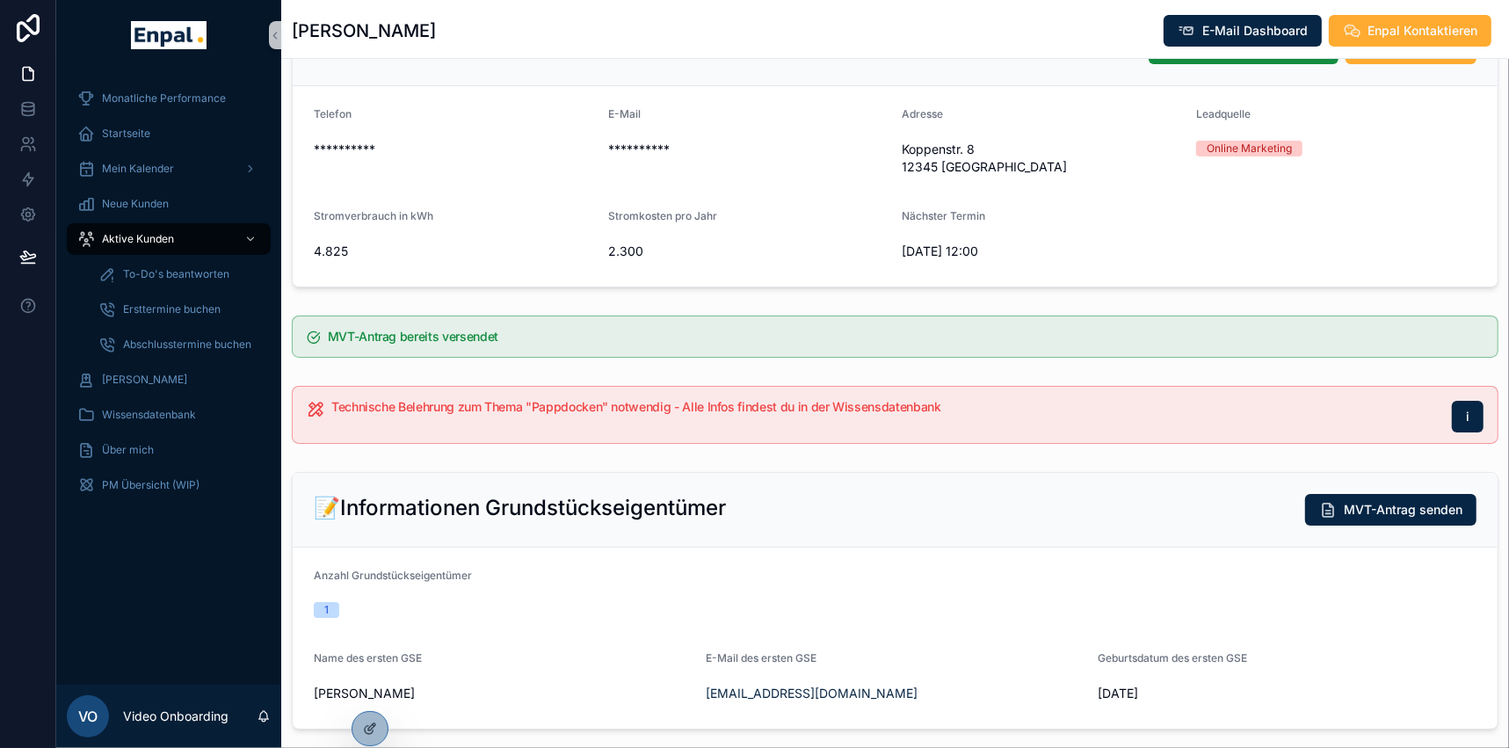
scroll to position [239, 0]
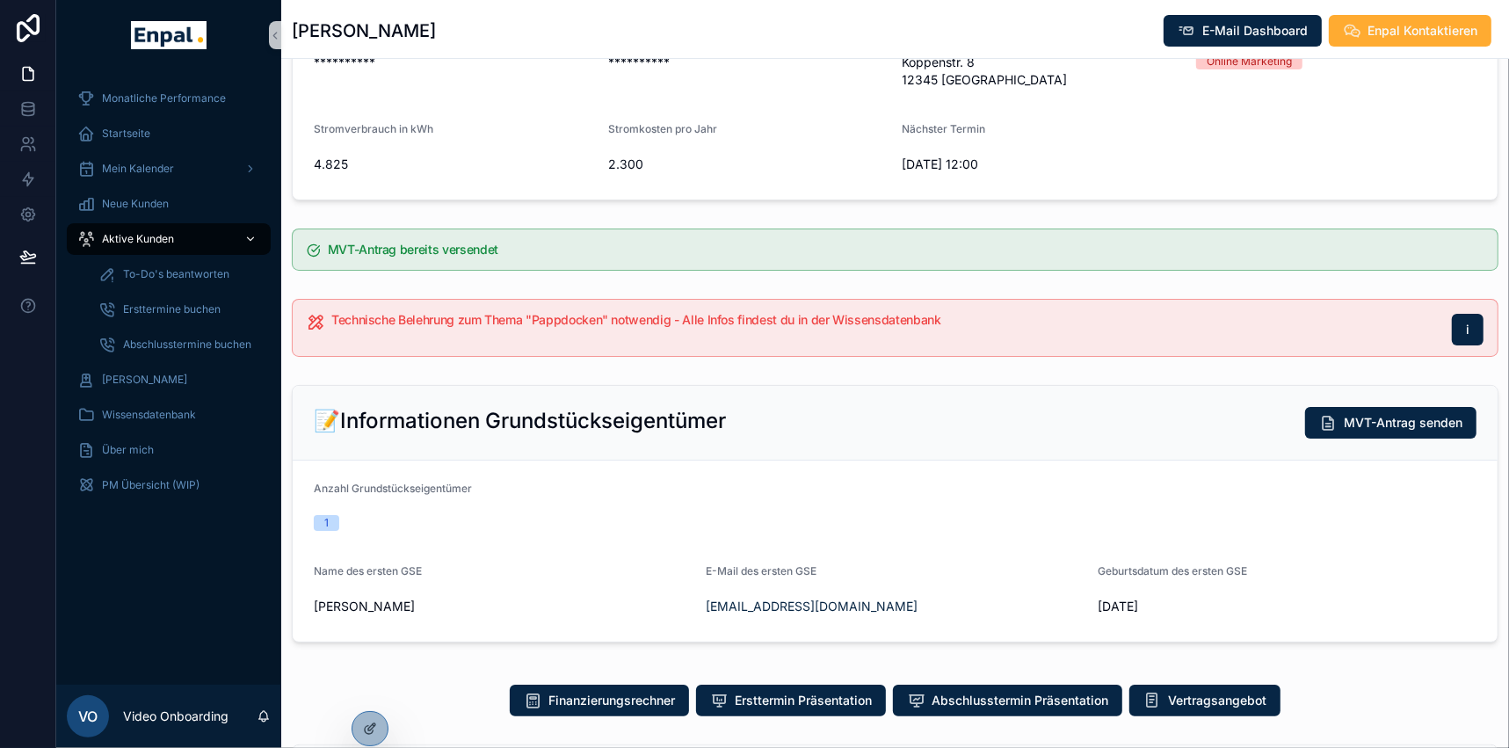
click at [123, 239] on span "Aktive Kunden" at bounding box center [138, 239] width 72 height 14
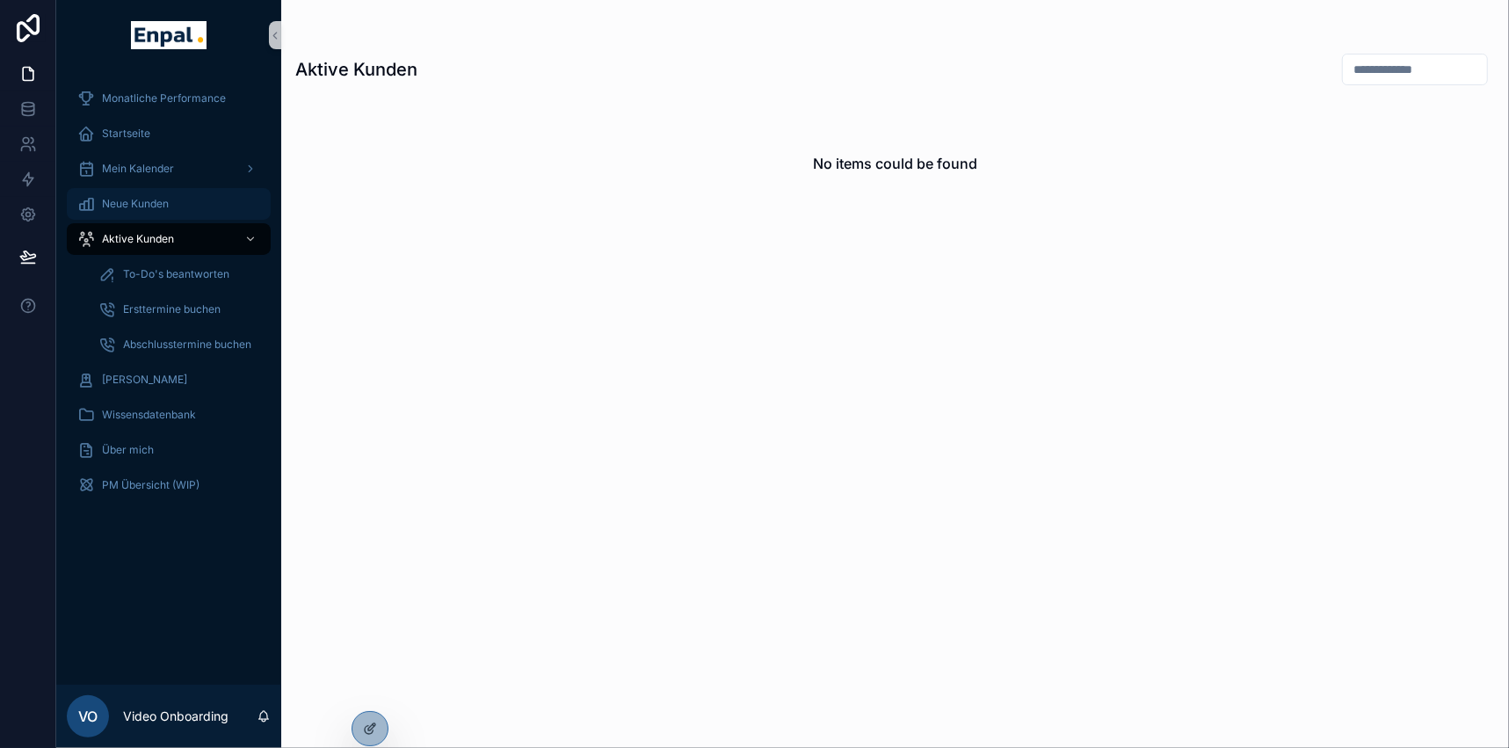
click at [127, 204] on span "Neue Kunden" at bounding box center [135, 204] width 67 height 14
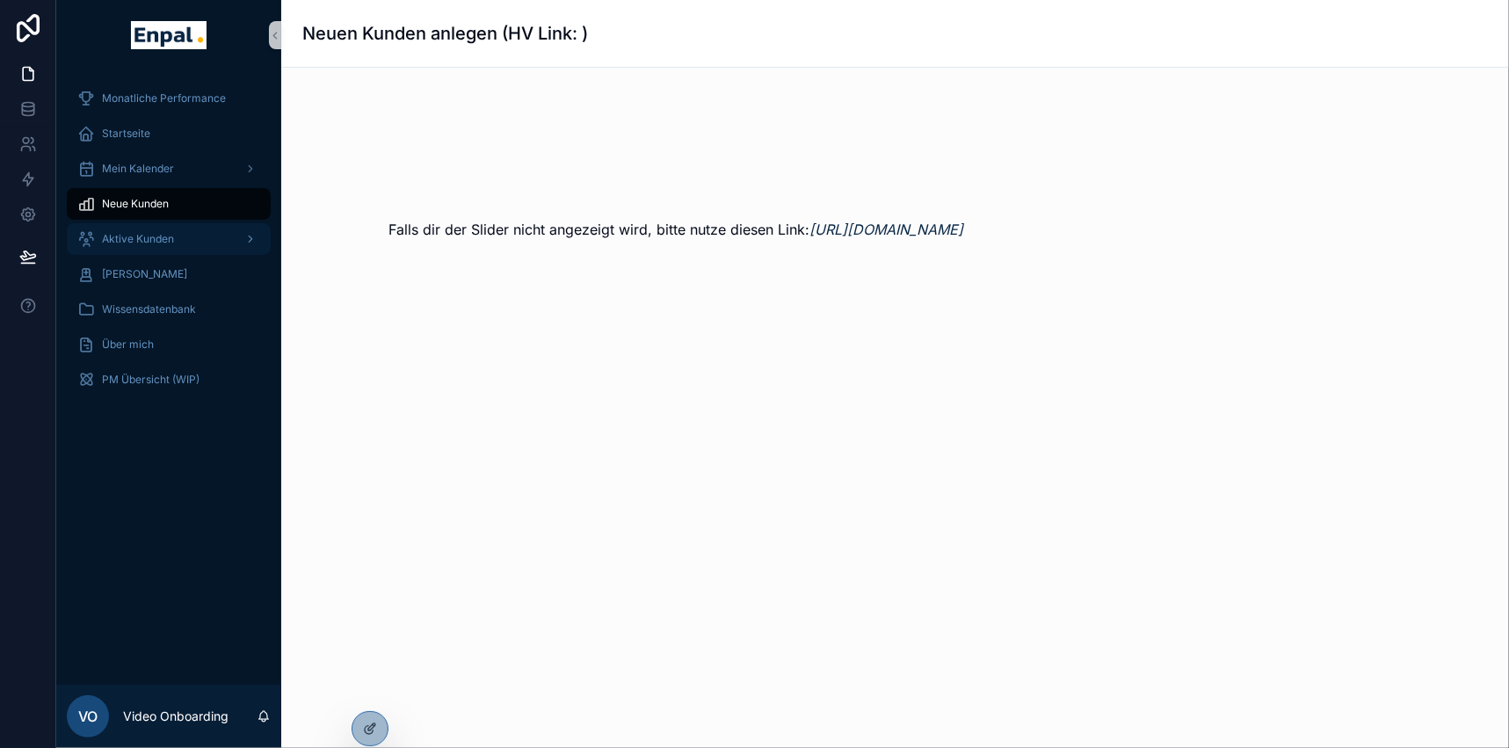
click at [147, 235] on span "Aktive Kunden" at bounding box center [138, 239] width 72 height 14
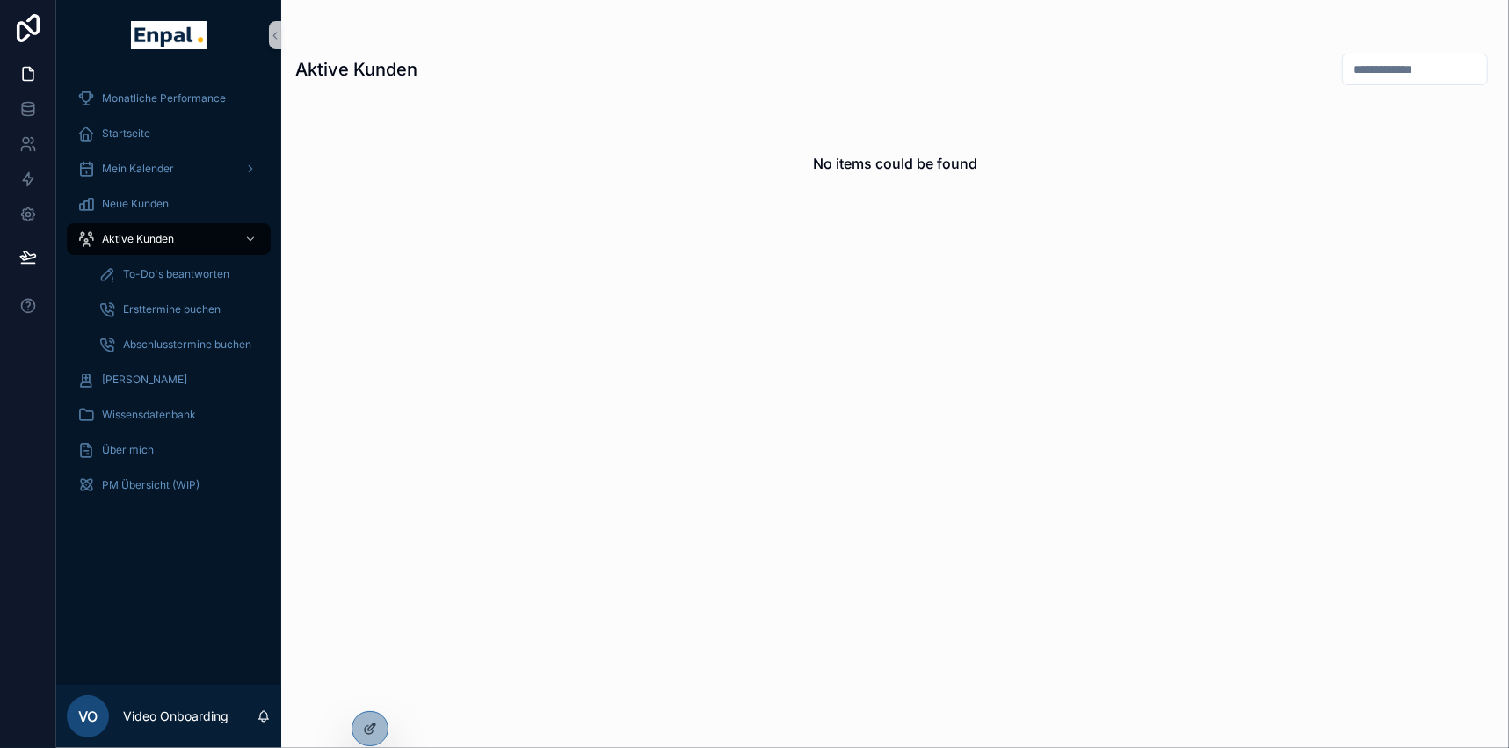
click at [708, 300] on div "No items could be found" at bounding box center [894, 412] width 1227 height 630
click at [374, 685] on icon at bounding box center [370, 691] width 14 height 14
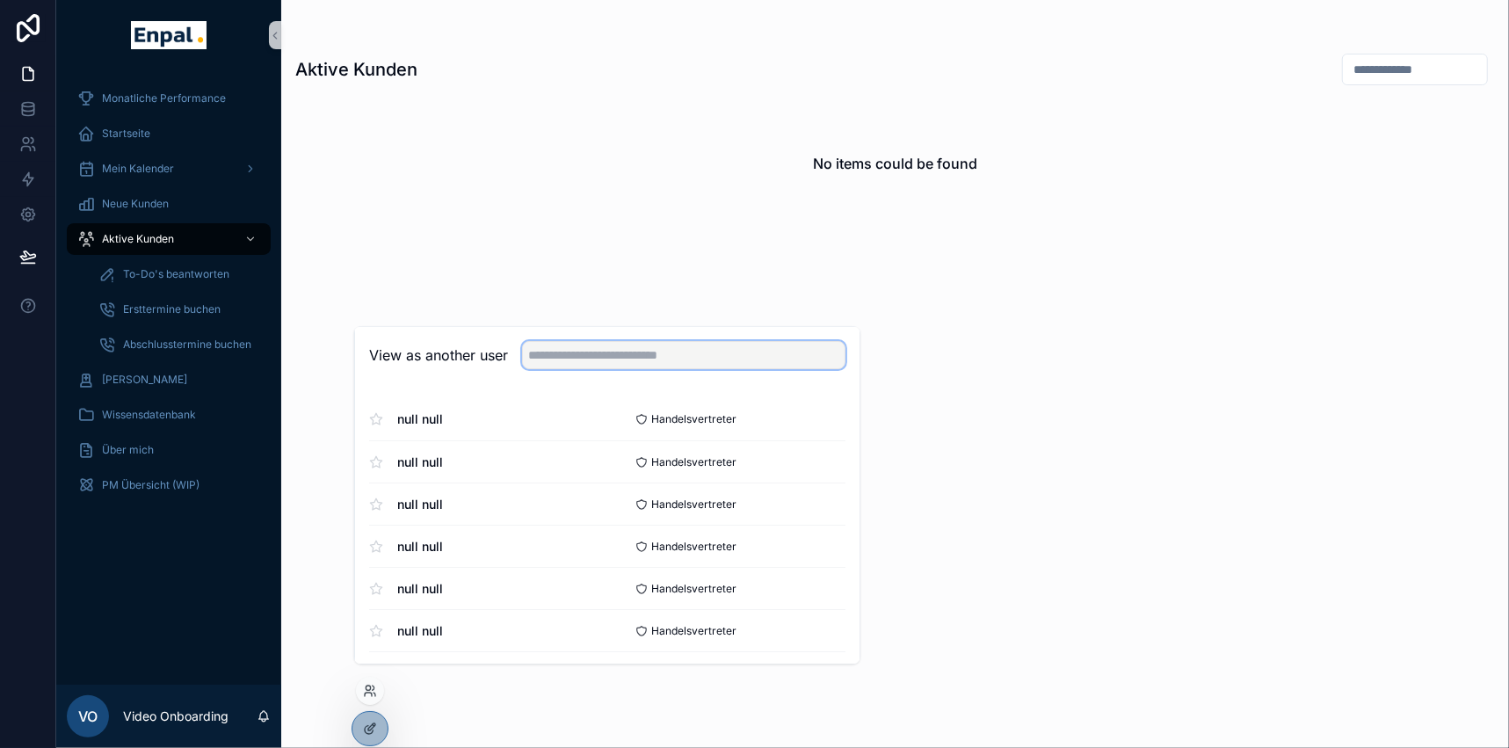
click at [646, 363] on input "text" at bounding box center [683, 356] width 323 height 28
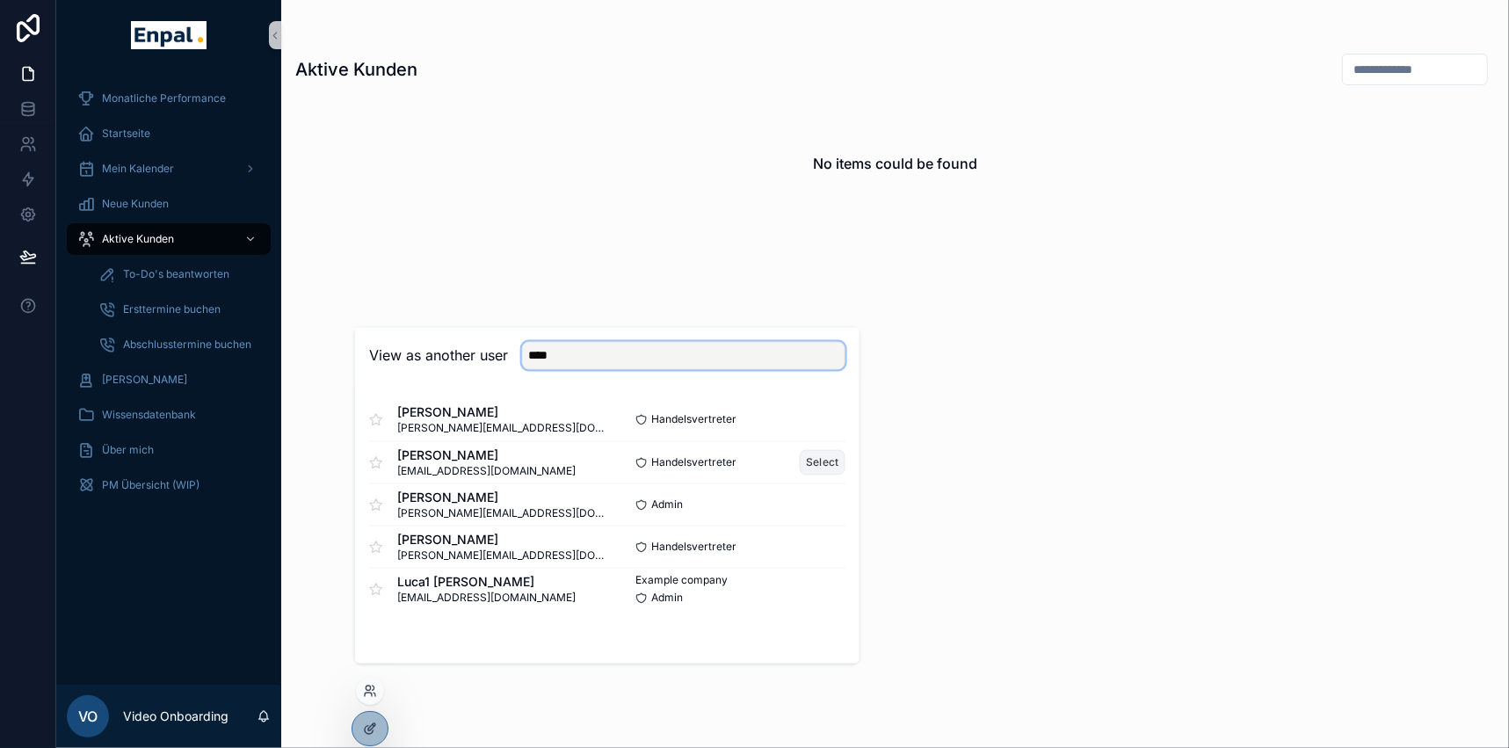
type input "****"
click at [814, 467] on button "Select" at bounding box center [822, 462] width 46 height 25
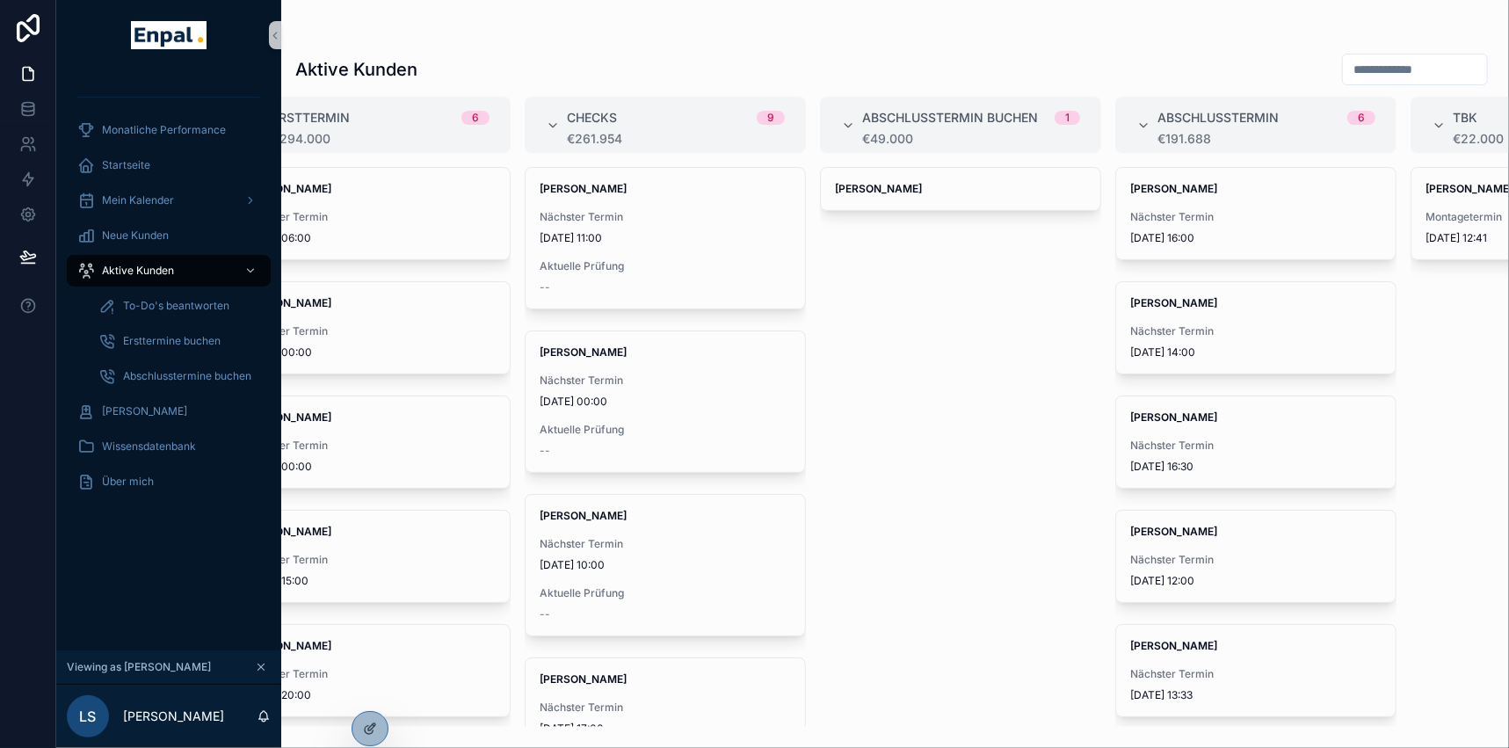
scroll to position [0, 414]
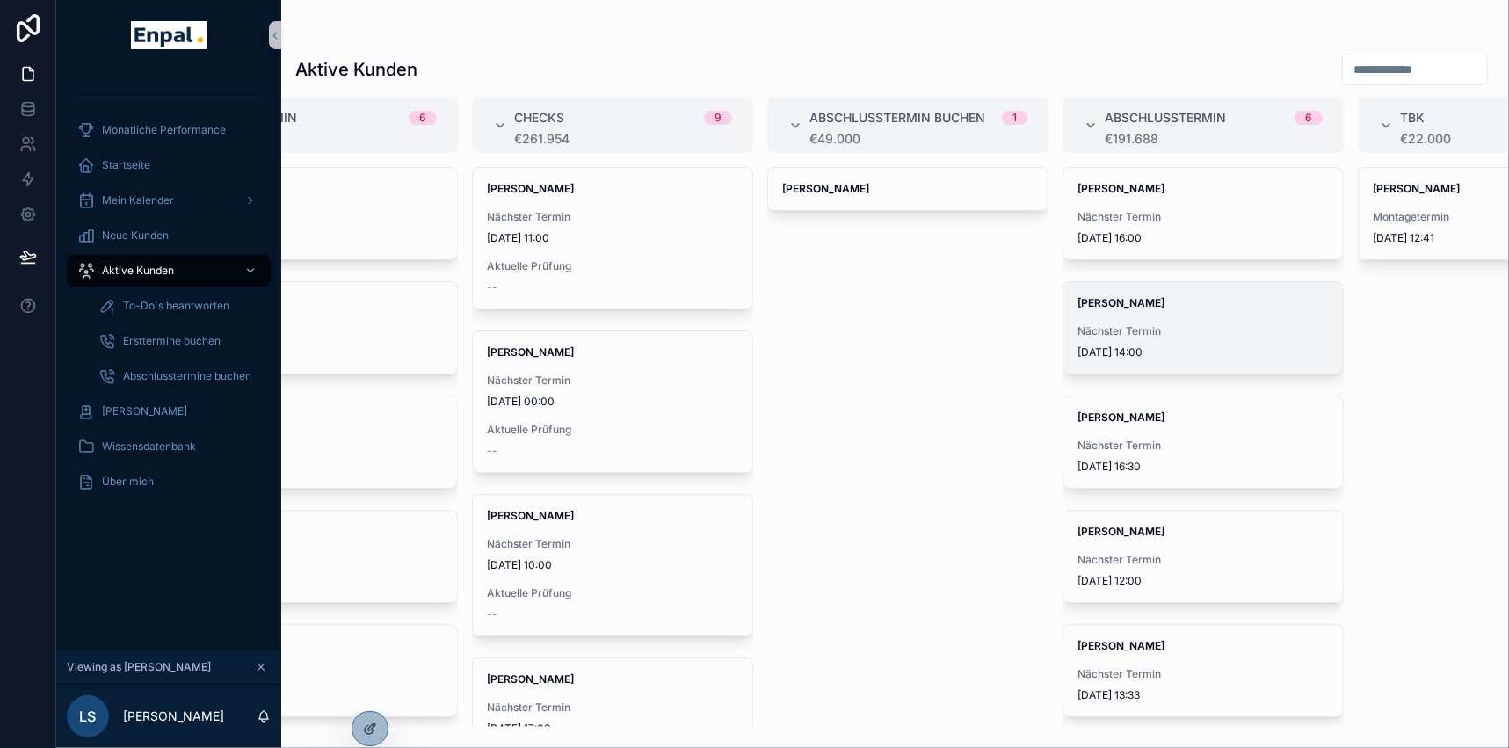
click at [1159, 329] on span "Nächster Termin" at bounding box center [1202, 331] width 251 height 14
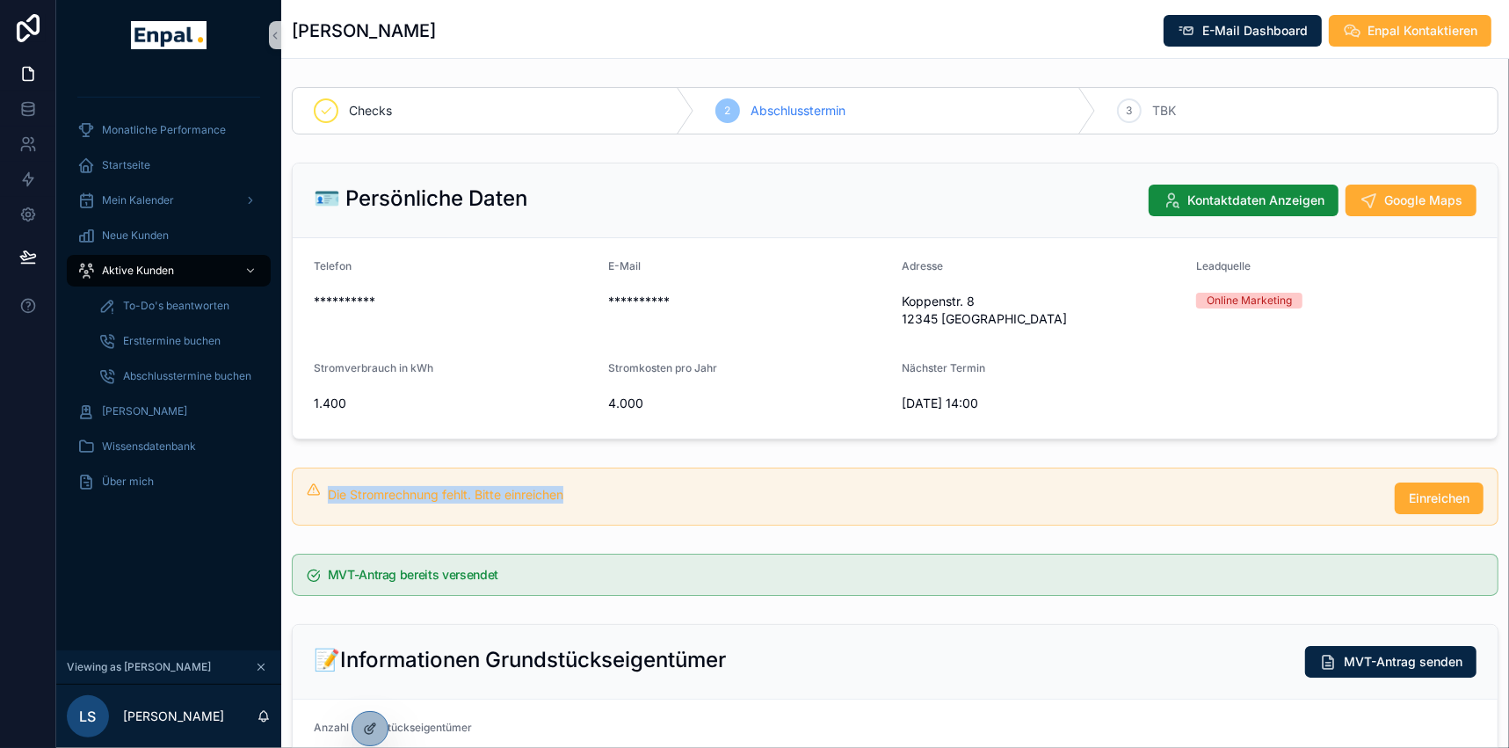
drag, startPoint x: 326, startPoint y: 492, endPoint x: 564, endPoint y: 507, distance: 238.6
click at [564, 508] on div "Die Stromrechnung fehlt. Bitte einreichen Einreichen" at bounding box center [905, 498] width 1155 height 32
click at [1426, 498] on span "Einreichen" at bounding box center [1438, 498] width 61 height 18
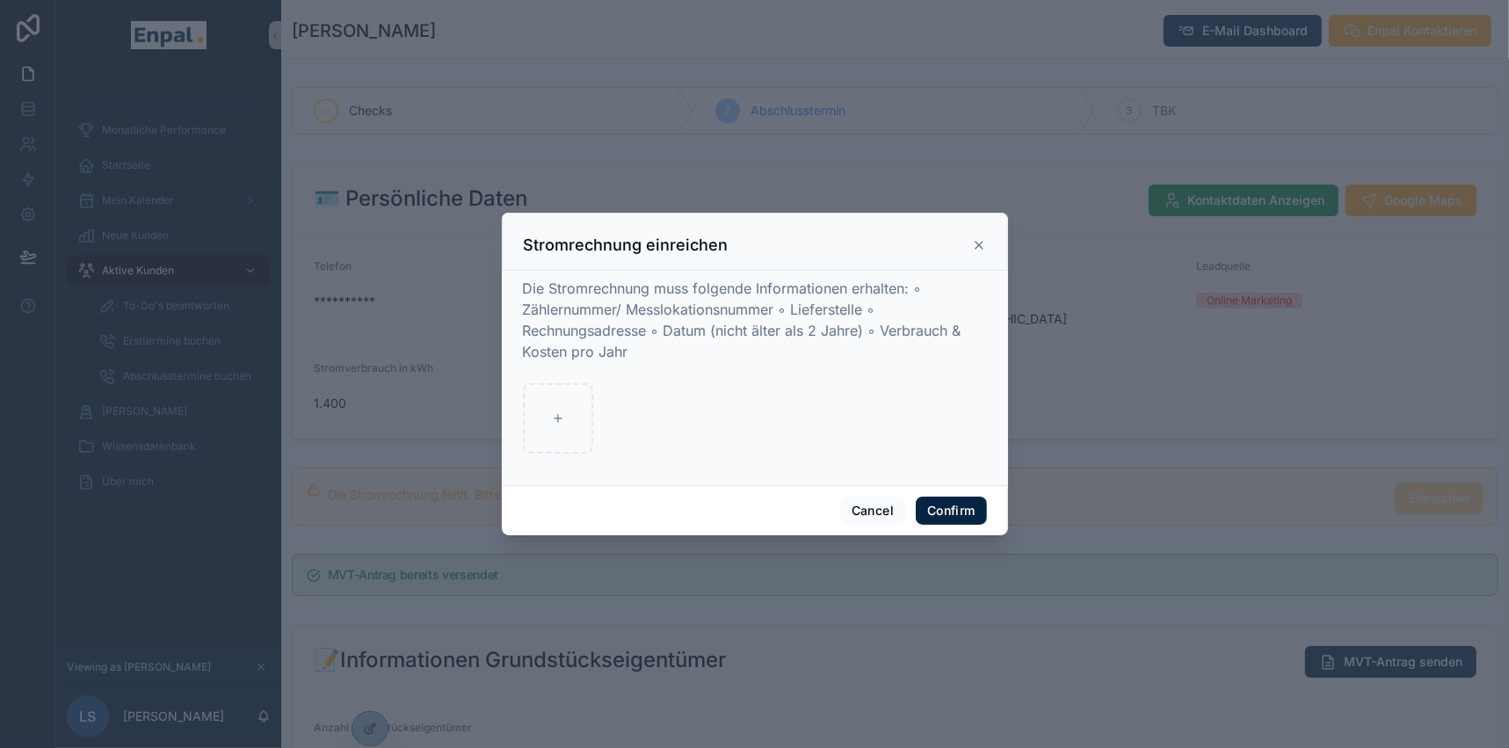
click at [977, 249] on icon at bounding box center [979, 245] width 14 height 14
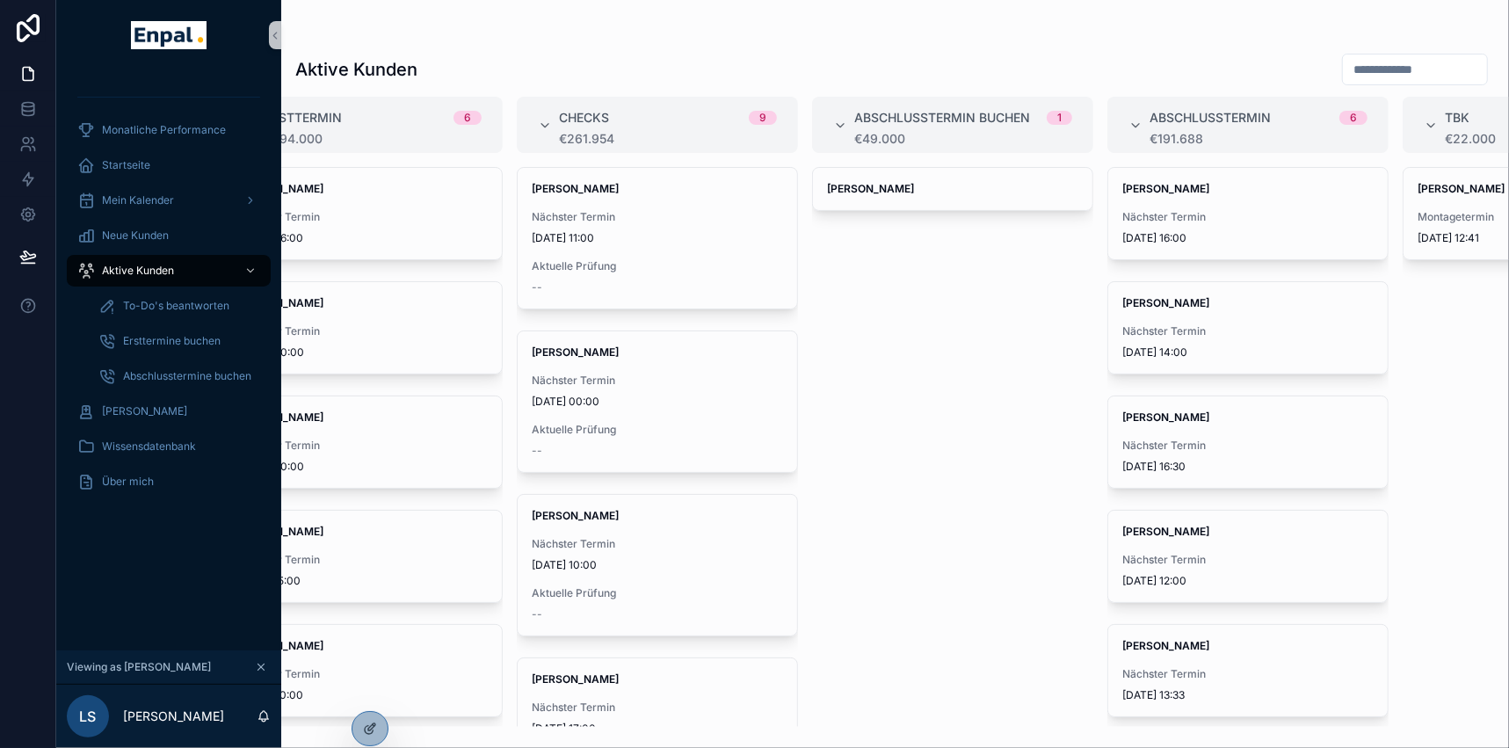
scroll to position [0, 460]
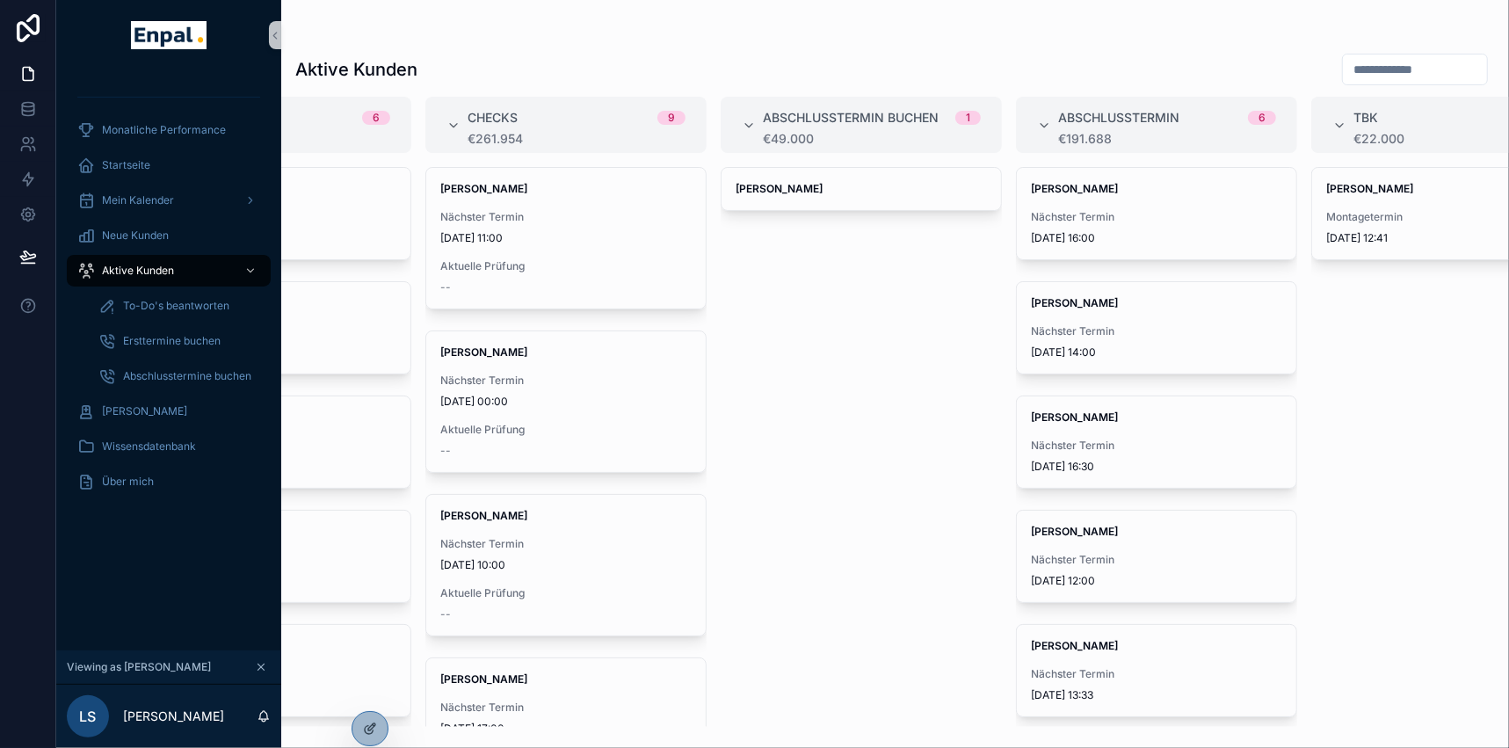
click at [1105, 538] on div "[PERSON_NAME] Nächster Termin [DATE] 12:00" at bounding box center [1156, 555] width 279 height 91
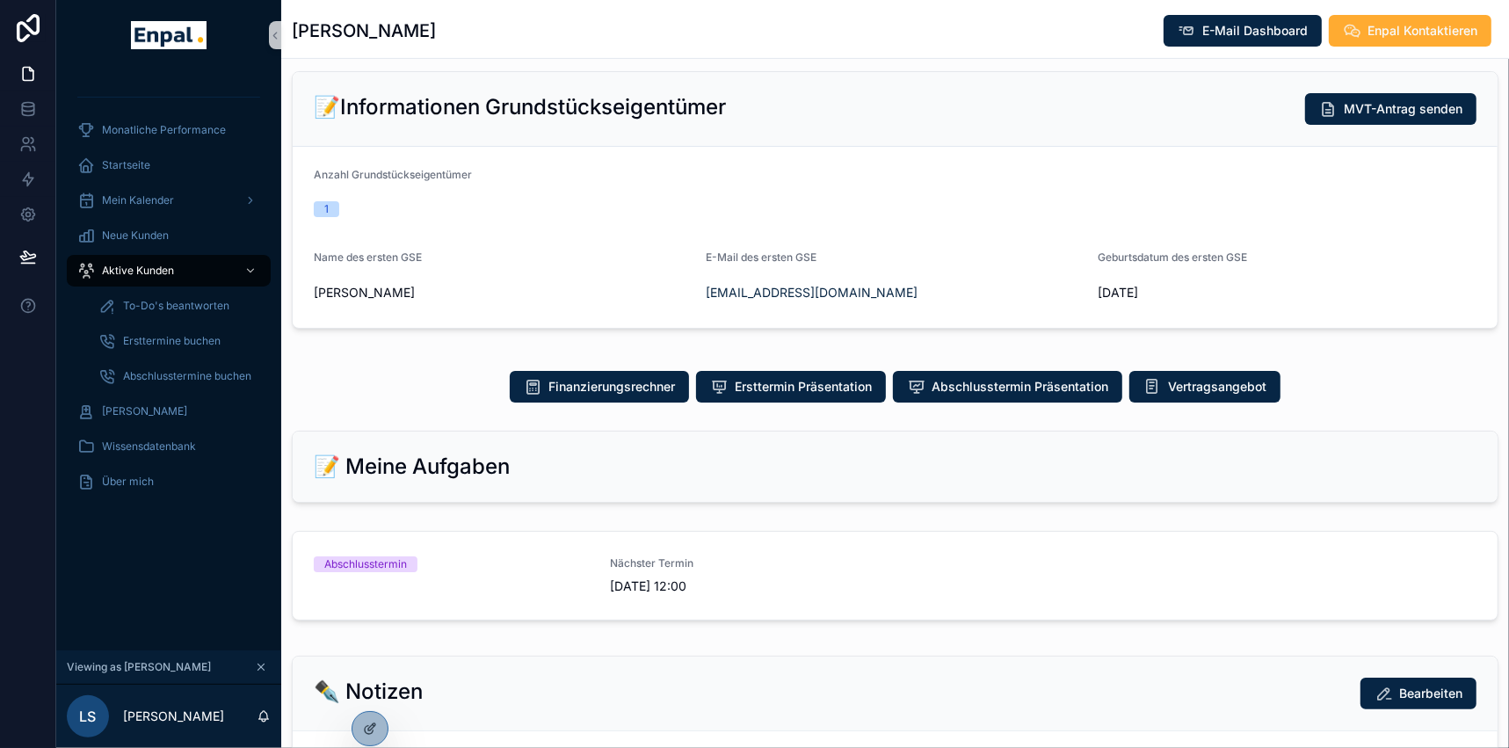
scroll to position [879, 0]
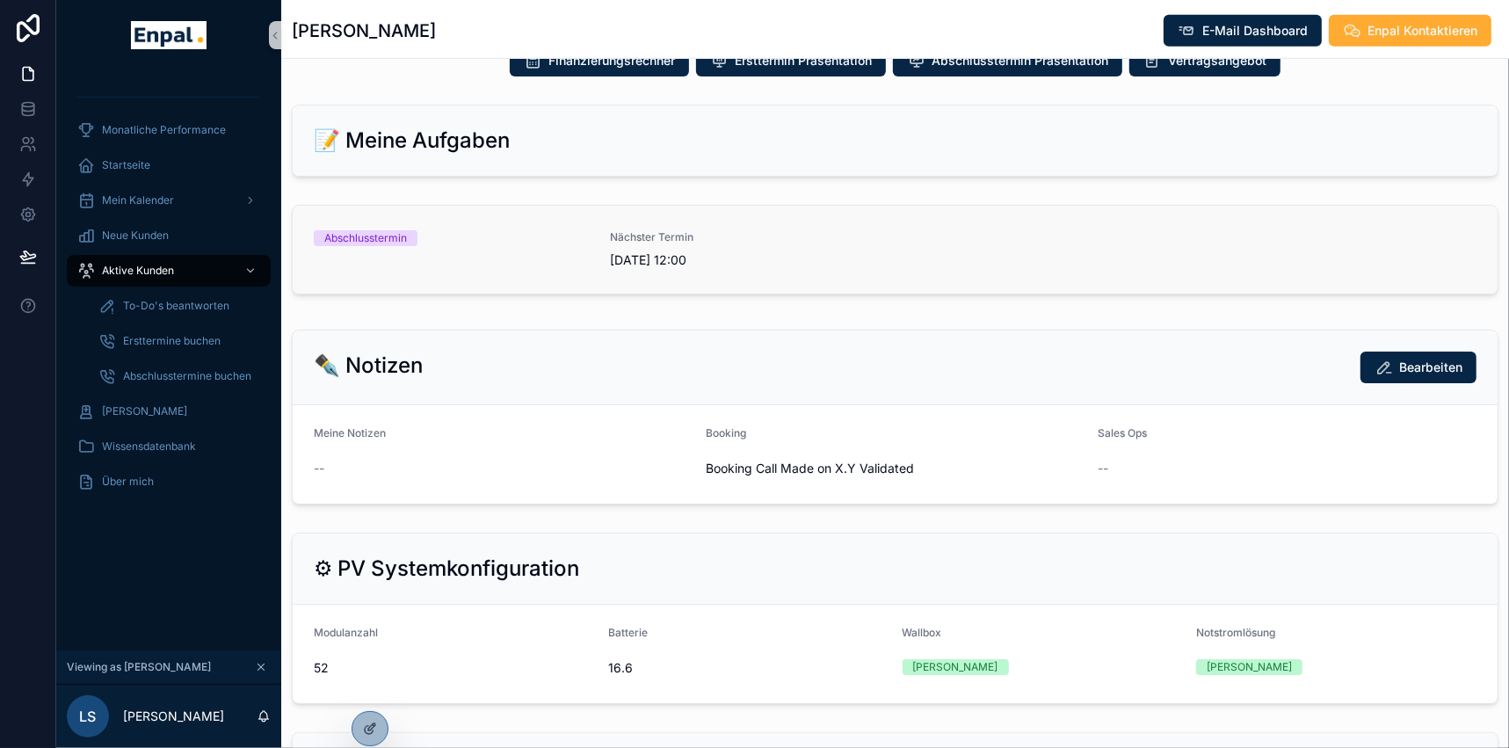
click at [421, 234] on div "Abschlusstermin" at bounding box center [451, 238] width 275 height 16
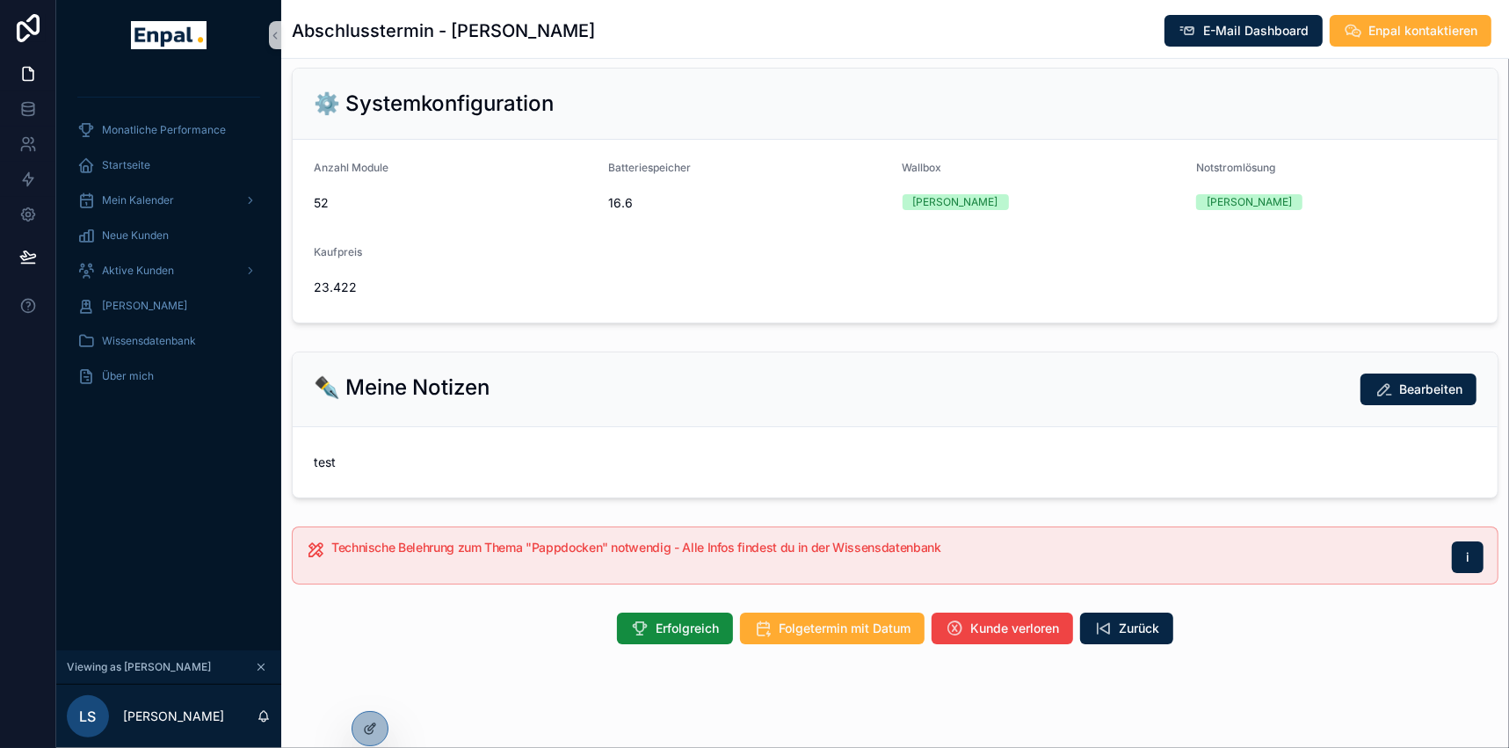
scroll to position [484, 0]
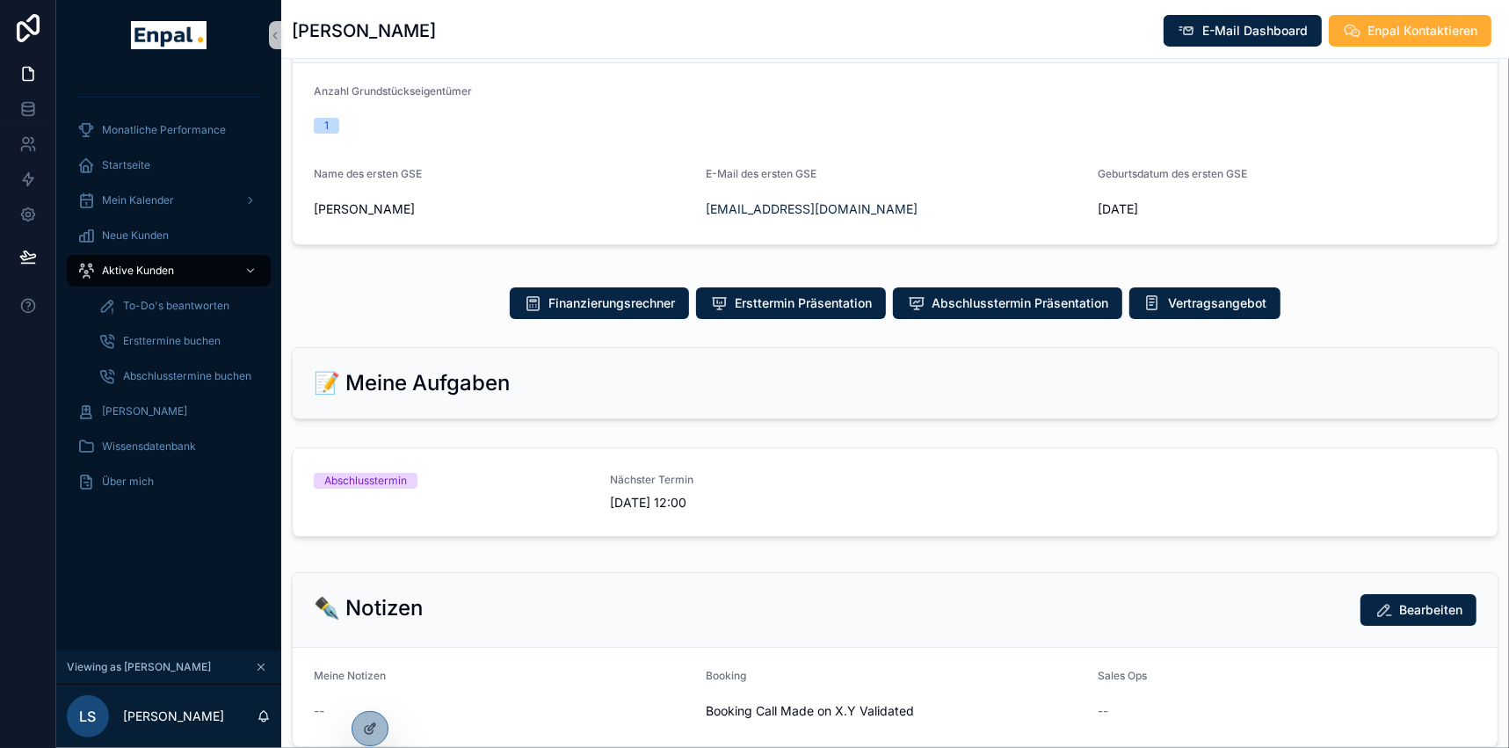
scroll to position [388, 0]
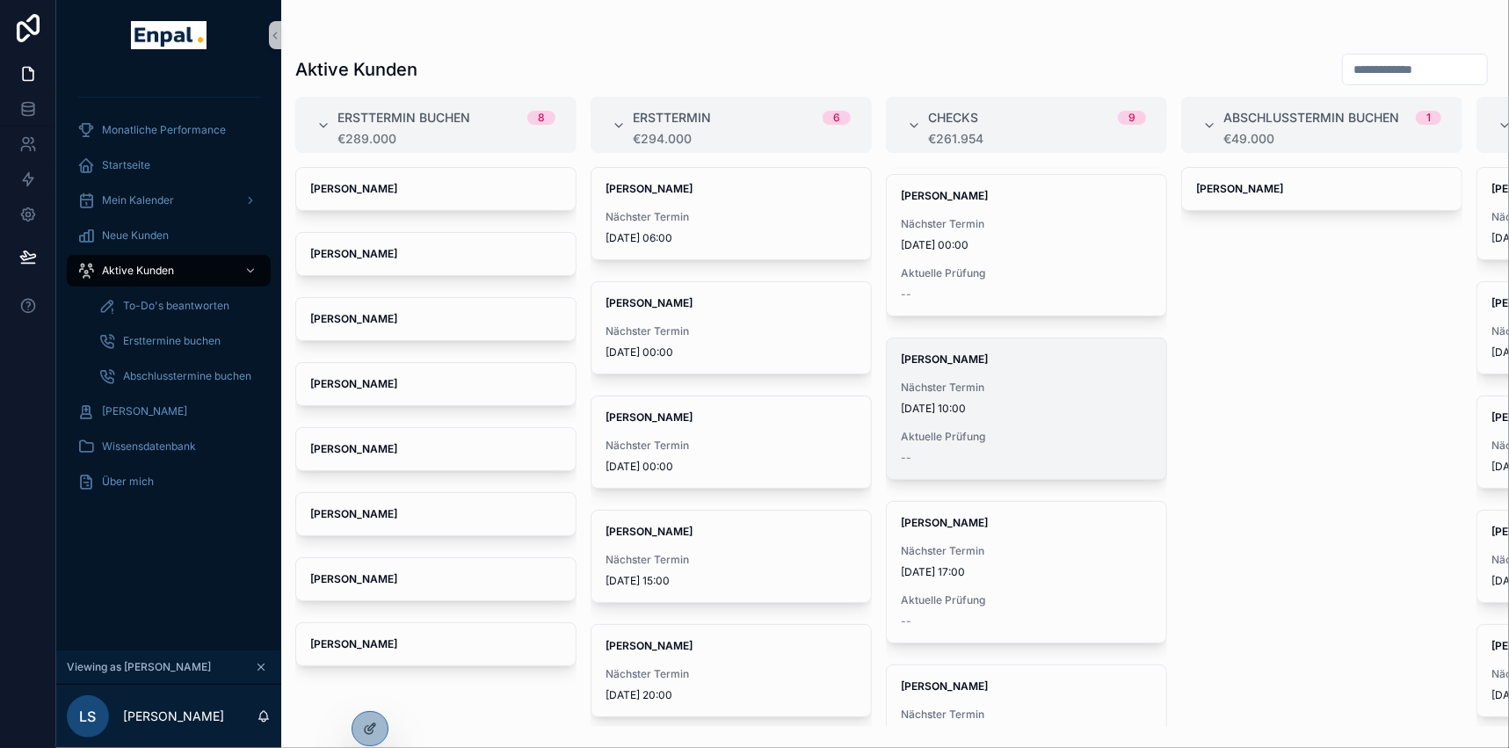
scroll to position [159, 0]
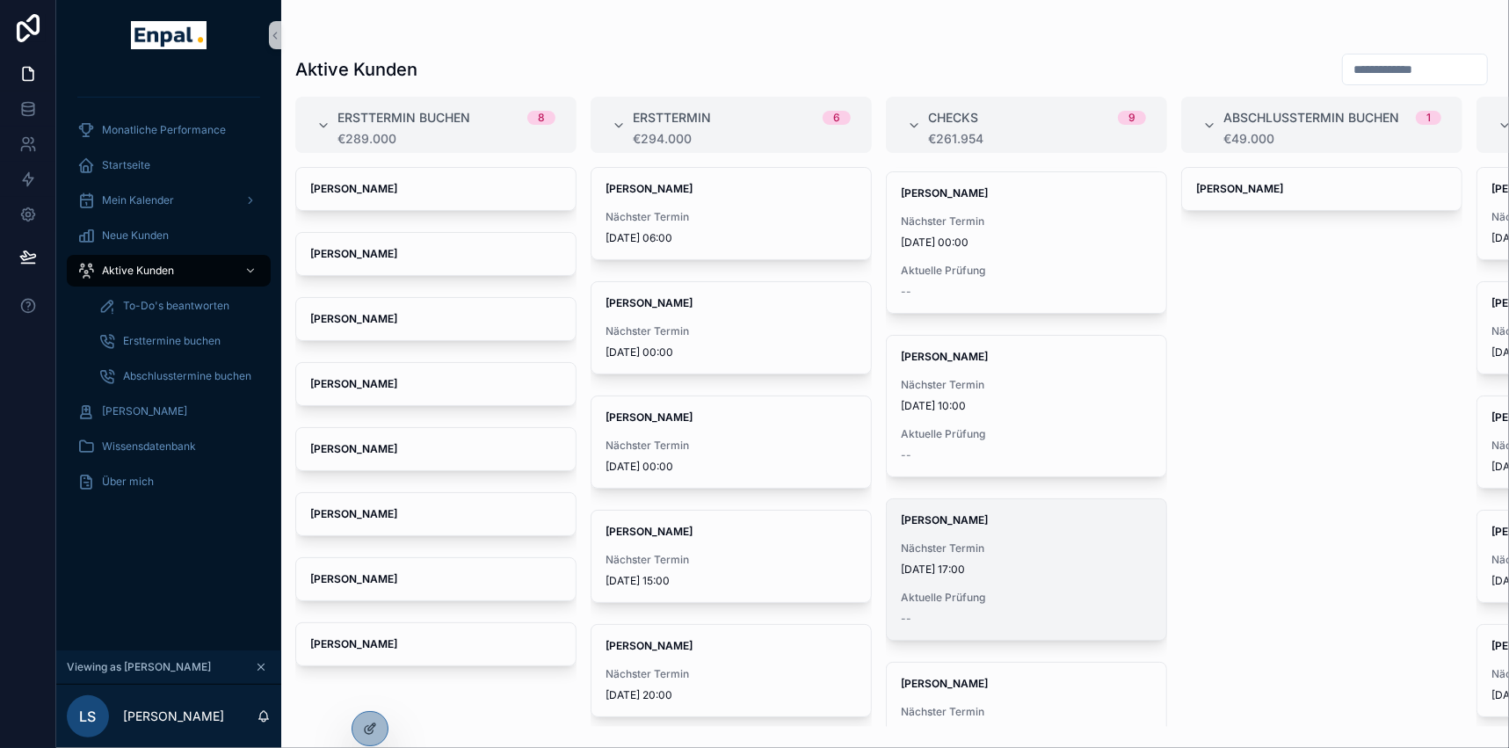
click at [1007, 580] on div "[PERSON_NAME] Nächster Termin [DATE] 17:00 Aktuelle Prüfung --" at bounding box center [1025, 569] width 279 height 141
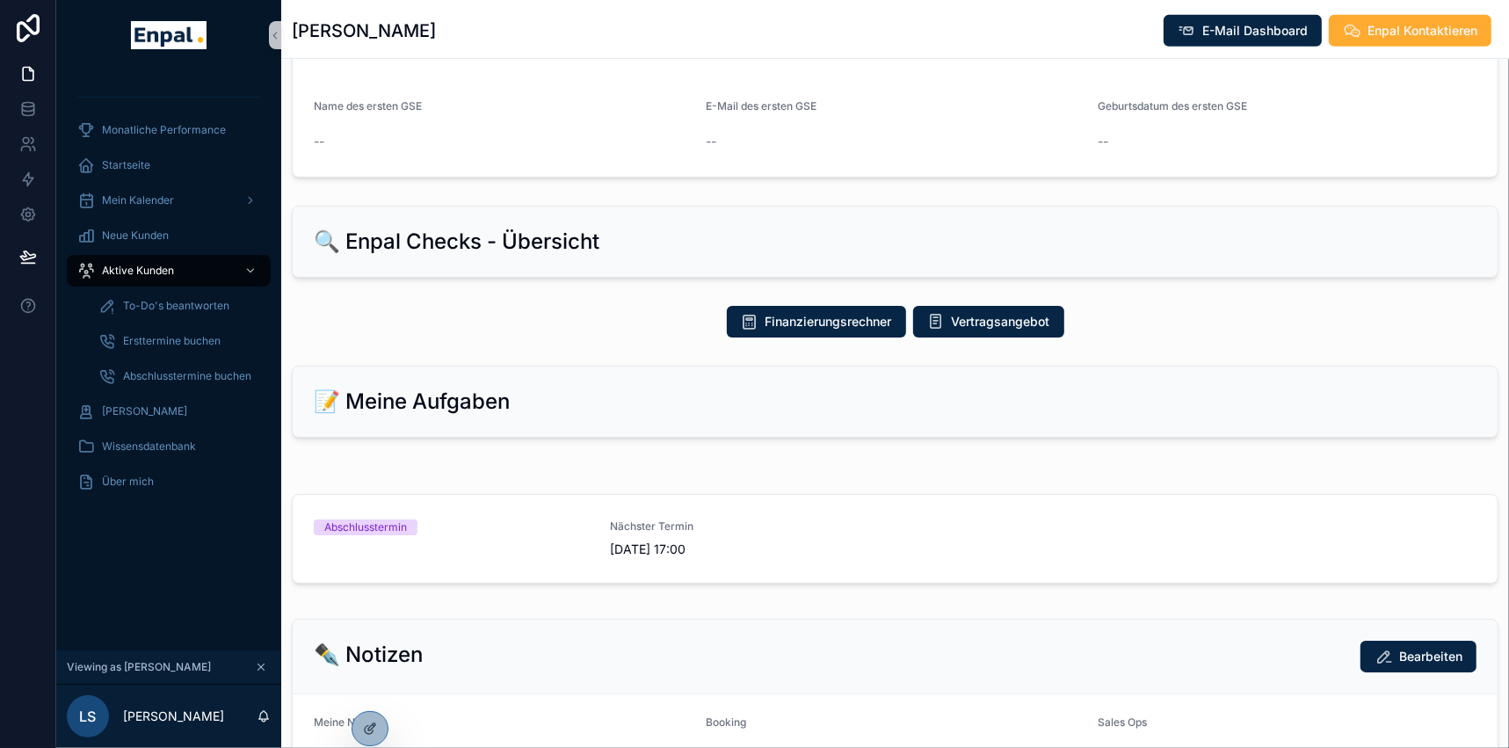
scroll to position [719, 0]
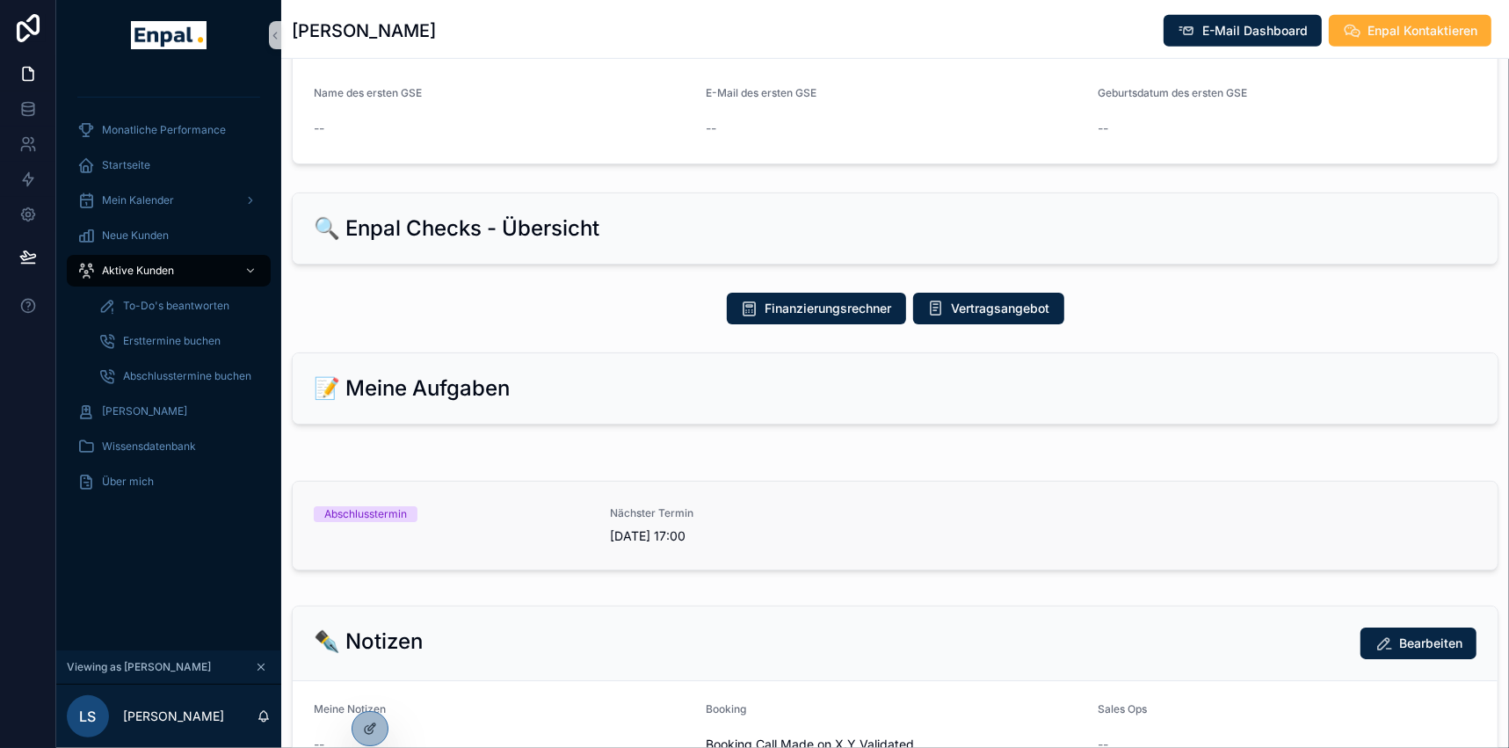
click at [412, 502] on link "Abschlusstermin Nächster Termin [DATE] 17:00" at bounding box center [895, 525] width 1205 height 88
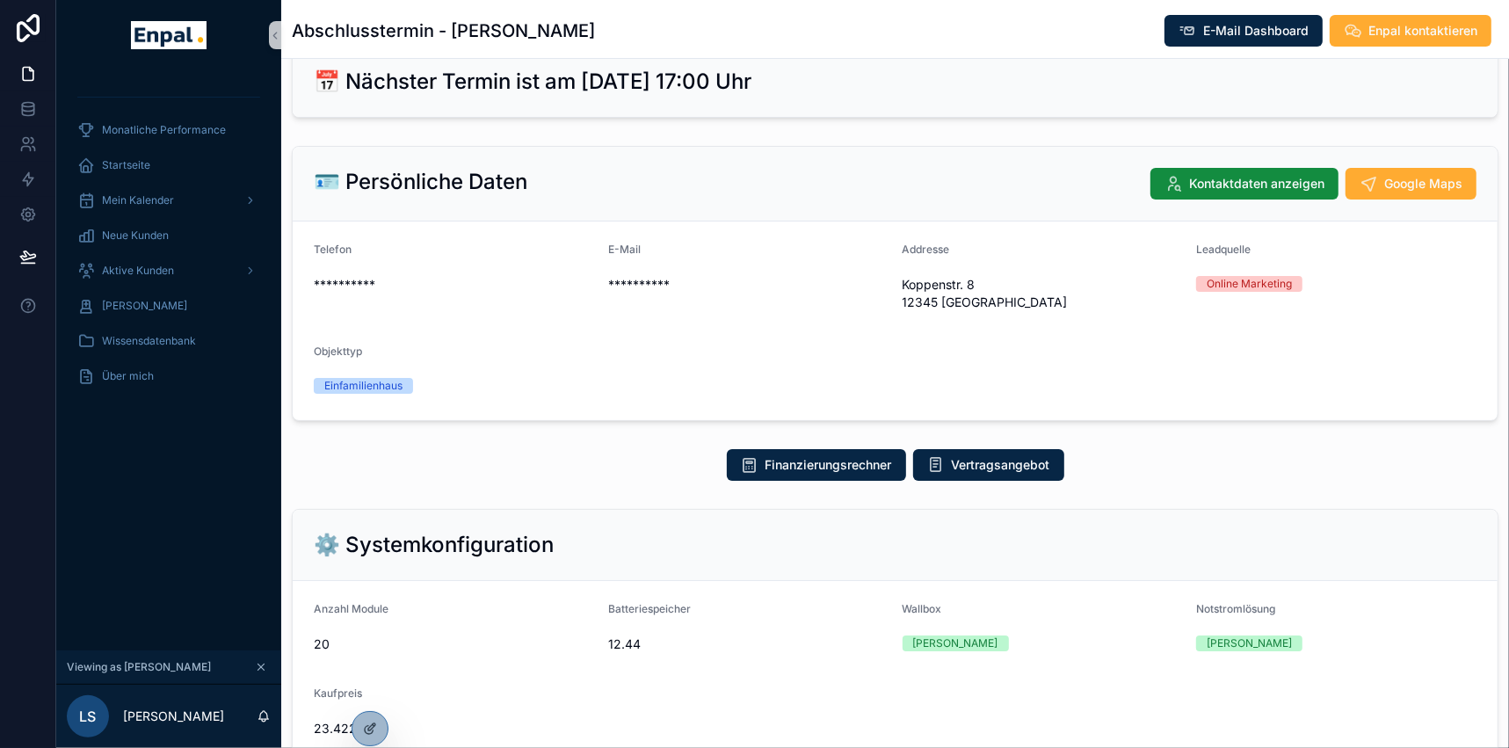
scroll to position [79, 0]
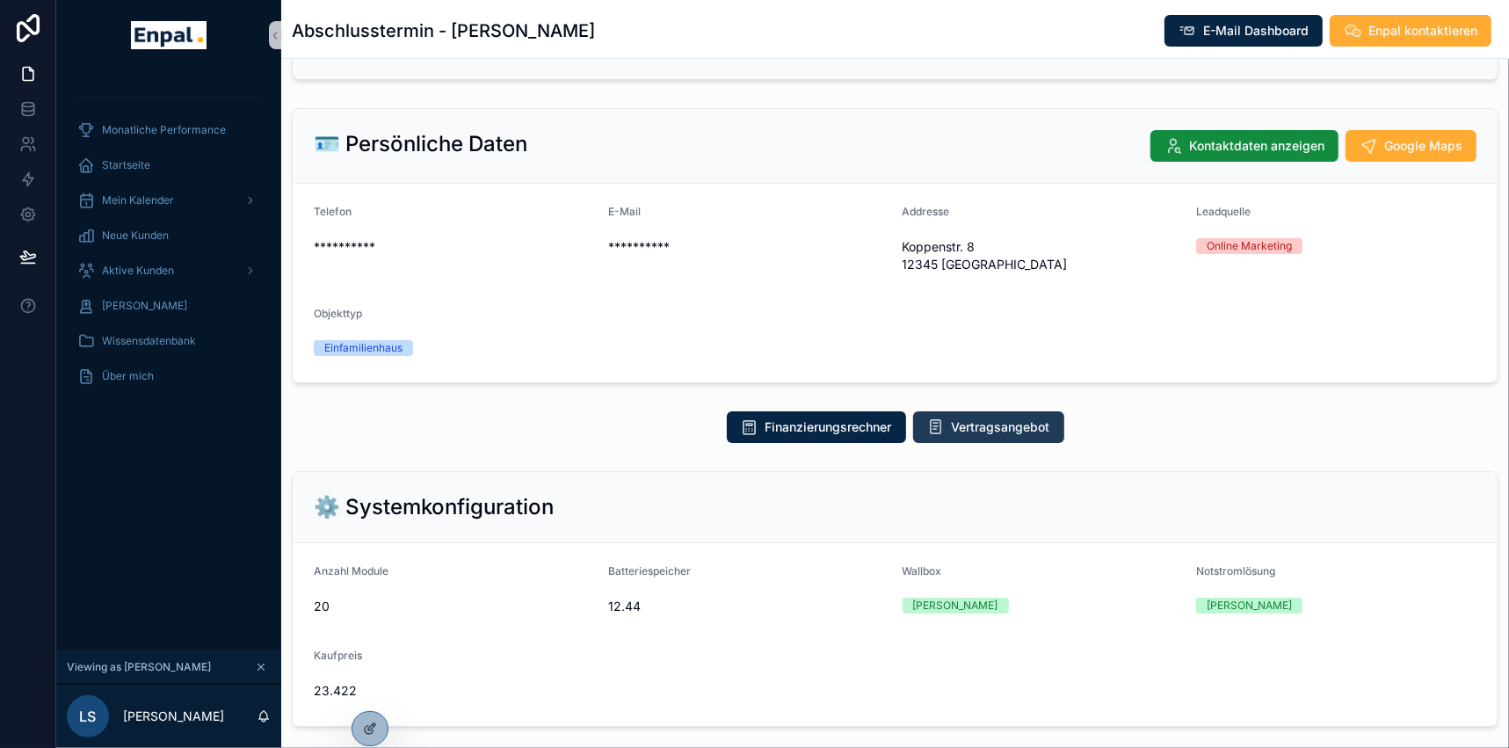
click at [1009, 429] on span "Vertragsangebot" at bounding box center [1000, 427] width 98 height 18
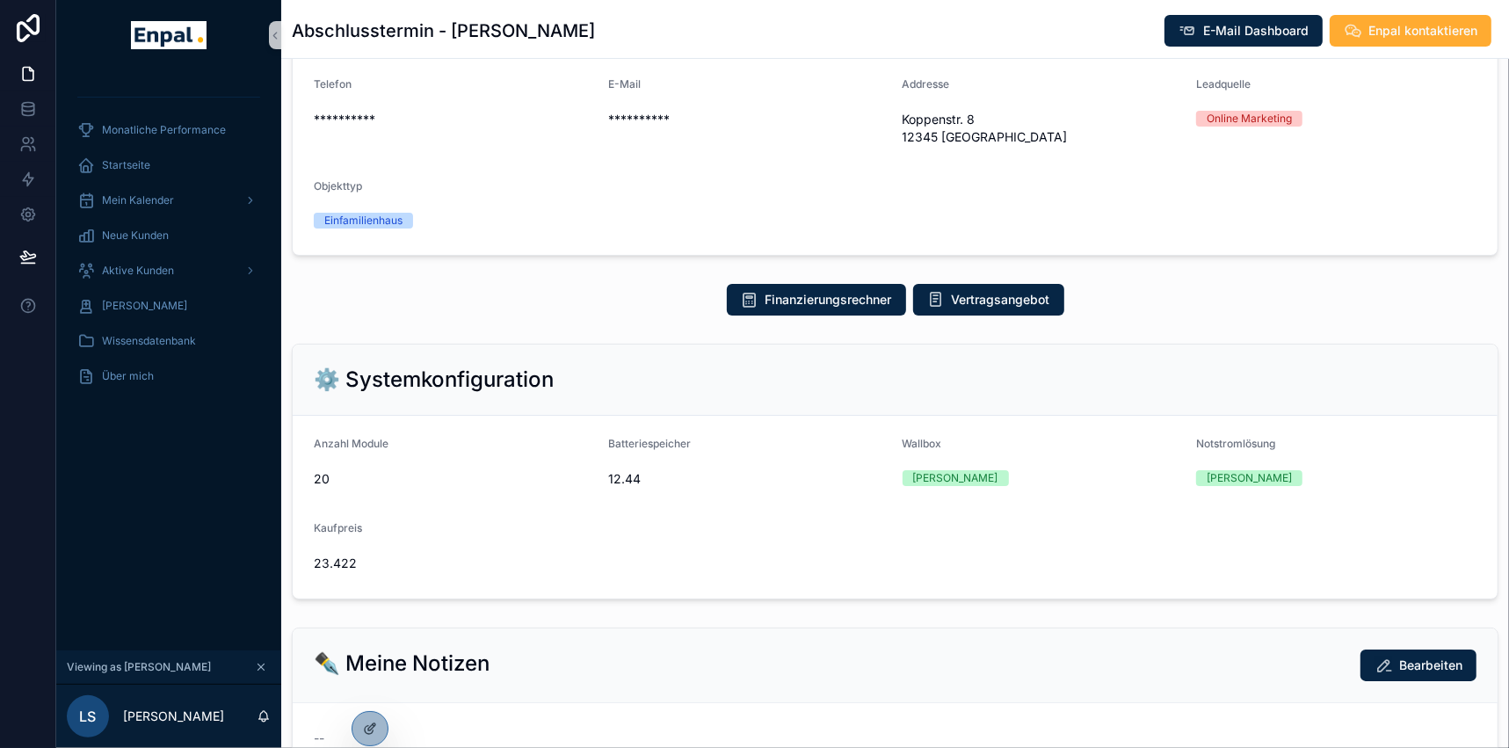
scroll to position [484, 0]
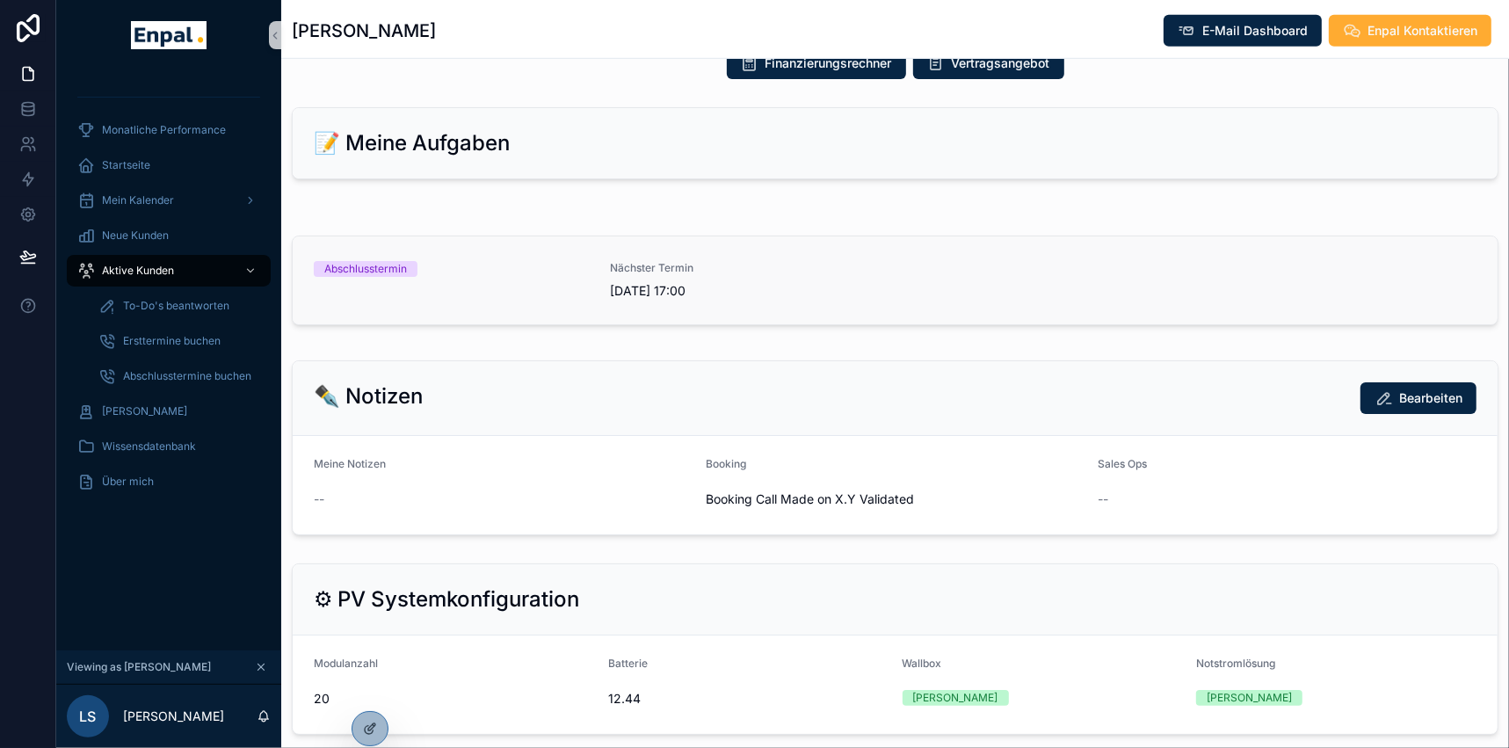
click at [387, 267] on div "Abschlusstermin" at bounding box center [365, 269] width 83 height 16
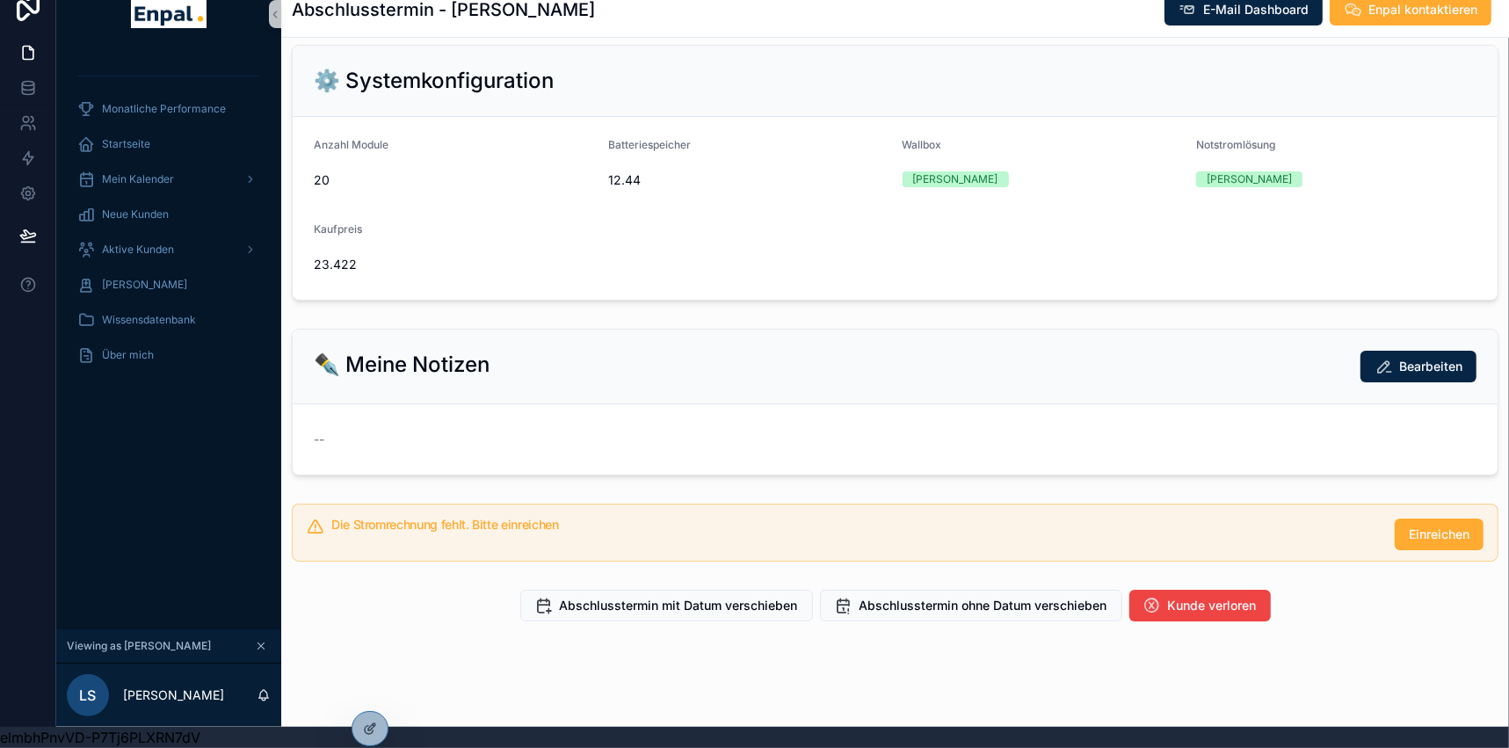
scroll to position [33, 0]
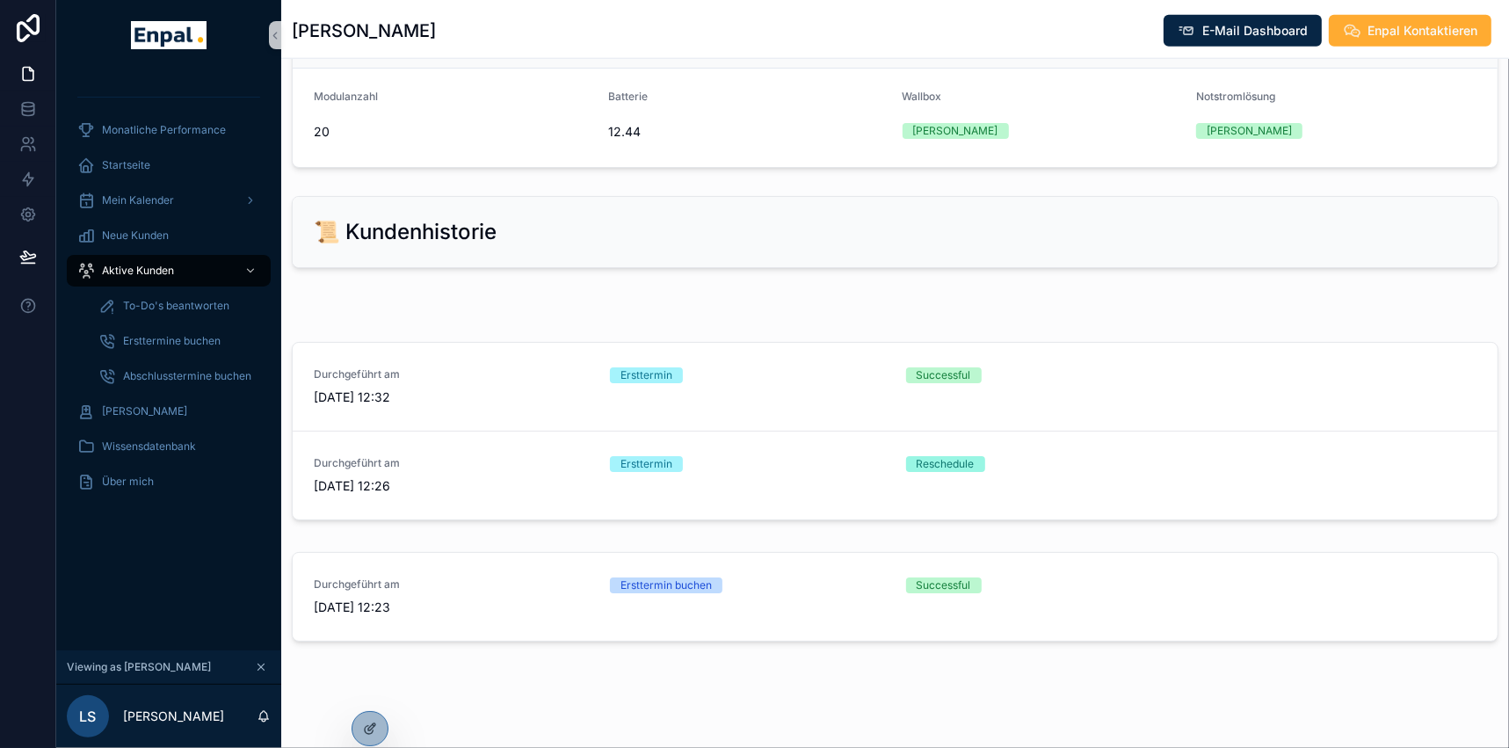
scroll to position [1535, 0]
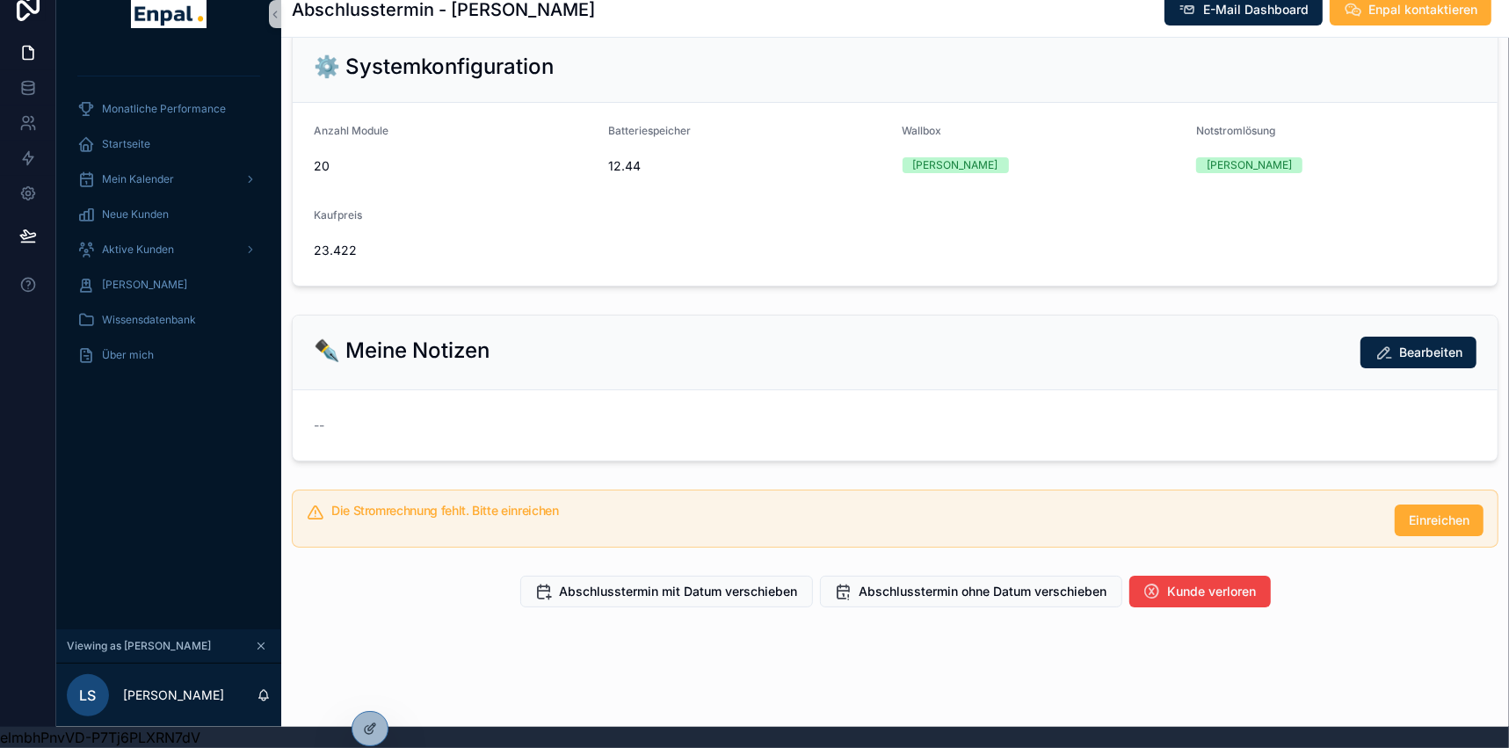
scroll to position [484, 0]
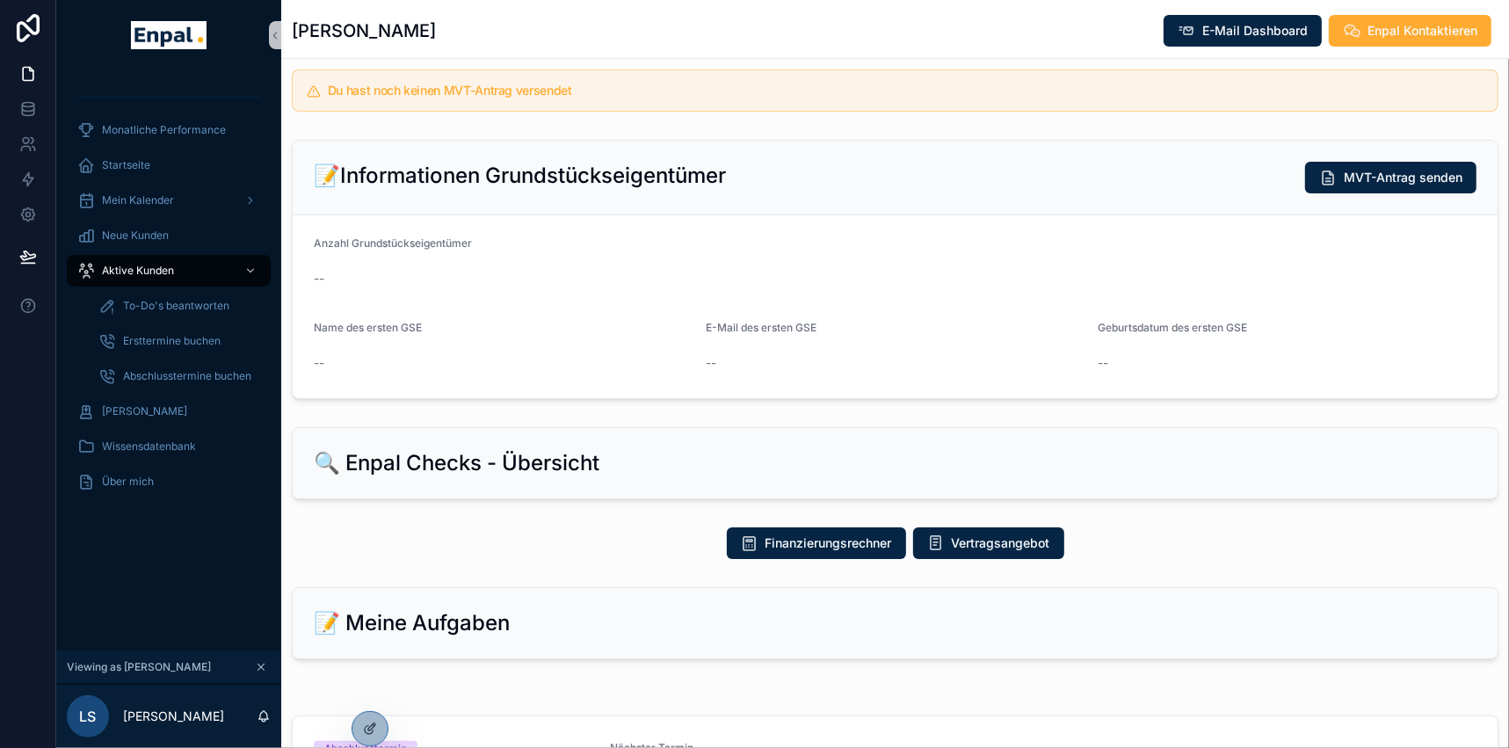
scroll to position [1535, 0]
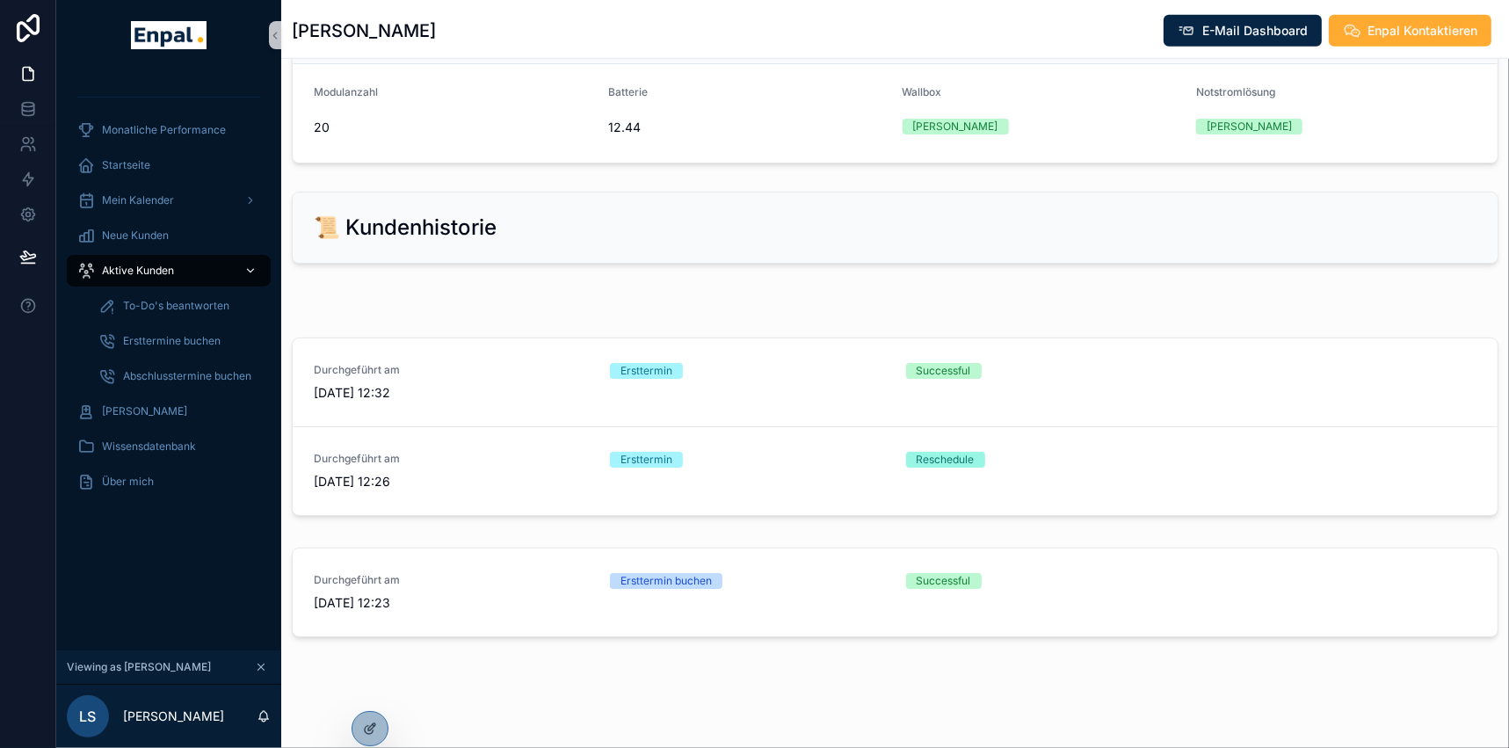
click at [165, 267] on span "Aktive Kunden" at bounding box center [138, 271] width 72 height 14
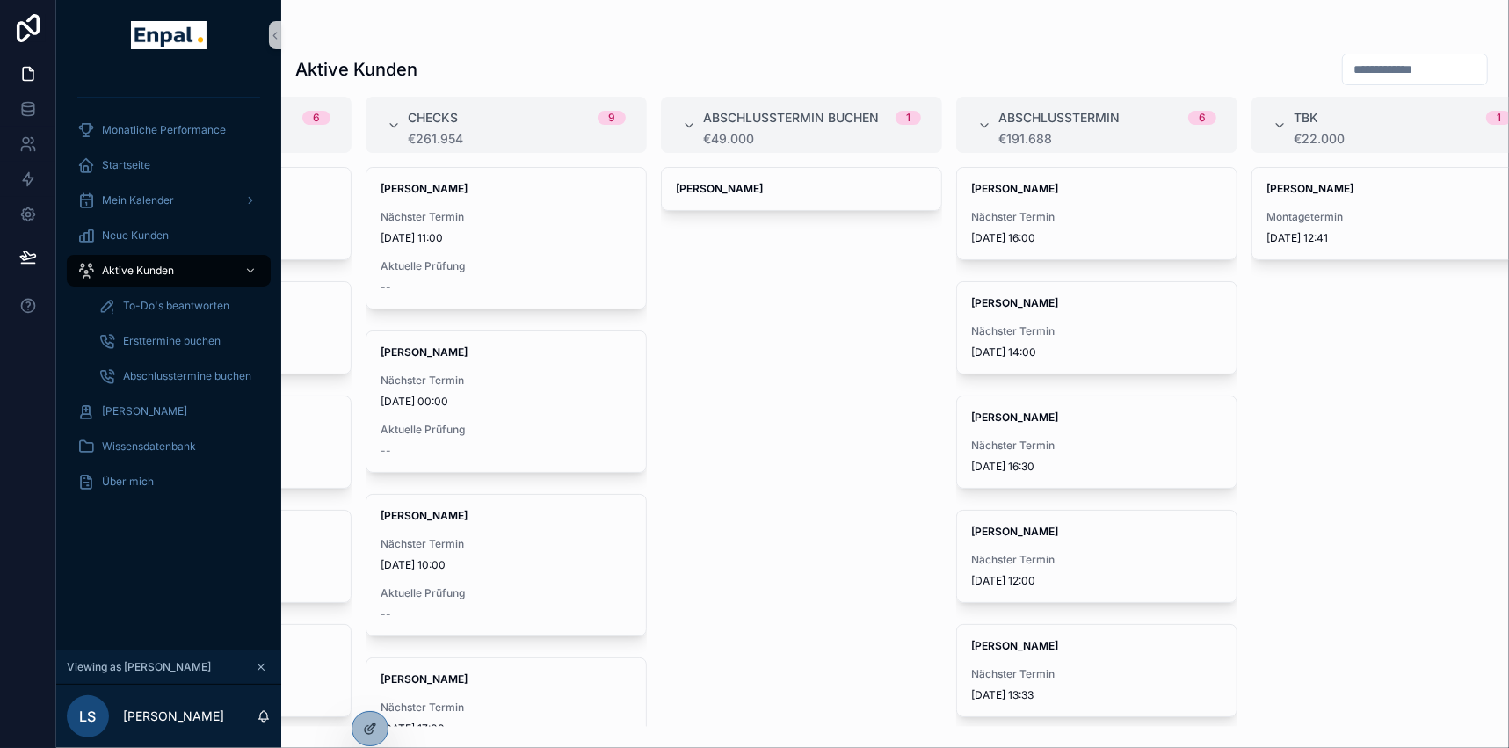
scroll to position [0, 533]
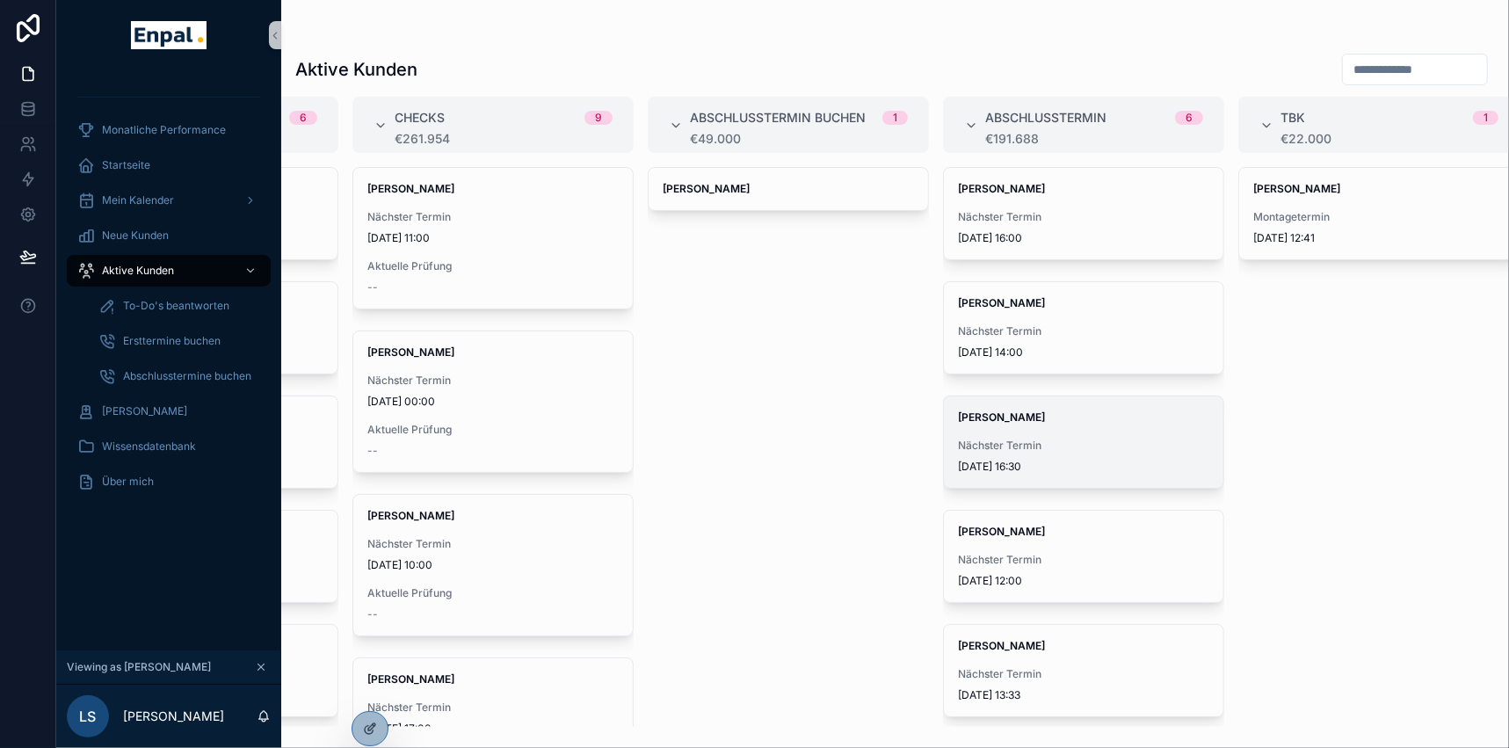
click at [1029, 431] on div "[PERSON_NAME] Nächster Termin [DATE] 16:30" at bounding box center [1083, 441] width 279 height 91
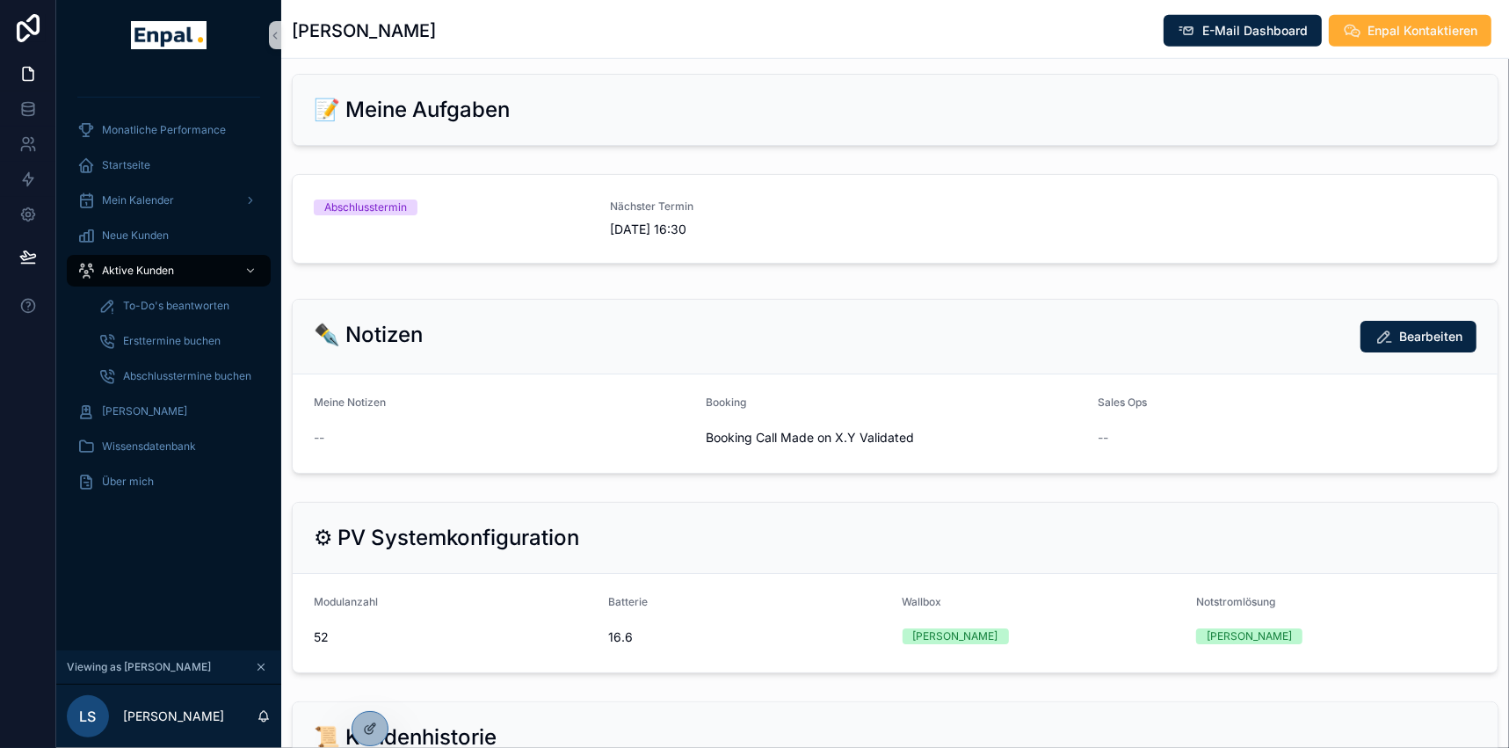
scroll to position [1038, 0]
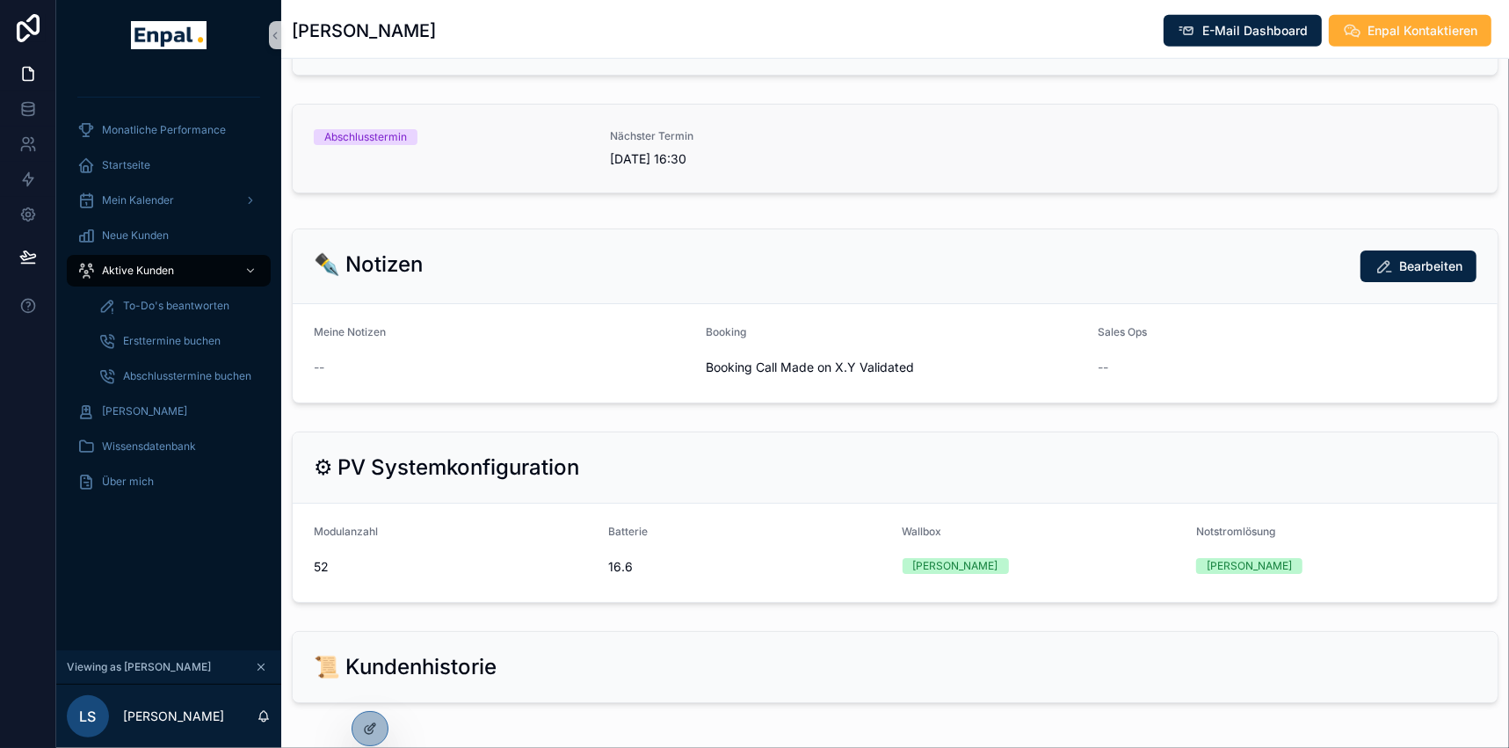
click at [433, 150] on div "Abschlusstermin" at bounding box center [451, 148] width 275 height 39
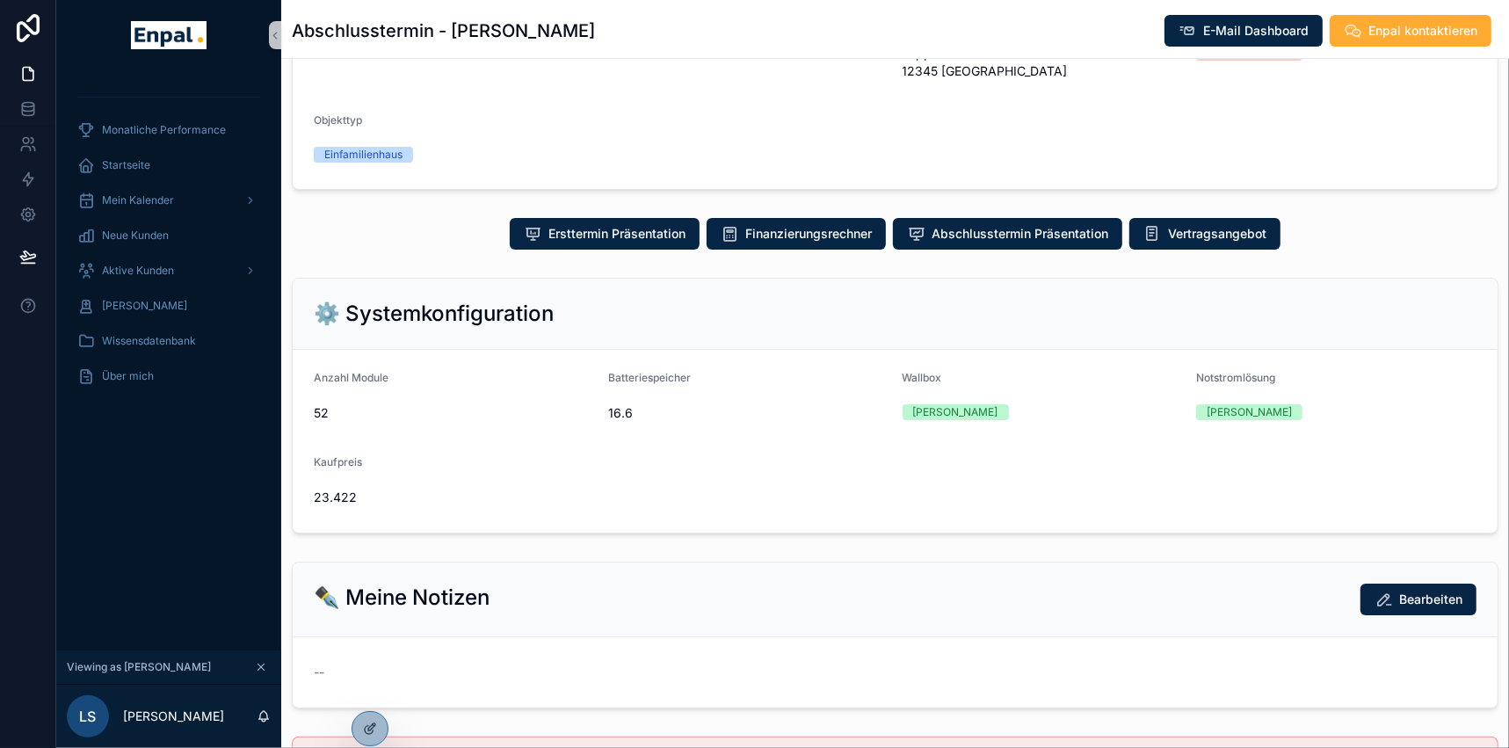
scroll to position [165, 0]
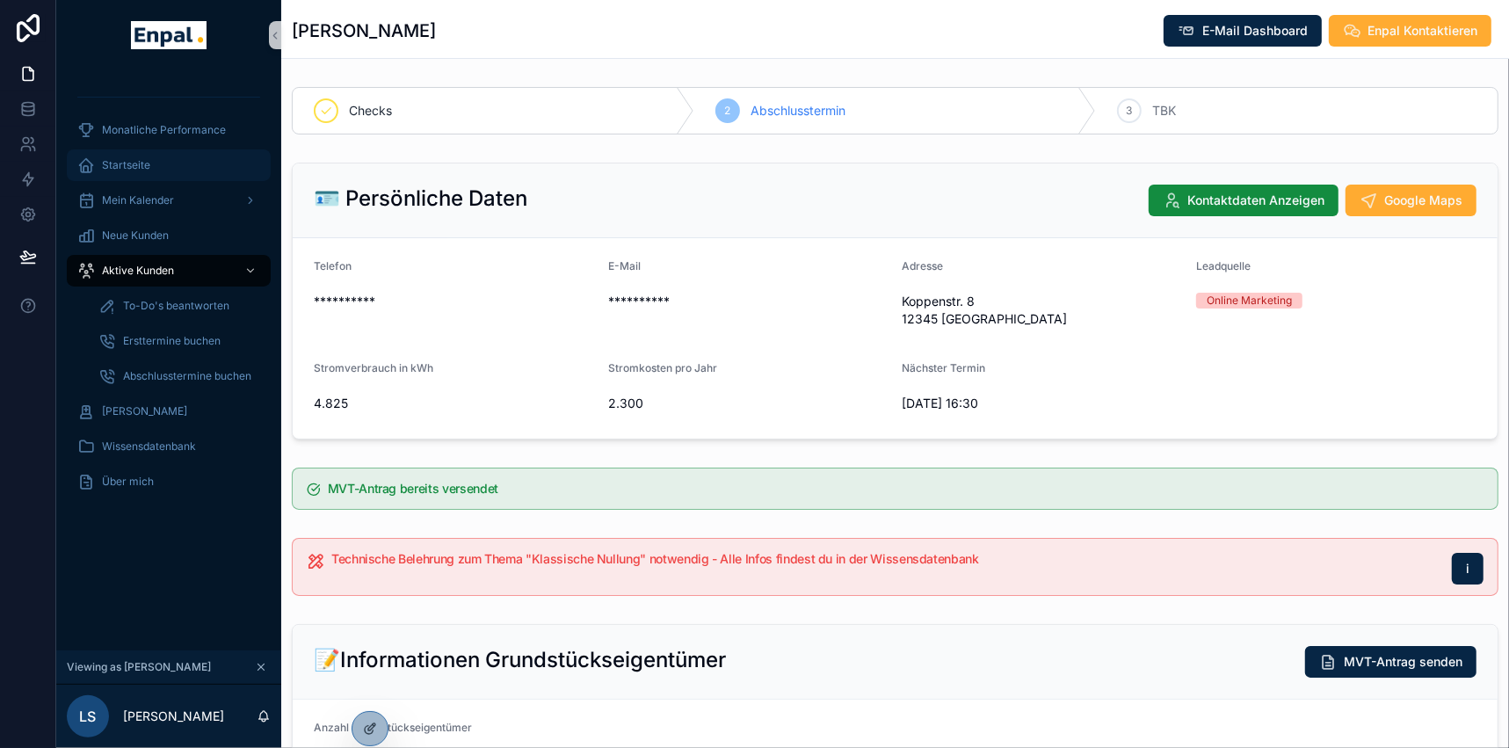
click at [151, 169] on div "Startseite" at bounding box center [168, 165] width 183 height 28
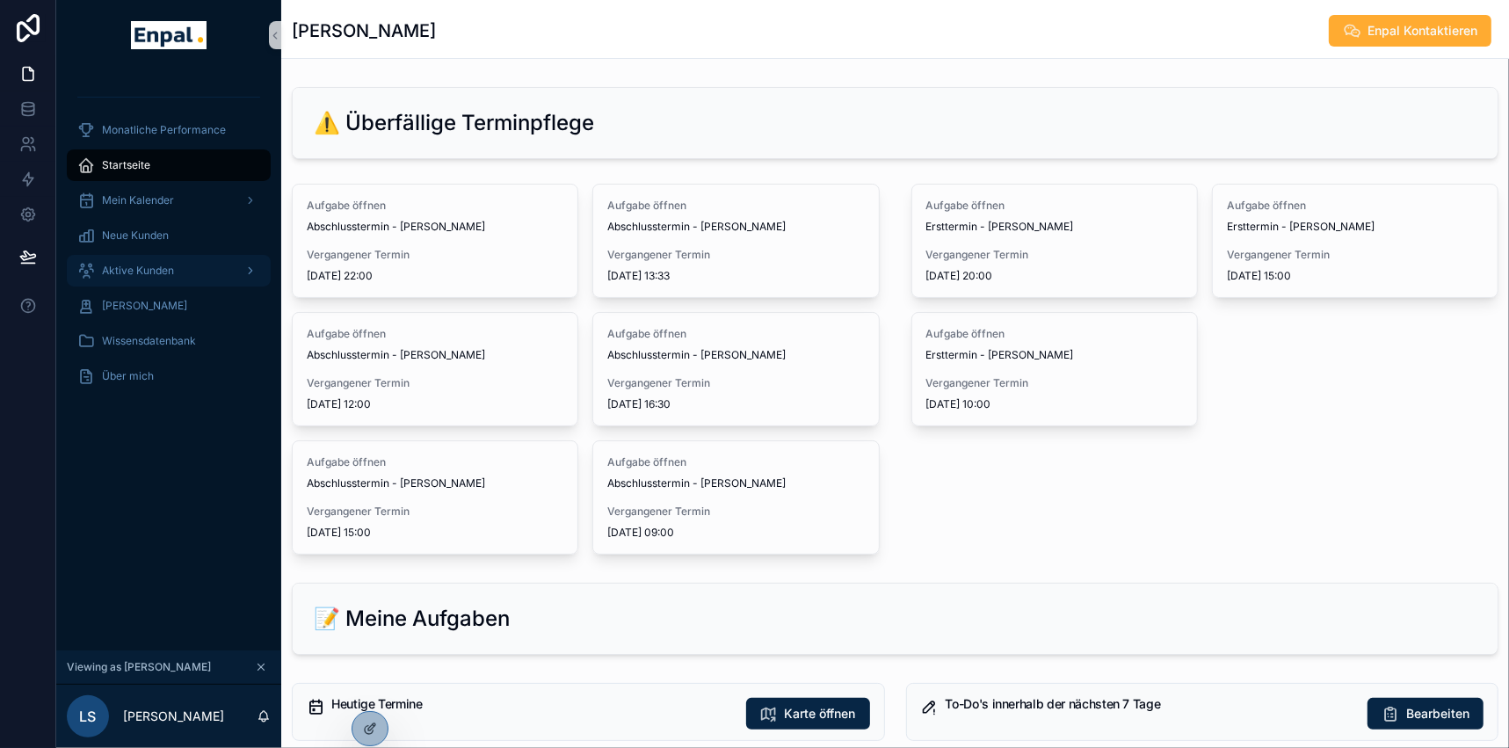
click at [145, 270] on span "Aktive Kunden" at bounding box center [138, 271] width 72 height 14
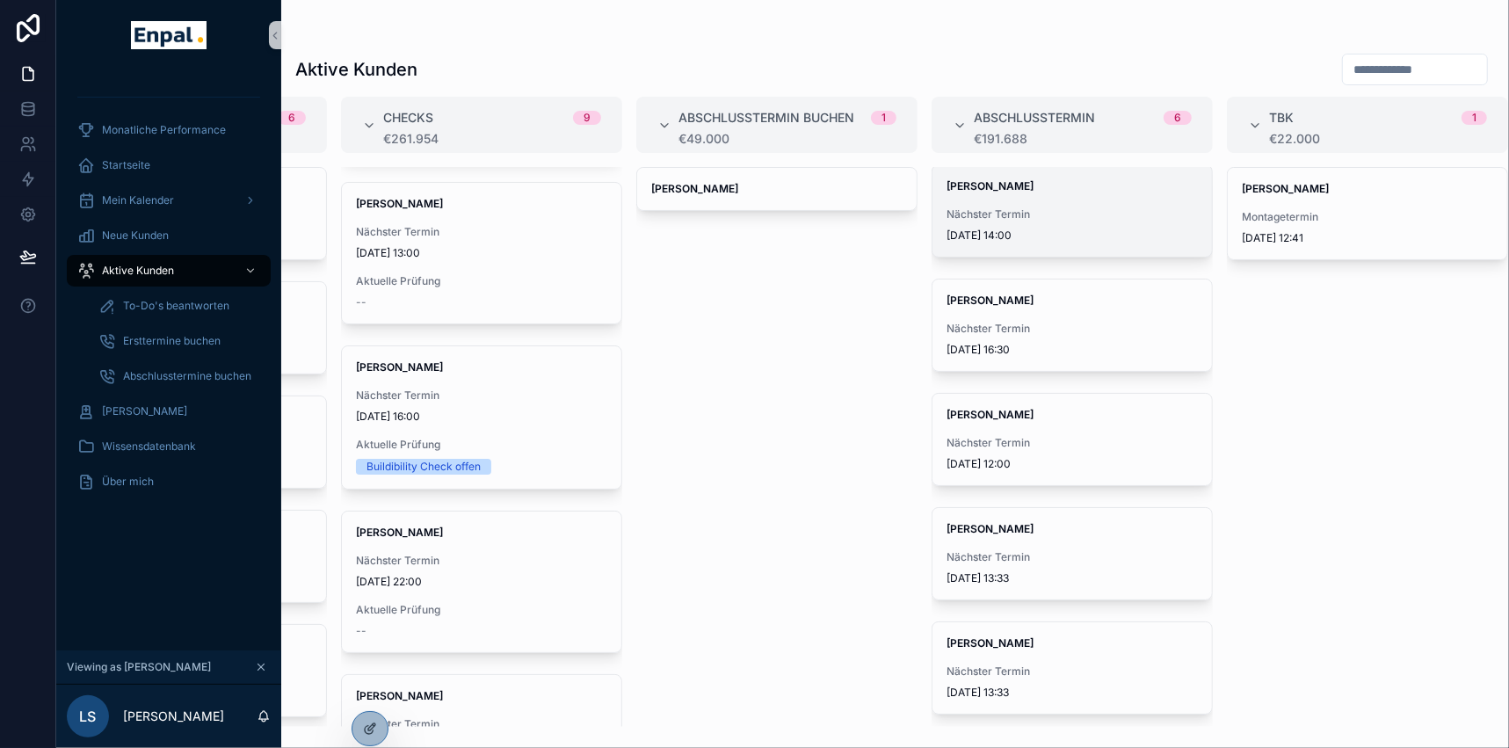
scroll to position [37, 0]
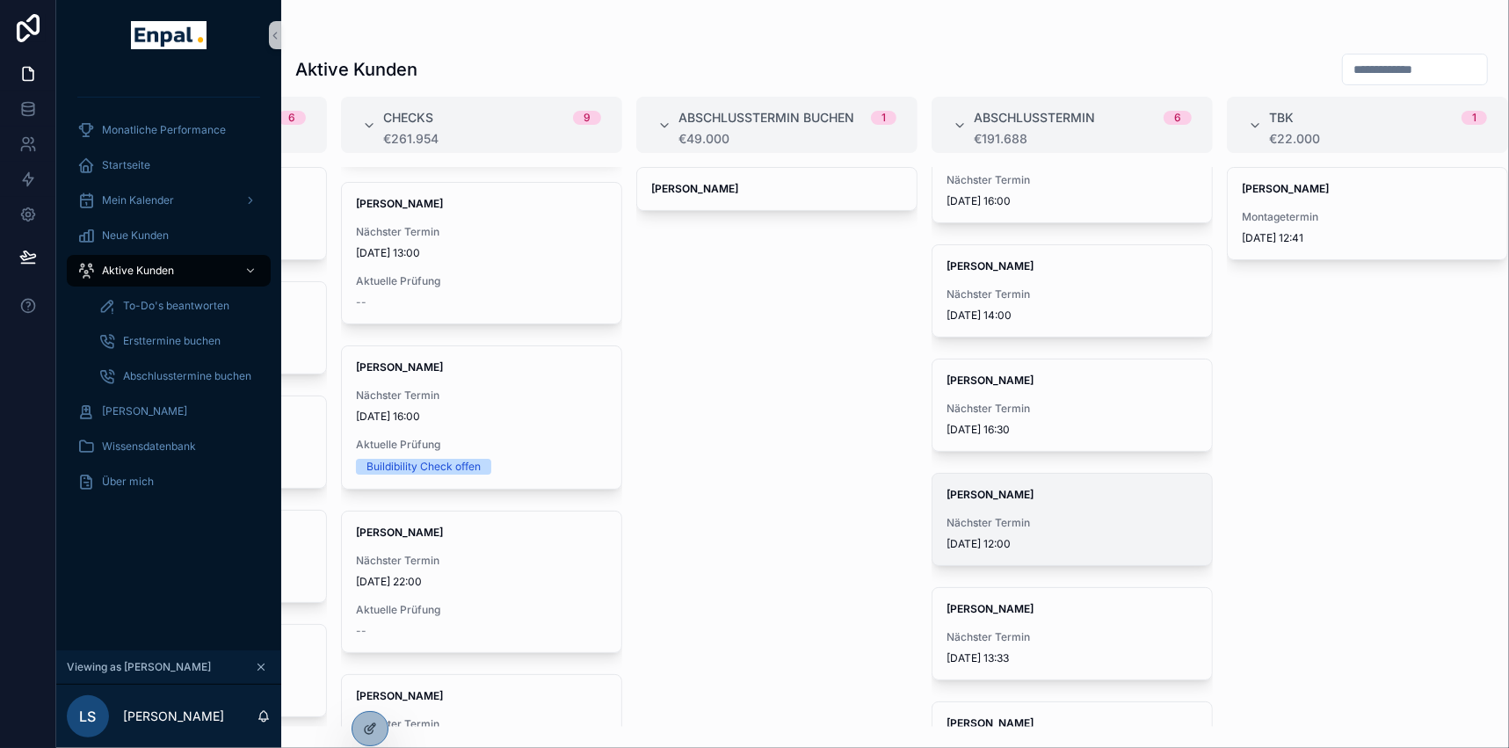
click at [1020, 509] on div "[PERSON_NAME] Nächster Termin [DATE] 12:00" at bounding box center [1071, 519] width 279 height 91
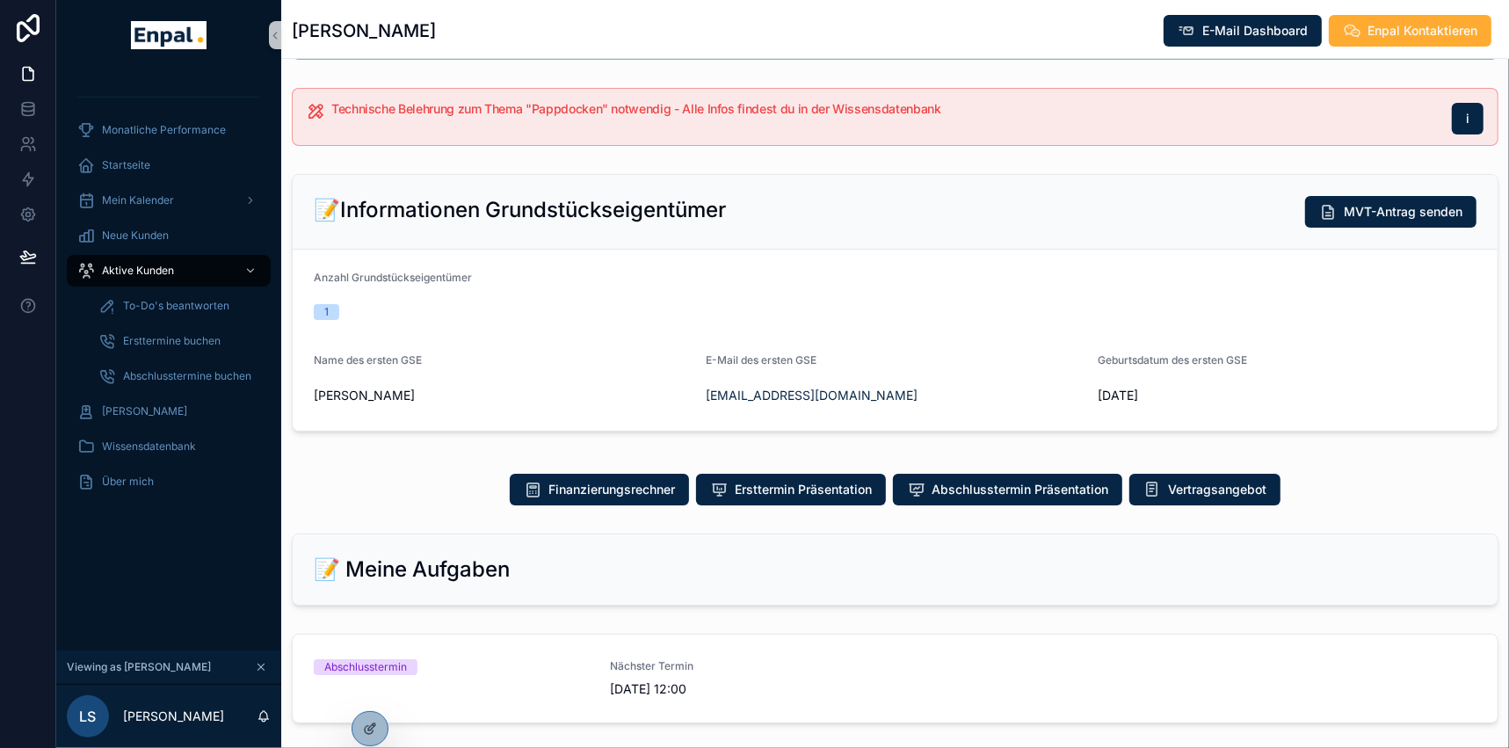
scroll to position [479, 0]
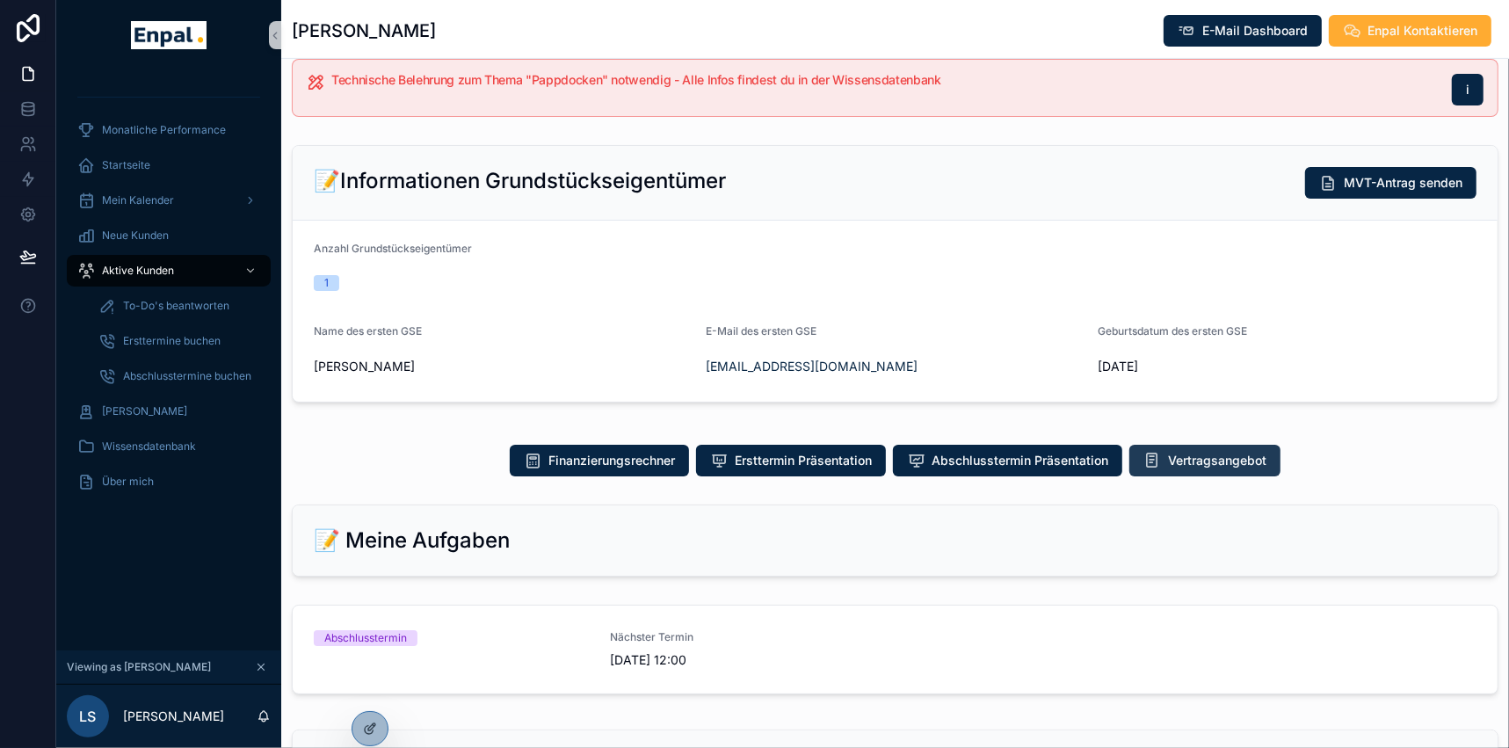
click at [1197, 466] on span "Vertragsangebot" at bounding box center [1217, 461] width 98 height 18
click at [373, 626] on link "Abschlusstermin Nächster Termin [DATE] 12:00" at bounding box center [895, 649] width 1205 height 88
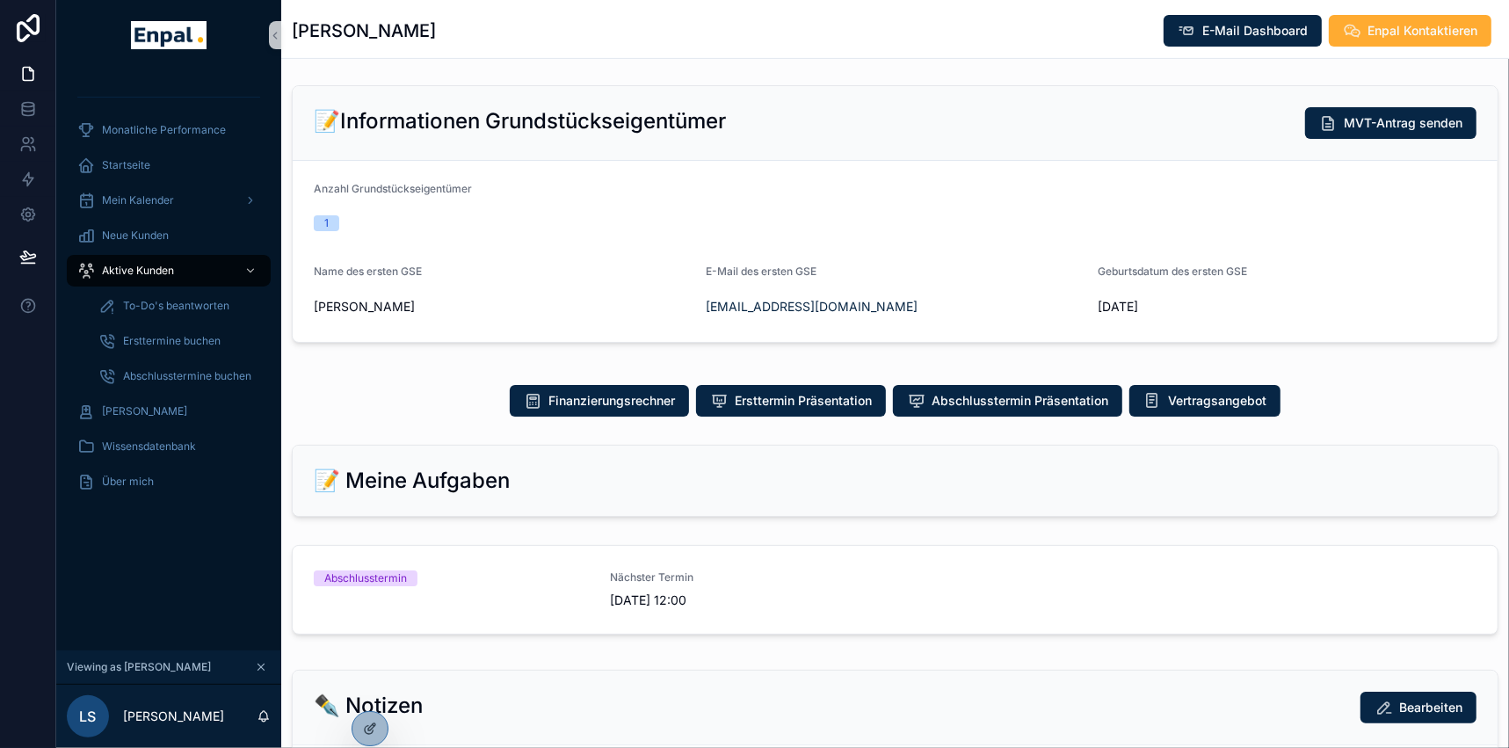
scroll to position [639, 0]
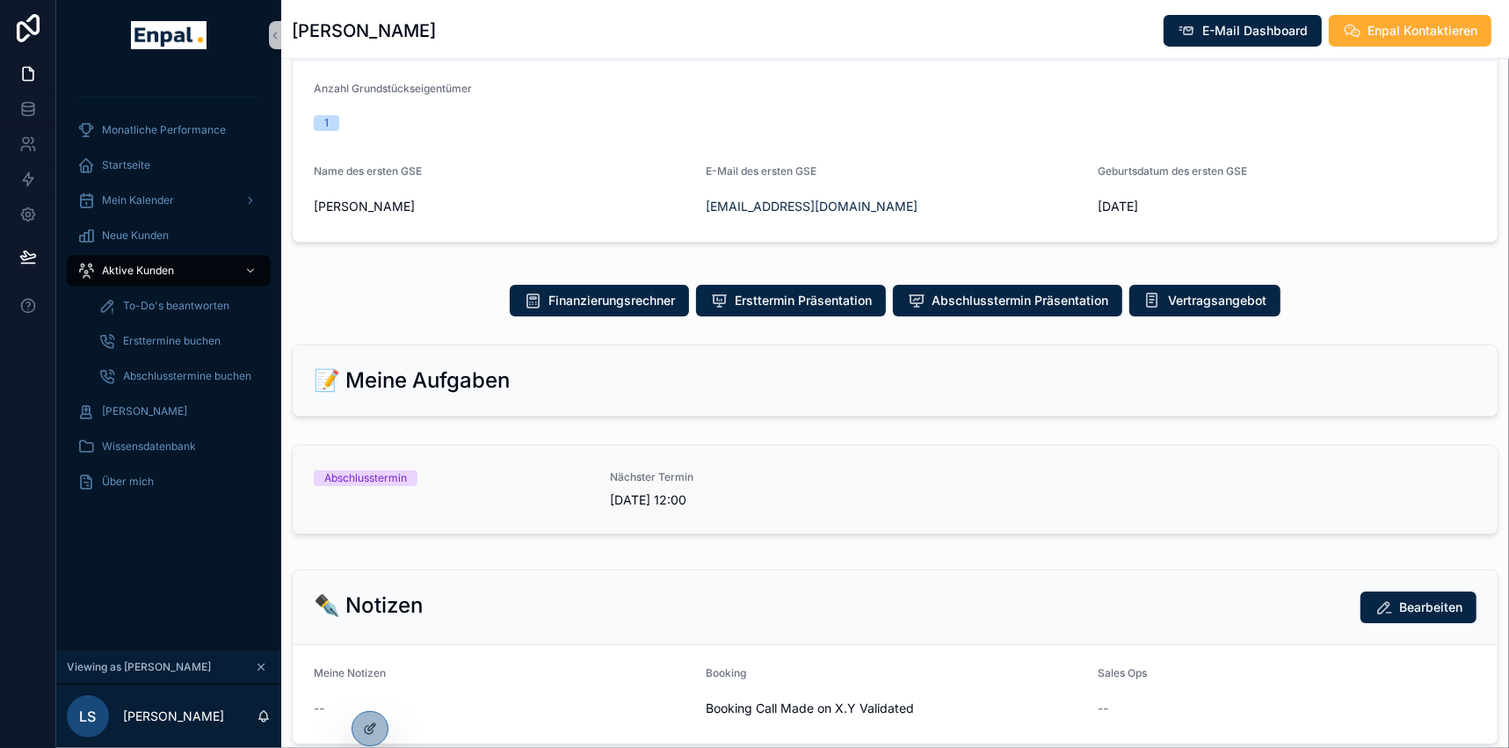
click at [408, 475] on span "Abschlusstermin" at bounding box center [366, 478] width 104 height 16
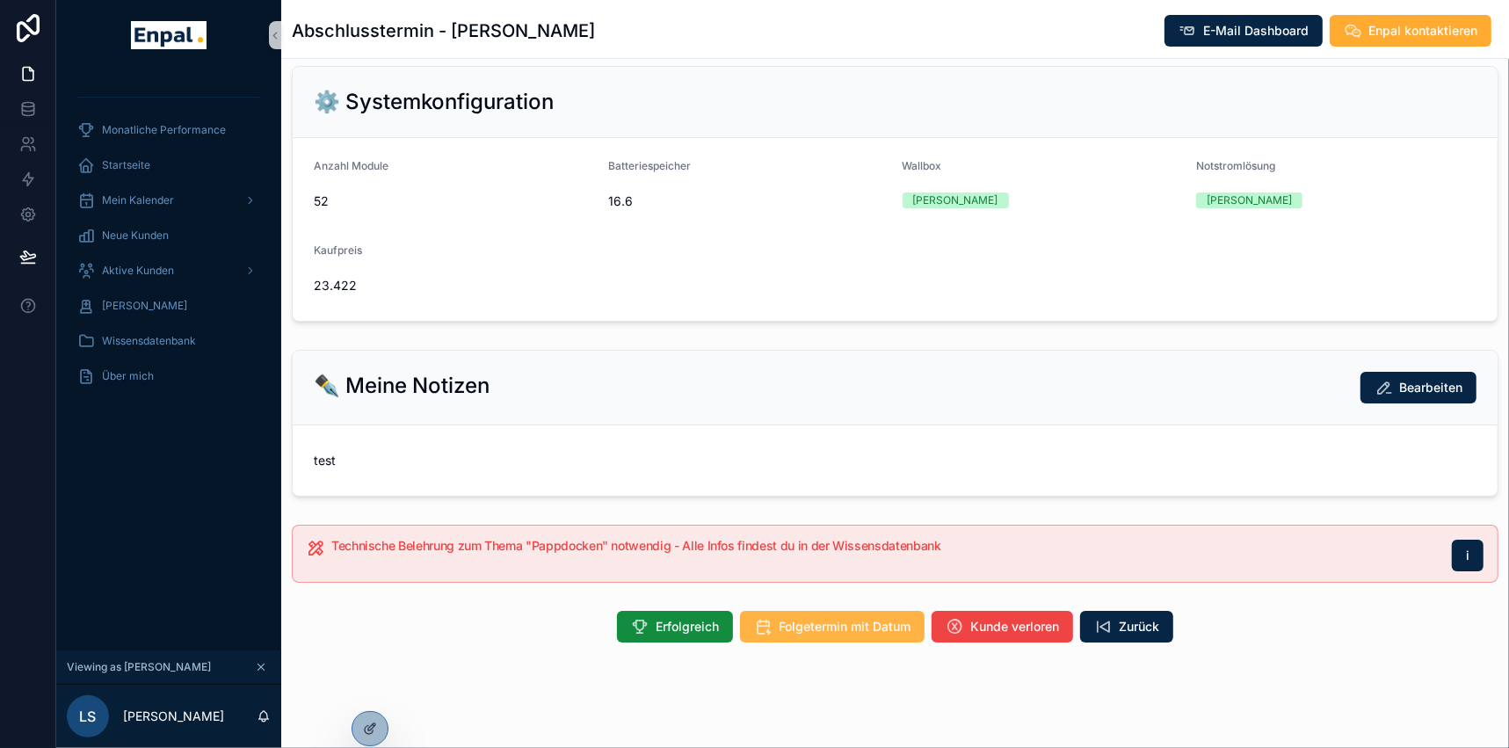
click at [826, 623] on span "Folgetermin mit Datum" at bounding box center [844, 627] width 132 height 18
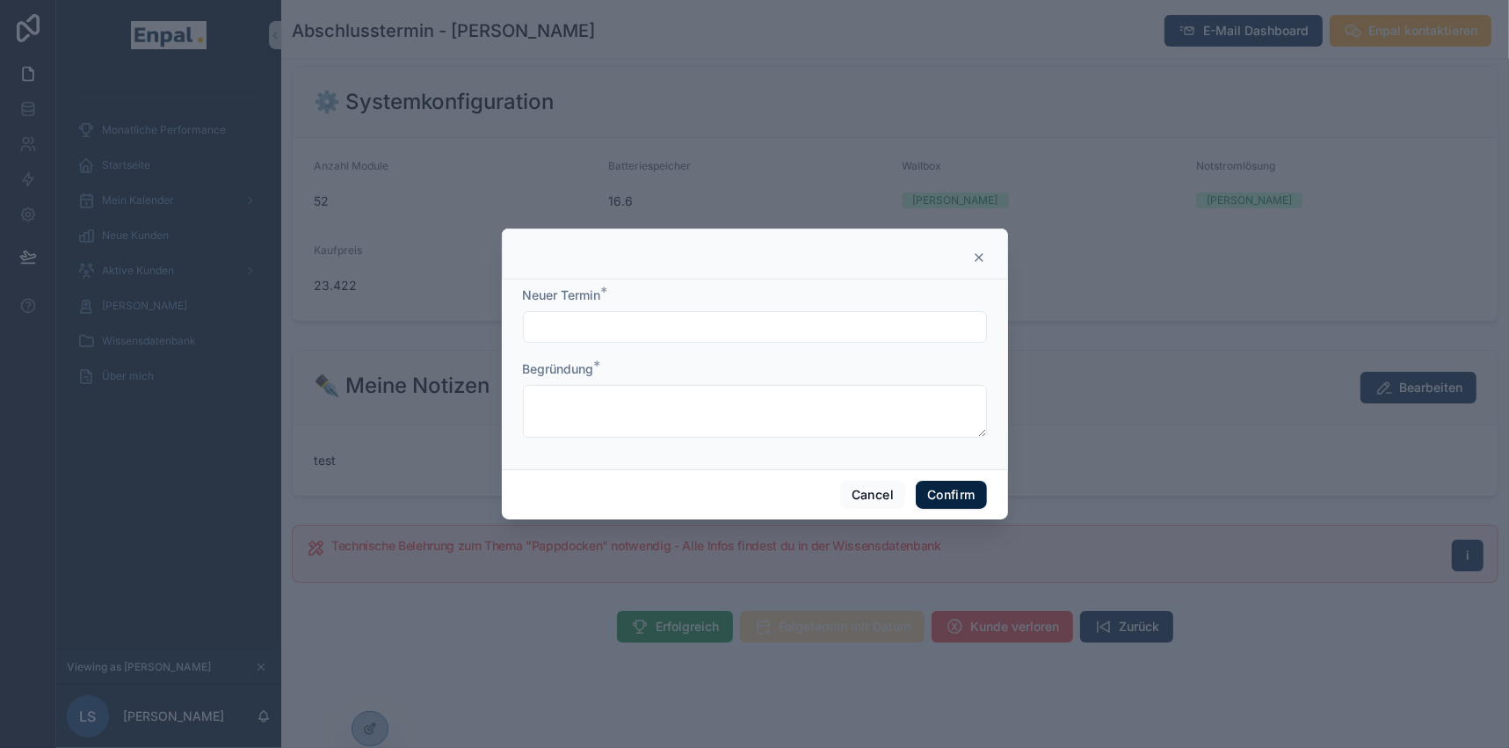
click at [605, 338] on input "text" at bounding box center [755, 327] width 462 height 25
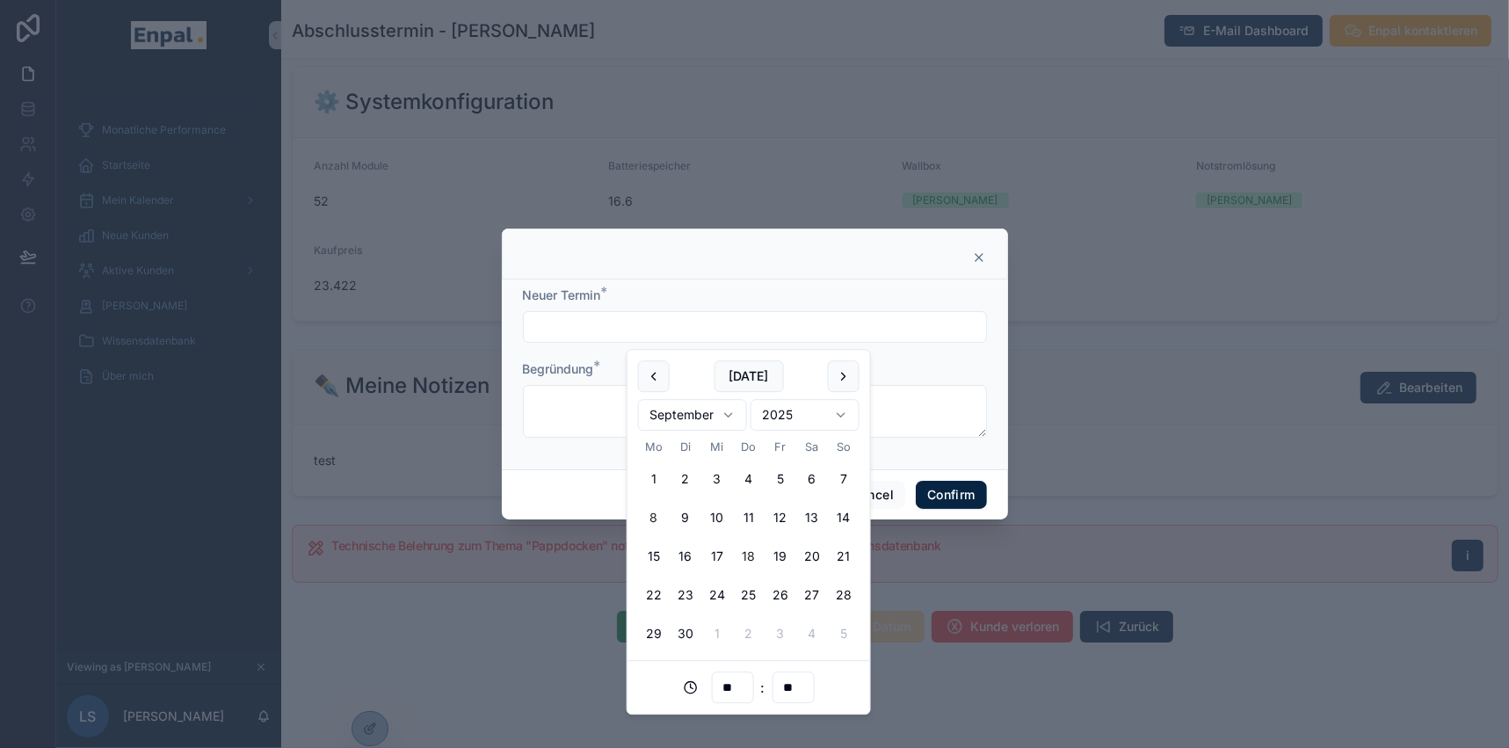
click at [747, 558] on button "18" at bounding box center [749, 556] width 32 height 32
click at [590, 421] on textarea at bounding box center [755, 411] width 464 height 53
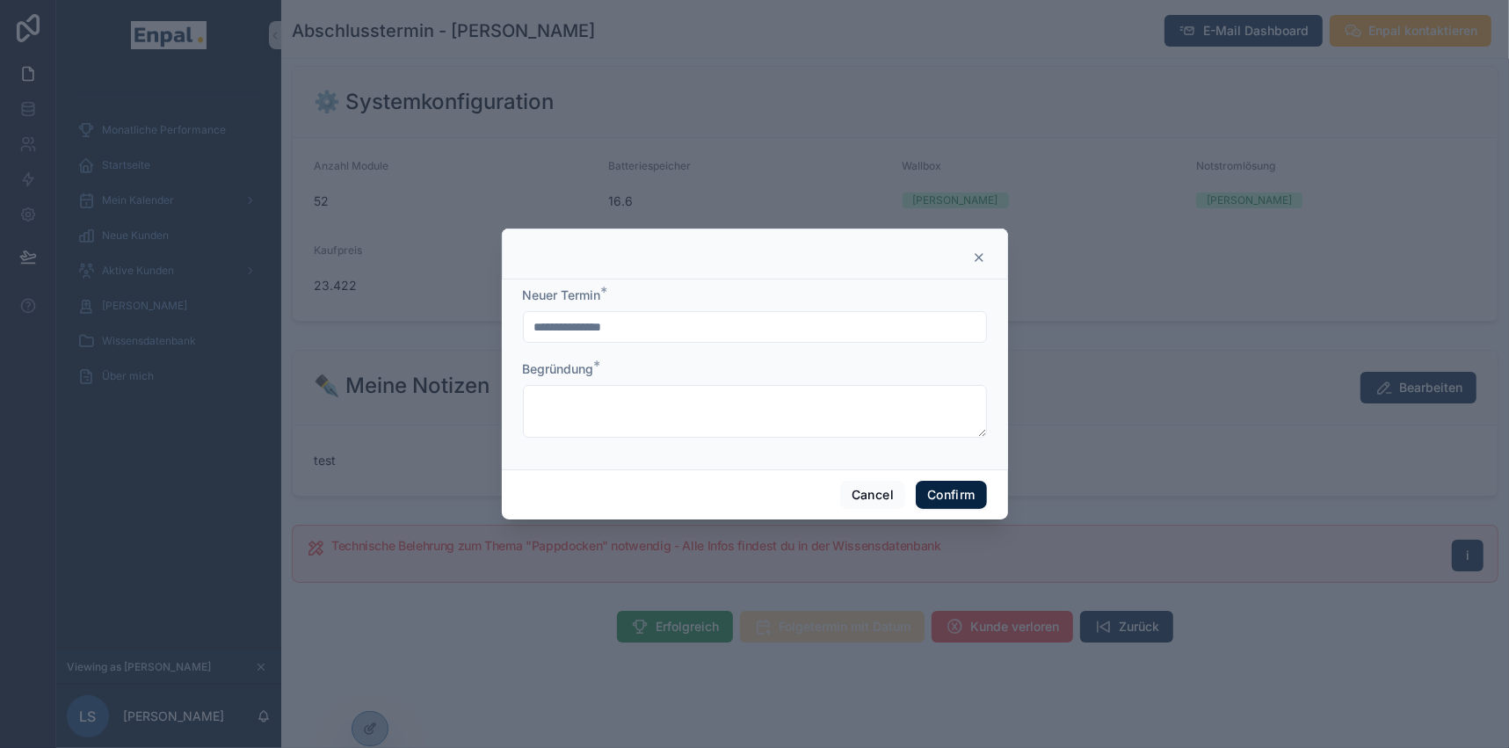
click at [602, 339] on input "**********" at bounding box center [755, 327] width 462 height 25
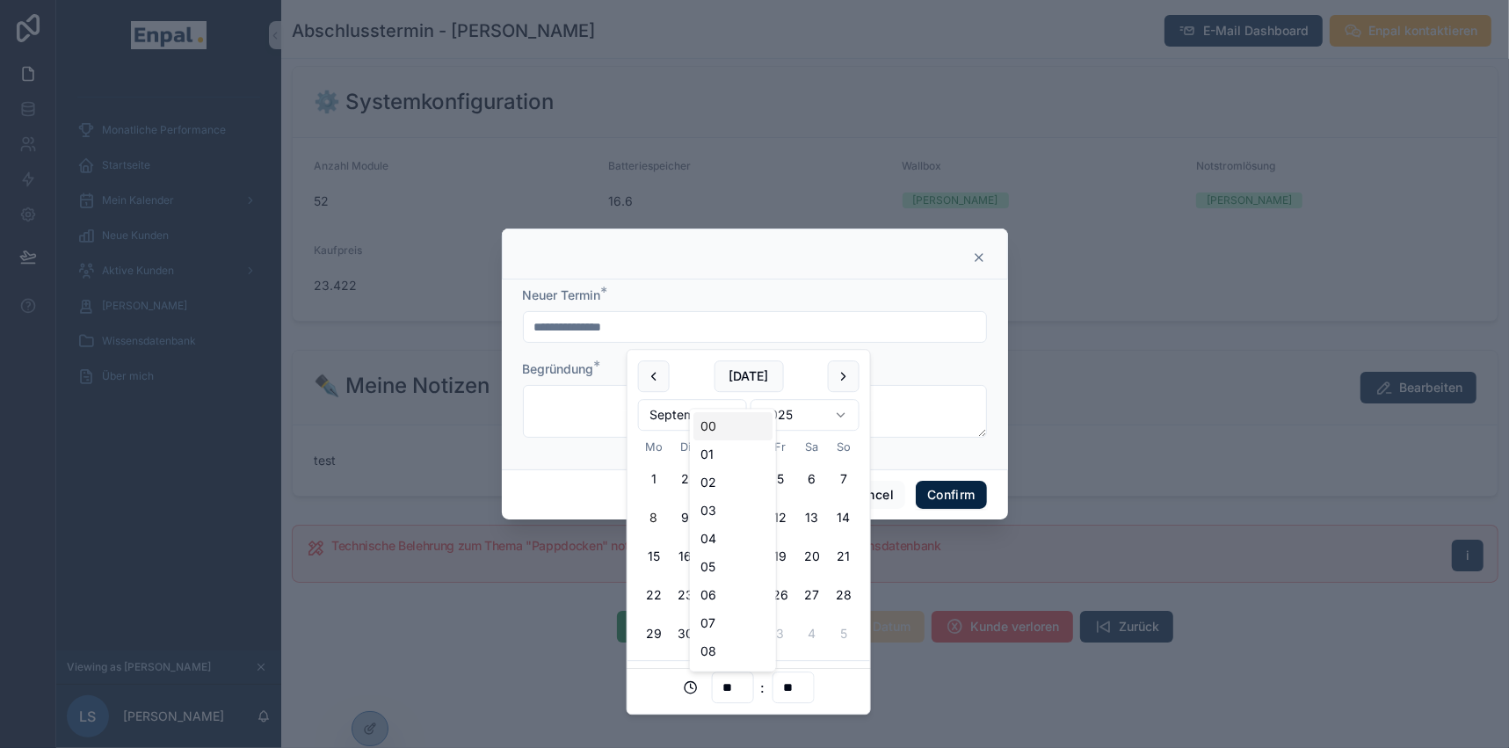
click at [742, 685] on input "**" at bounding box center [732, 687] width 40 height 25
click at [722, 626] on div "16" at bounding box center [732, 638] width 79 height 28
type input "**********"
type input "**"
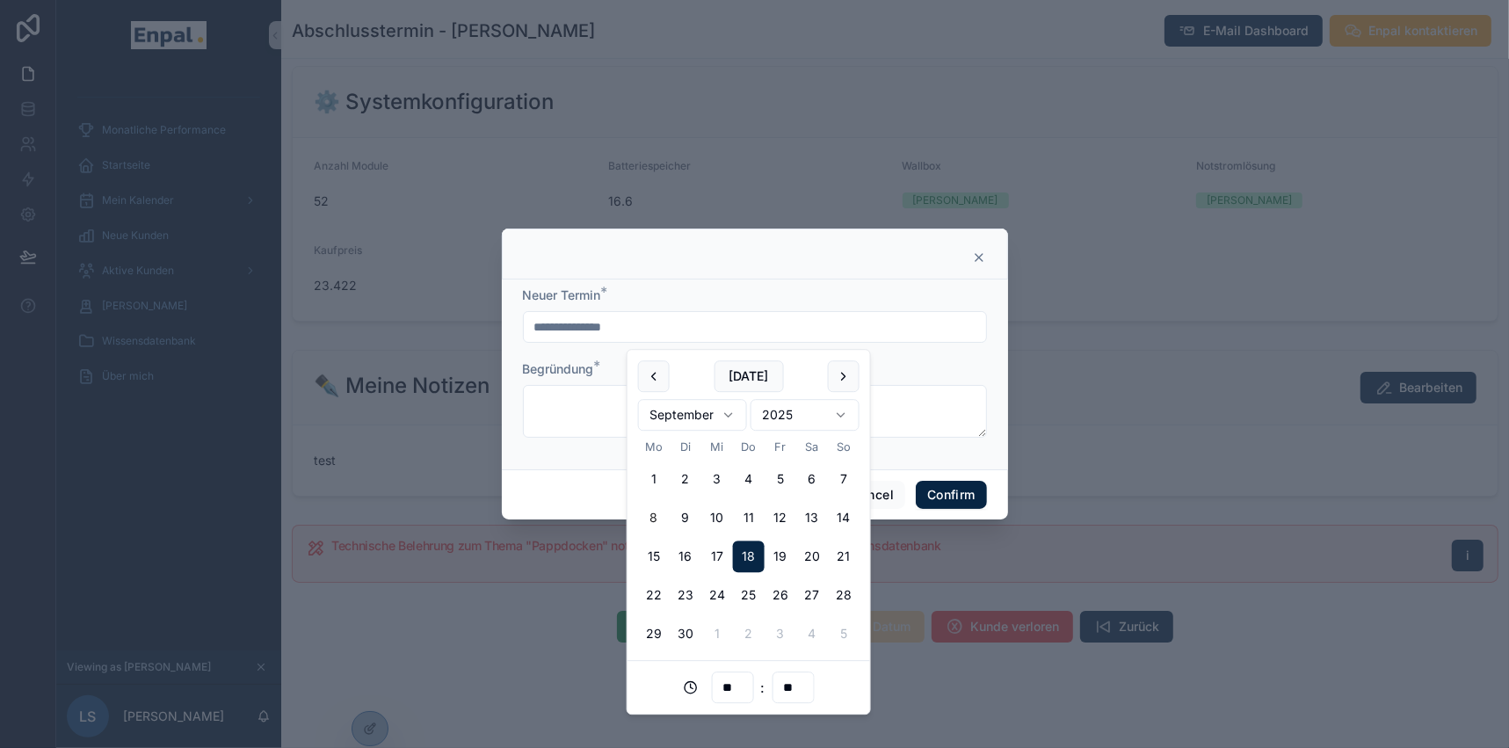
click at [999, 390] on div "**********" at bounding box center [755, 374] width 506 height 190
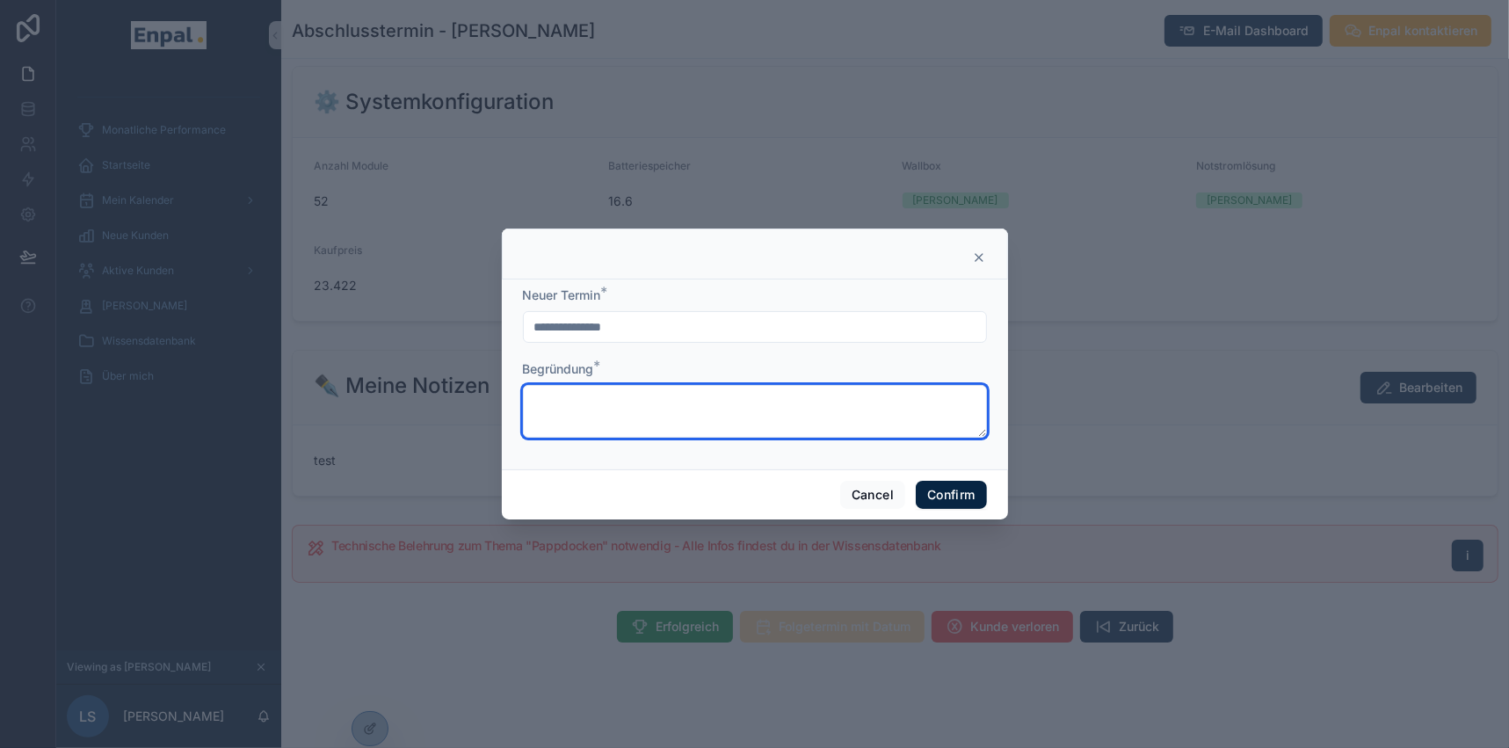
drag, startPoint x: 553, startPoint y: 398, endPoint x: 541, endPoint y: 408, distance: 15.0
click at [545, 406] on textarea at bounding box center [755, 411] width 464 height 53
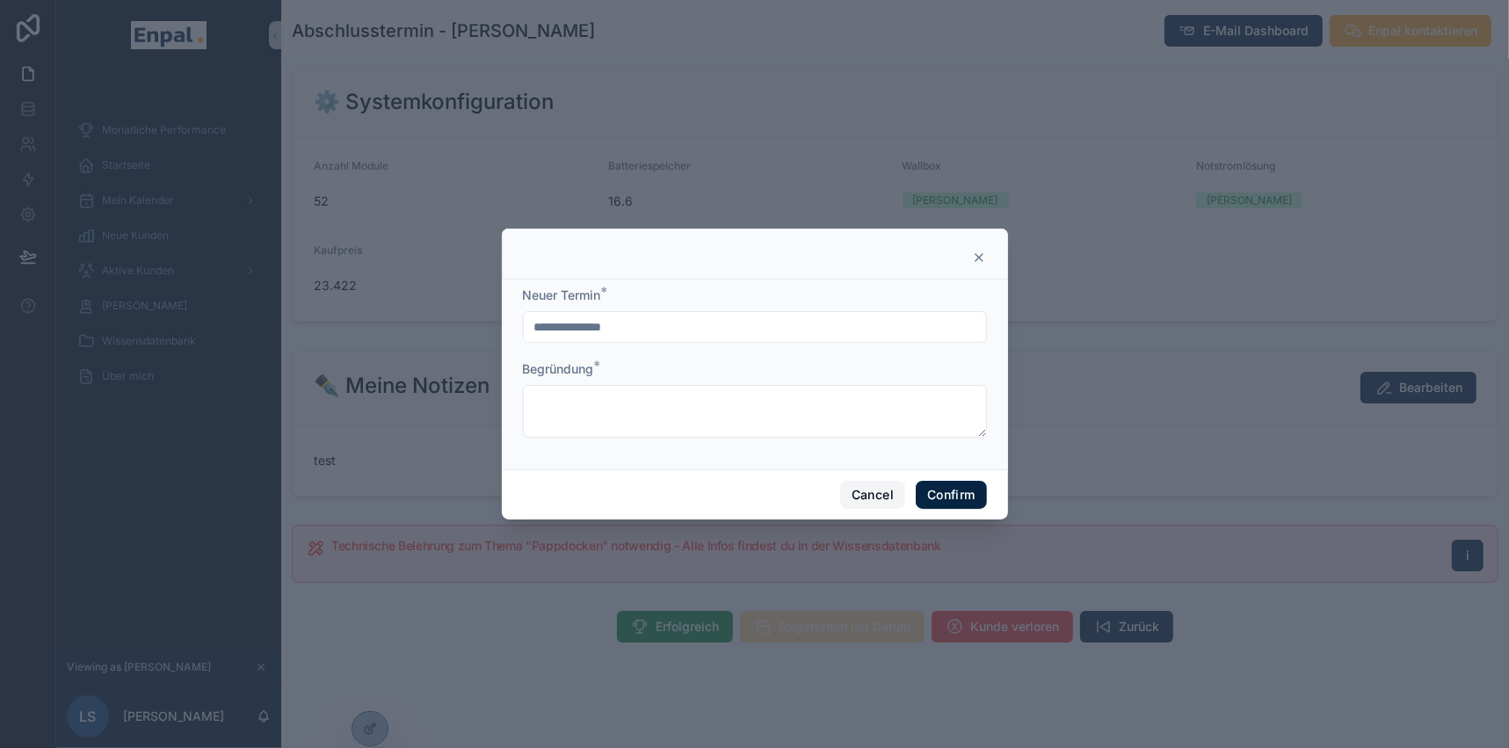
click at [874, 496] on button "Cancel" at bounding box center [872, 495] width 65 height 28
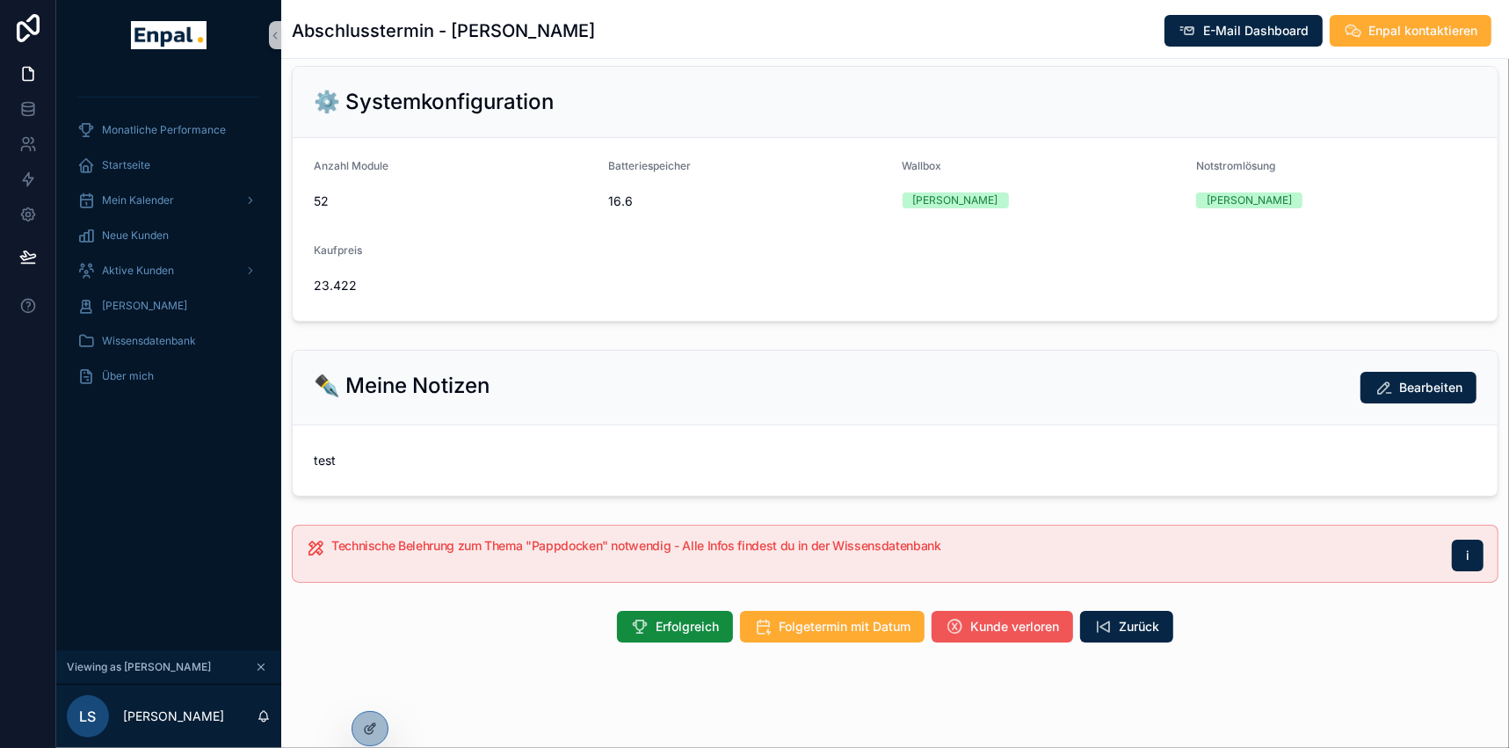
click at [1011, 620] on span "Kunde verloren" at bounding box center [1014, 627] width 89 height 18
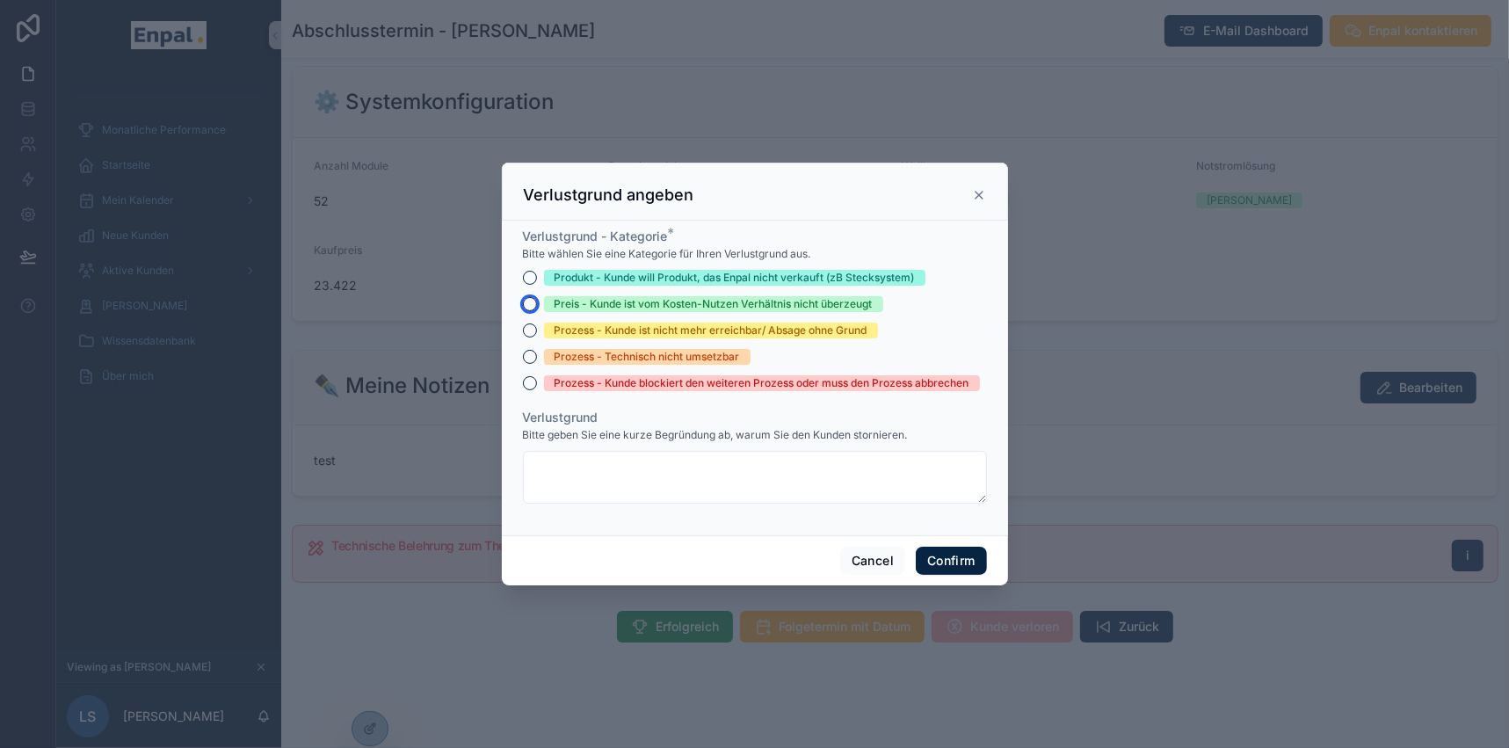
click at [525, 307] on button "Preis - Kunde ist vom Kosten-Nutzen Verhältnis nicht überzeugt" at bounding box center [530, 304] width 14 height 14
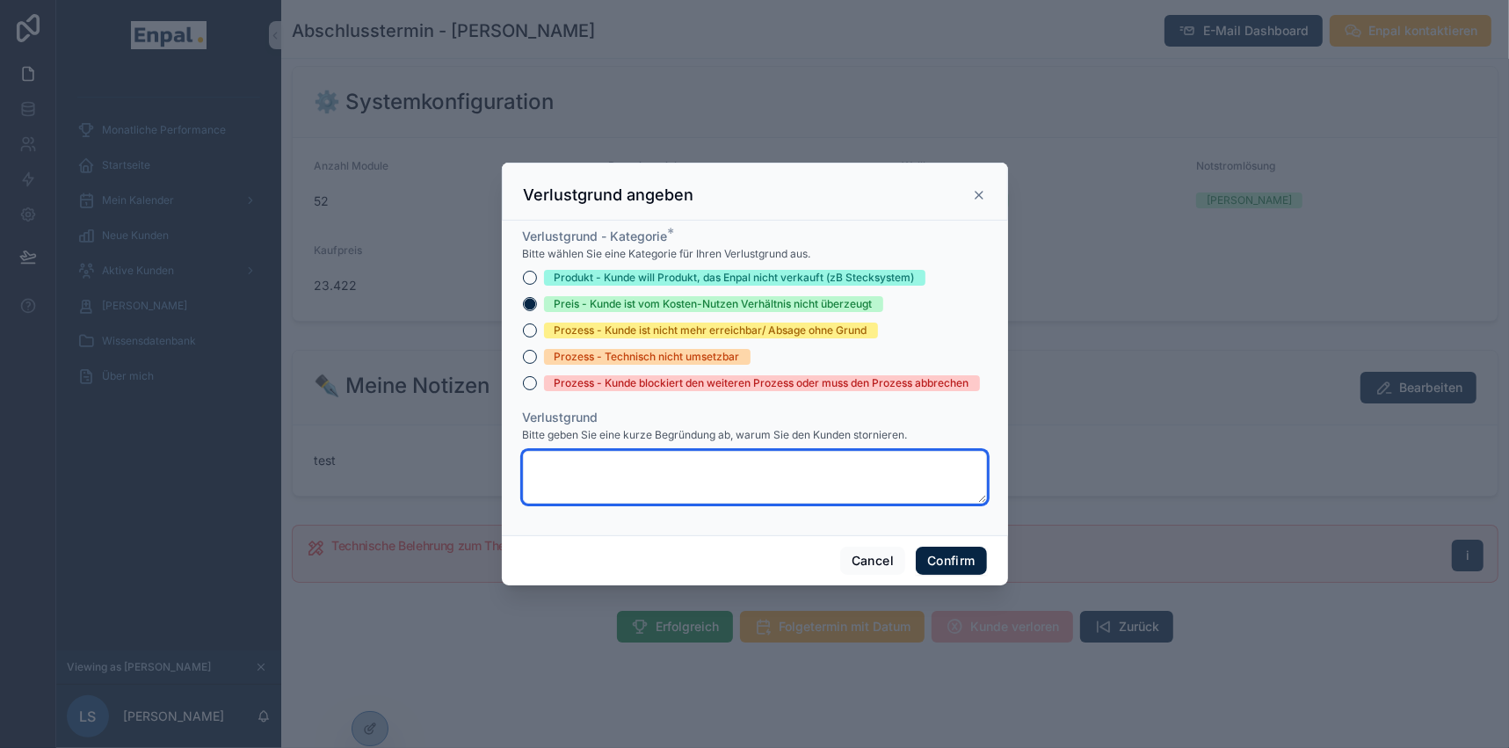
click at [563, 491] on textarea at bounding box center [755, 477] width 464 height 53
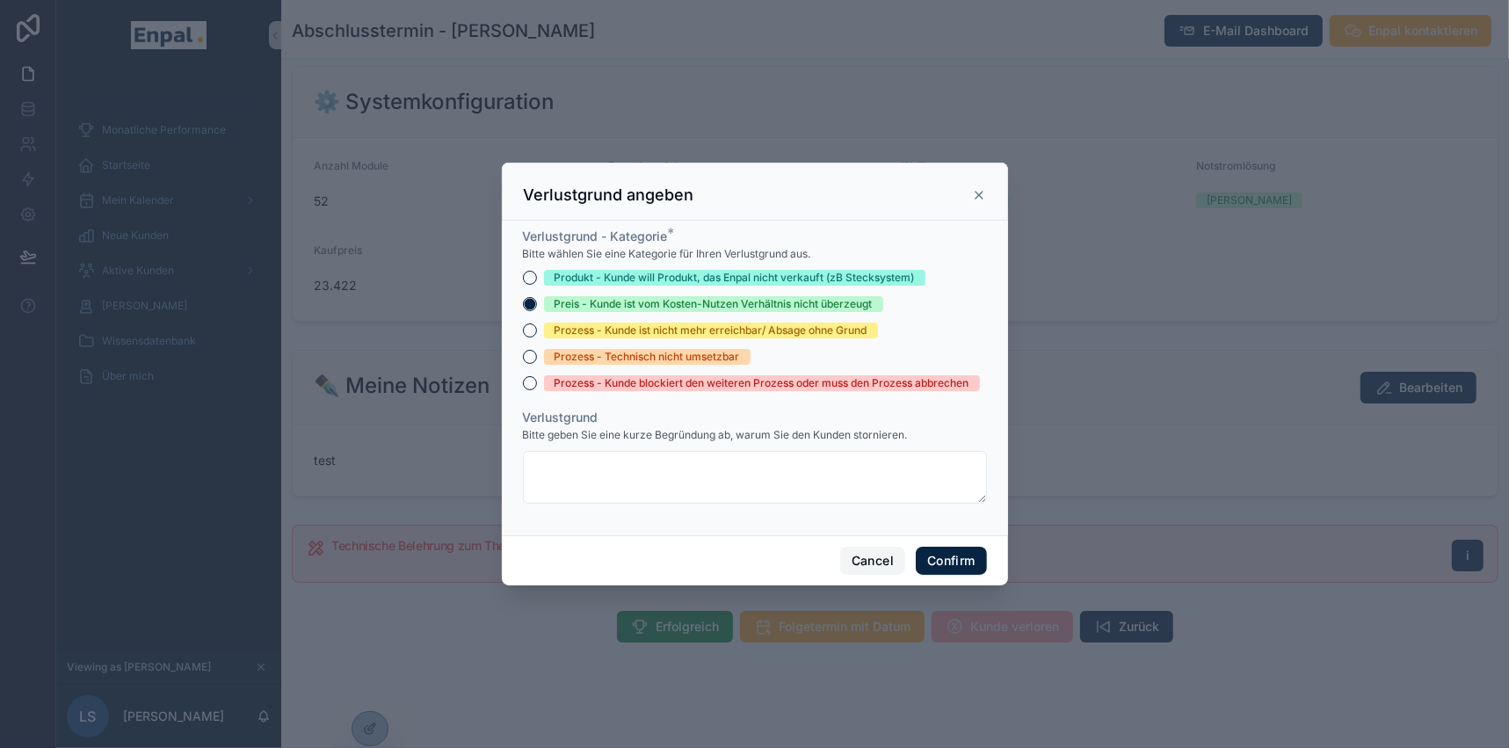
click at [857, 565] on button "Cancel" at bounding box center [872, 560] width 65 height 28
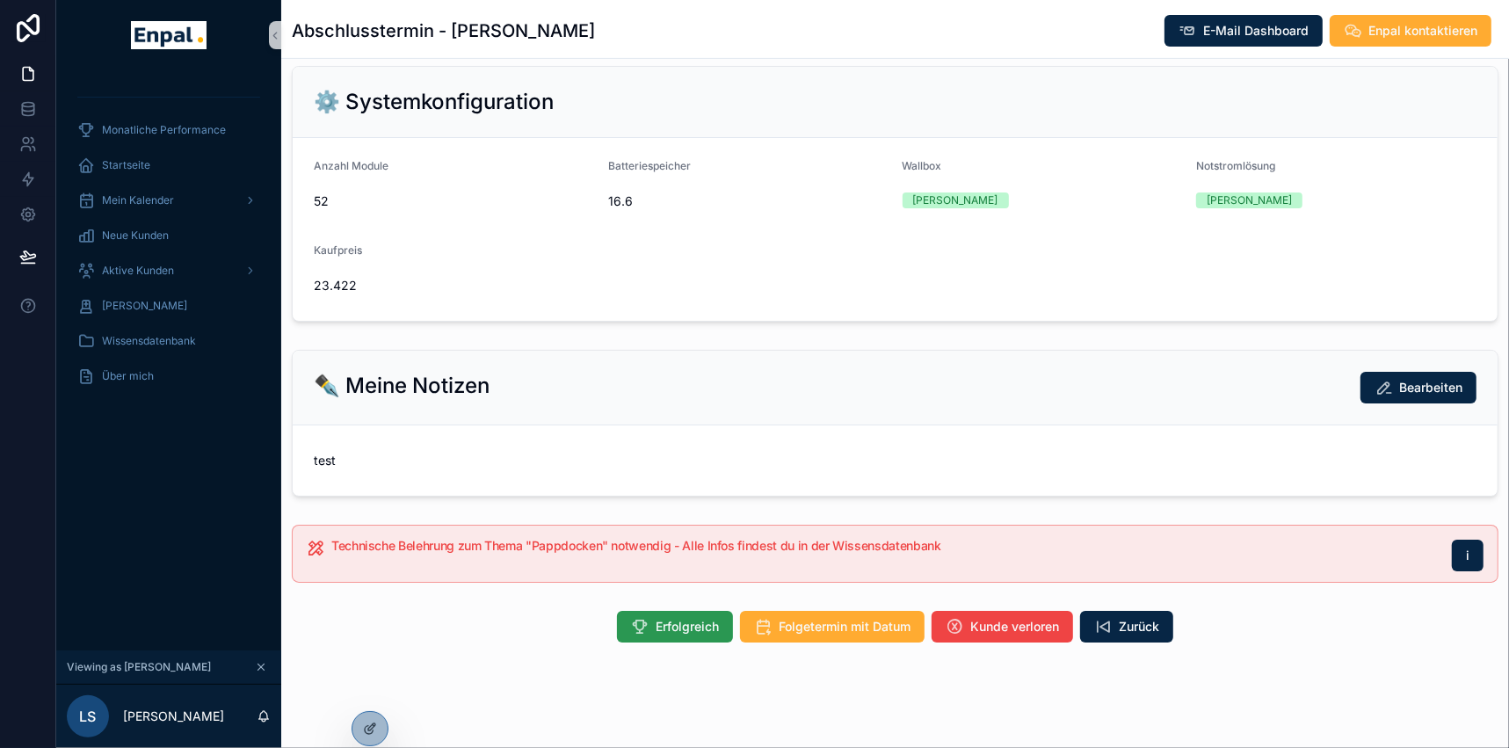
click at [684, 619] on span "Erfolgreich" at bounding box center [686, 627] width 63 height 18
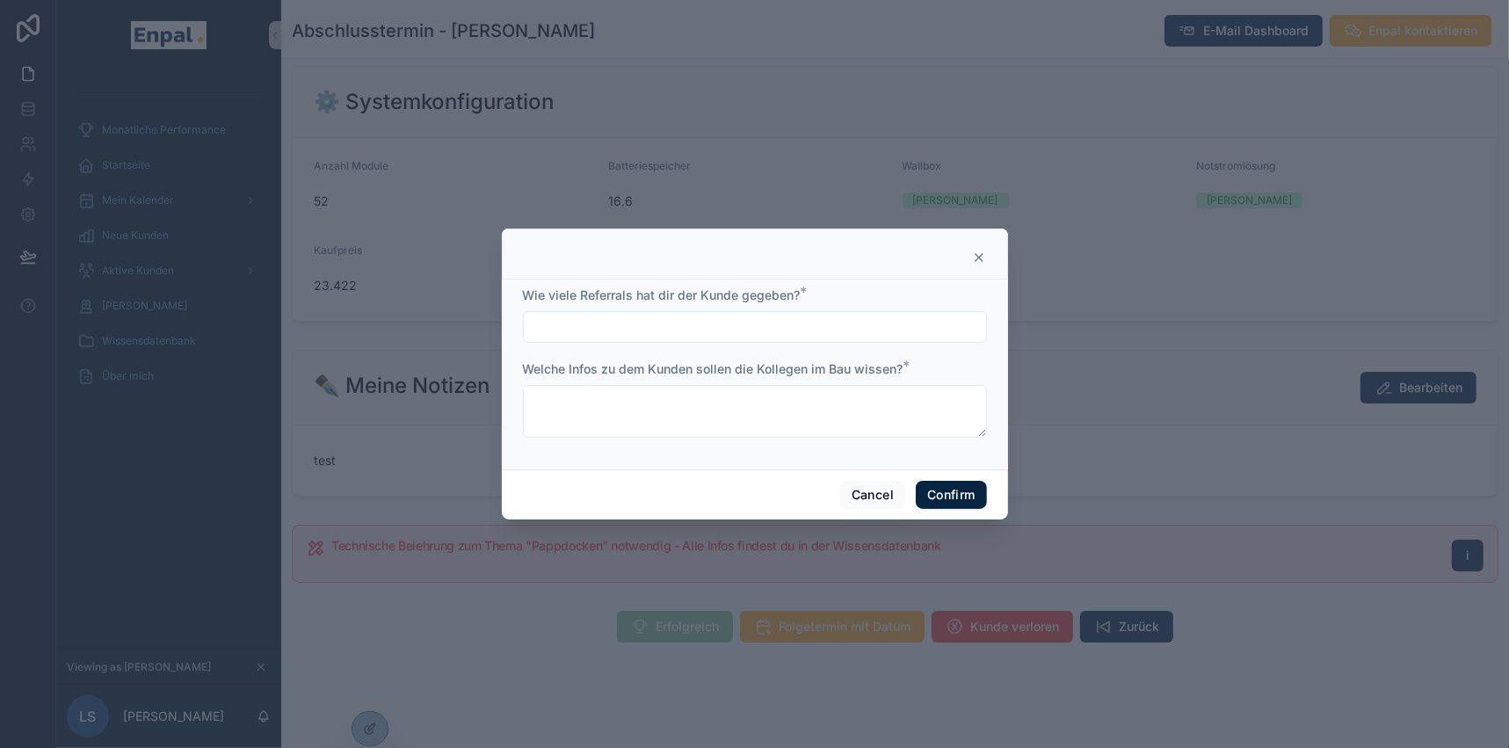
click at [636, 328] on input "text" at bounding box center [755, 327] width 462 height 25
click at [747, 310] on div "Wie viele Referrals hat dir der Kunde gegeben? *" at bounding box center [755, 314] width 464 height 56
click at [743, 324] on input "text" at bounding box center [755, 327] width 462 height 25
type input "***"
click at [626, 375] on span "Welche Infos zu dem Kunden sollen die Kollegen im Bau wissen?" at bounding box center [713, 368] width 380 height 15
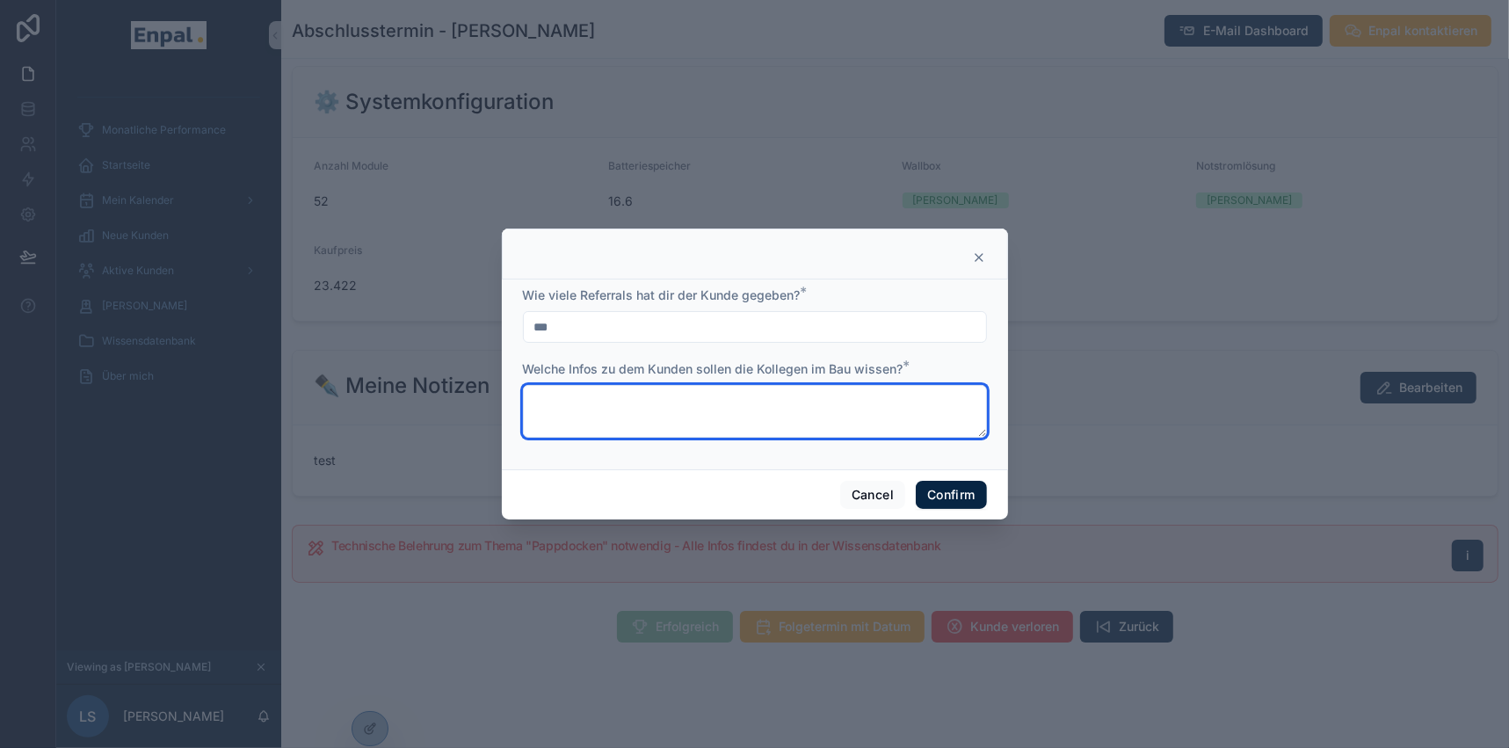
click at [728, 407] on textarea at bounding box center [755, 411] width 464 height 53
click at [572, 403] on textarea at bounding box center [755, 411] width 464 height 53
click at [766, 392] on textarea at bounding box center [755, 411] width 464 height 53
click at [762, 404] on textarea at bounding box center [755, 411] width 464 height 53
type textarea "*****"
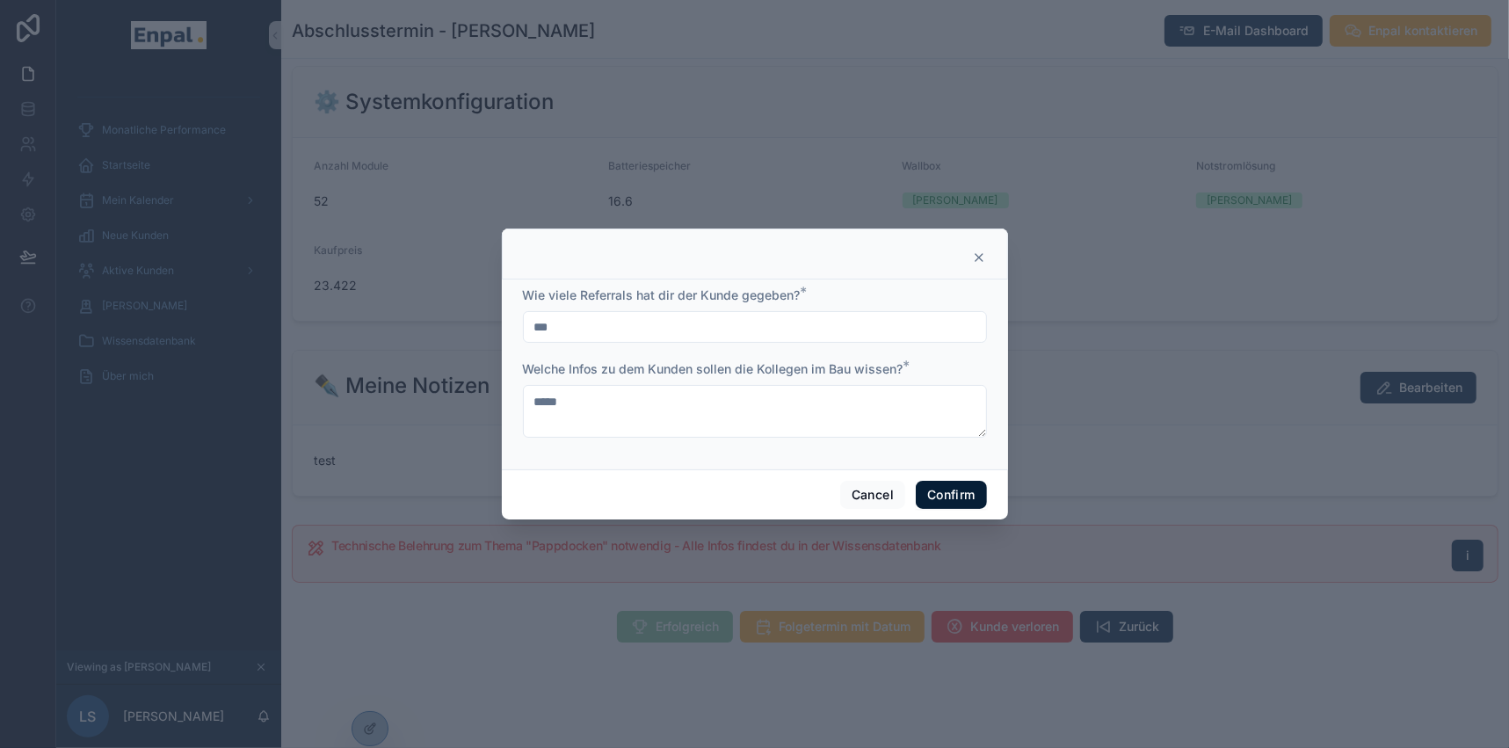
click at [963, 498] on button "Confirm" at bounding box center [950, 495] width 70 height 28
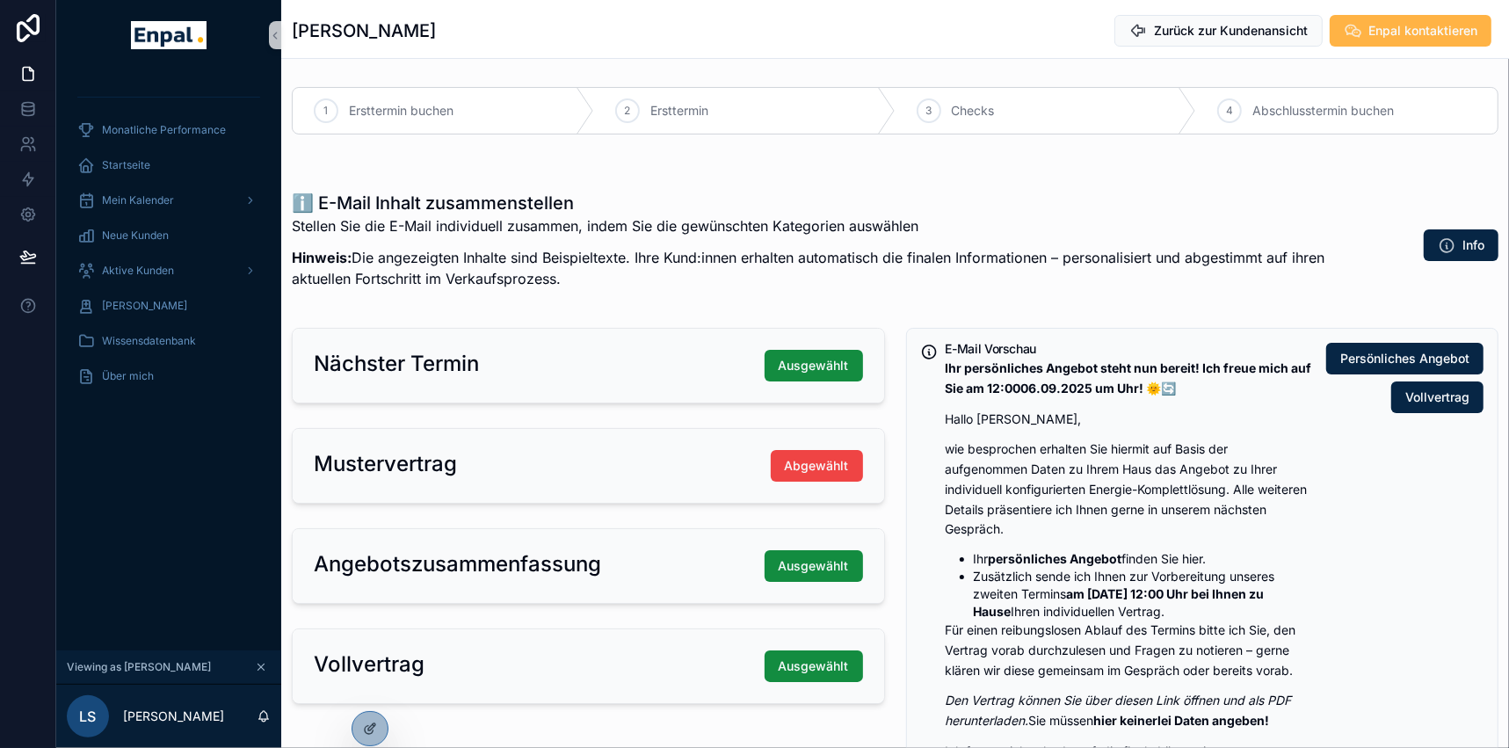
click at [1386, 25] on span "Enpal kontaktieren" at bounding box center [1422, 31] width 109 height 18
